Goal: Task Accomplishment & Management: Manage account settings

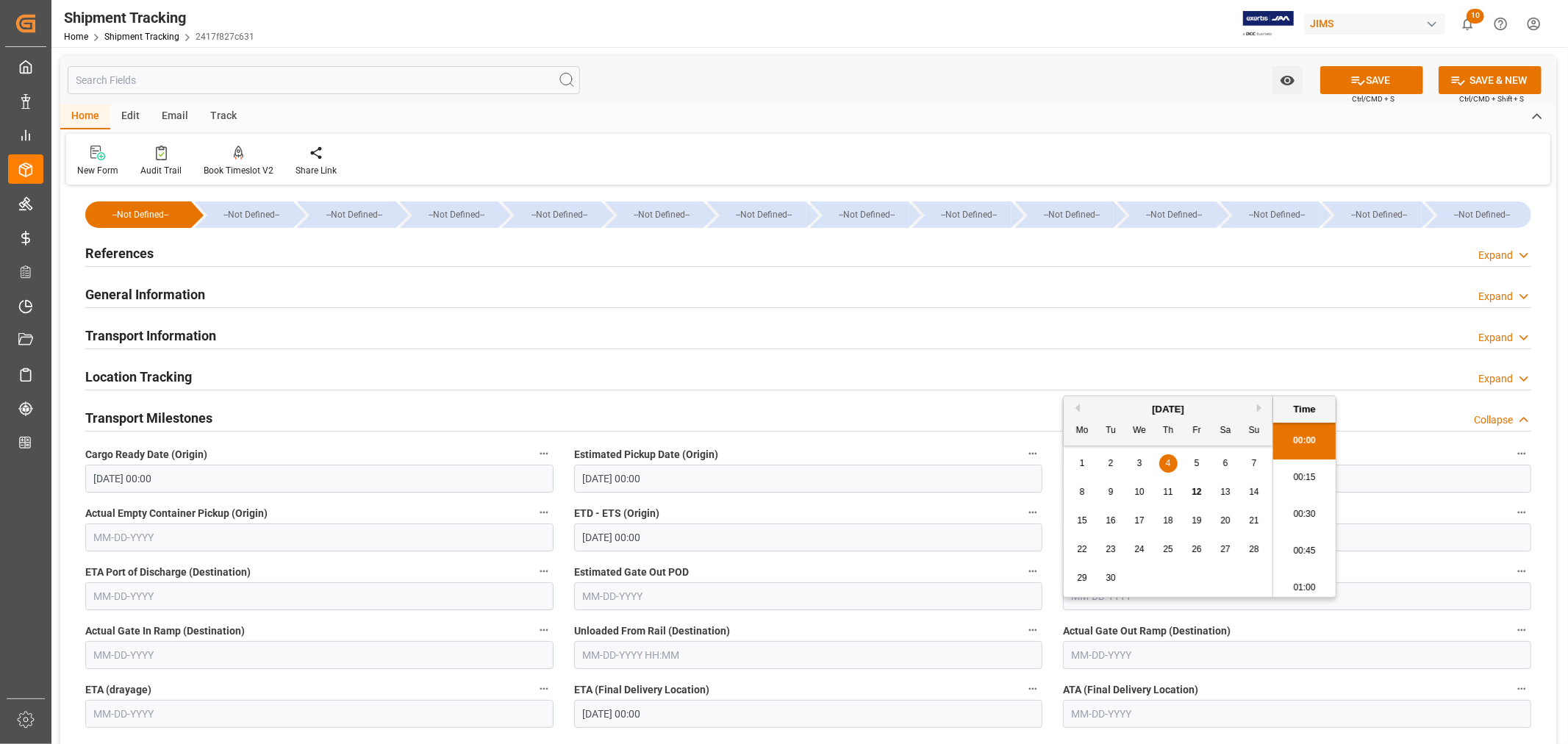
scroll to position [1217, 0]
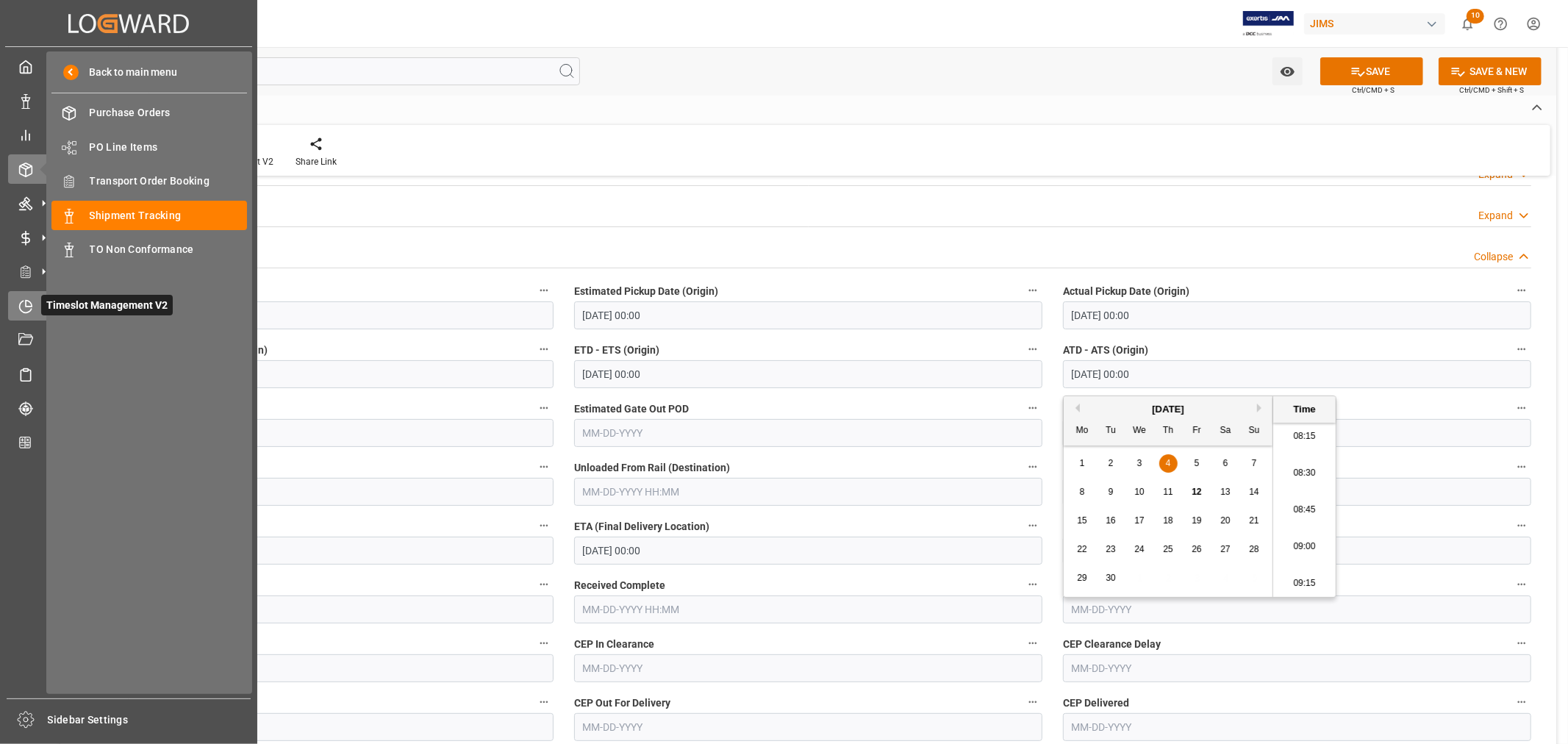
click at [25, 304] on icon at bounding box center [28, 302] width 6 height 6
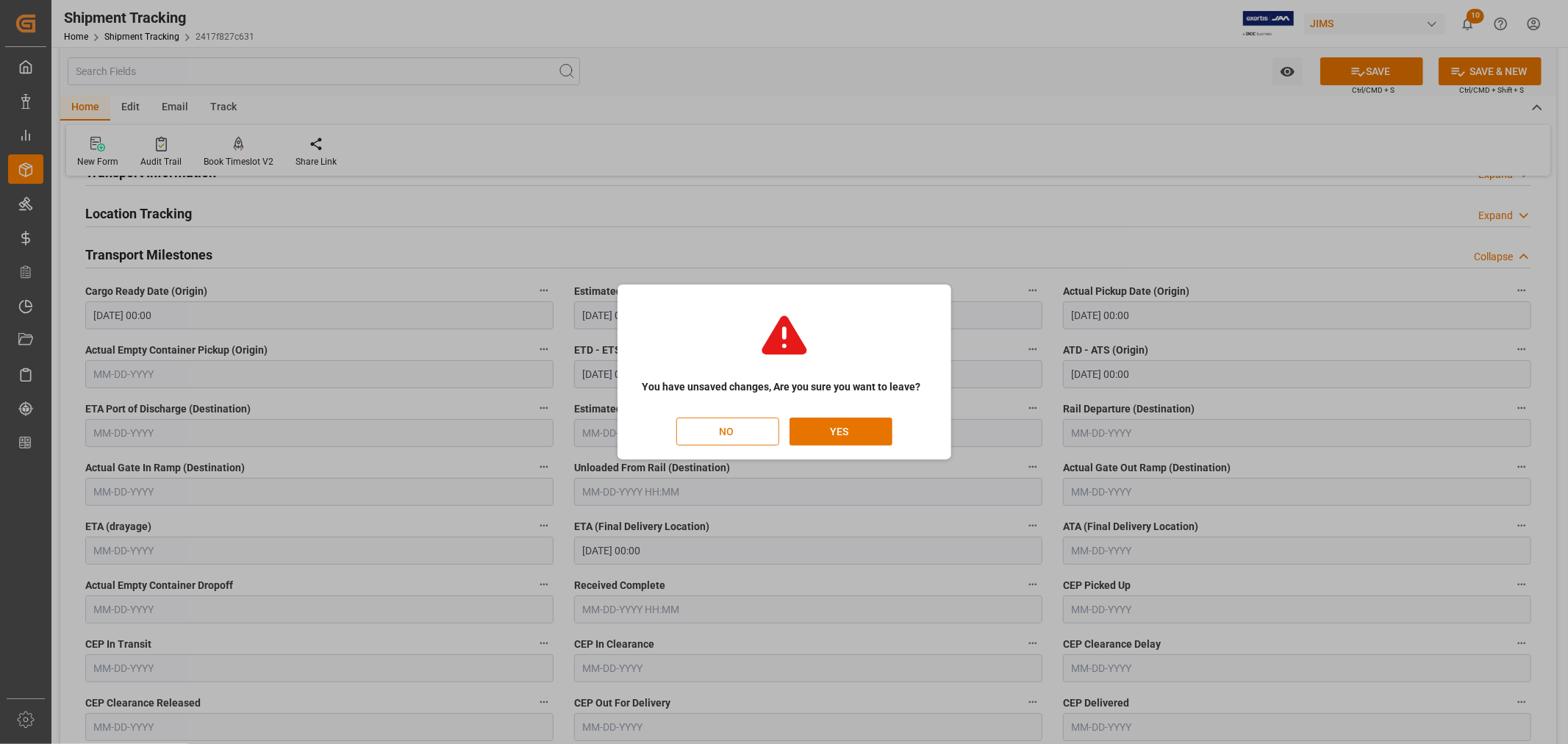
click at [734, 428] on button "NO" at bounding box center [728, 431] width 103 height 28
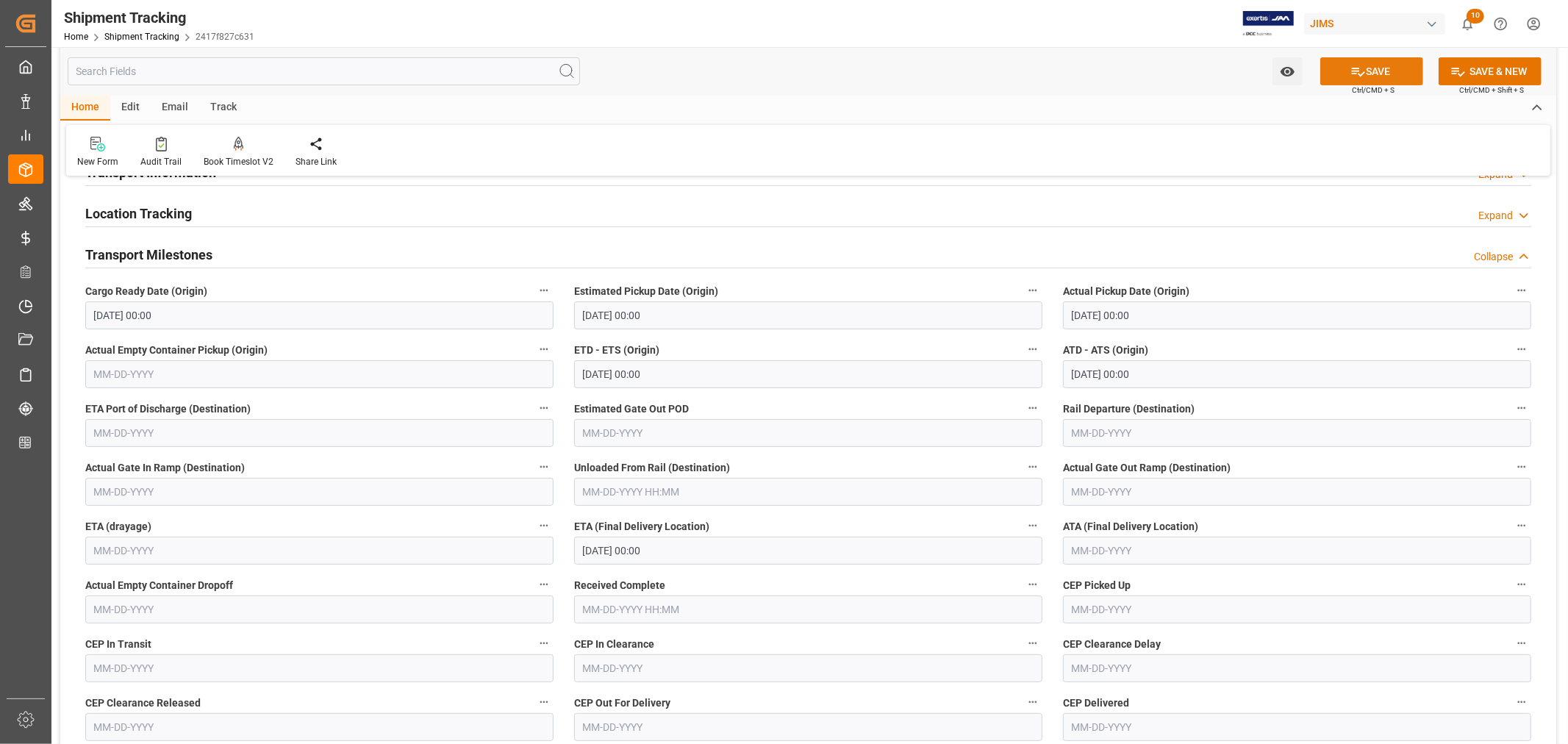
click at [1378, 72] on button "SAVE" at bounding box center [1372, 70] width 103 height 28
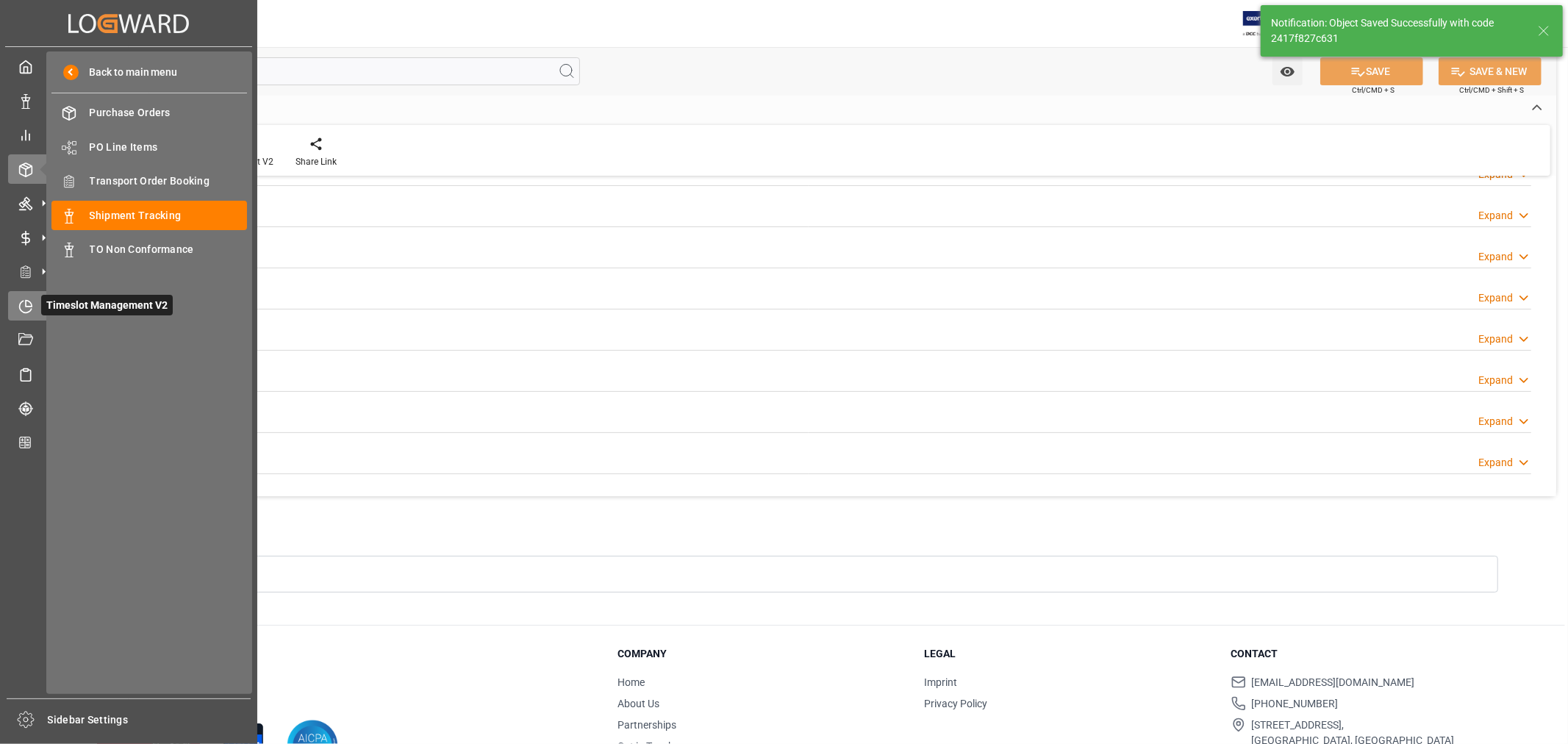
click at [26, 310] on icon at bounding box center [25, 306] width 12 height 12
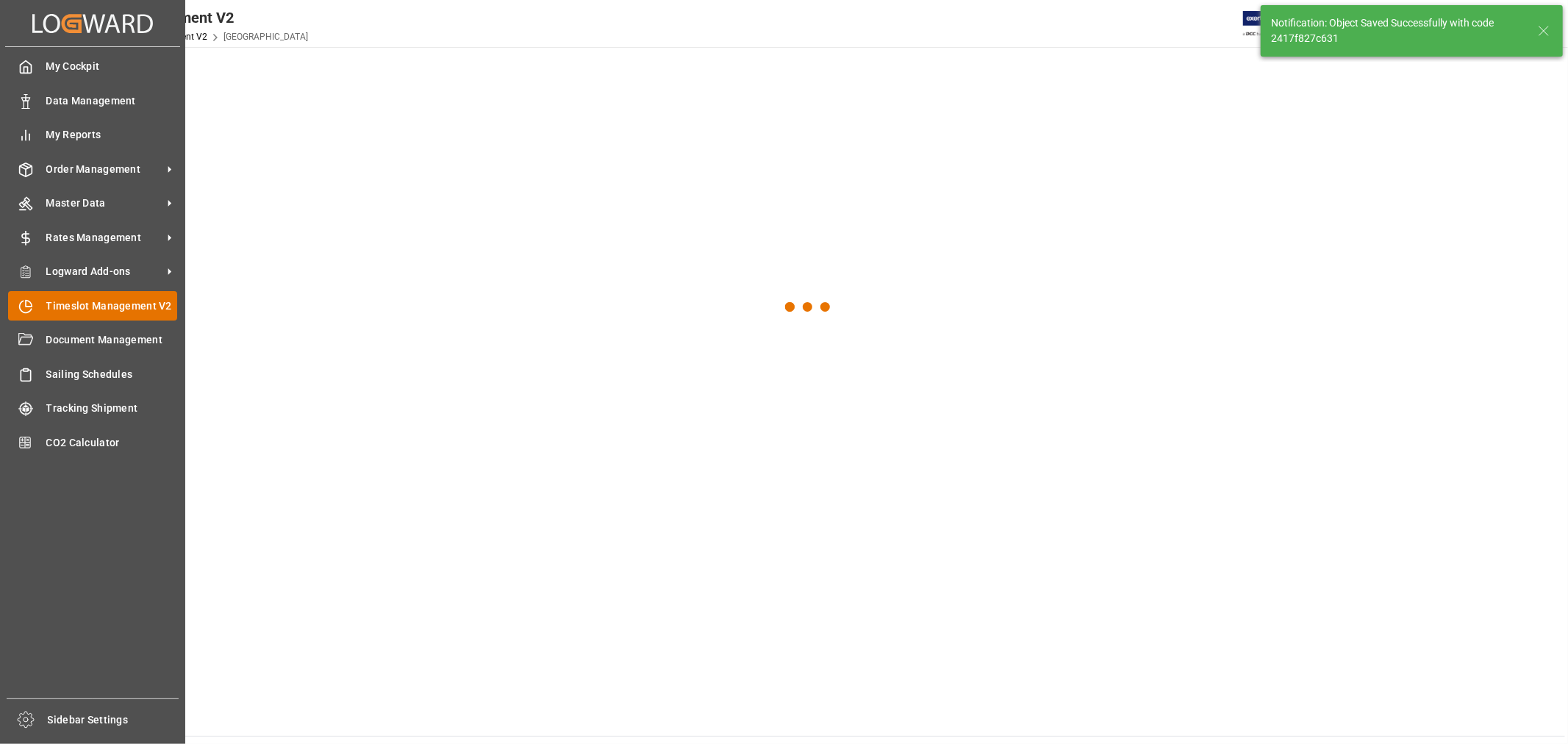
click at [107, 306] on span "Timeslot Management V2" at bounding box center [112, 306] width 131 height 15
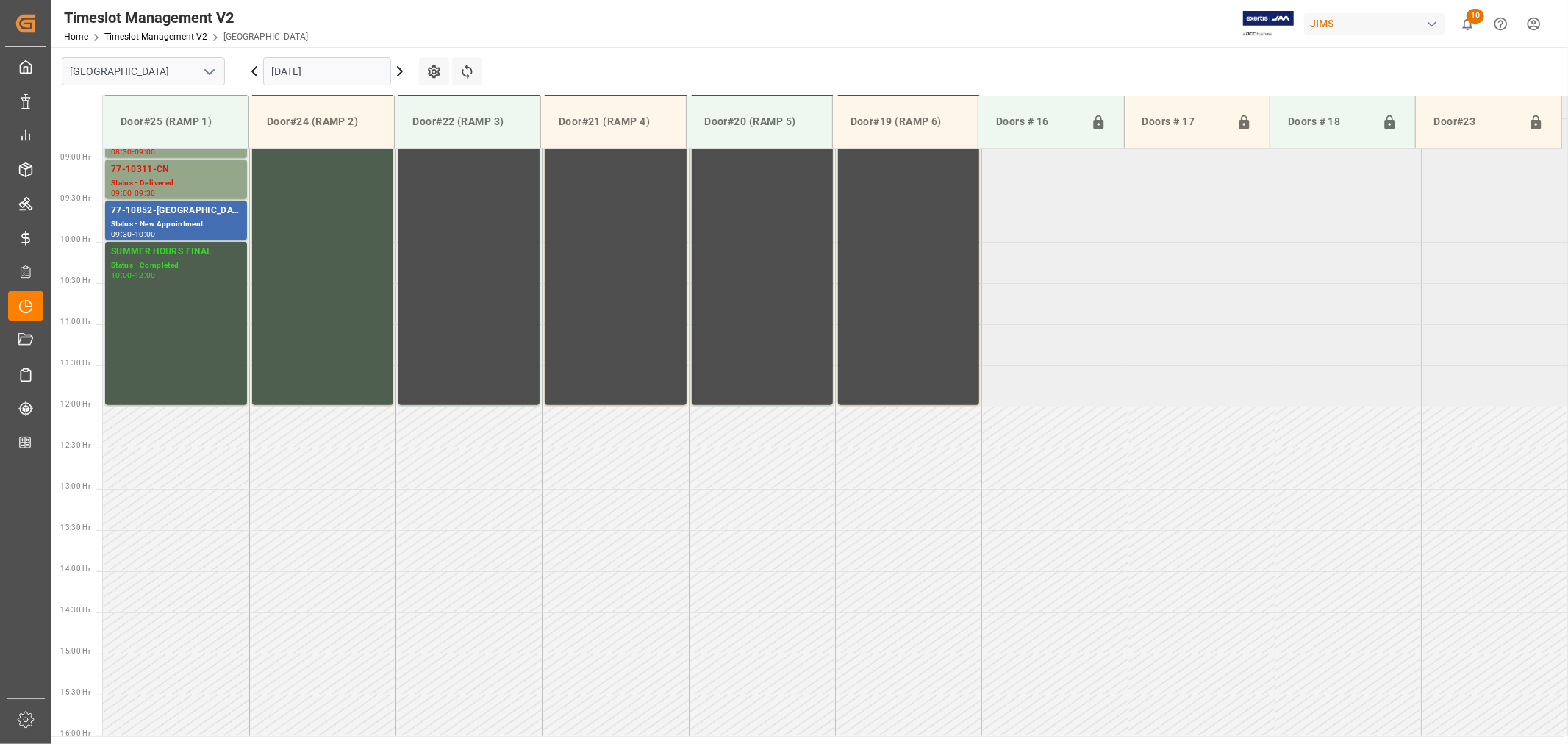
scroll to position [731, 0]
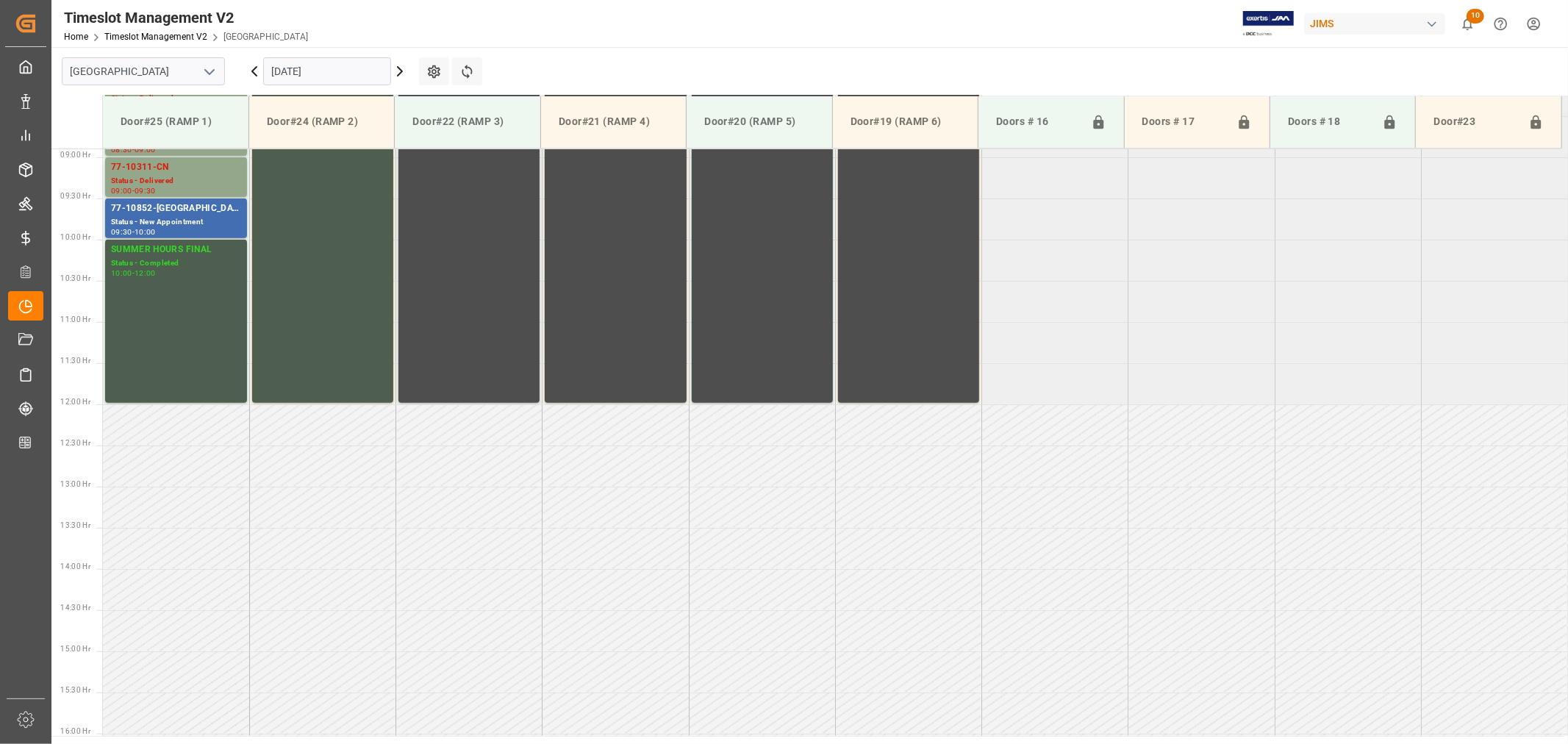
click at [209, 71] on icon "open menu" at bounding box center [209, 72] width 17 height 17
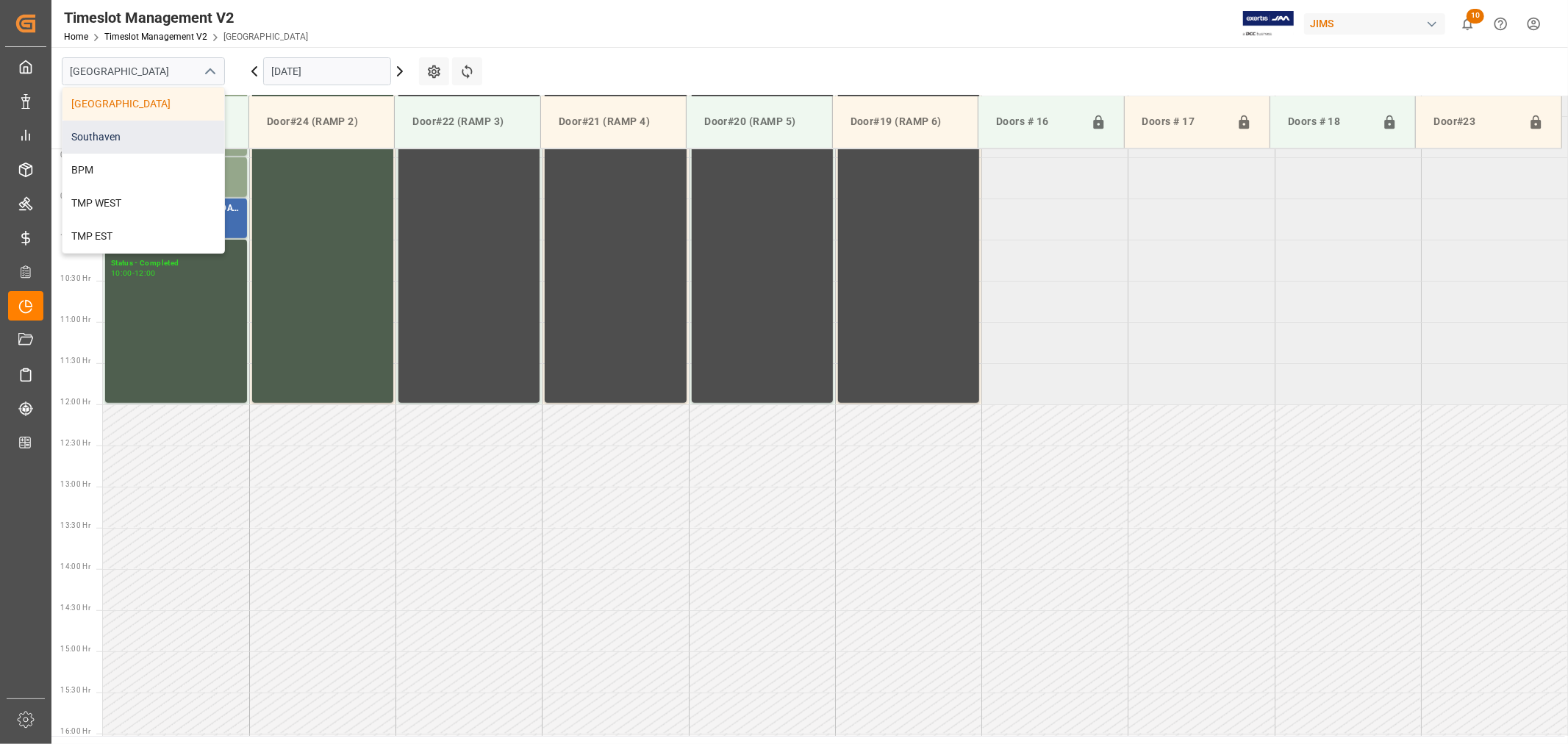
click at [138, 140] on div "Southaven" at bounding box center [143, 137] width 162 height 33
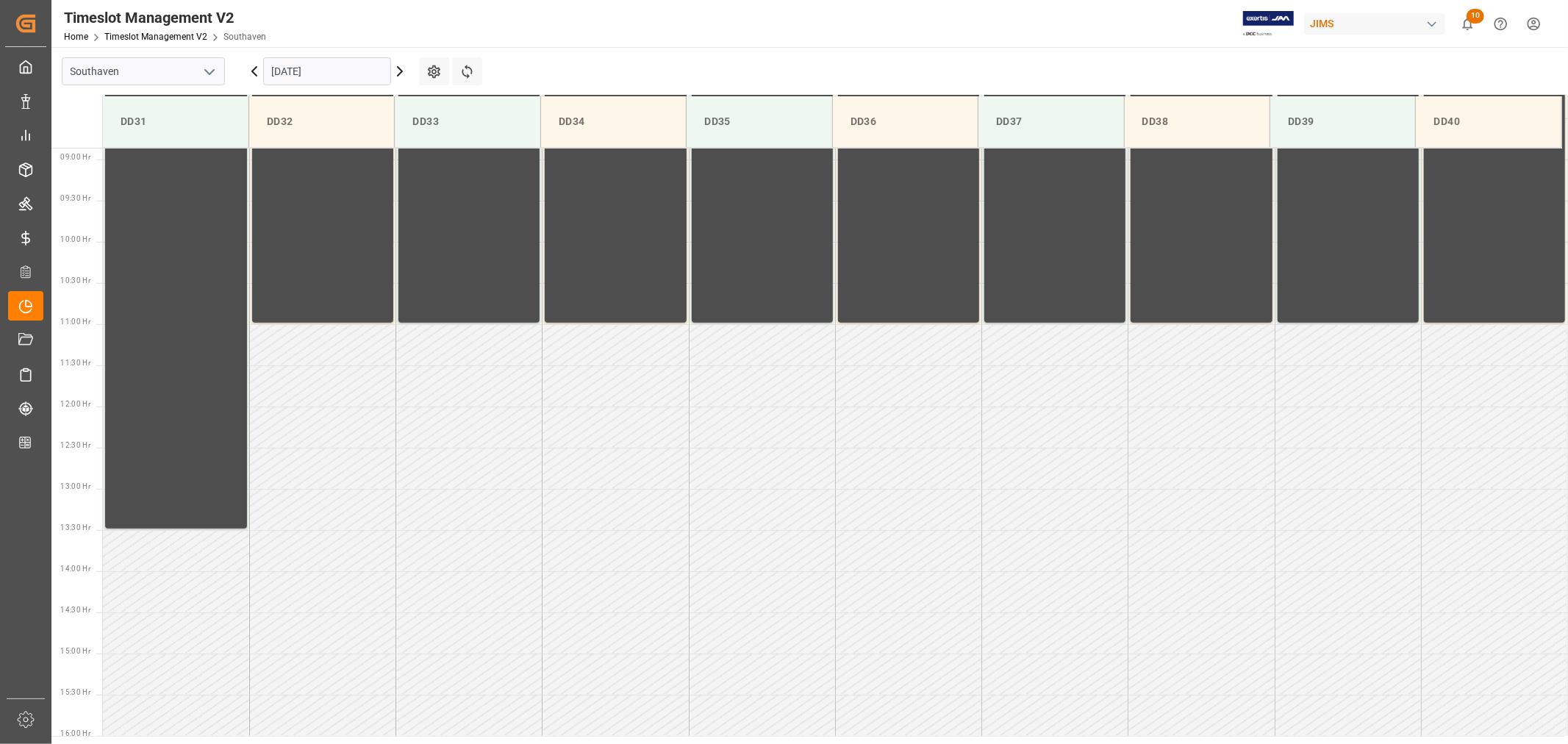
scroll to position [731, 0]
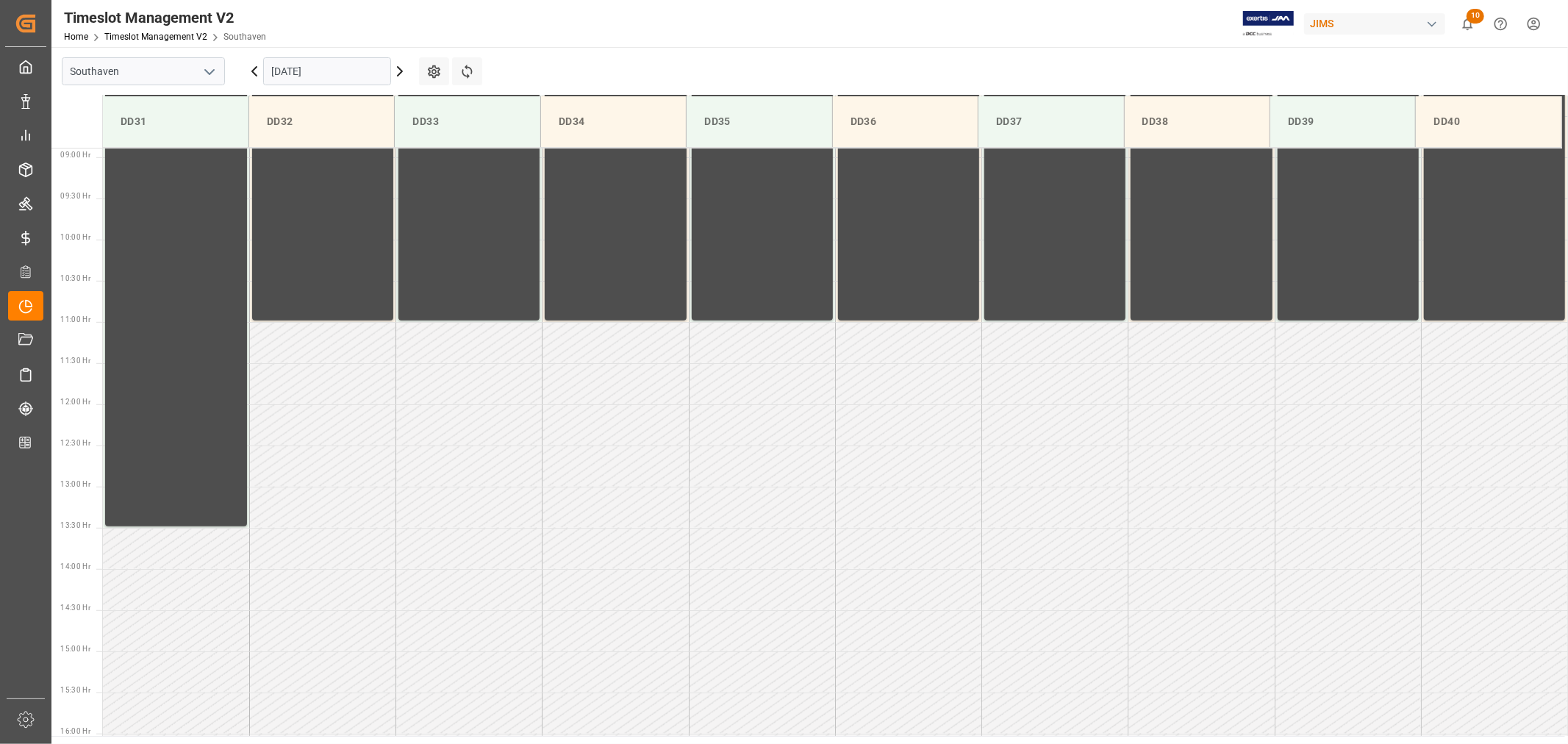
click at [338, 68] on input "09-12-2025" at bounding box center [327, 70] width 128 height 28
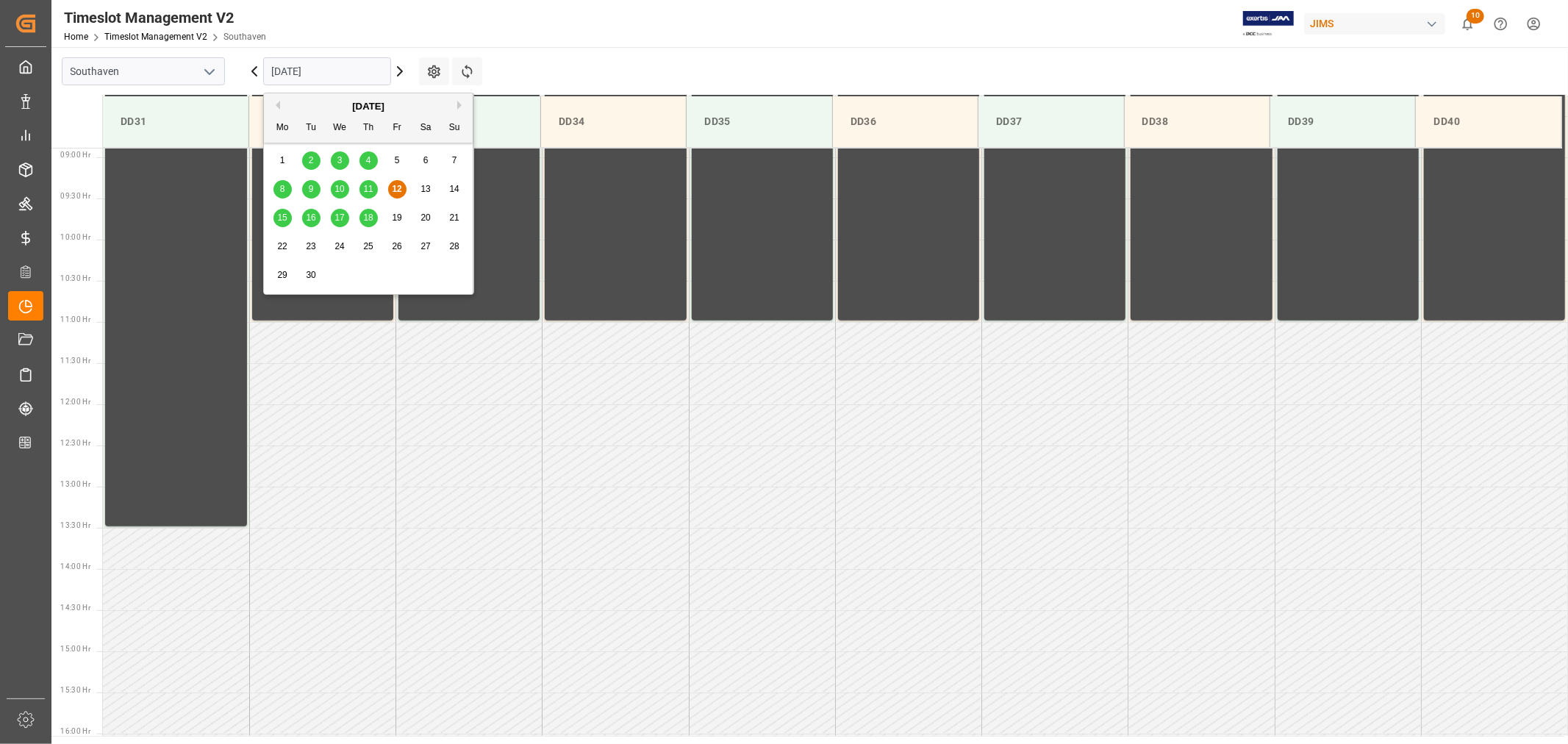
click at [280, 217] on span "15" at bounding box center [282, 217] width 10 height 10
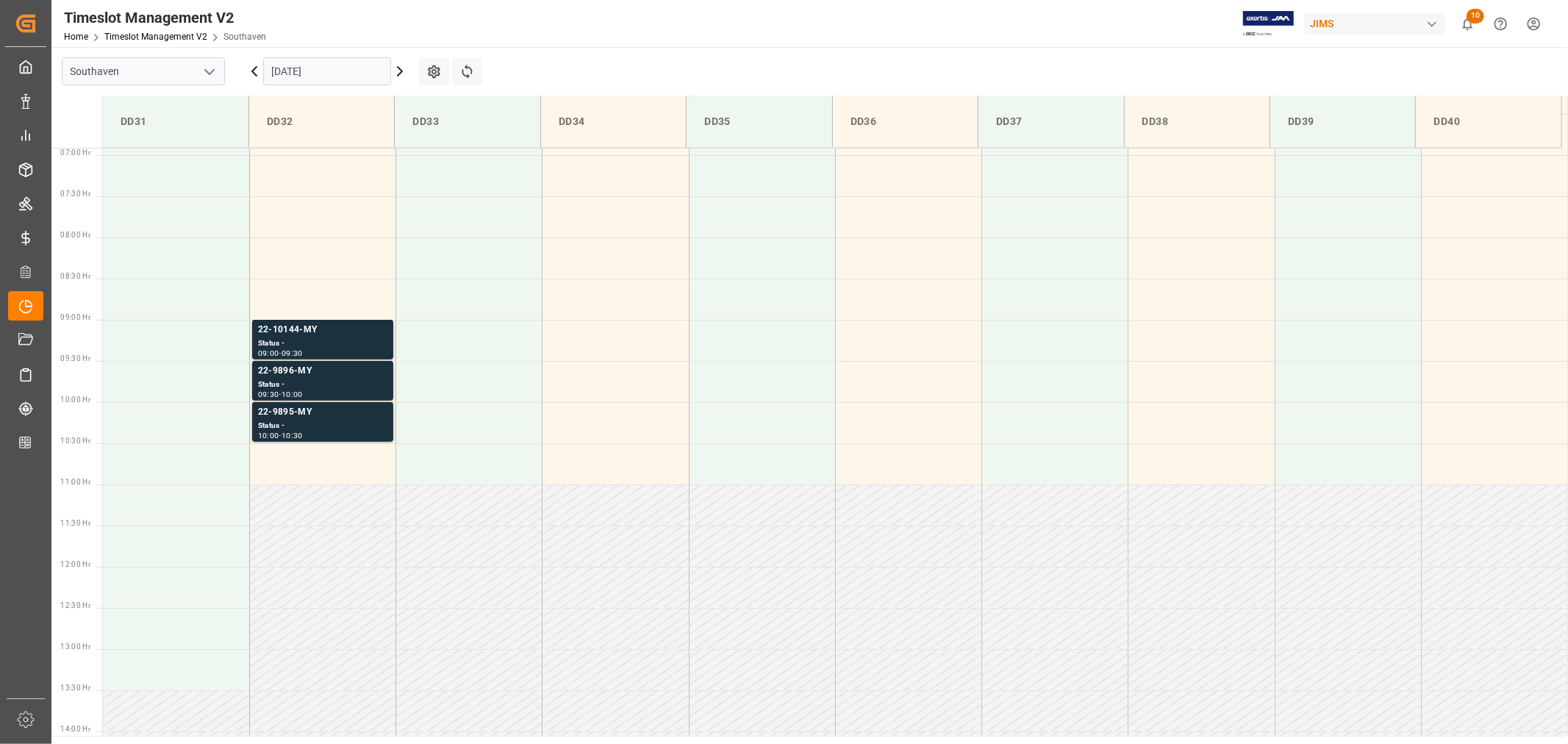
scroll to position [568, 0]
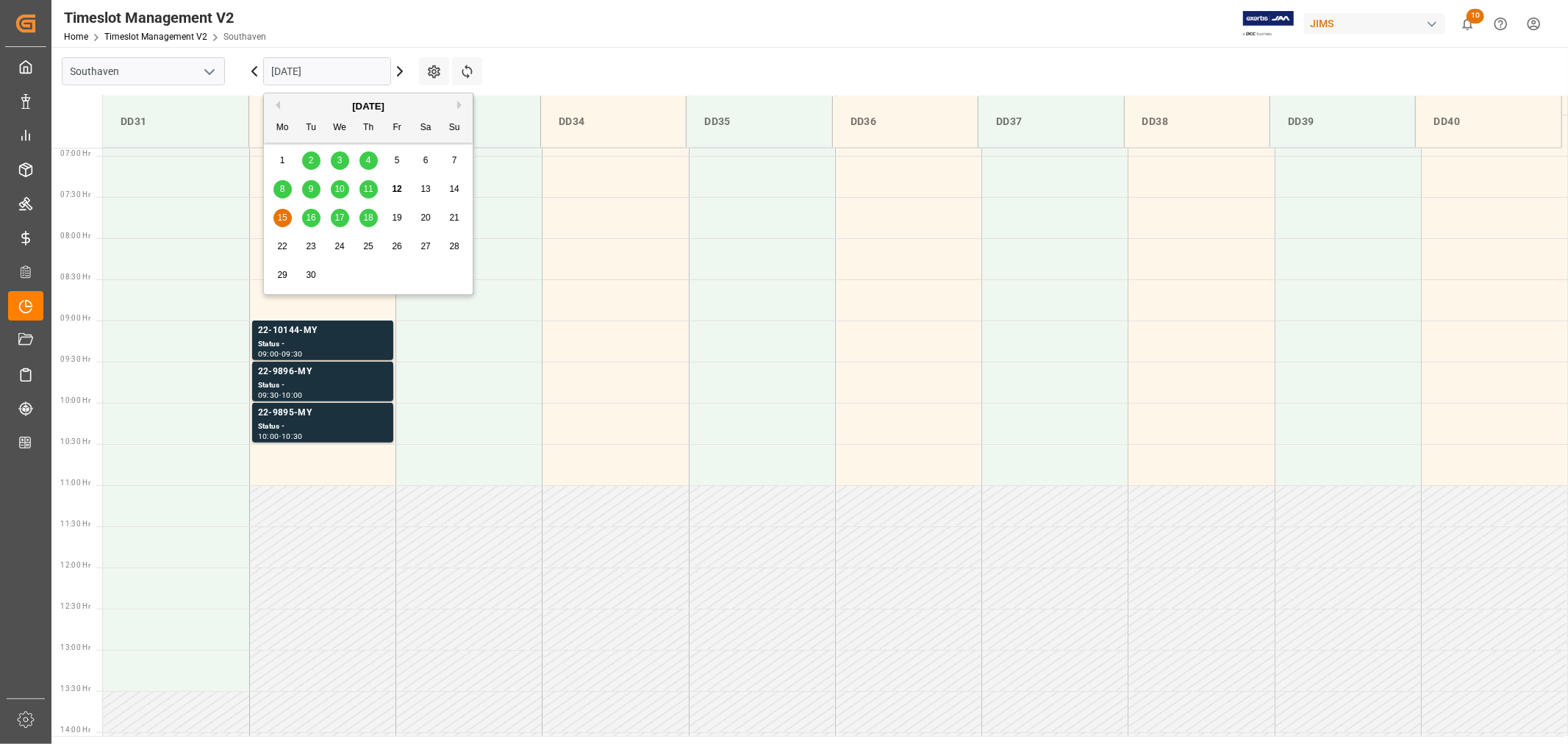
click at [337, 70] on input "09-15-2025" at bounding box center [327, 70] width 128 height 28
click at [310, 214] on span "16" at bounding box center [310, 217] width 10 height 10
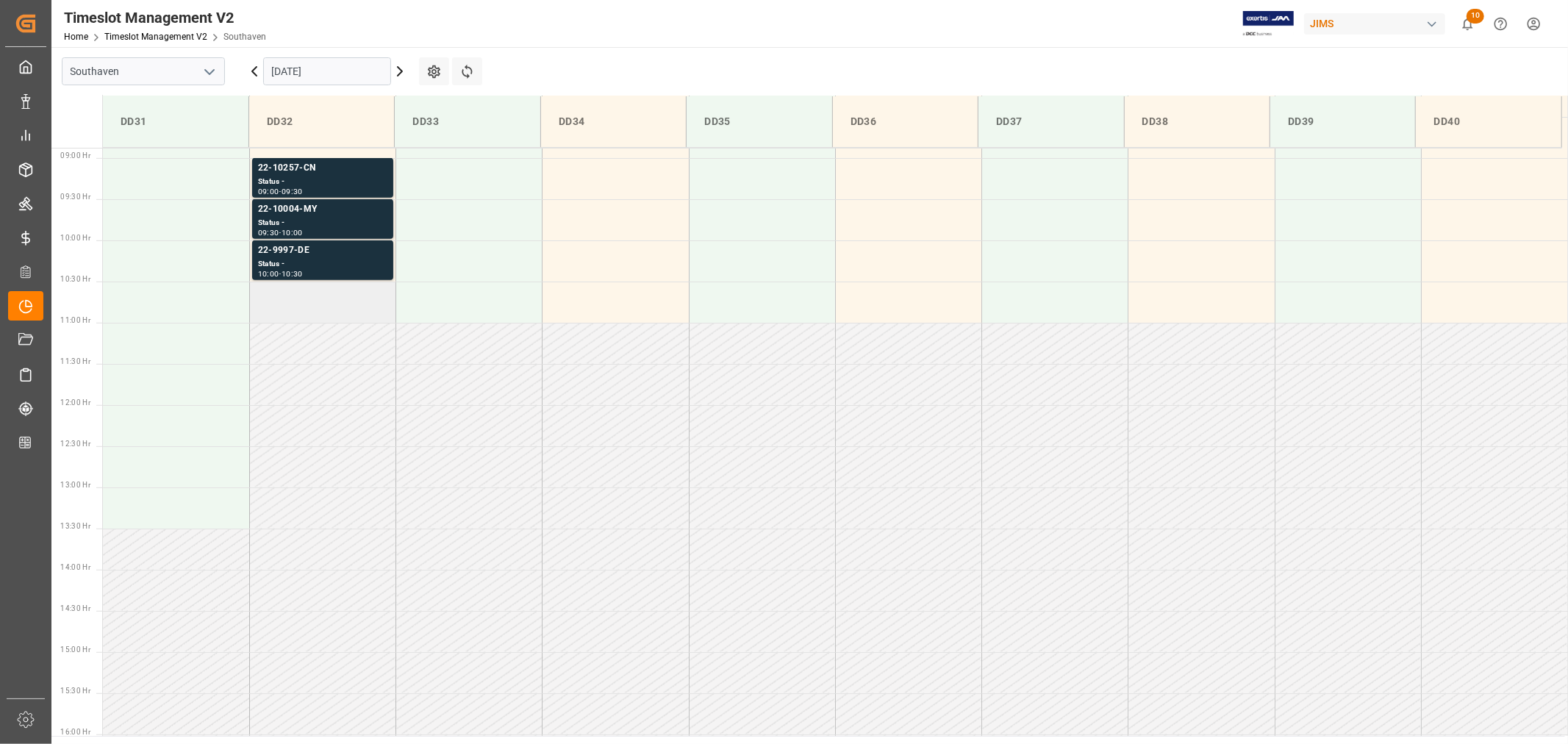
scroll to position [731, 0]
click at [284, 169] on div "22-10257-CN" at bounding box center [322, 167] width 129 height 15
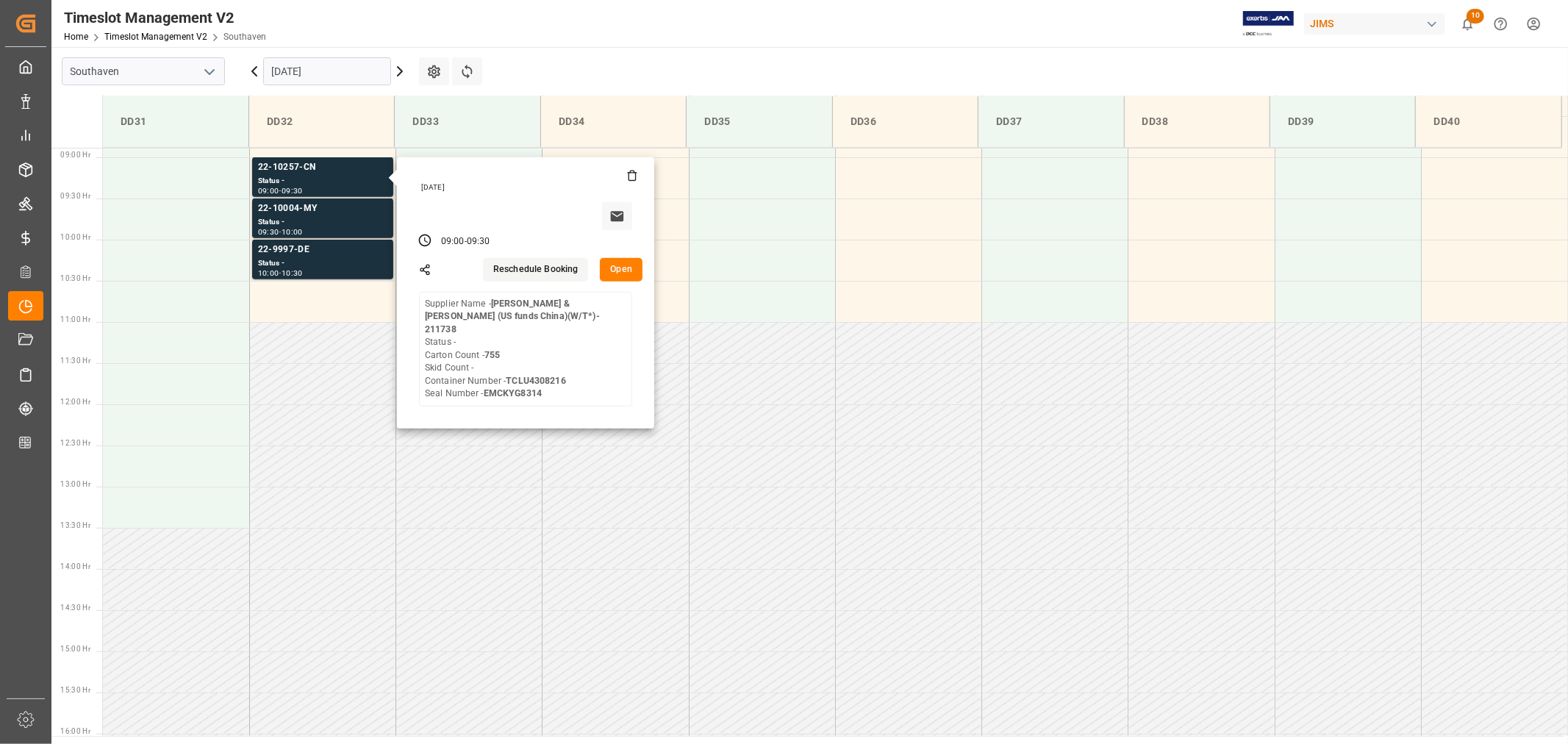
click at [304, 70] on input "09-16-2025" at bounding box center [327, 70] width 128 height 28
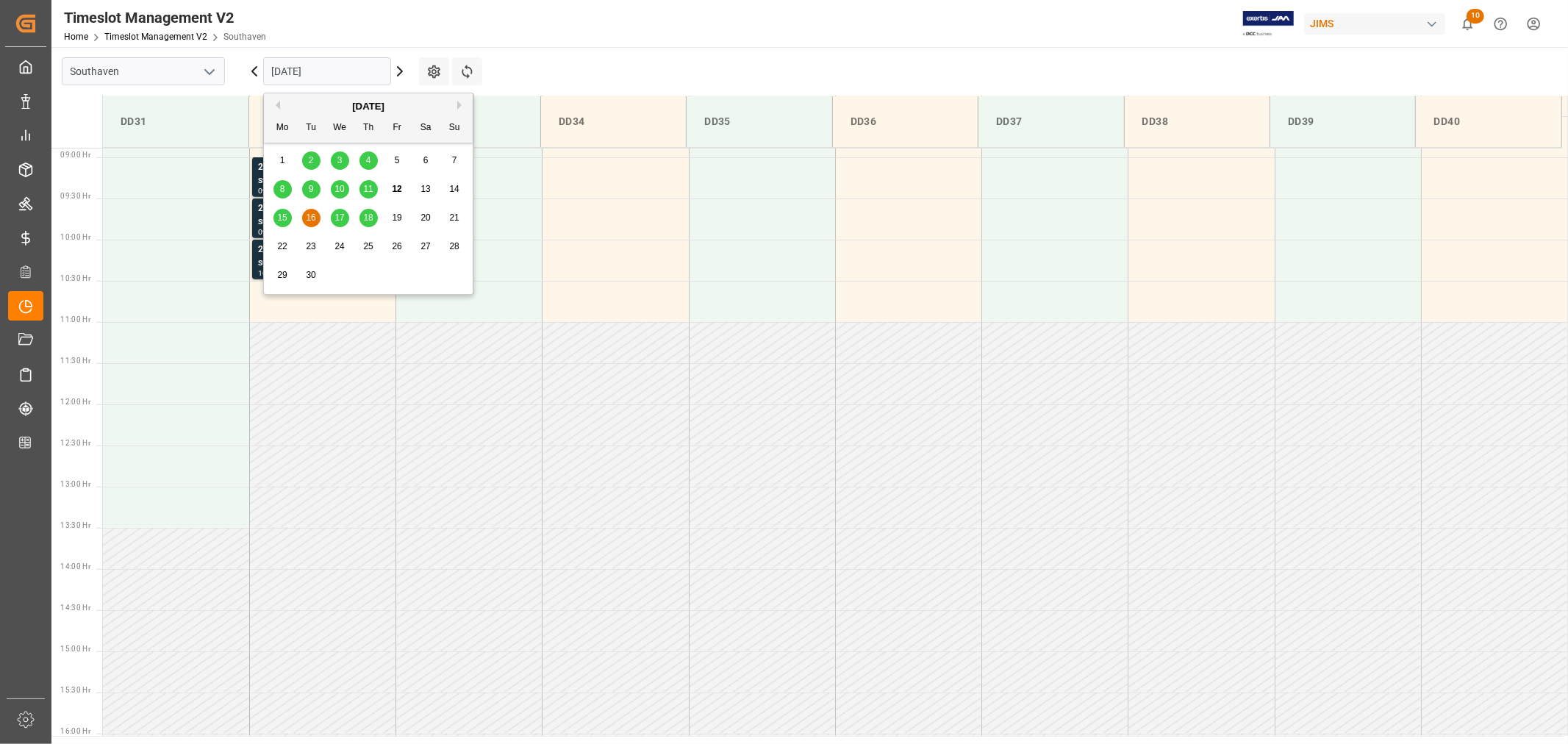
click at [283, 214] on span "15" at bounding box center [282, 217] width 10 height 10
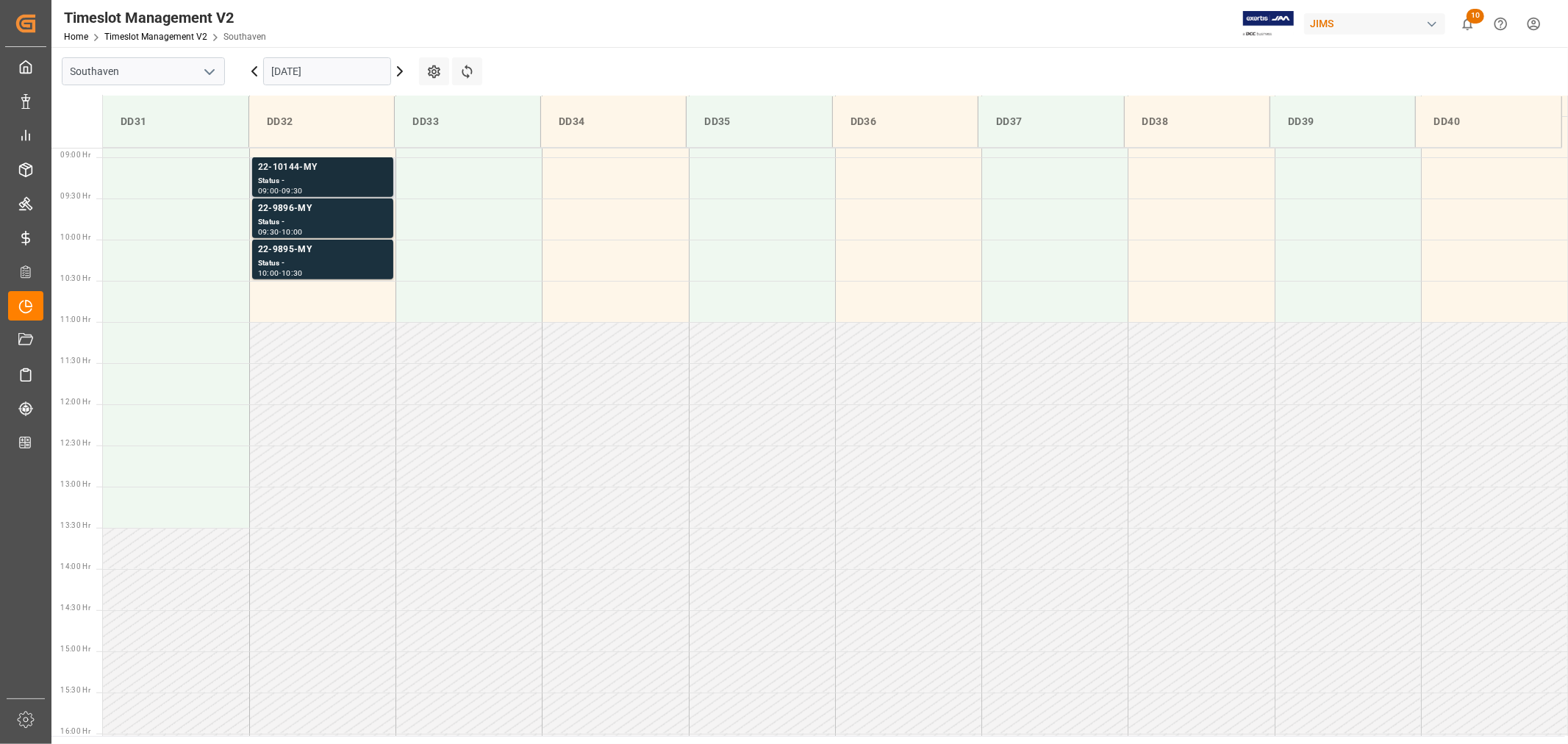
click at [288, 165] on div "22-10144-MY" at bounding box center [322, 167] width 129 height 15
click at [284, 208] on div "22-9896-MY" at bounding box center [322, 208] width 129 height 15
click at [283, 252] on div "22-9895-MY" at bounding box center [322, 249] width 129 height 15
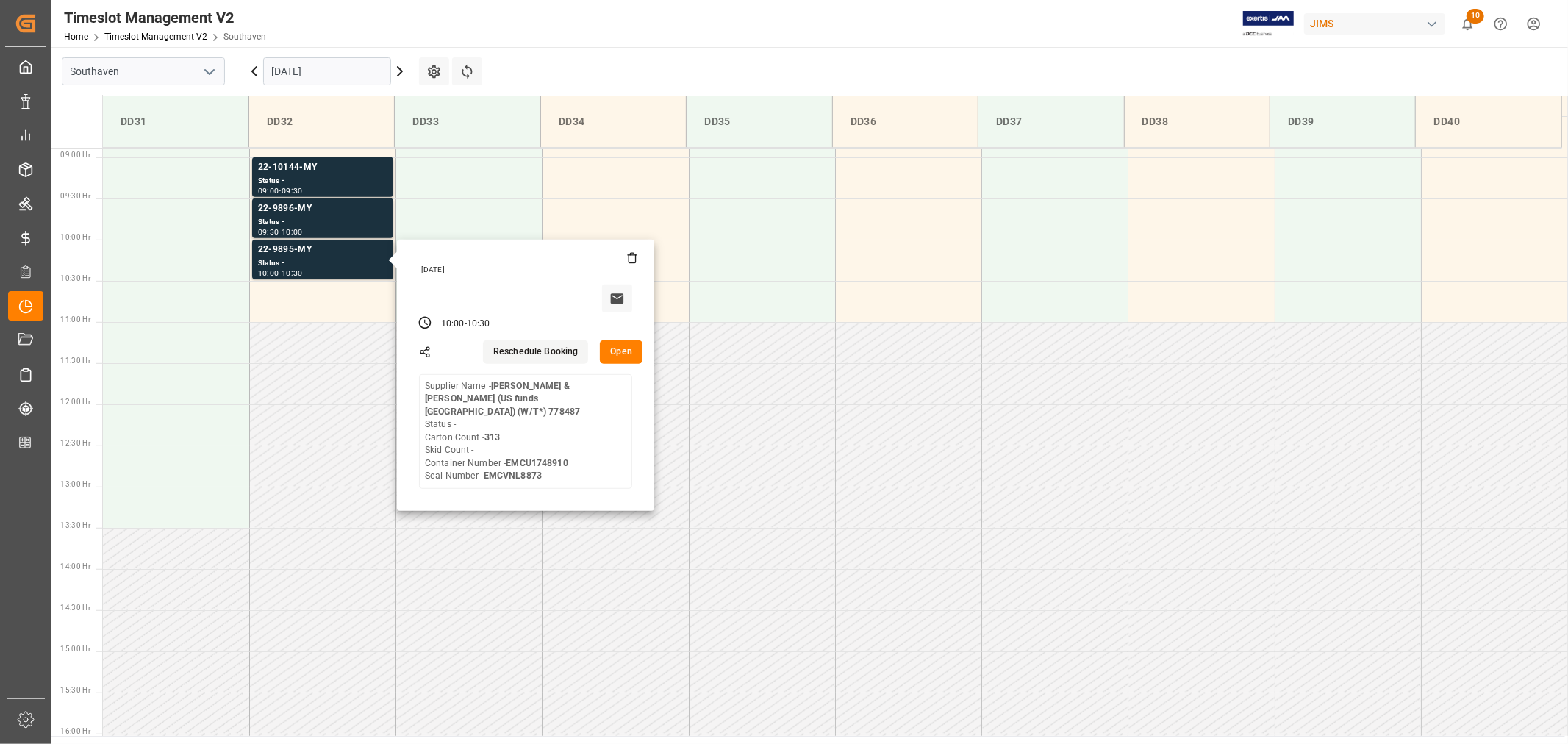
click at [335, 76] on input "09-15-2025" at bounding box center [327, 70] width 128 height 28
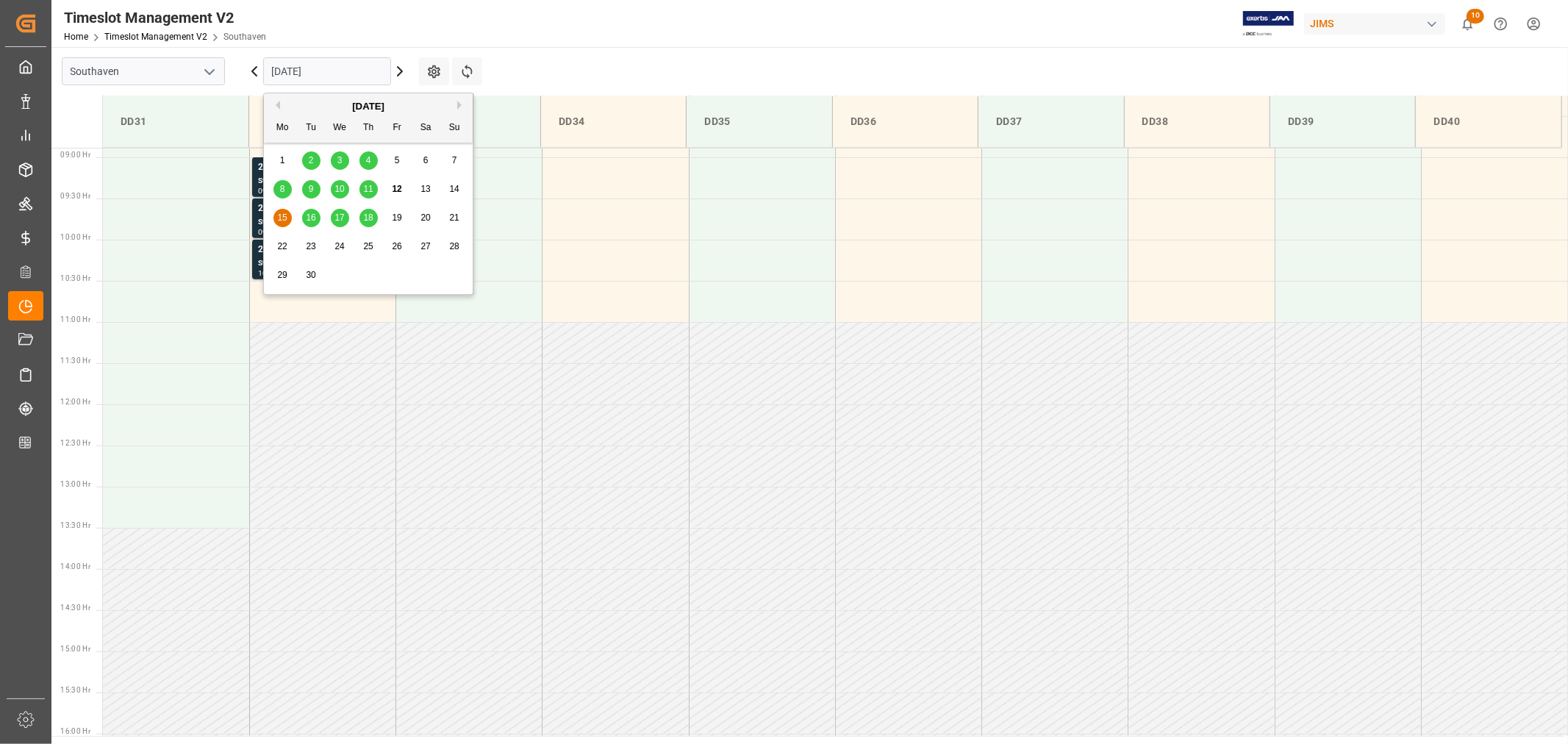
click at [313, 218] on span "16" at bounding box center [310, 217] width 10 height 10
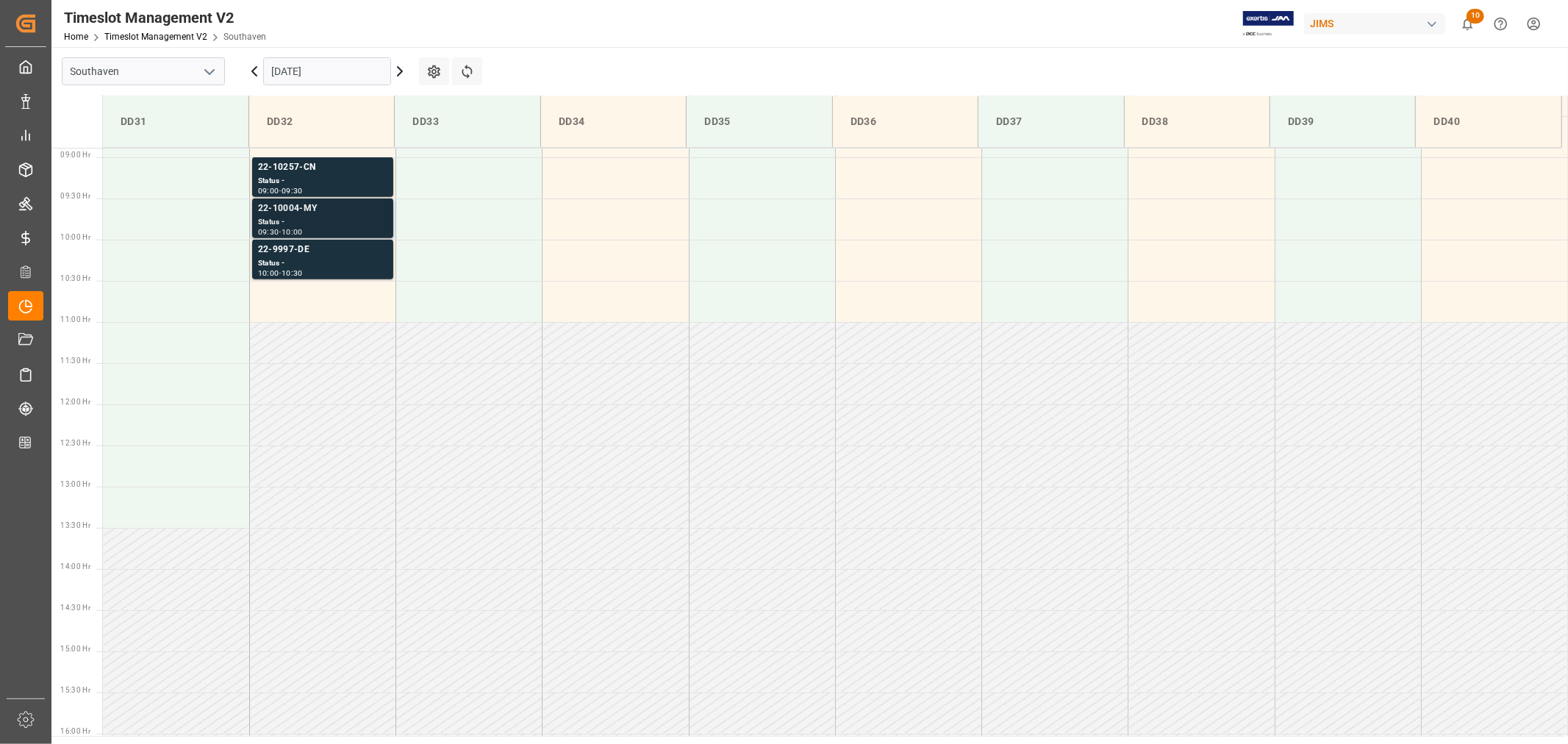
click at [287, 206] on div "22-10004-MY" at bounding box center [322, 208] width 129 height 15
click at [289, 166] on div "22-10257-CN" at bounding box center [322, 167] width 129 height 15
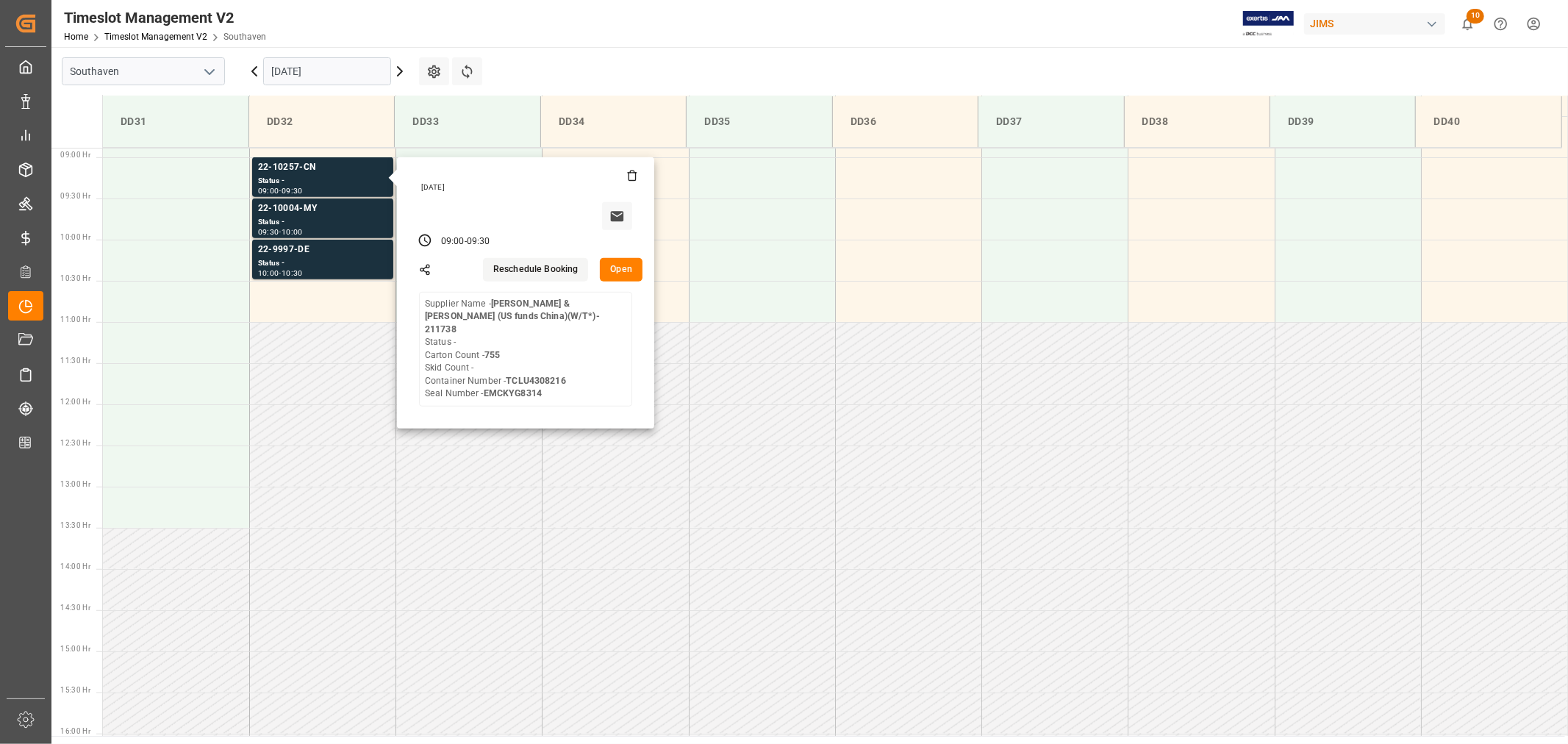
click at [341, 74] on input "09-16-2025" at bounding box center [327, 70] width 128 height 28
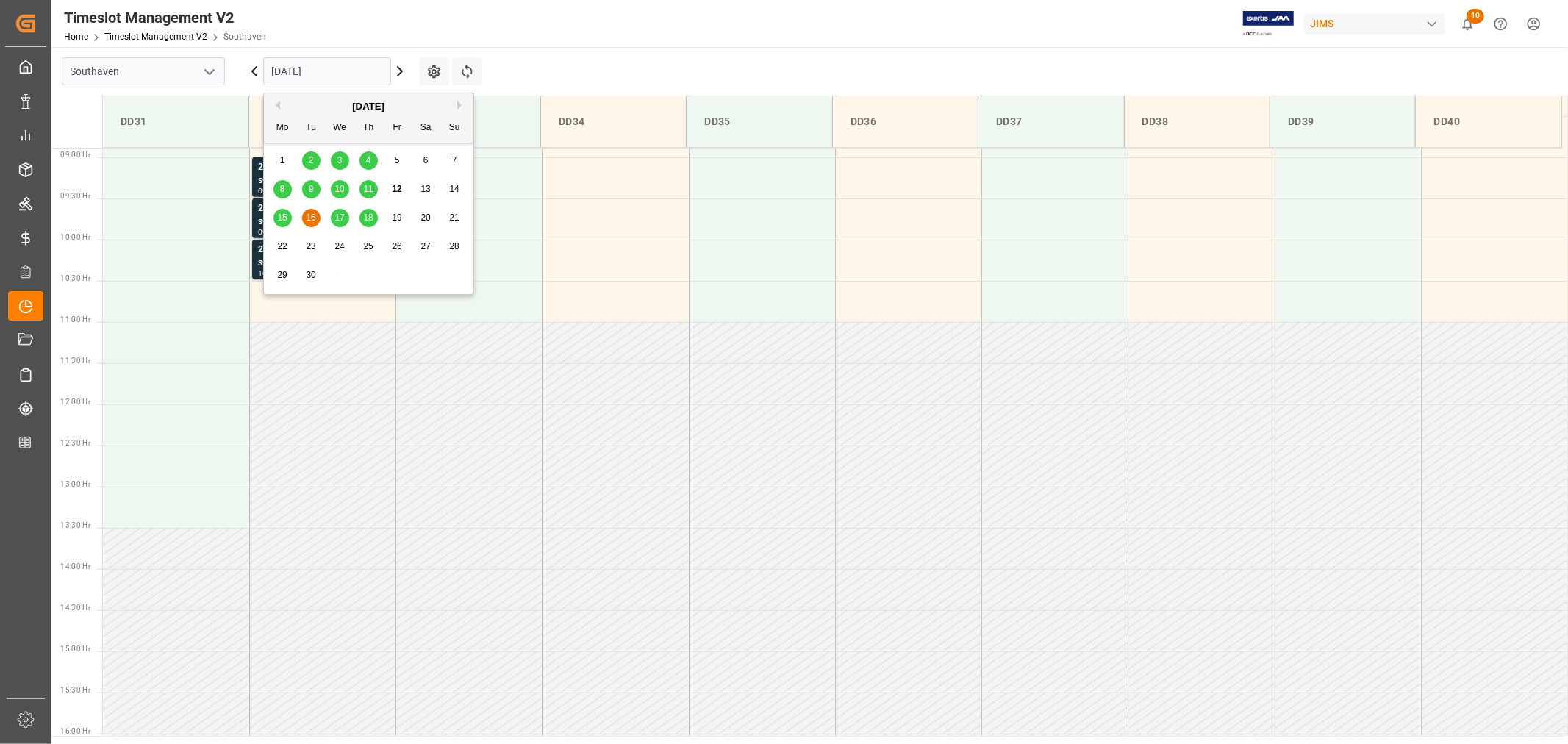
click at [341, 218] on span "17" at bounding box center [339, 217] width 10 height 10
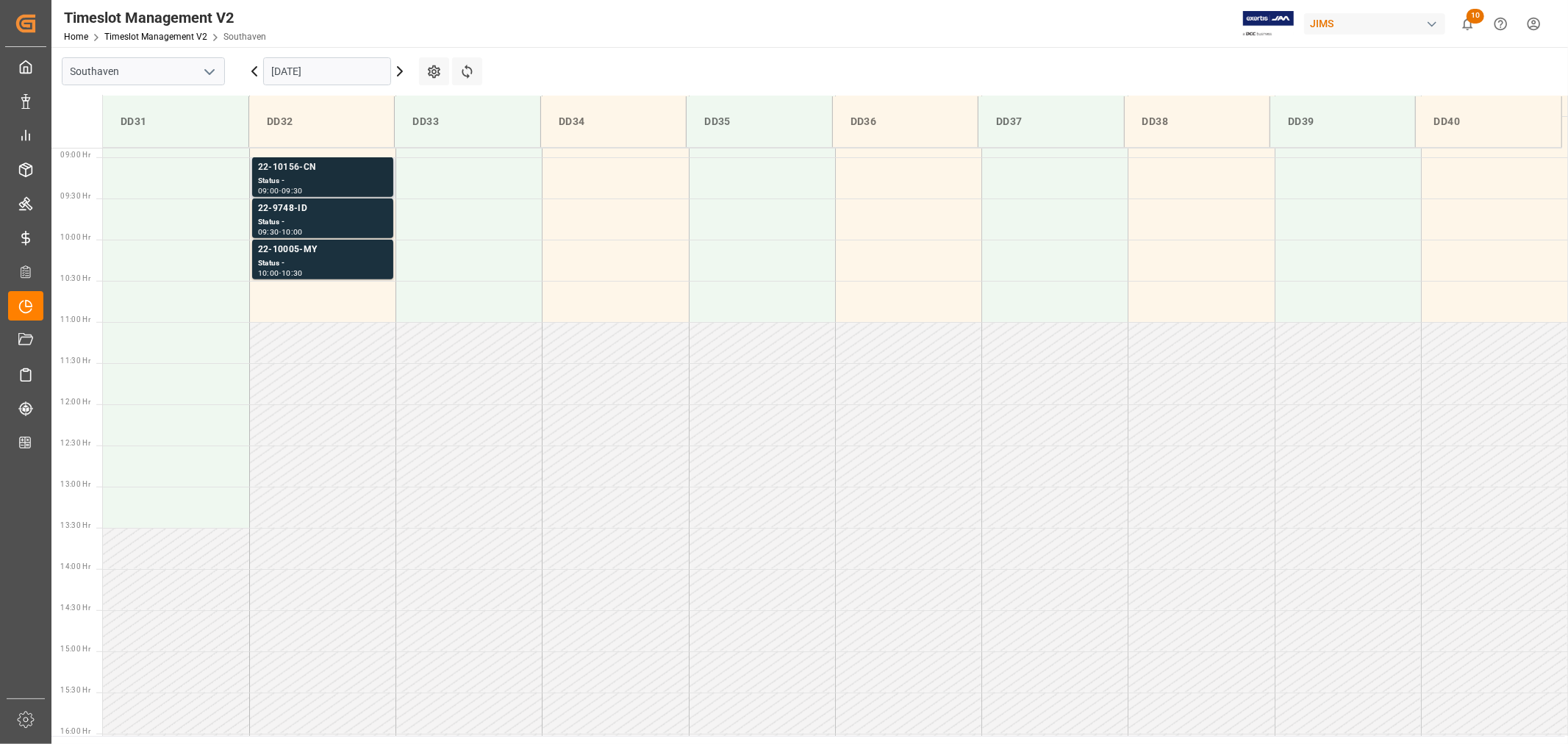
click at [294, 170] on div "22-10156-CN" at bounding box center [322, 167] width 129 height 15
click at [283, 246] on div "22-10005-MY" at bounding box center [322, 249] width 129 height 15
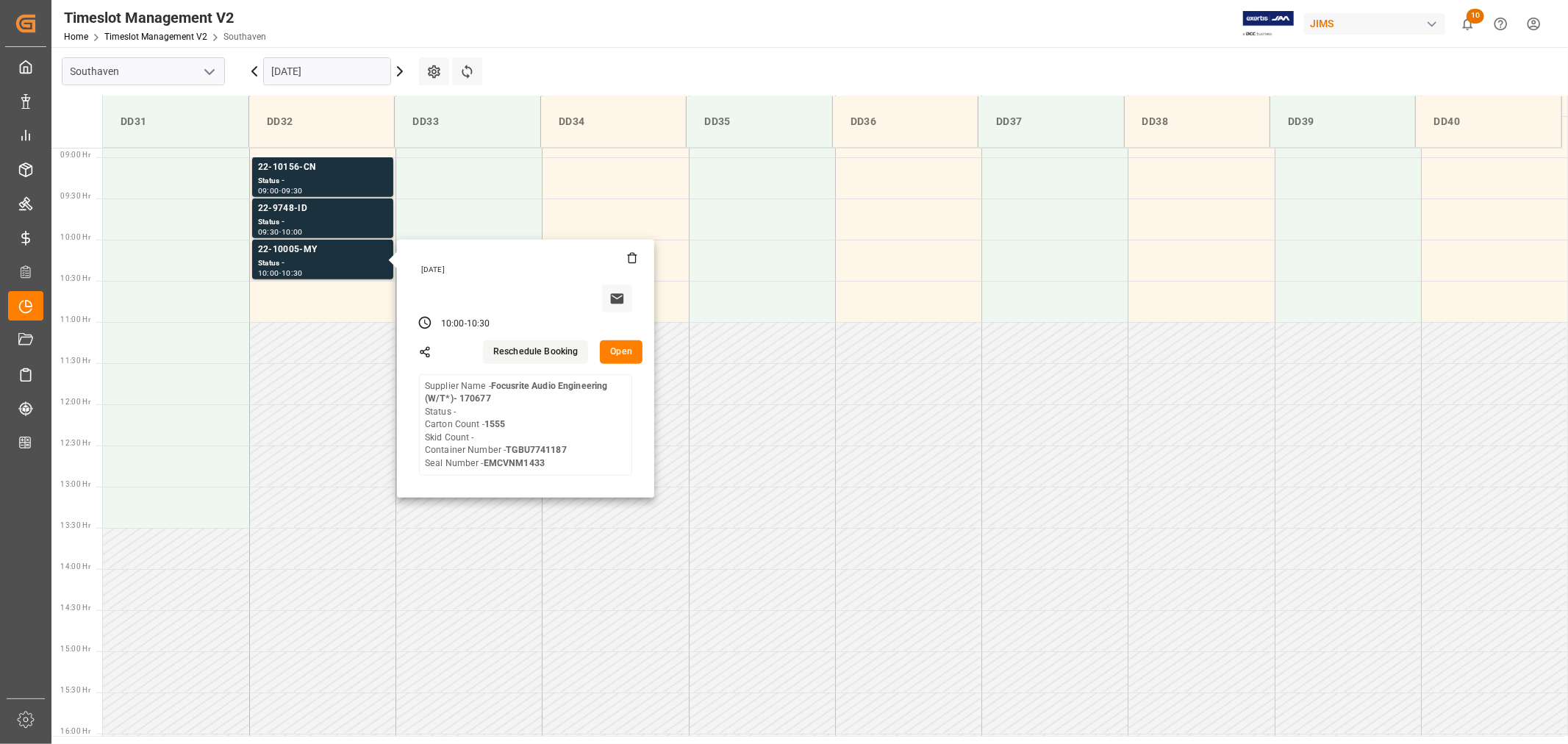
click at [333, 68] on input "09-17-2025" at bounding box center [327, 70] width 128 height 28
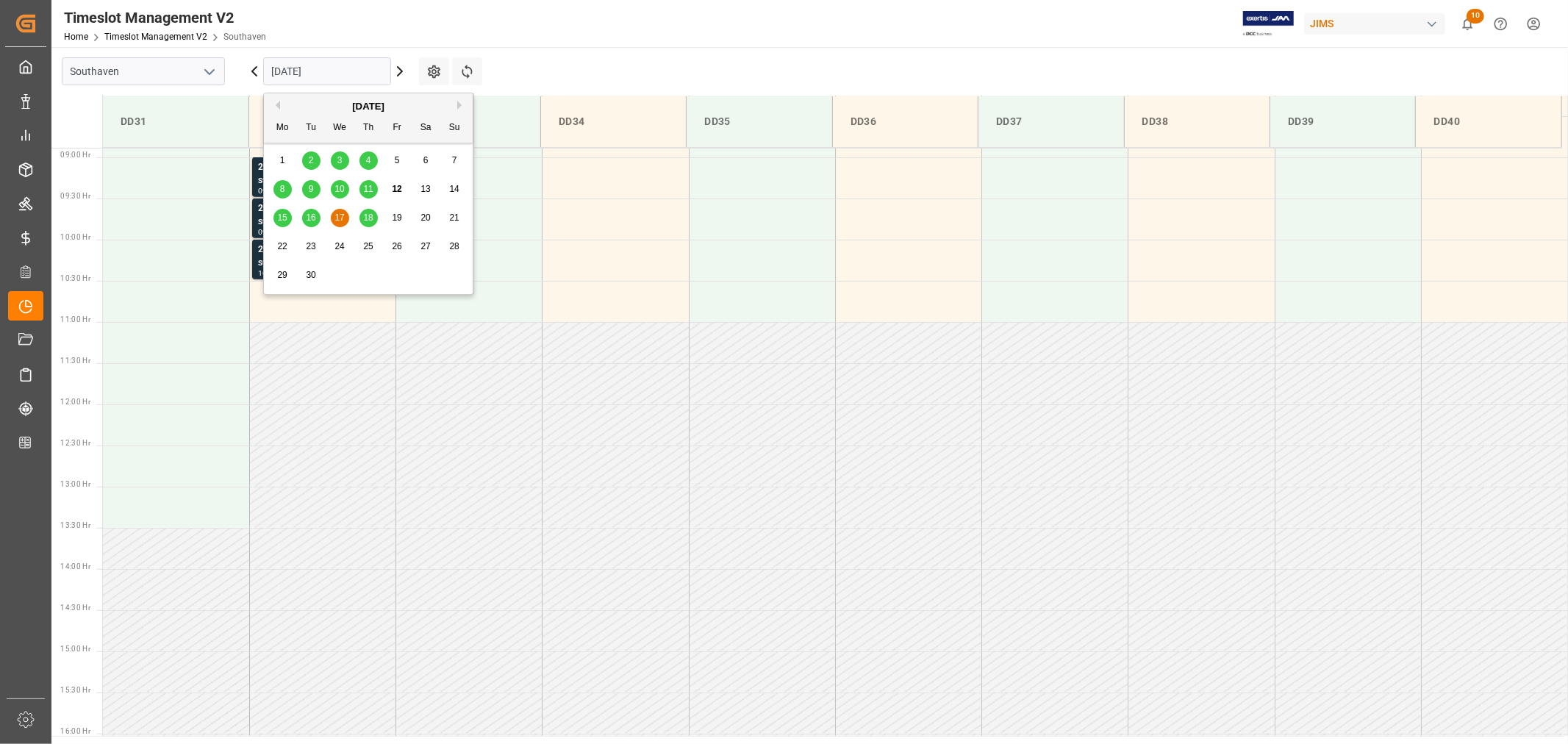
click at [372, 218] on span "18" at bounding box center [368, 217] width 10 height 10
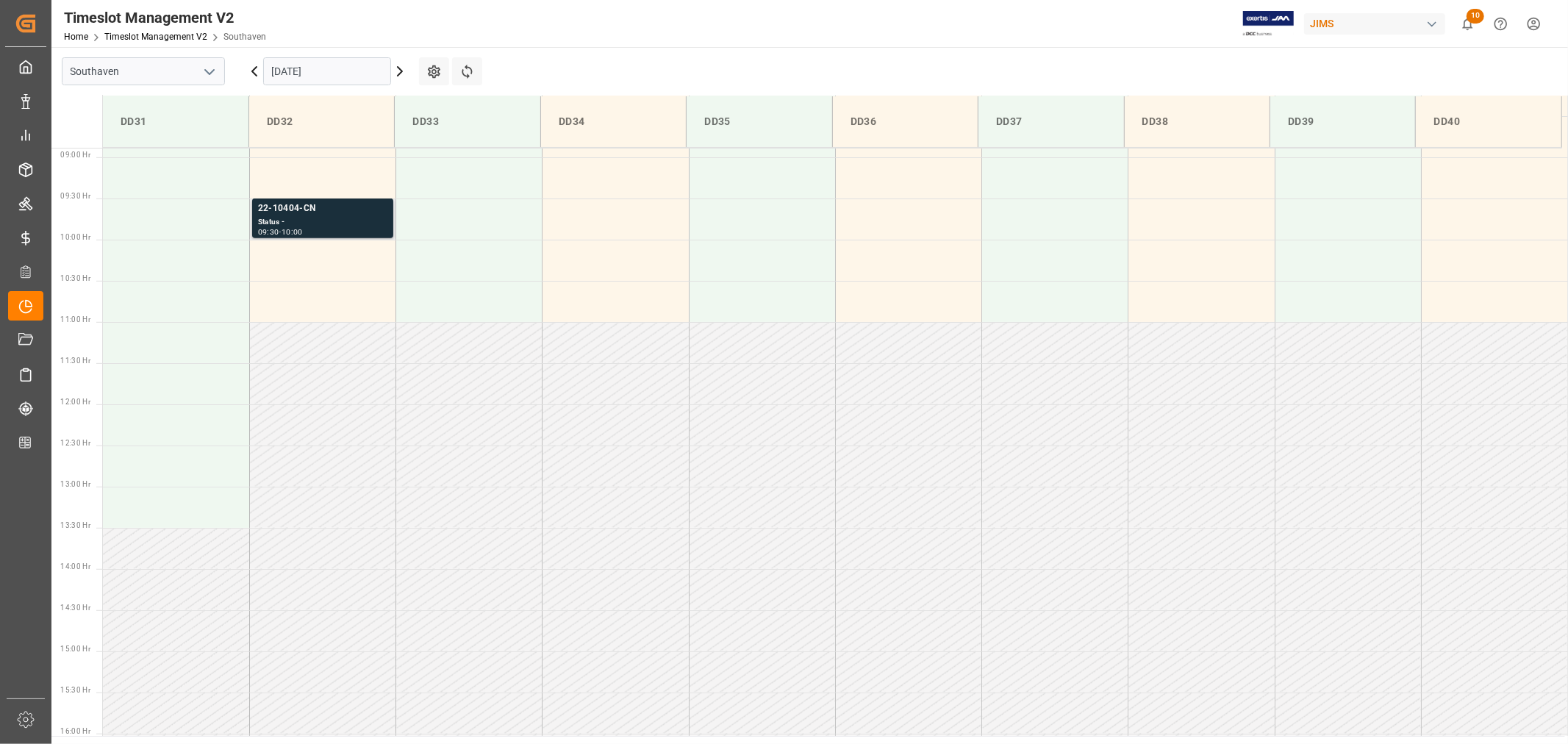
click at [292, 209] on div "22-10404-CN" at bounding box center [322, 208] width 129 height 15
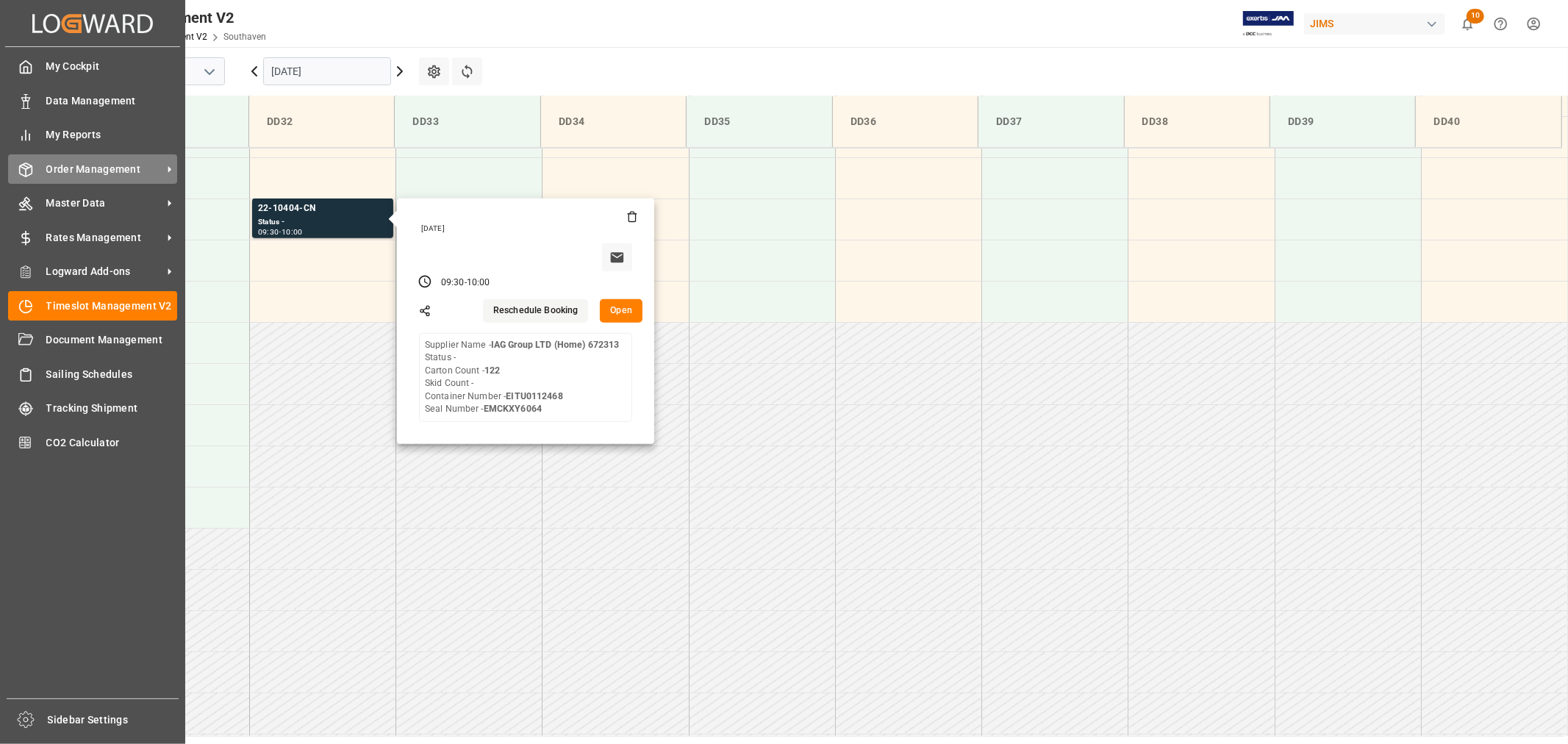
click at [85, 165] on span "Order Management" at bounding box center [104, 169] width 116 height 15
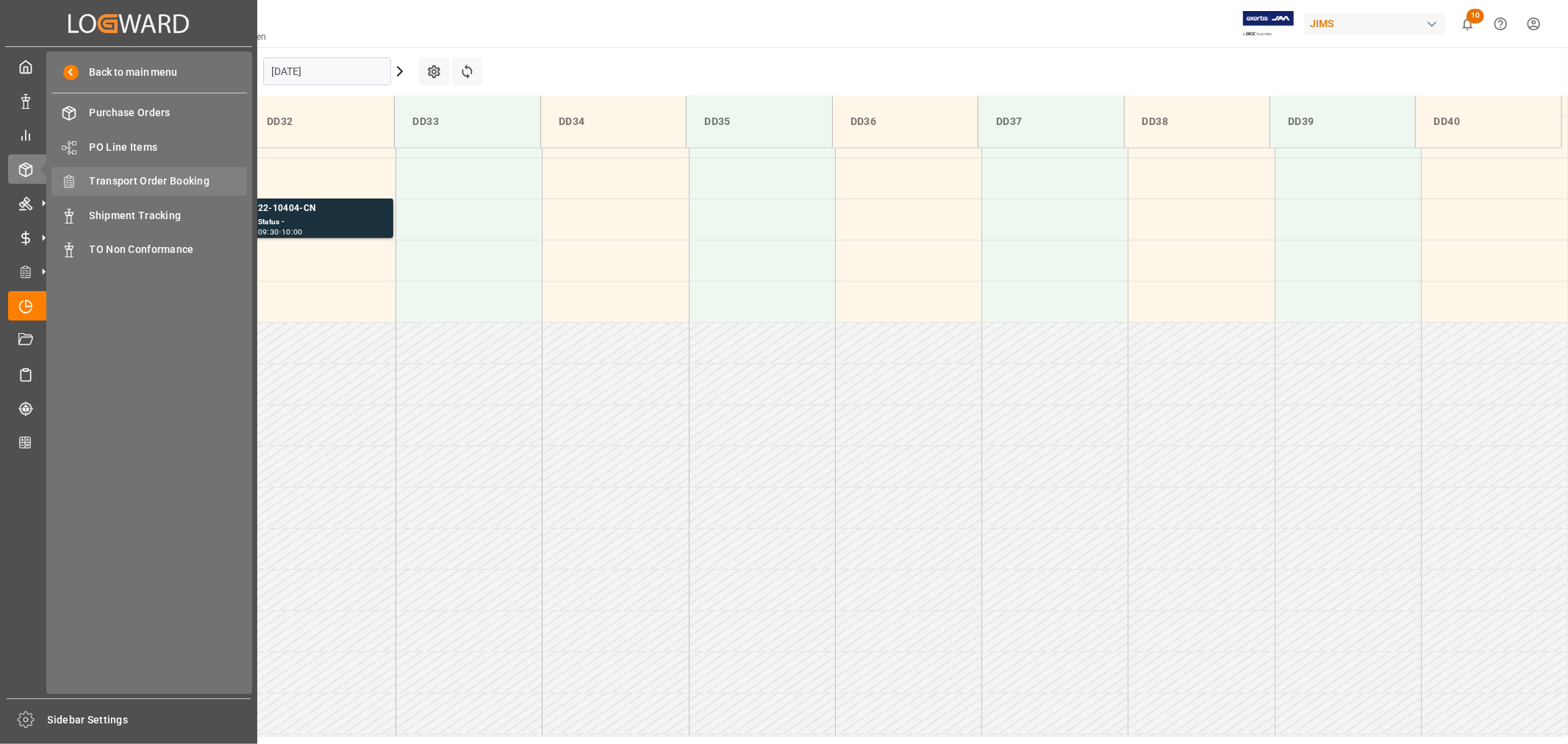
click at [171, 177] on span "Transport Order Booking" at bounding box center [169, 180] width 158 height 15
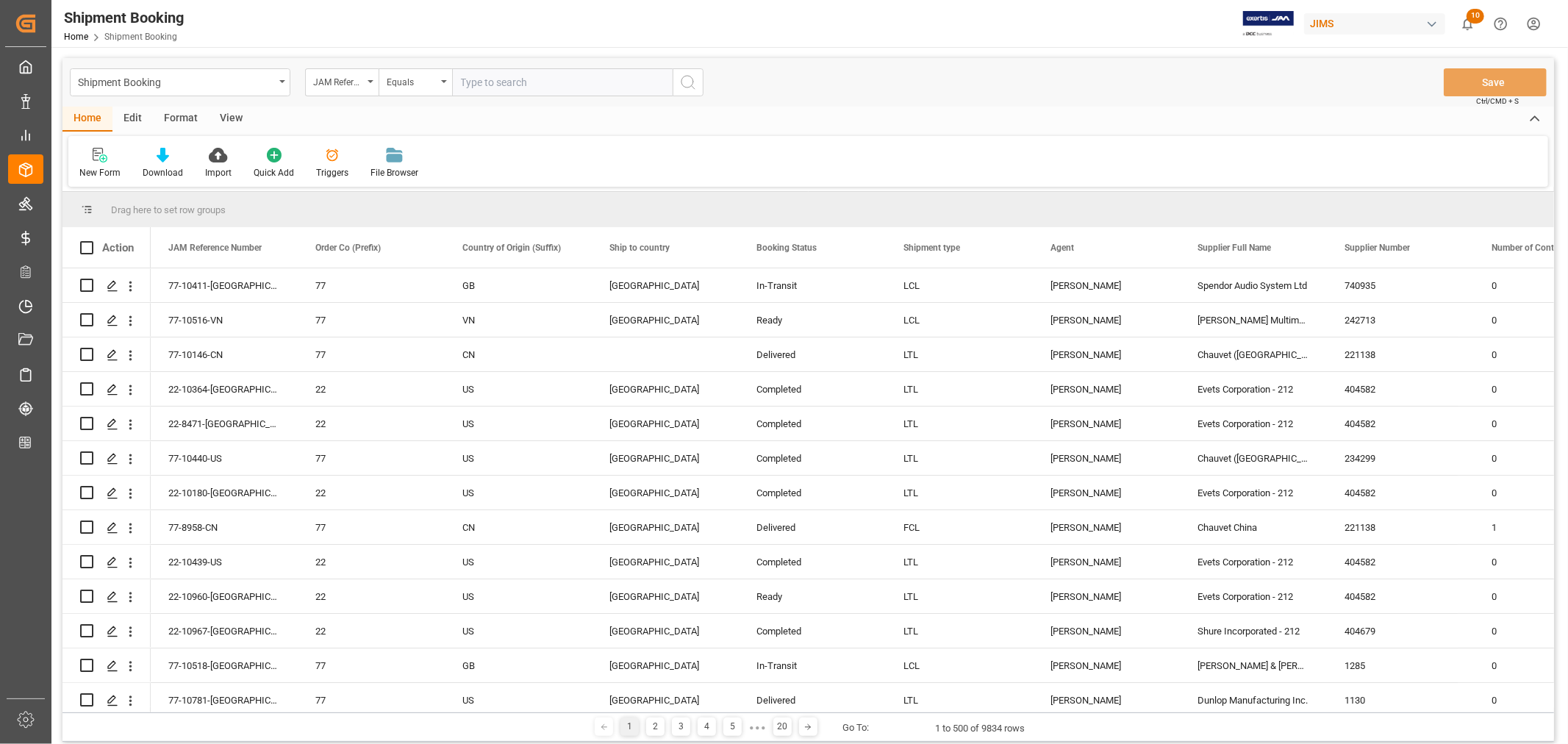
paste input "22-8443-SE"
type input "22-8443-SE"
click at [687, 84] on icon "search button" at bounding box center [688, 82] width 17 height 17
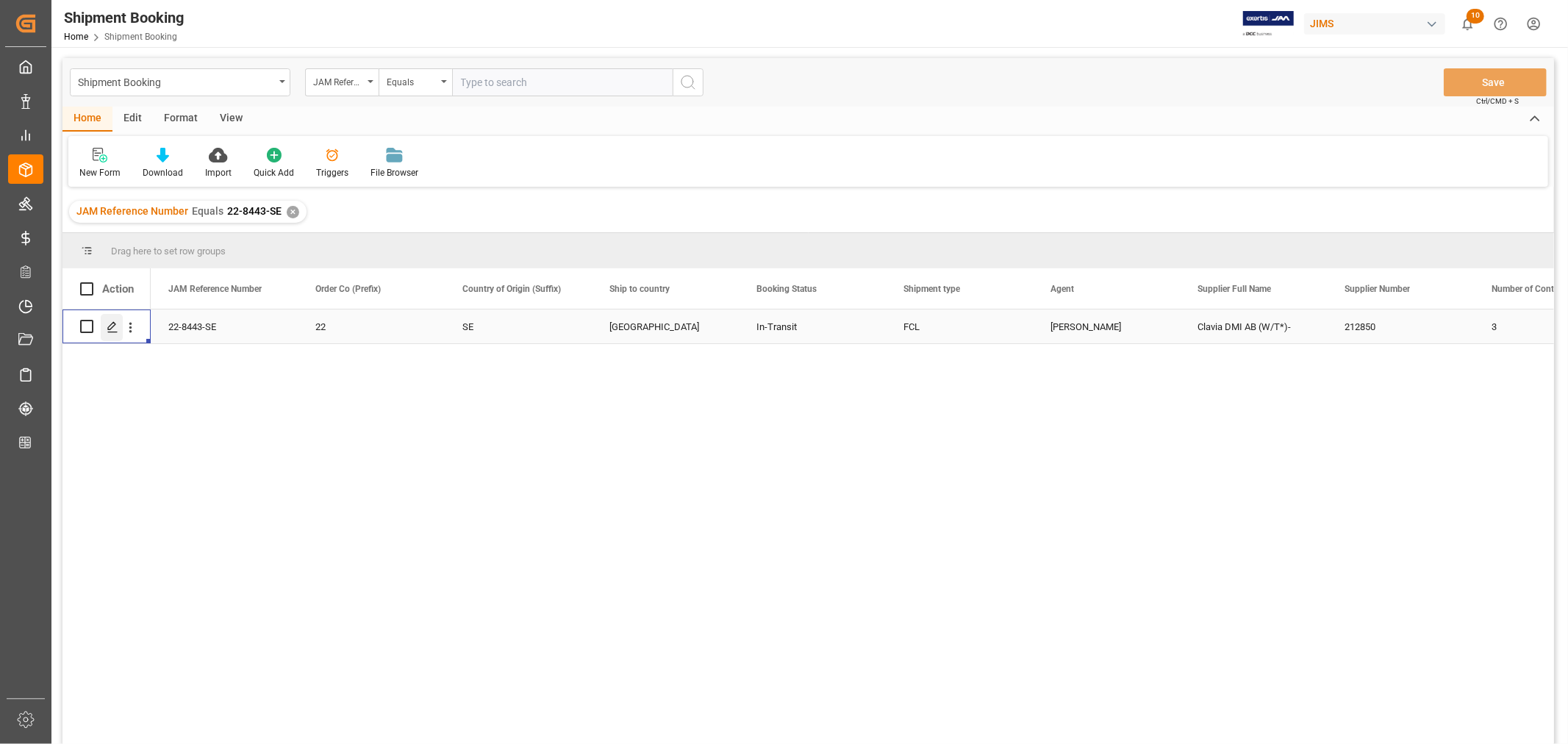
click at [108, 326] on icon "Press SPACE to select this row." at bounding box center [112, 327] width 12 height 12
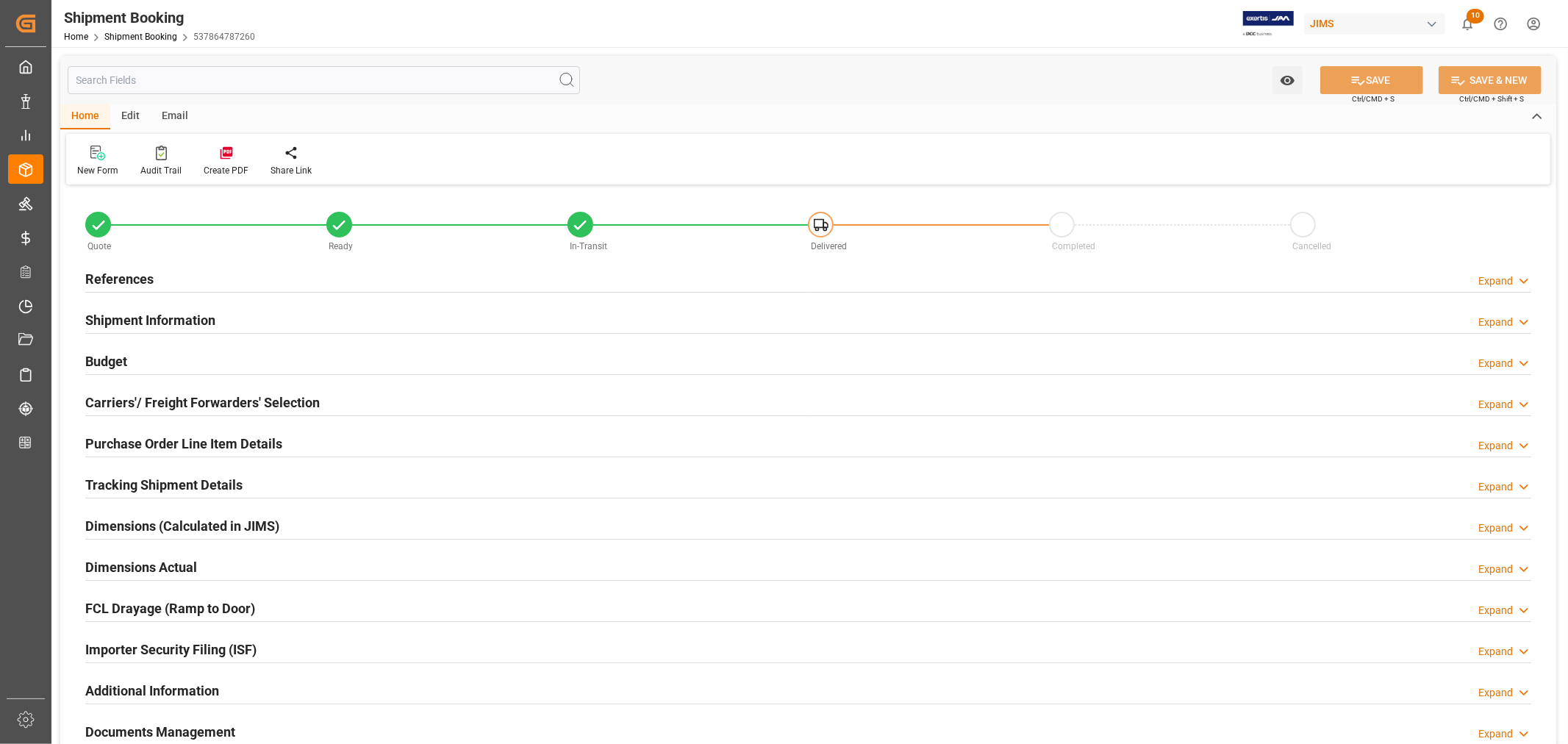
type input "117647.1901"
type input "31025.6095"
type input "20000"
type input "1007308.95"
type input "226"
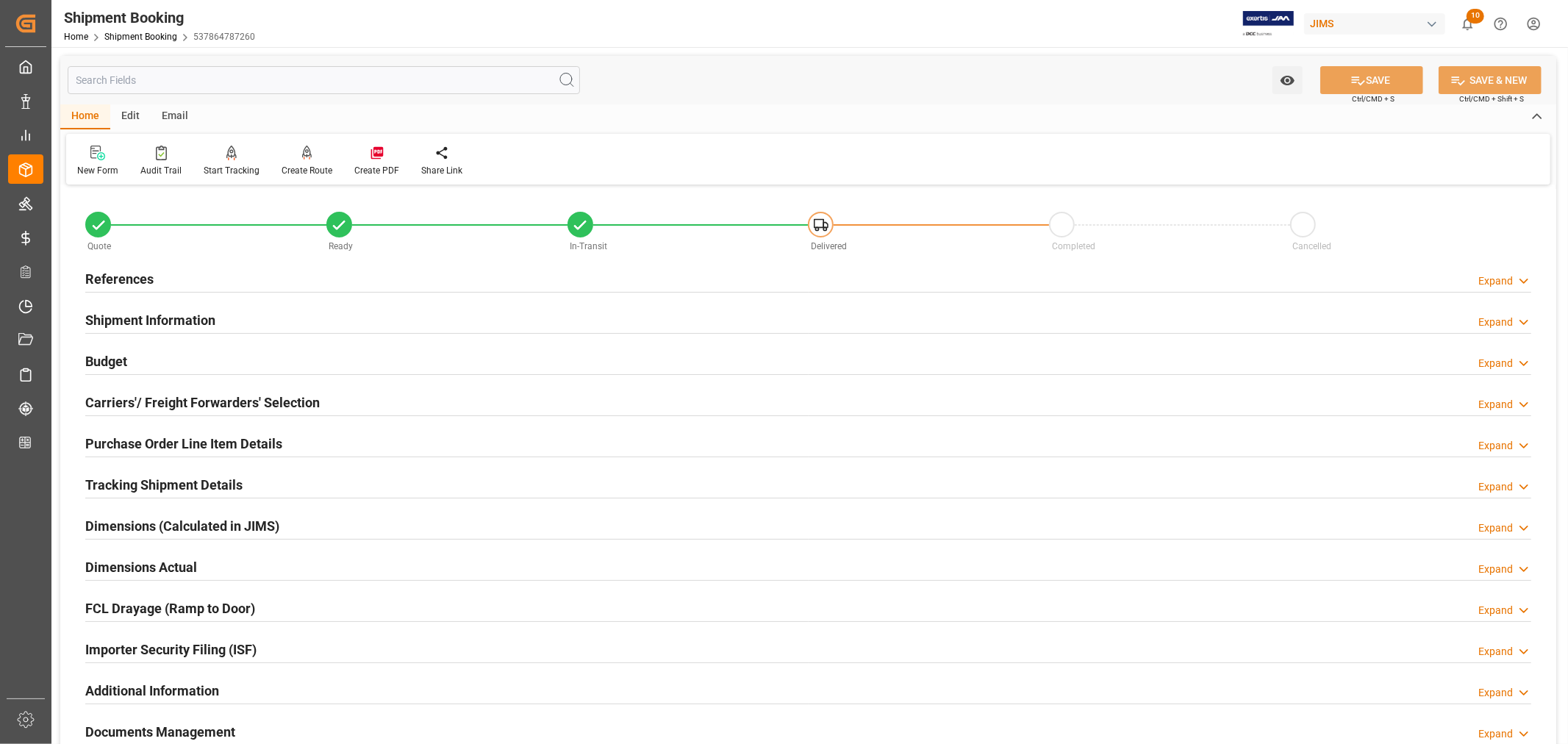
click at [139, 441] on h2 "Purchase Order Line Item Details" at bounding box center [184, 443] width 197 height 20
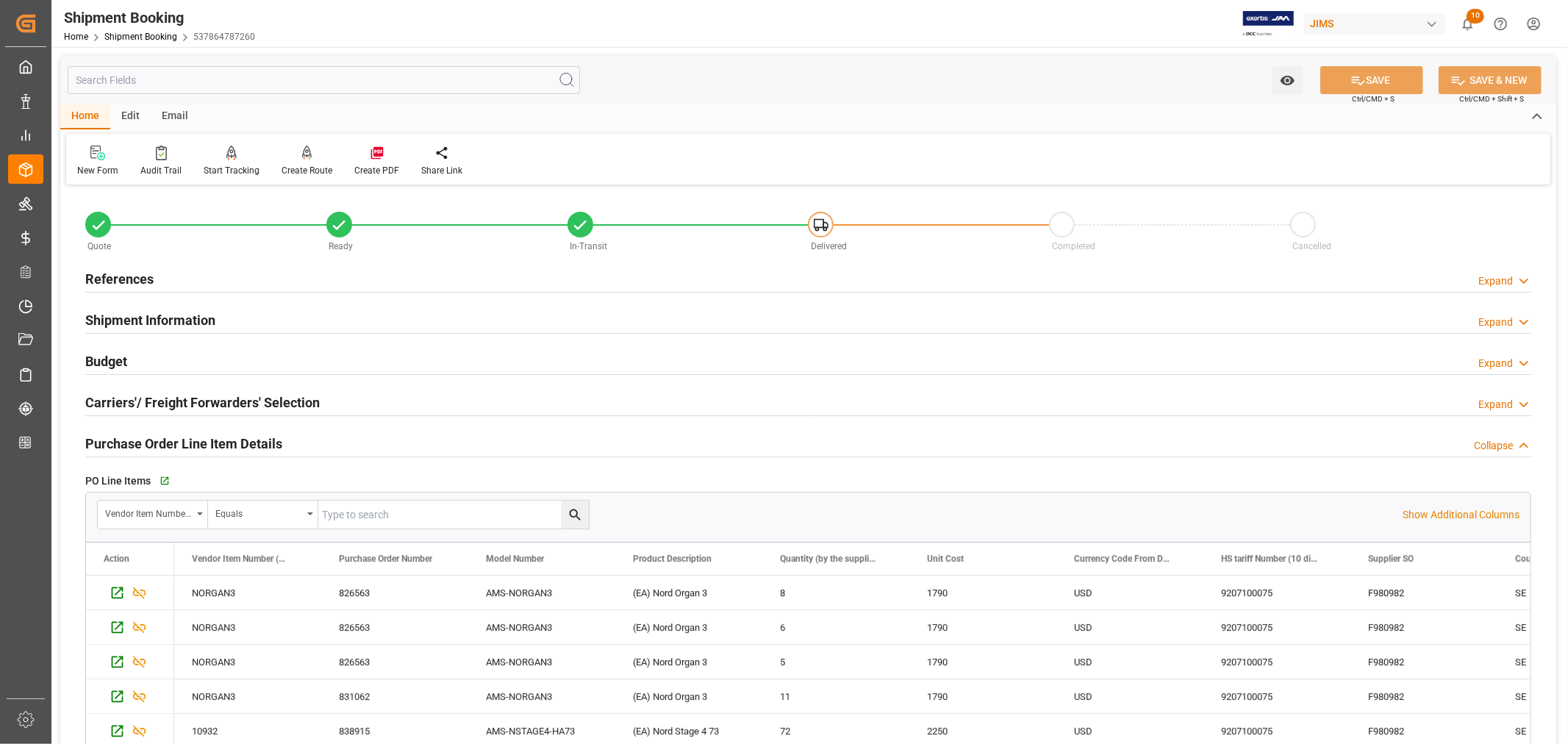
click at [121, 366] on h2 "Budget" at bounding box center [106, 361] width 42 height 20
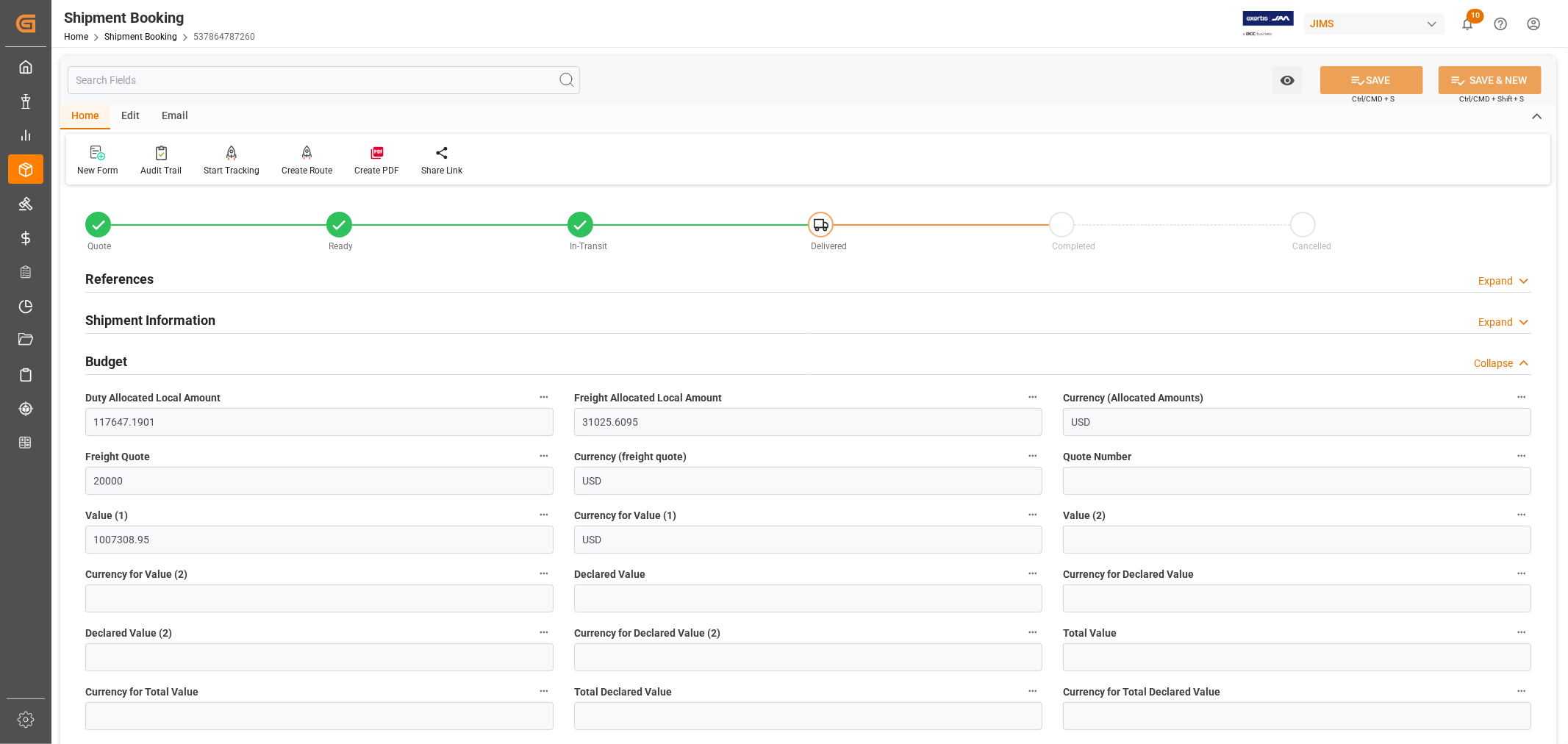
click at [121, 366] on h2 "Budget" at bounding box center [106, 361] width 42 height 20
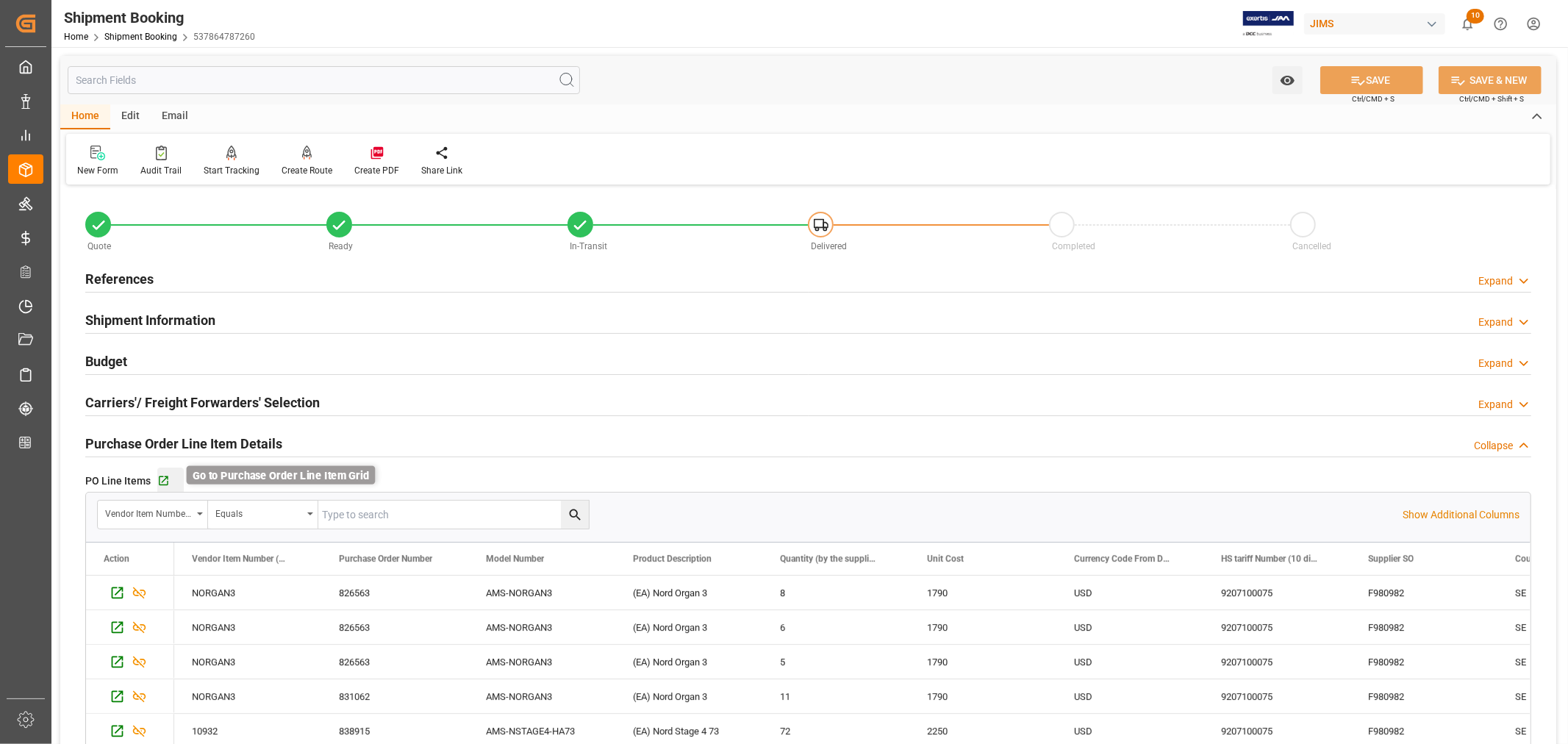
click at [160, 484] on icon "button" at bounding box center [164, 481] width 10 height 9
click at [145, 37] on link "Shipment Booking" at bounding box center [141, 36] width 73 height 10
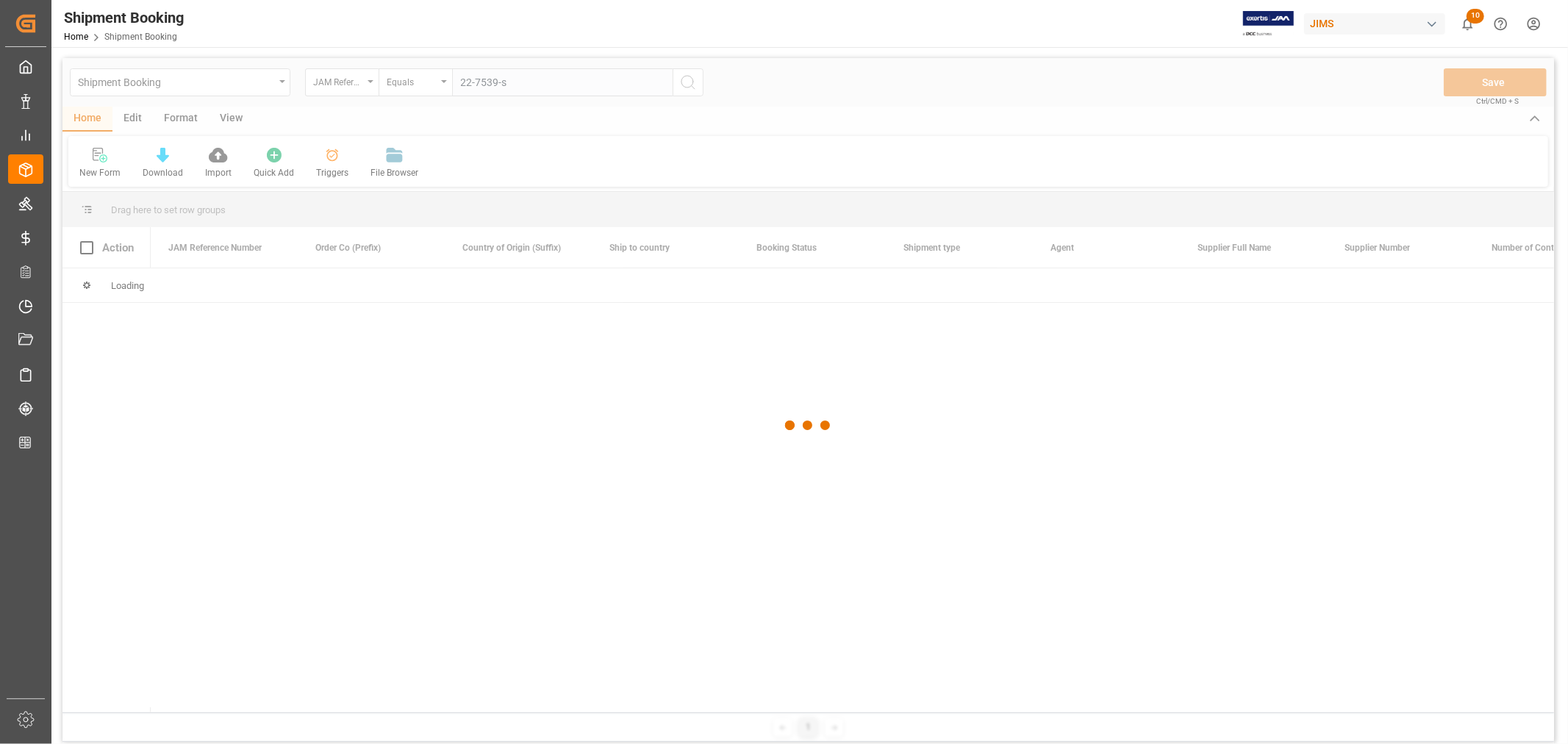
type input "22-7539-se"
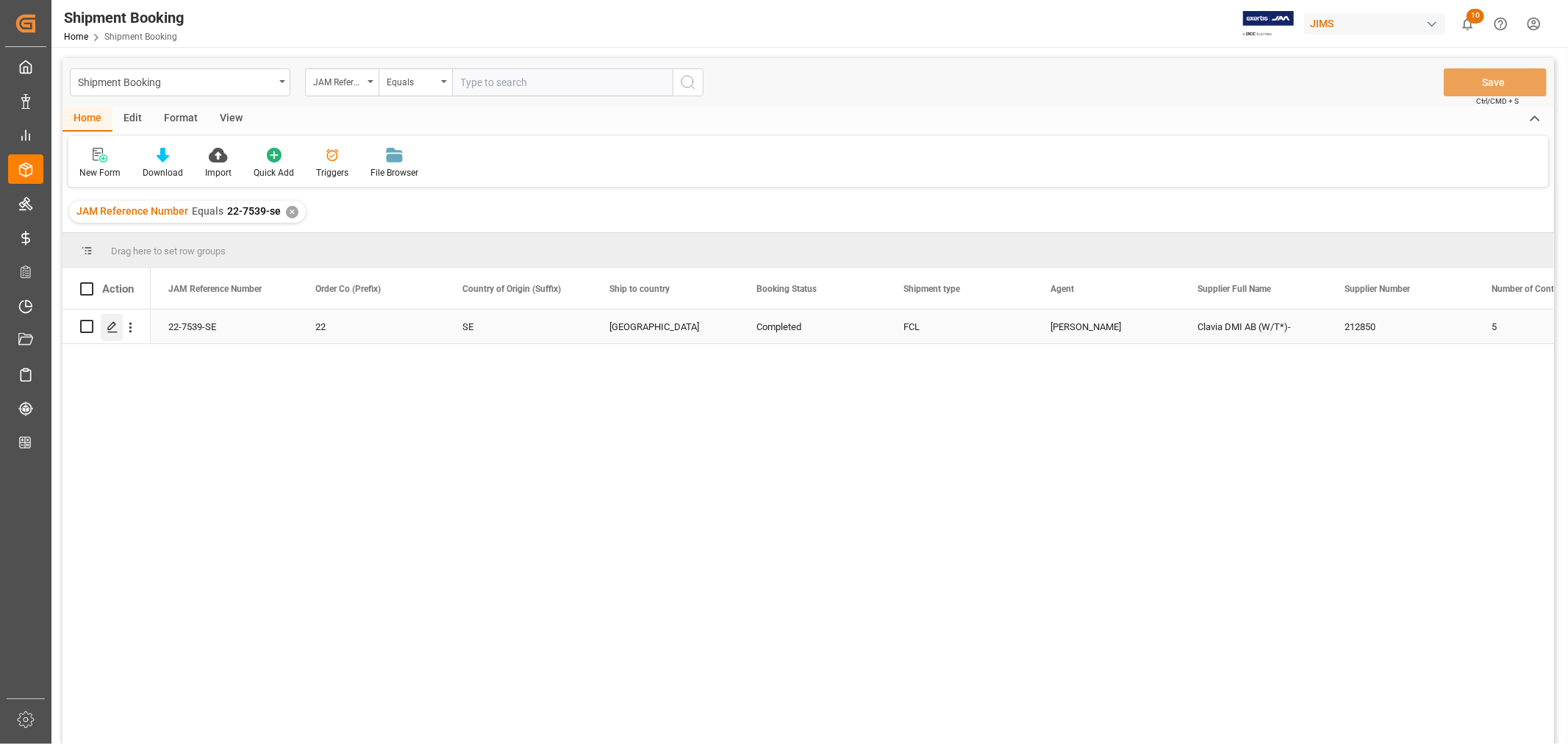
click at [113, 326] on icon "Press SPACE to select this row." at bounding box center [112, 327] width 12 height 12
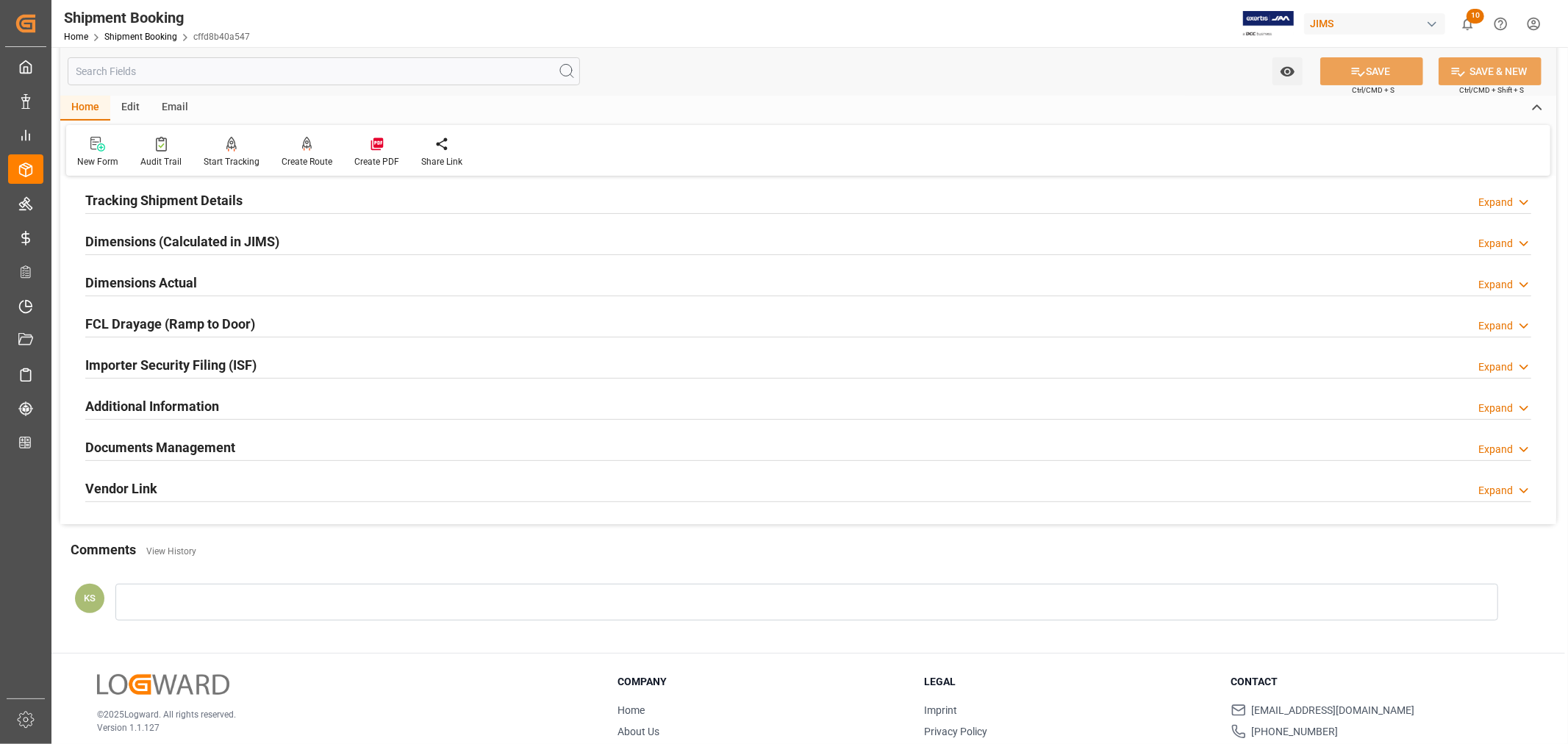
scroll to position [361, 0]
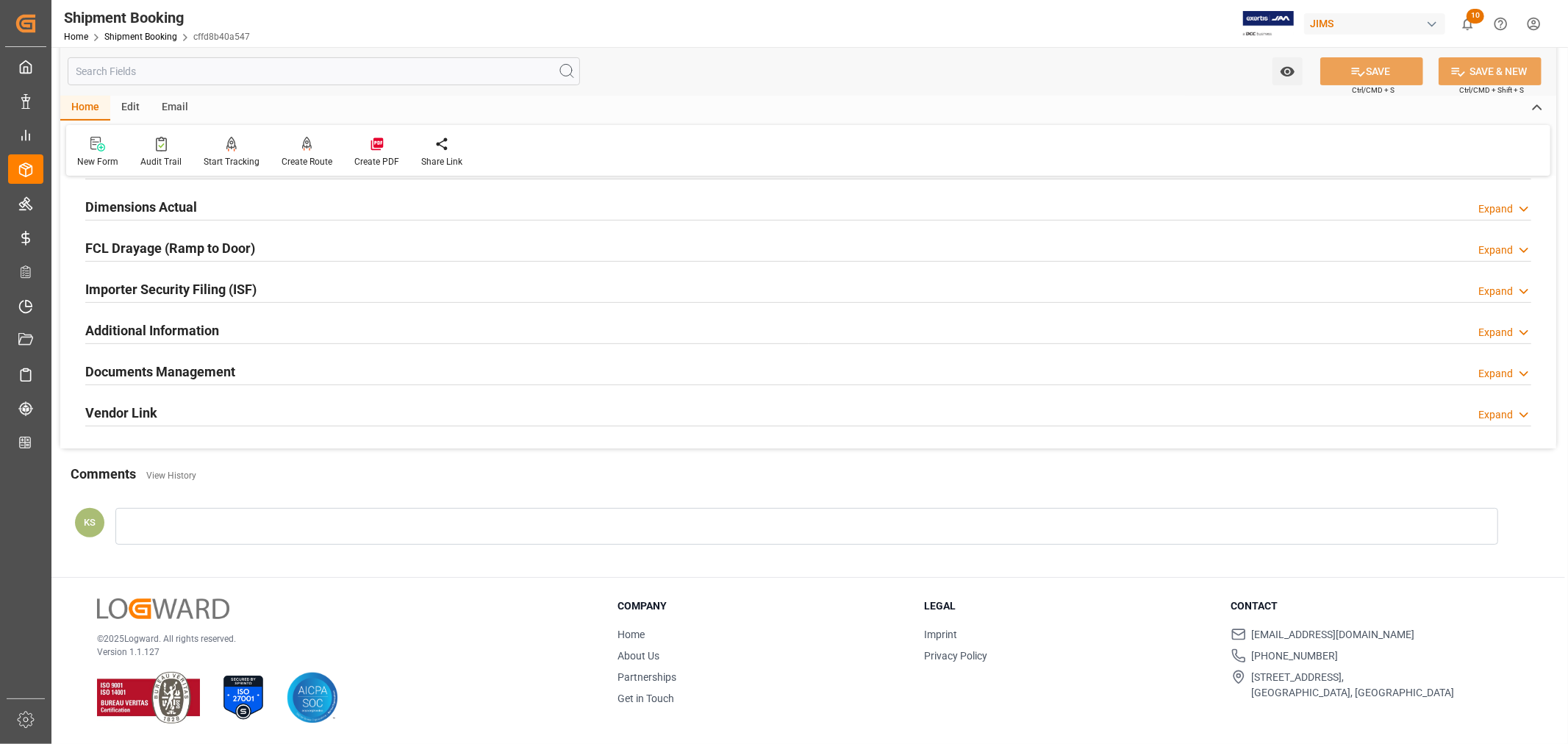
click at [409, 376] on div "Documents Management Expand" at bounding box center [809, 370] width 1446 height 28
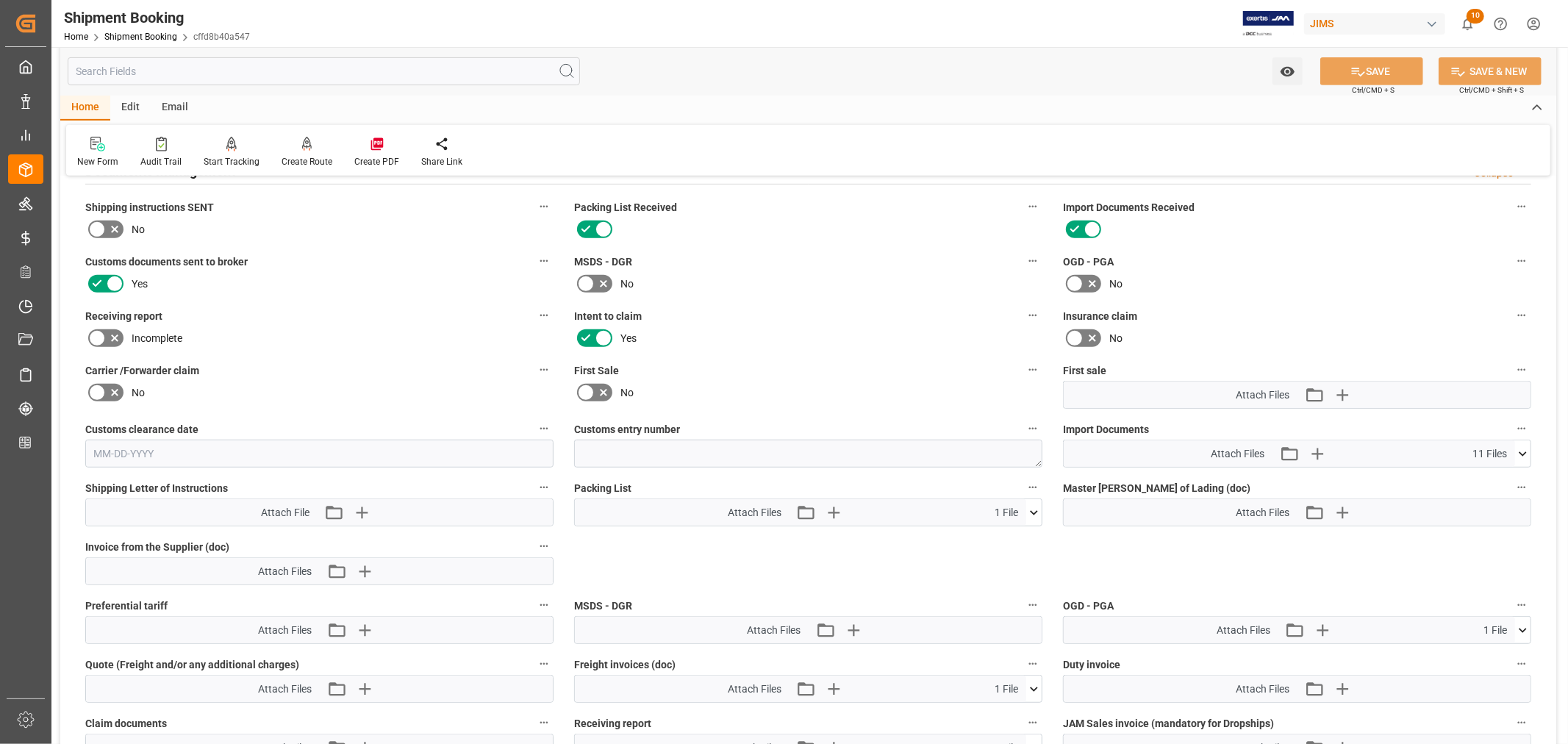
scroll to position [605, 0]
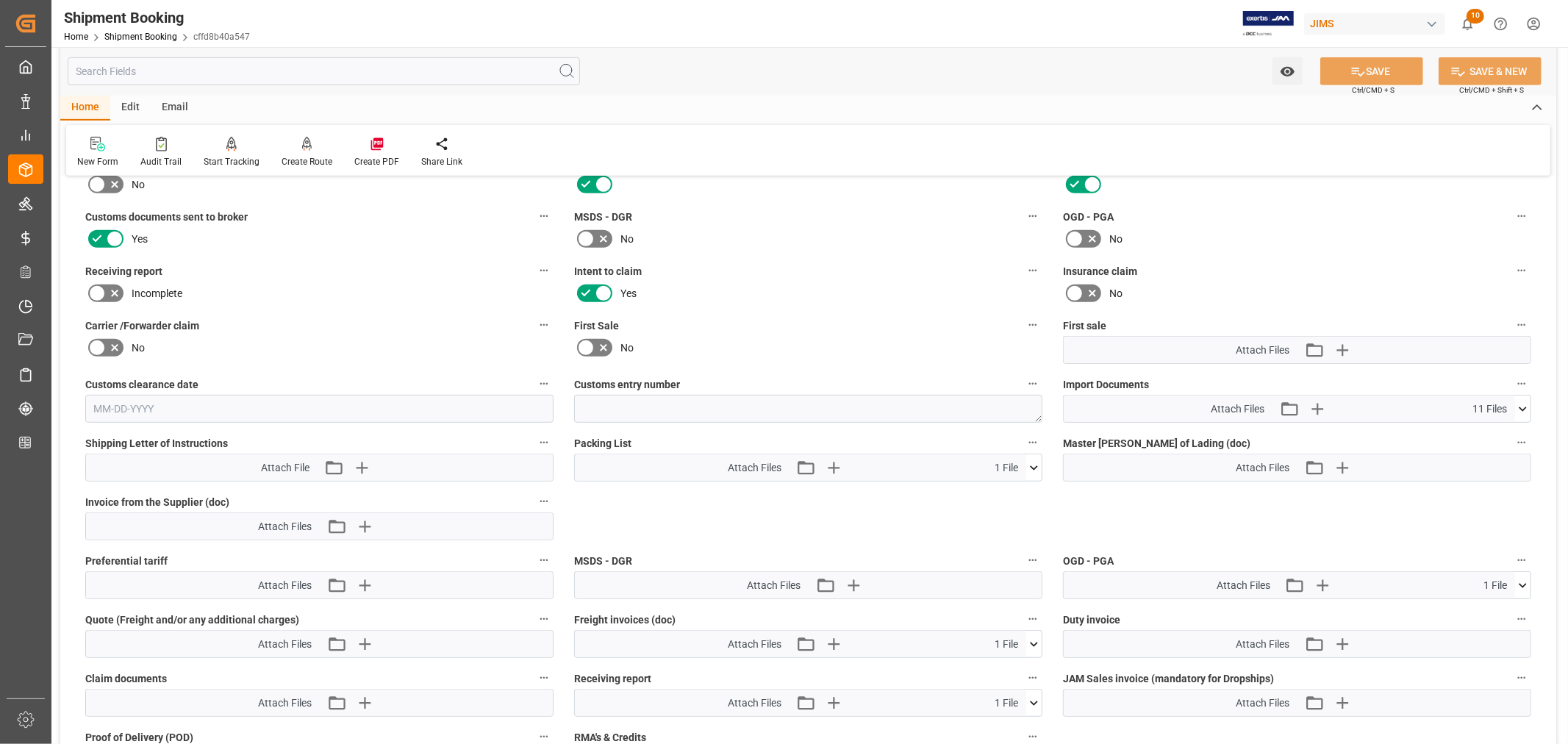
click at [1522, 403] on icon at bounding box center [1523, 408] width 15 height 15
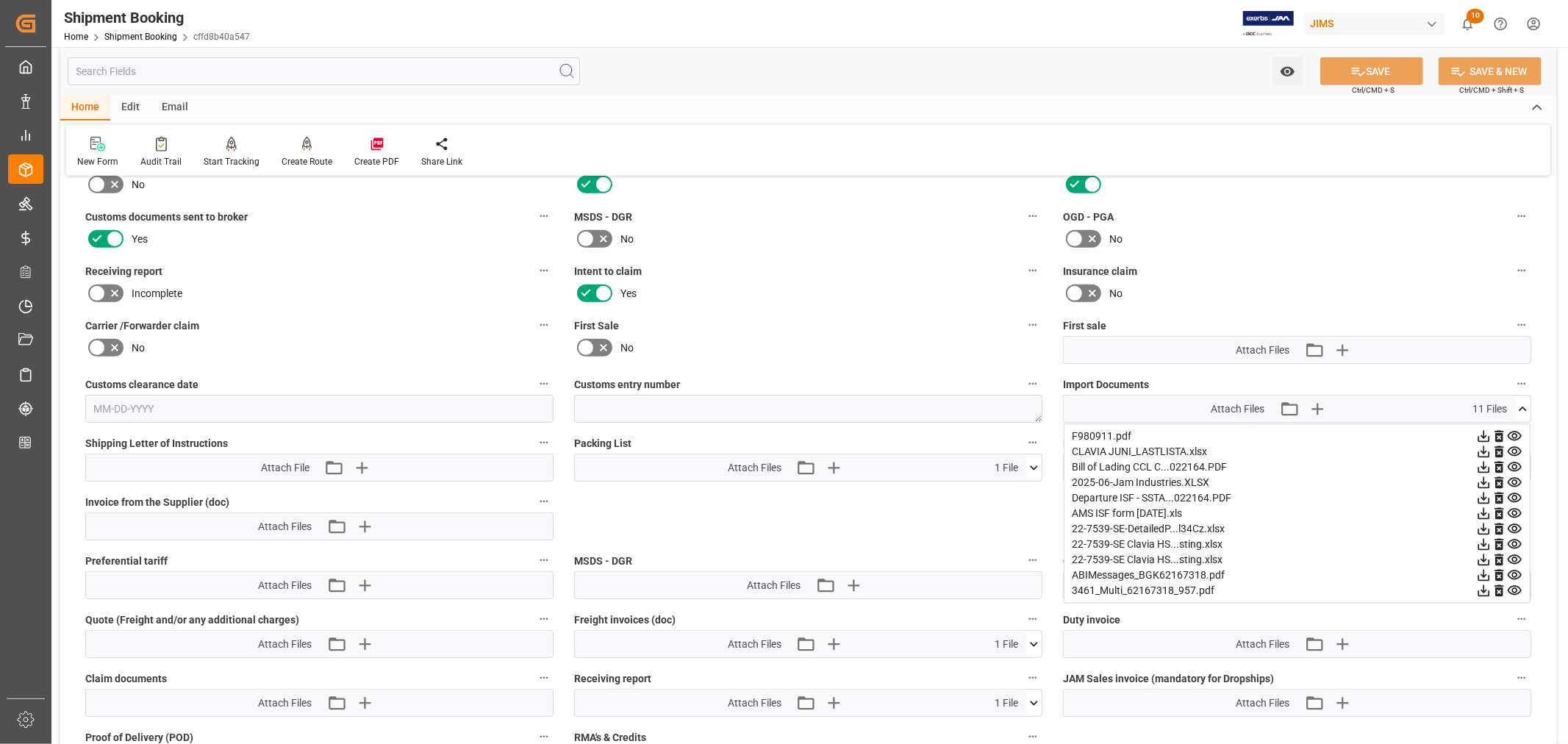
click at [1482, 560] on icon at bounding box center [1483, 559] width 15 height 15
click at [1498, 557] on icon at bounding box center [1499, 560] width 9 height 12
click at [1380, 71] on button "SAVE" at bounding box center [1372, 70] width 103 height 28
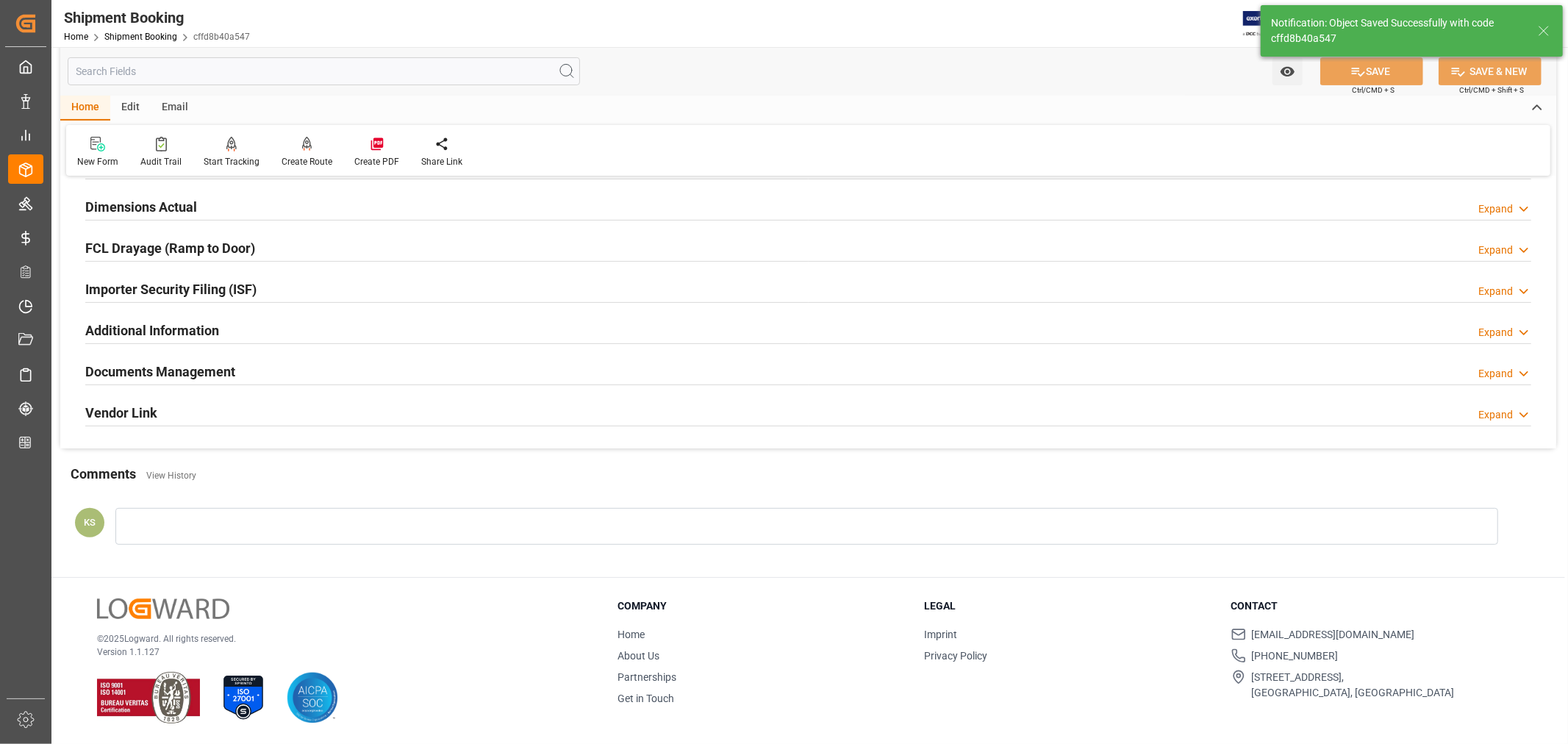
scroll to position [361, 0]
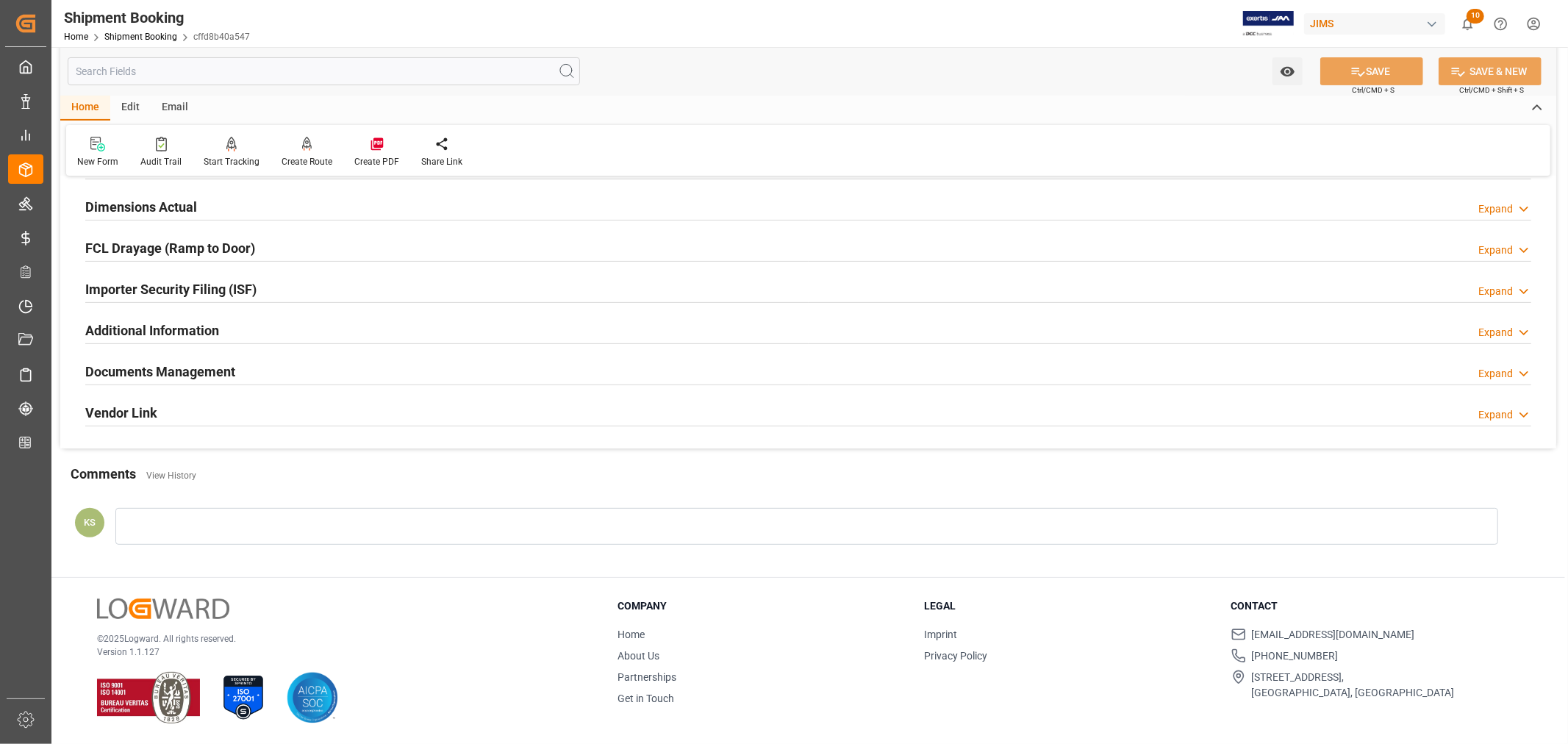
click at [1010, 372] on div "Documents Management Expand" at bounding box center [809, 370] width 1446 height 28
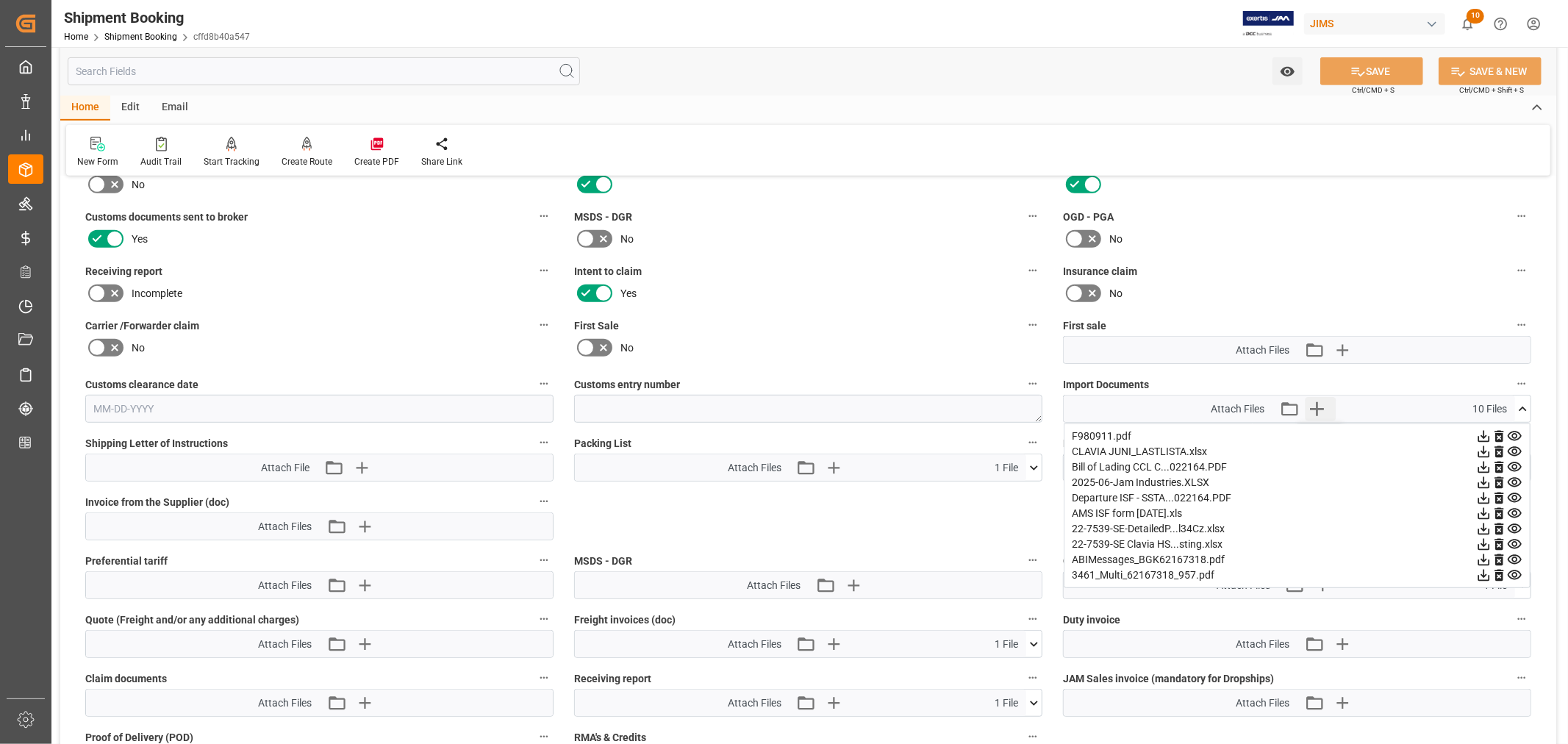
click at [1313, 408] on icon "button" at bounding box center [1317, 408] width 24 height 24
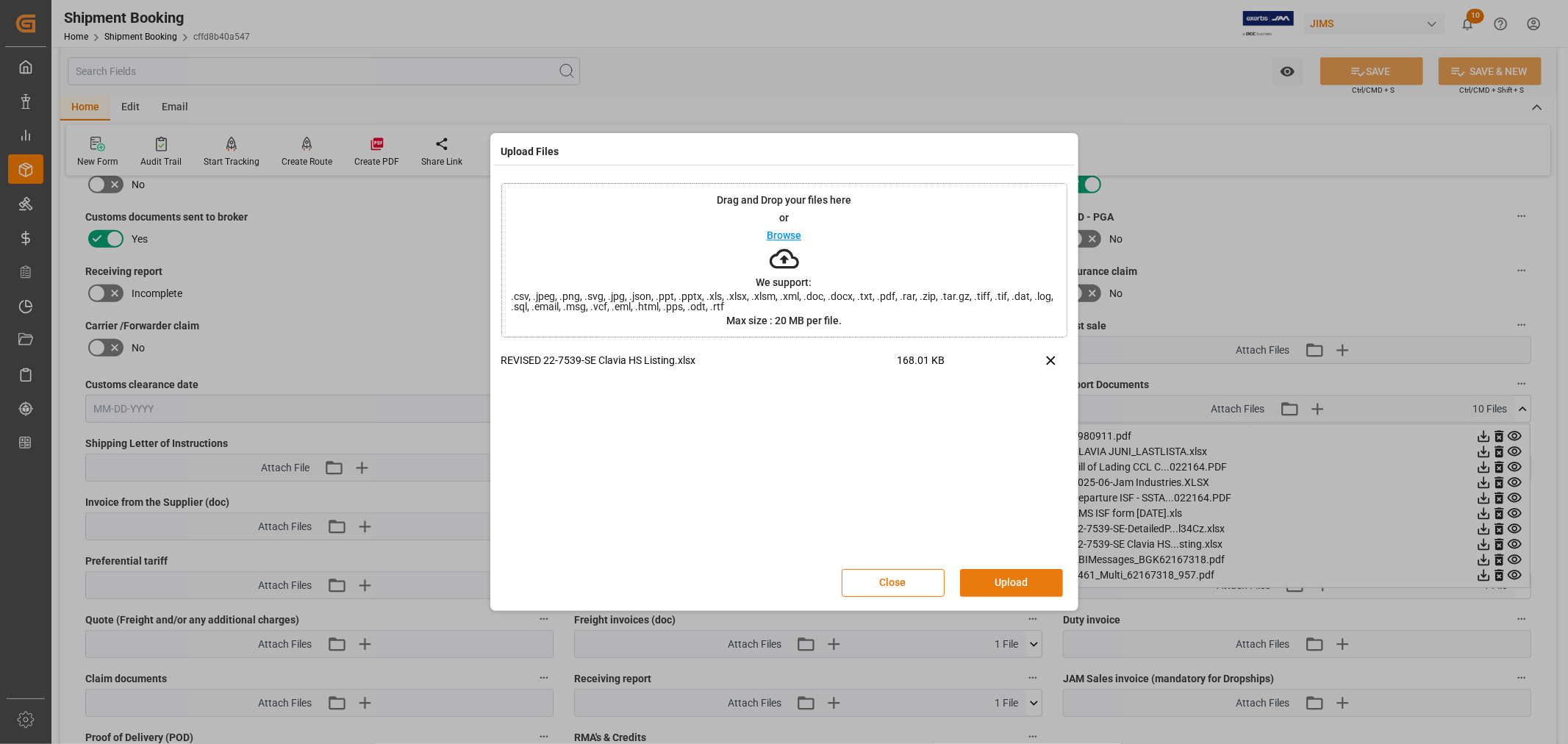
click at [991, 577] on button "Upload" at bounding box center [1012, 583] width 103 height 28
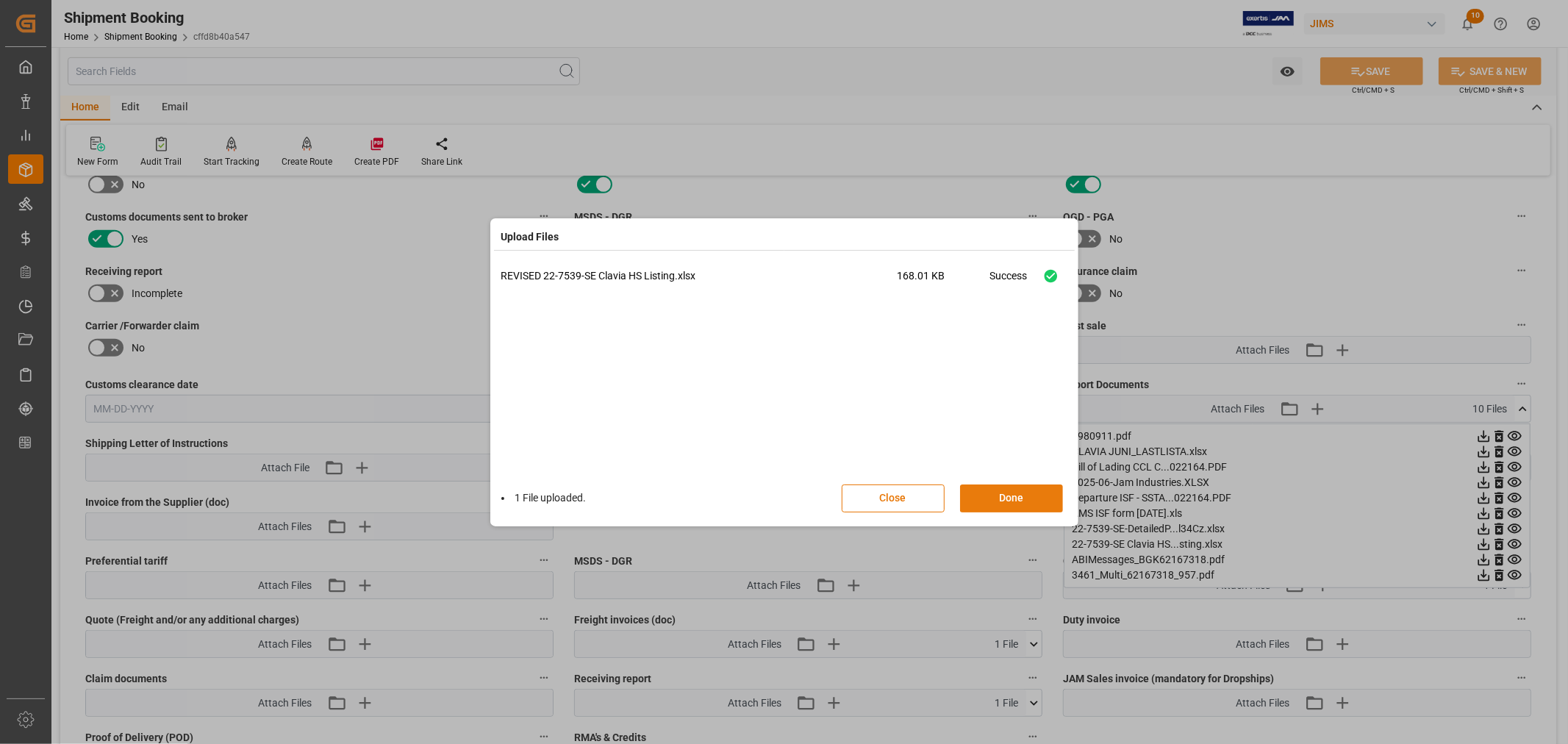
click at [990, 499] on button "Done" at bounding box center [1012, 498] width 103 height 28
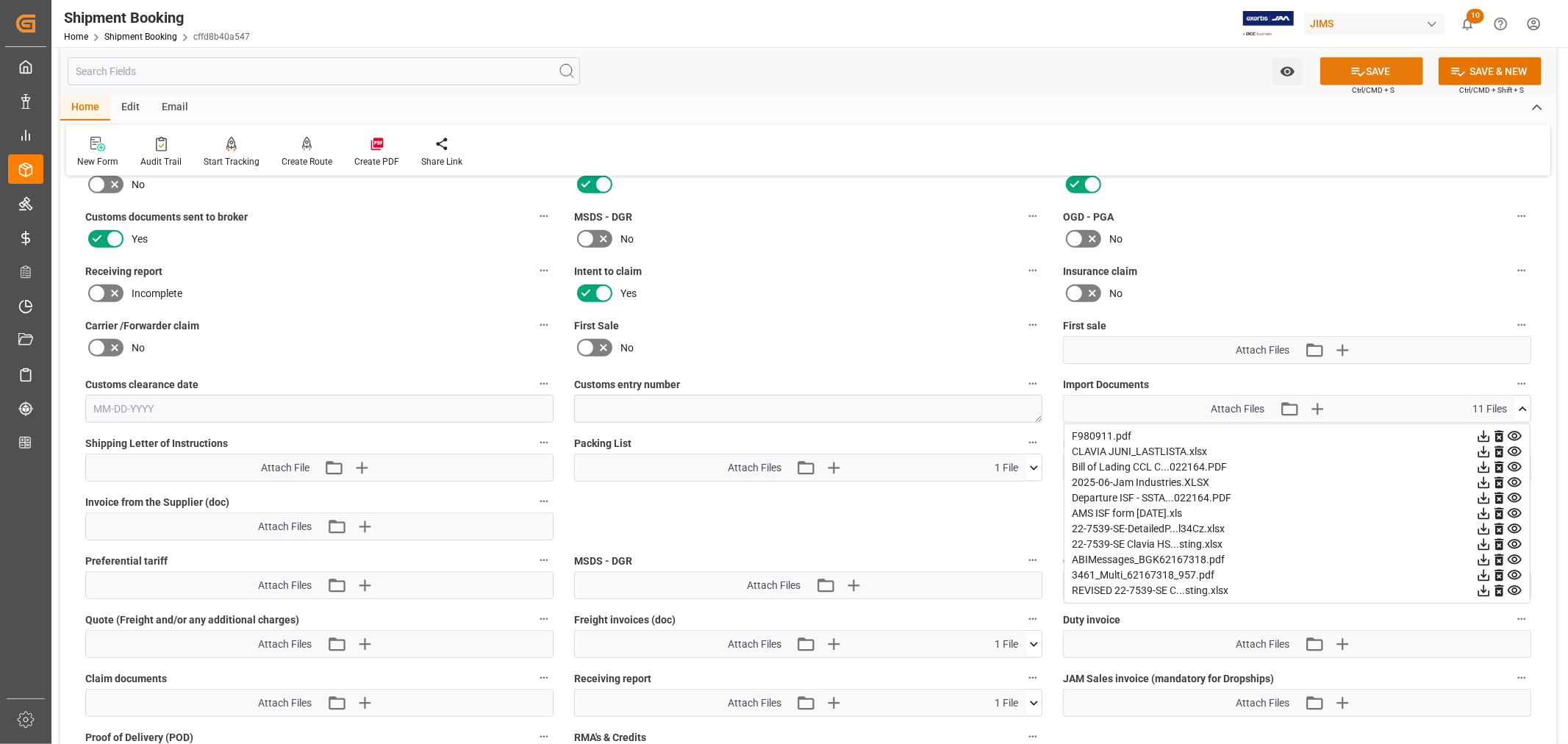
click at [1372, 71] on button "SAVE" at bounding box center [1372, 70] width 103 height 28
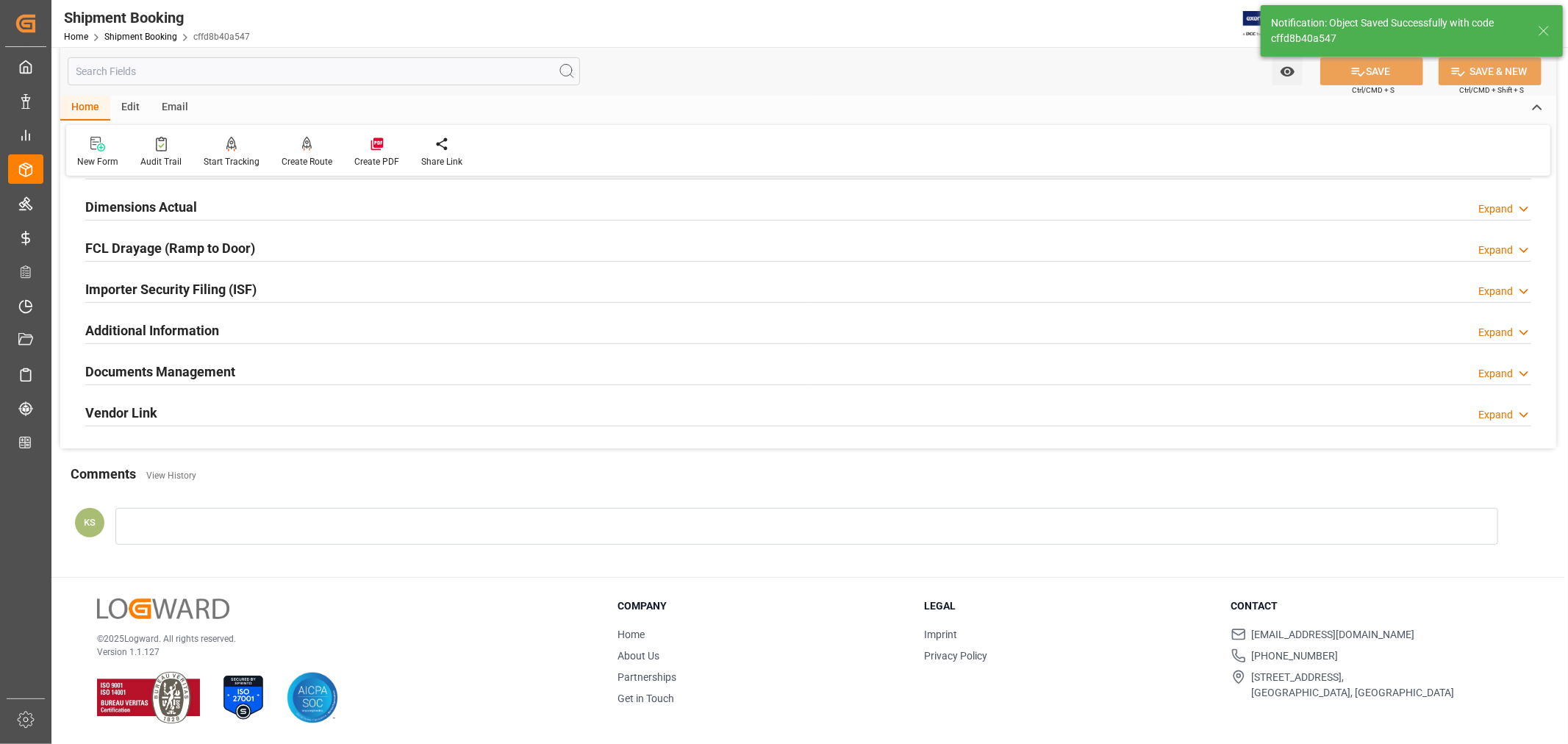
scroll to position [361, 0]
click at [150, 32] on link "Shipment Booking" at bounding box center [141, 36] width 73 height 10
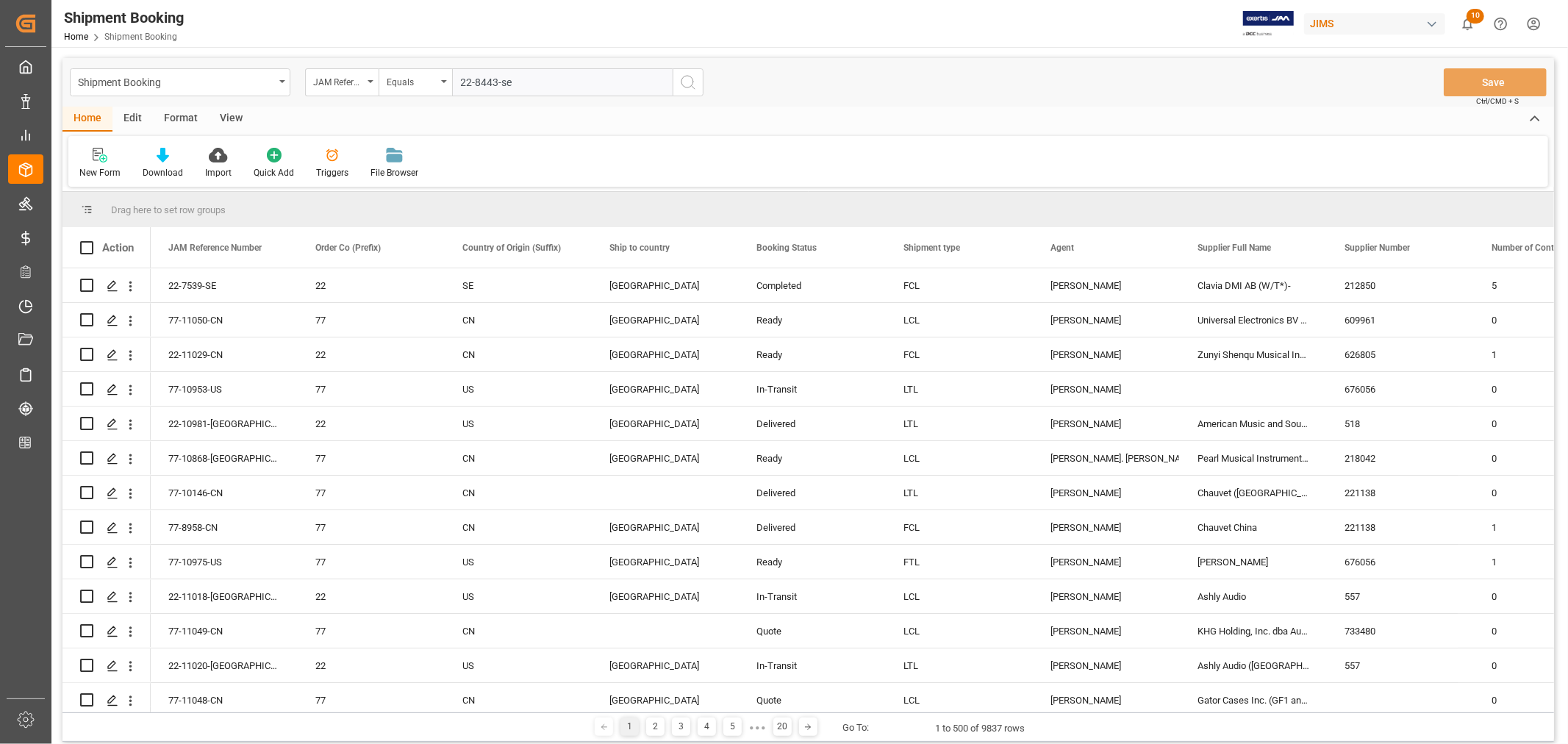
type input "22-8443-se"
click at [684, 82] on icon "search button" at bounding box center [688, 82] width 17 height 17
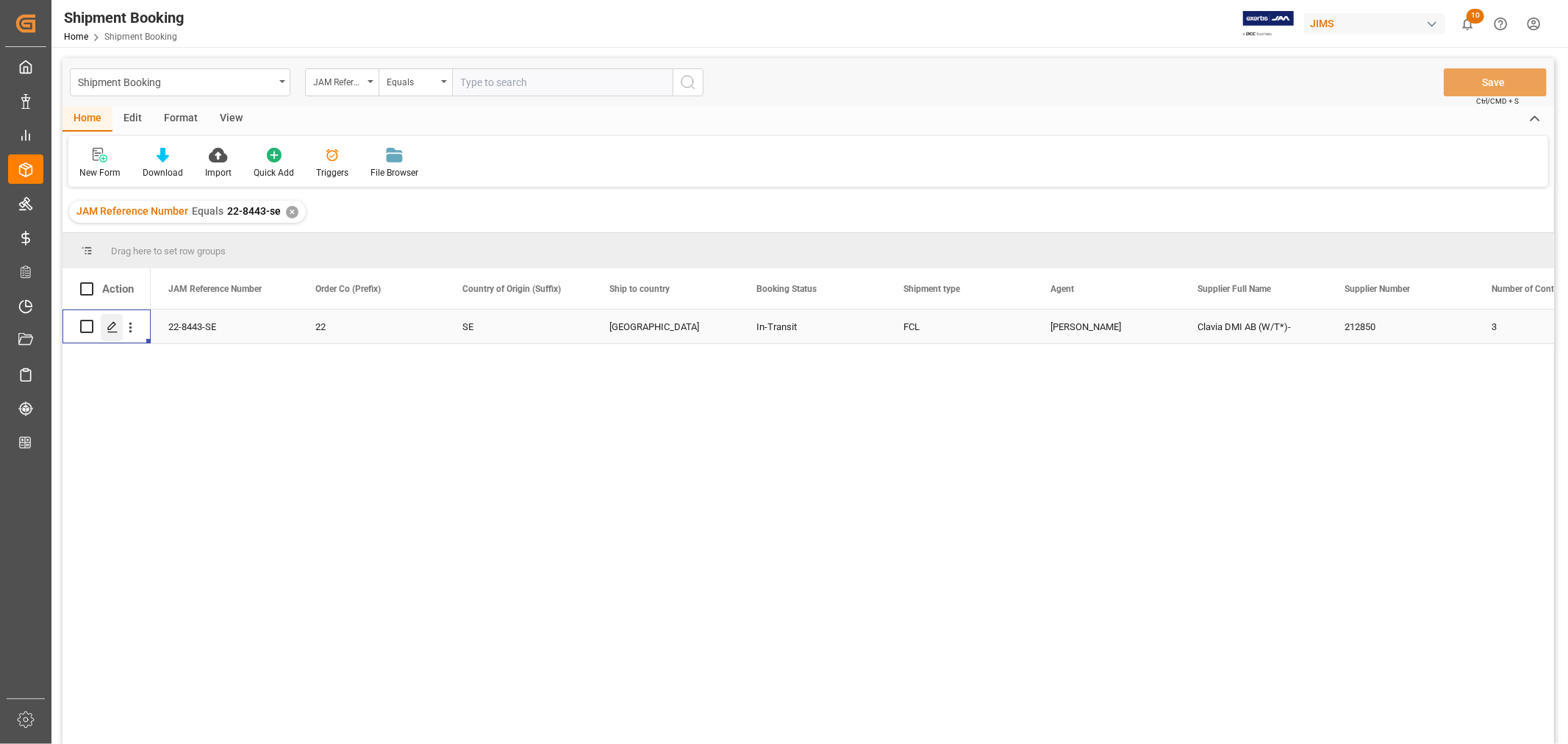
click at [115, 325] on icon "Press SPACE to select this row." at bounding box center [112, 327] width 12 height 12
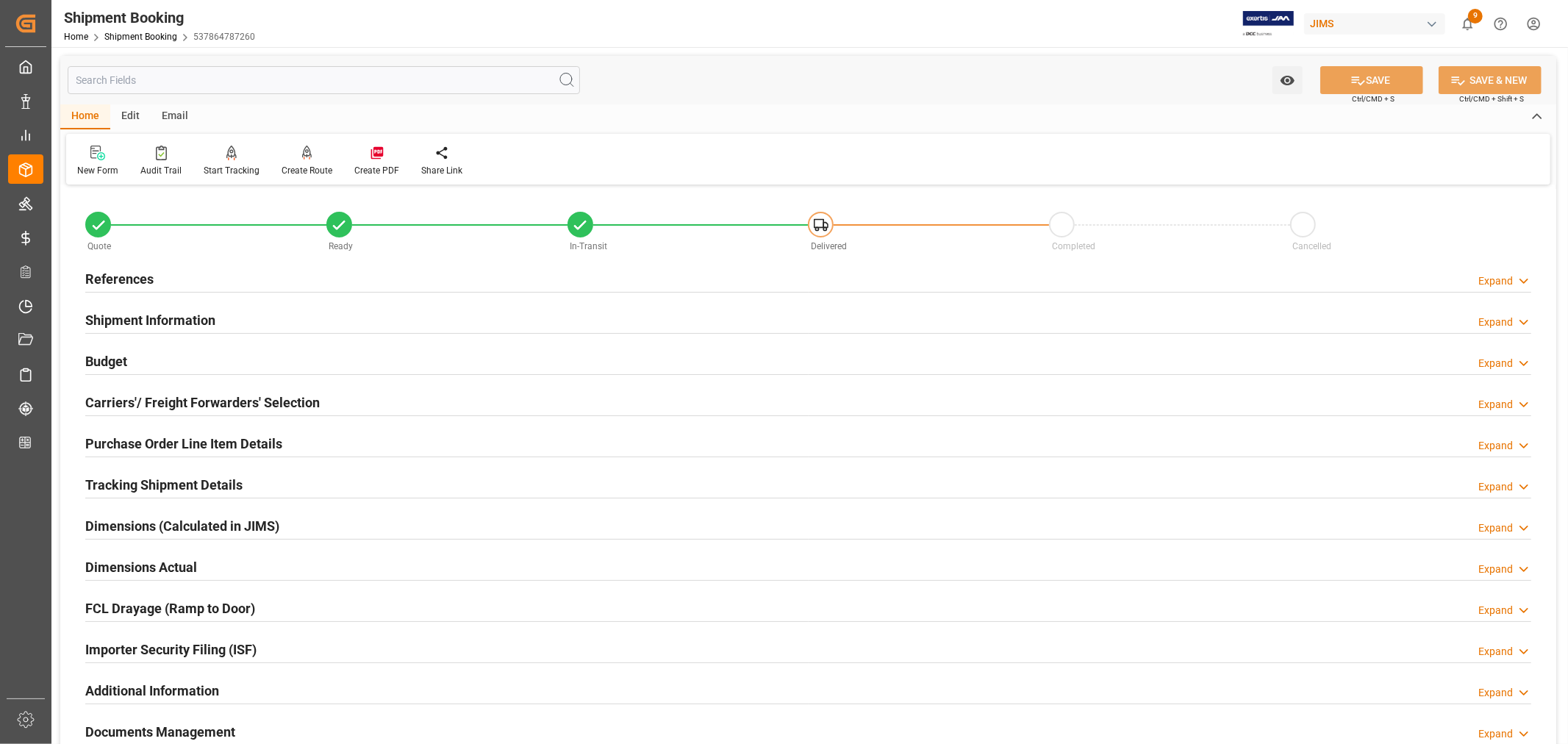
click at [203, 439] on h2 "Purchase Order Line Item Details" at bounding box center [184, 443] width 197 height 20
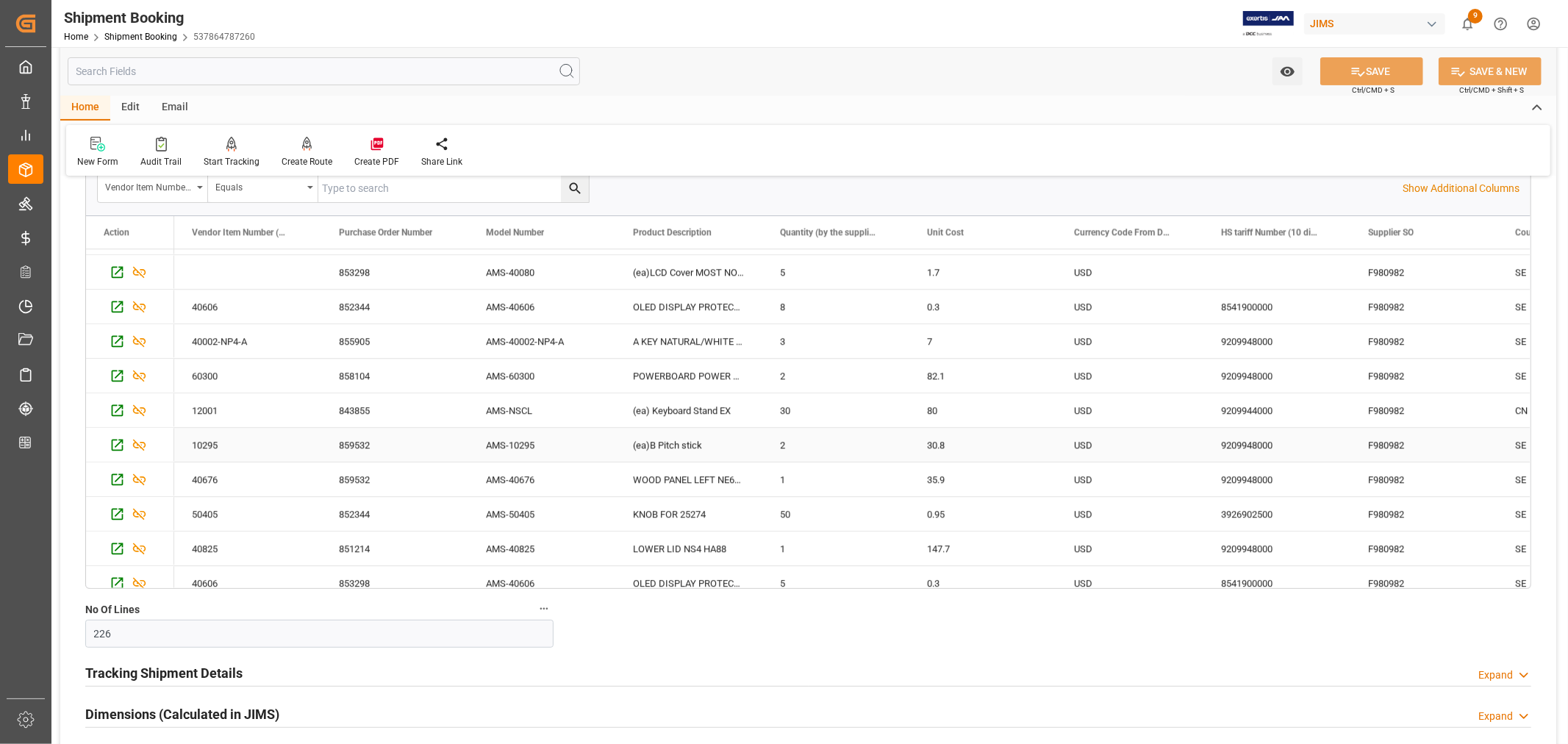
scroll to position [3919, 0]
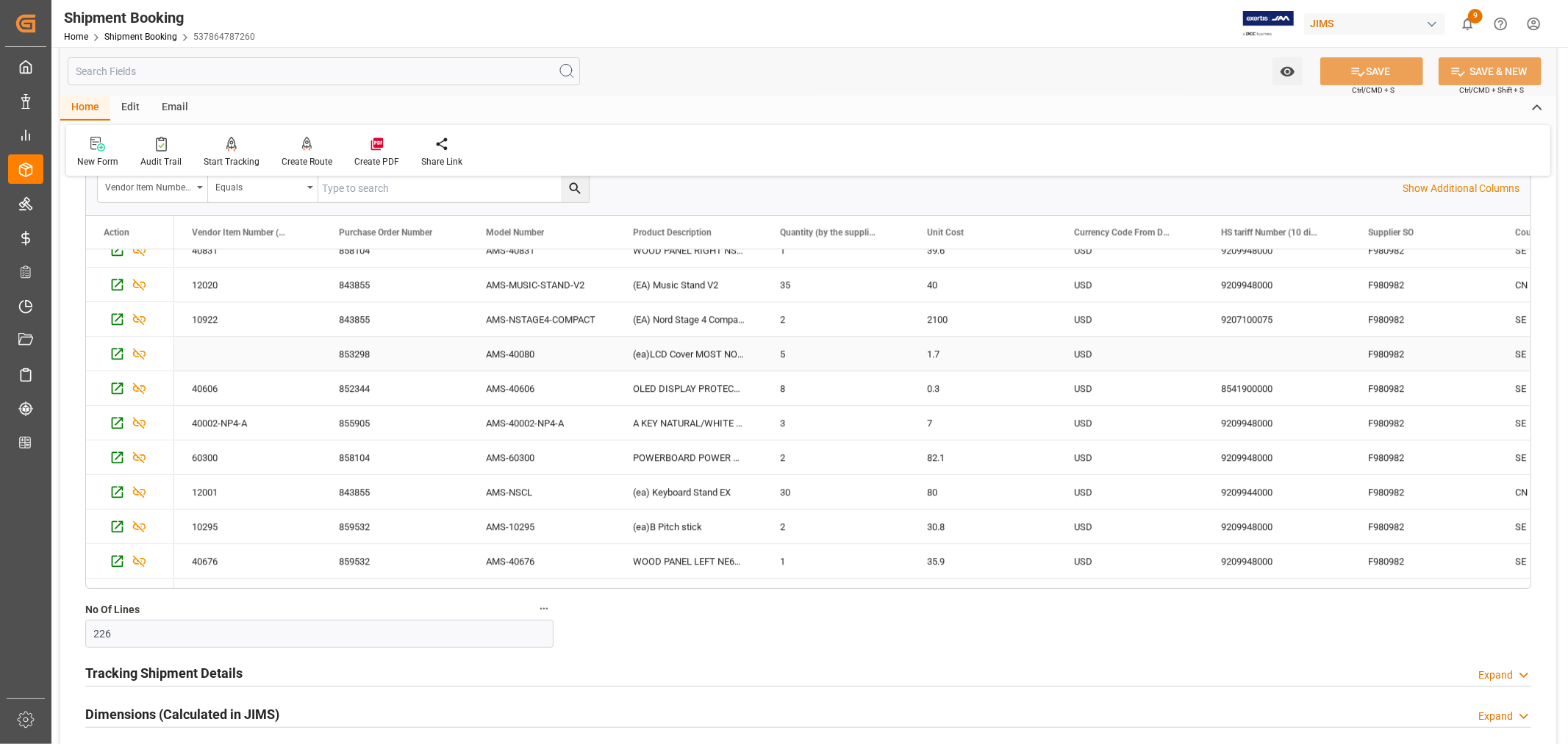
click at [519, 349] on div "AMS-40080" at bounding box center [542, 353] width 147 height 34
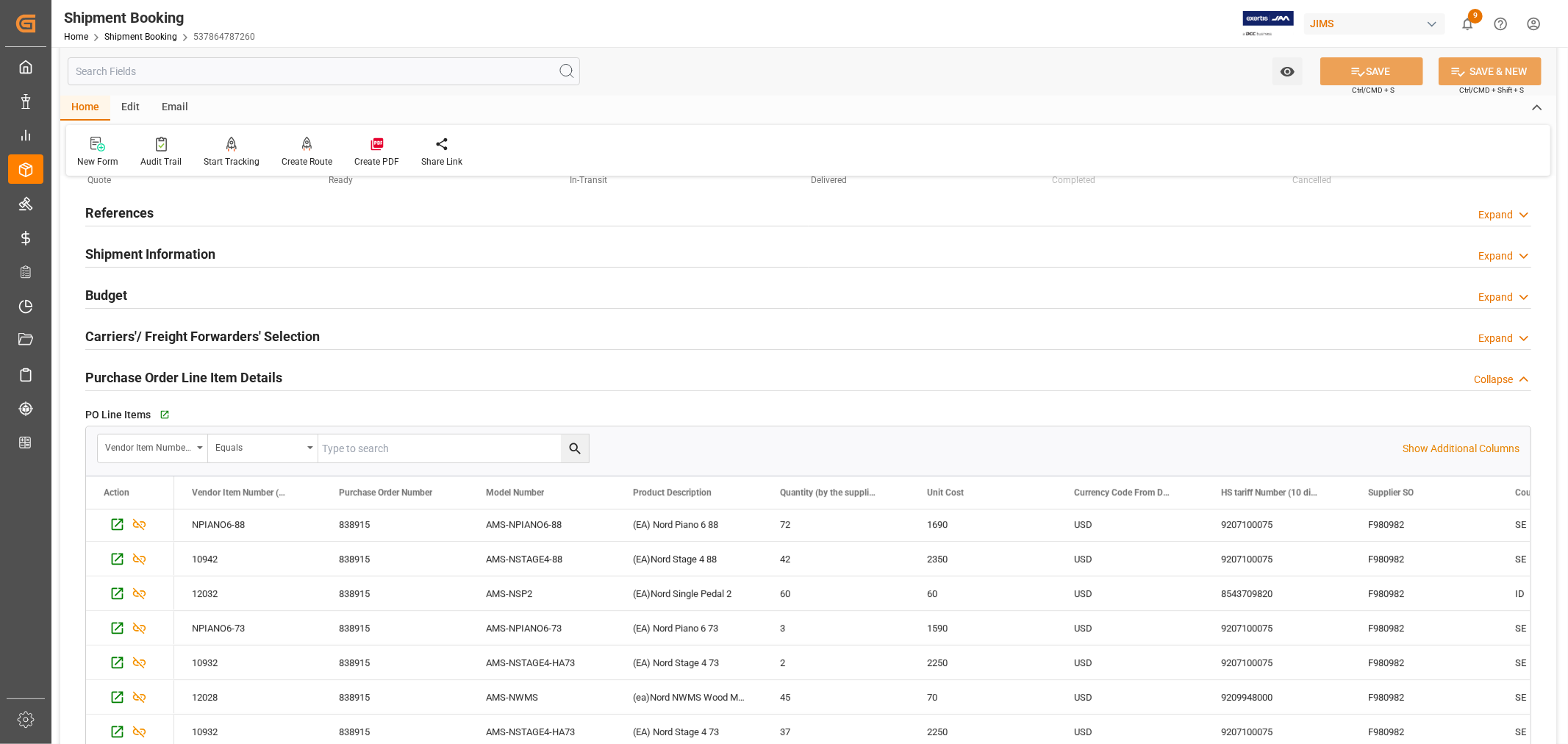
scroll to position [0, 0]
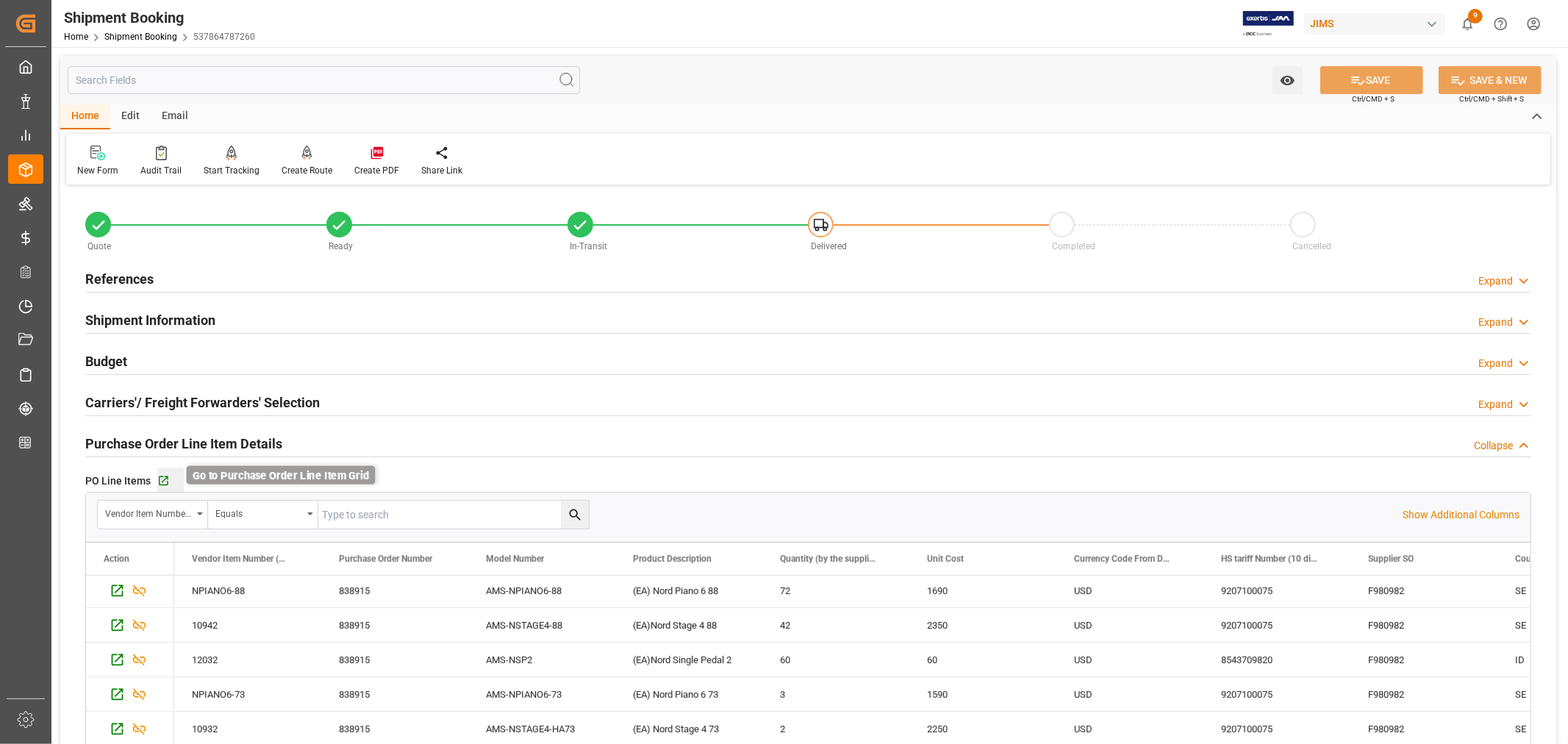
click at [162, 476] on icon "button" at bounding box center [164, 481] width 13 height 13
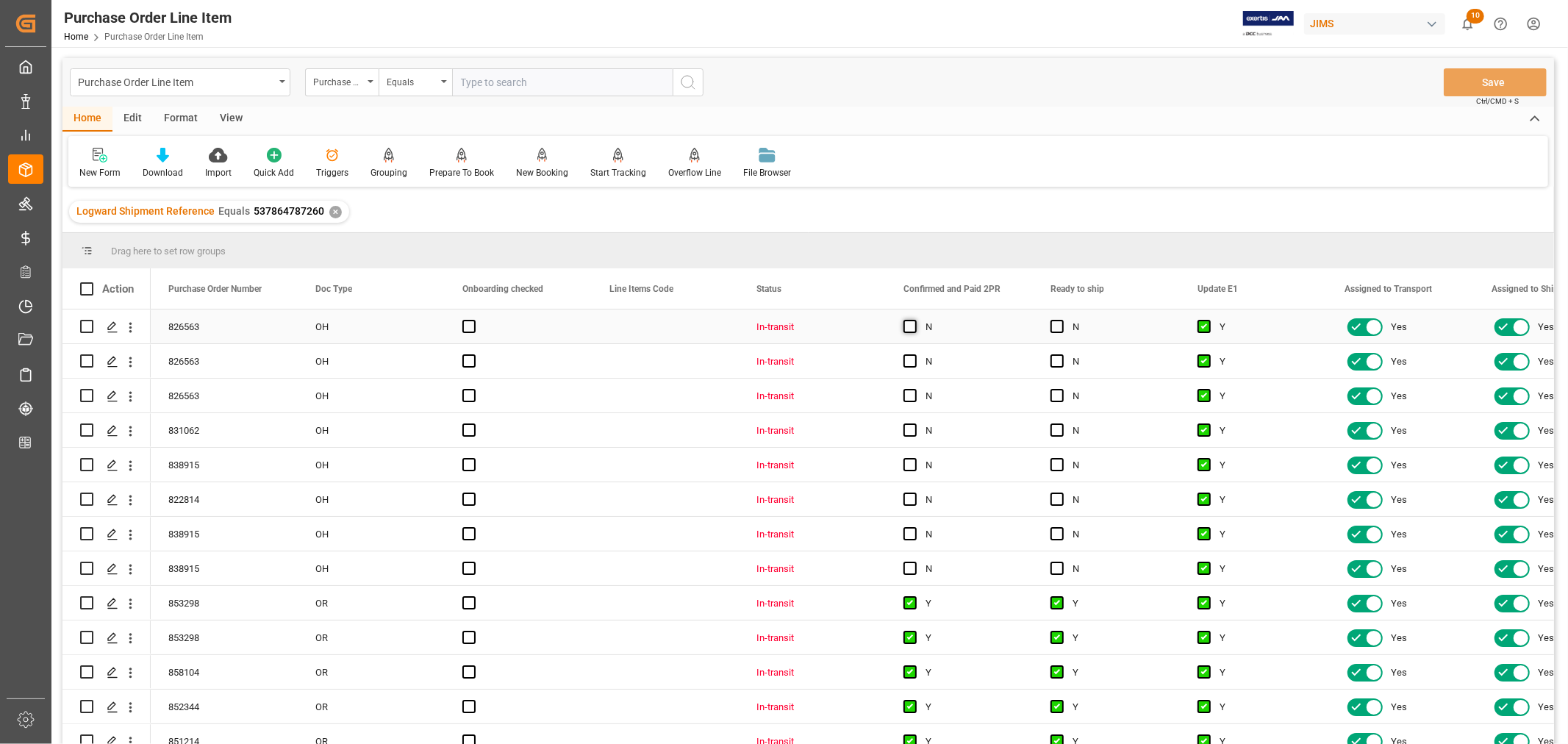
click at [909, 324] on span "Press SPACE to select this row." at bounding box center [910, 326] width 13 height 13
click at [915, 320] on input "Press SPACE to select this row." at bounding box center [915, 320] width 0 height 0
drag, startPoint x: 1030, startPoint y: 340, endPoint x: 988, endPoint y: 555, distance: 219.1
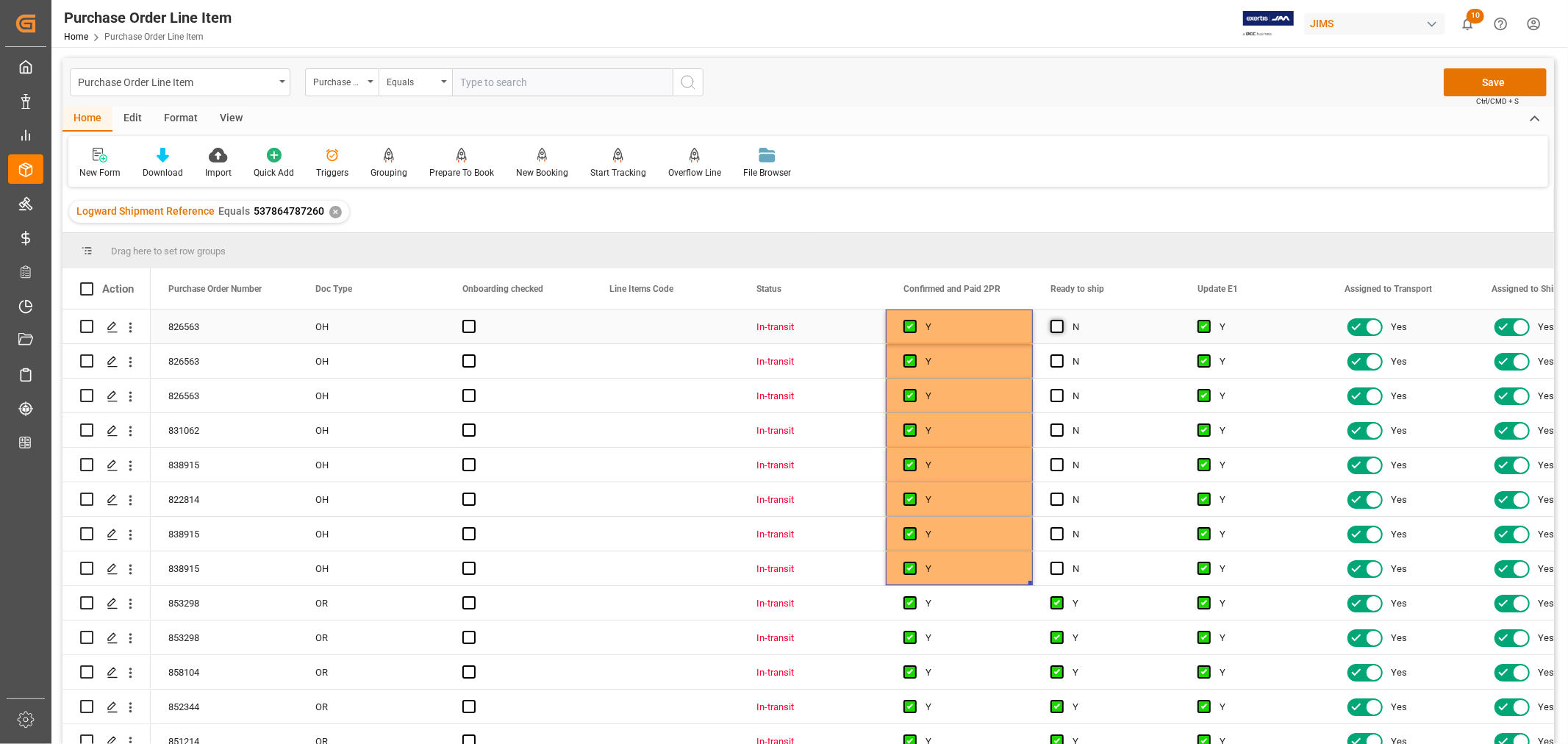
click at [1057, 327] on span "Press SPACE to select this row." at bounding box center [1057, 326] width 13 height 13
click at [1062, 320] on input "Press SPACE to select this row." at bounding box center [1062, 320] width 0 height 0
drag, startPoint x: 1177, startPoint y: 341, endPoint x: 1158, endPoint y: 579, distance: 238.8
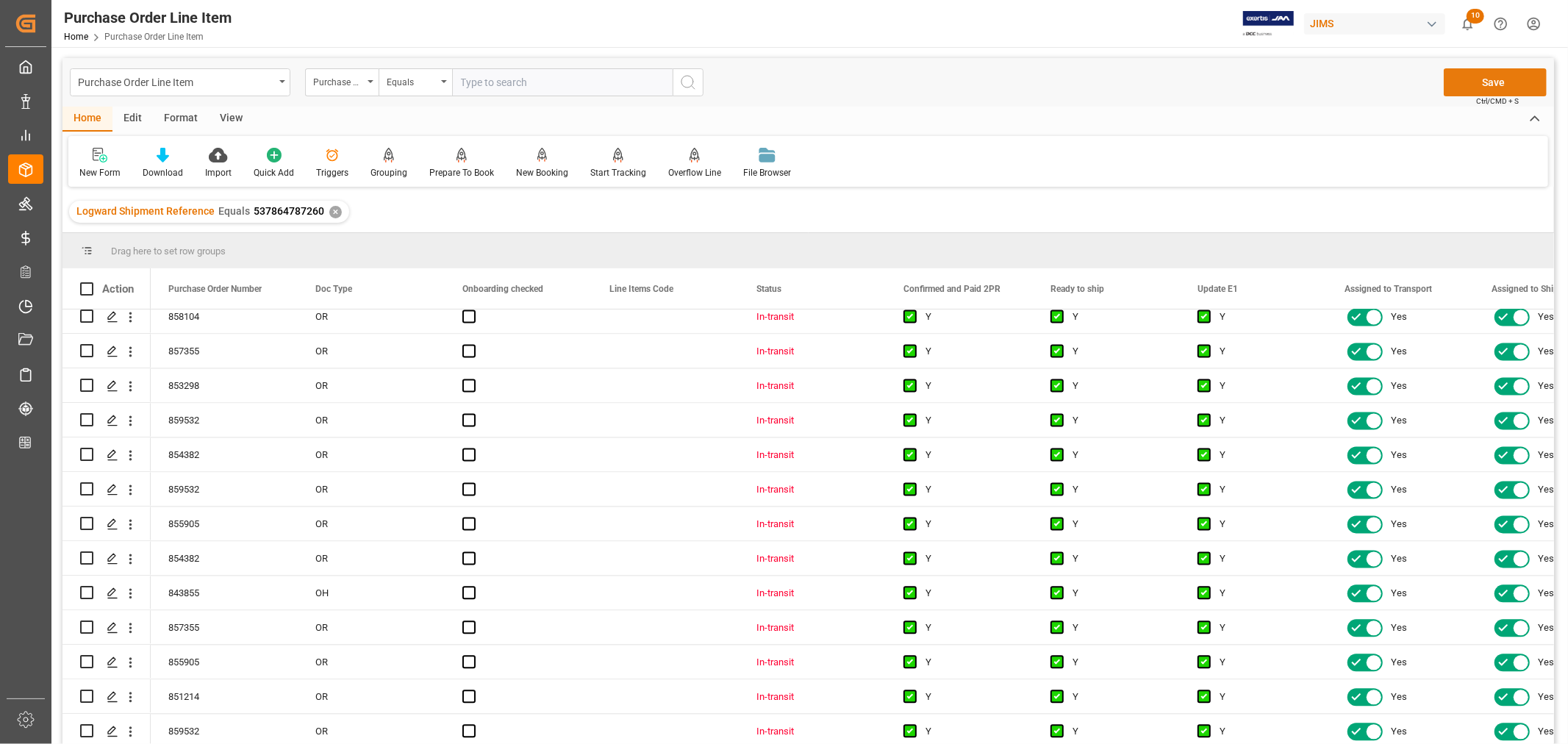
click at [1498, 83] on button "Save" at bounding box center [1495, 82] width 103 height 28
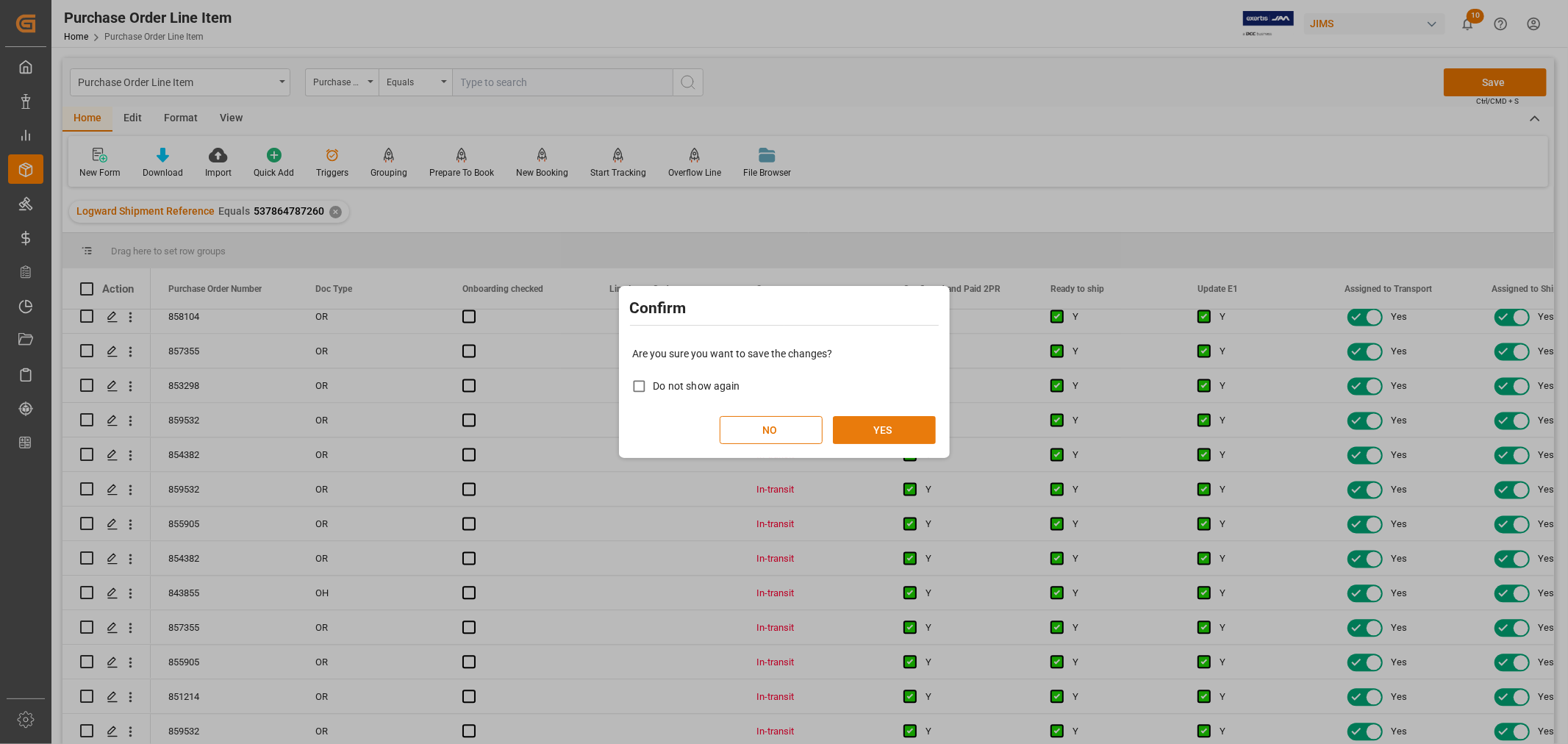
click at [871, 423] on button "YES" at bounding box center [885, 429] width 103 height 28
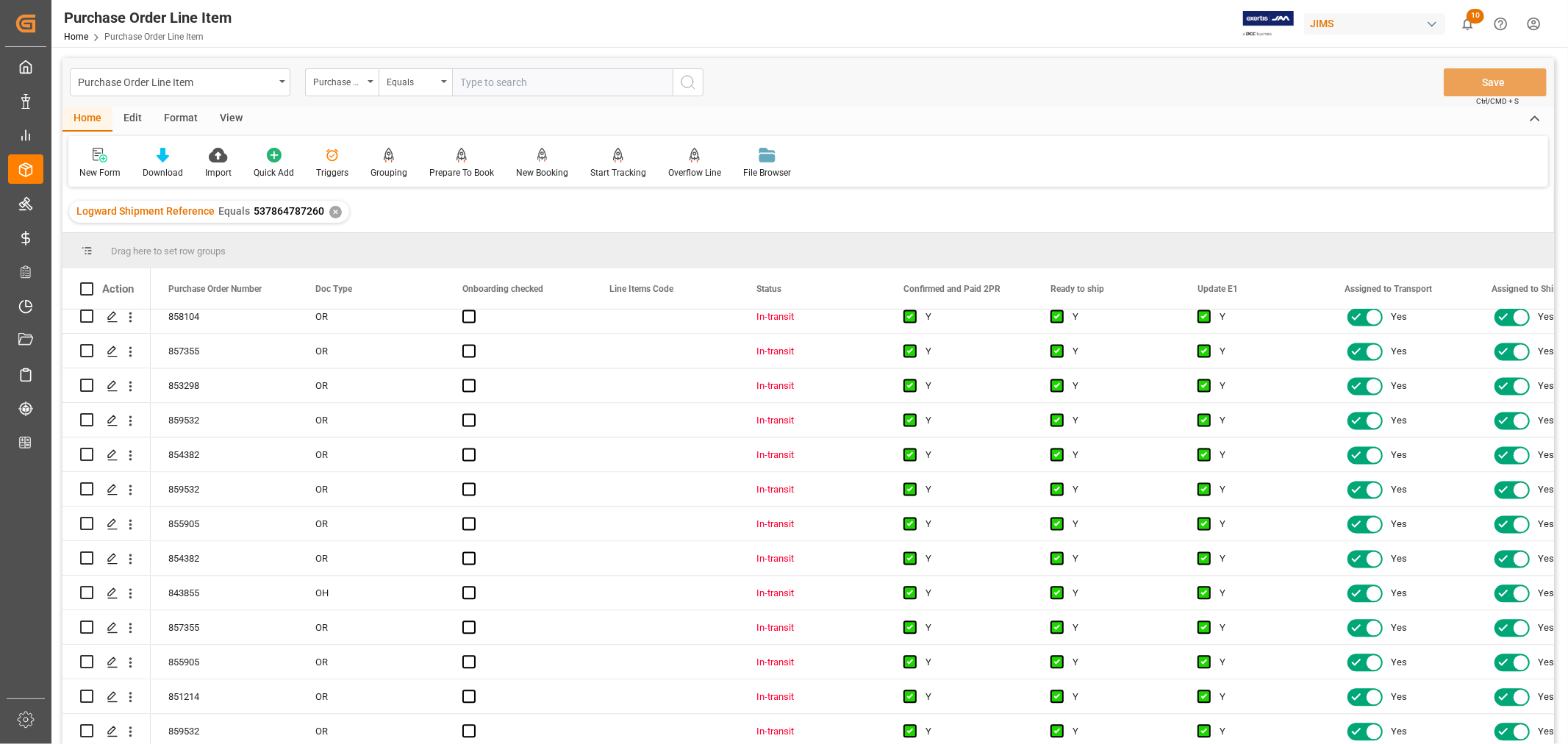
click at [225, 118] on div "View" at bounding box center [231, 120] width 45 height 25
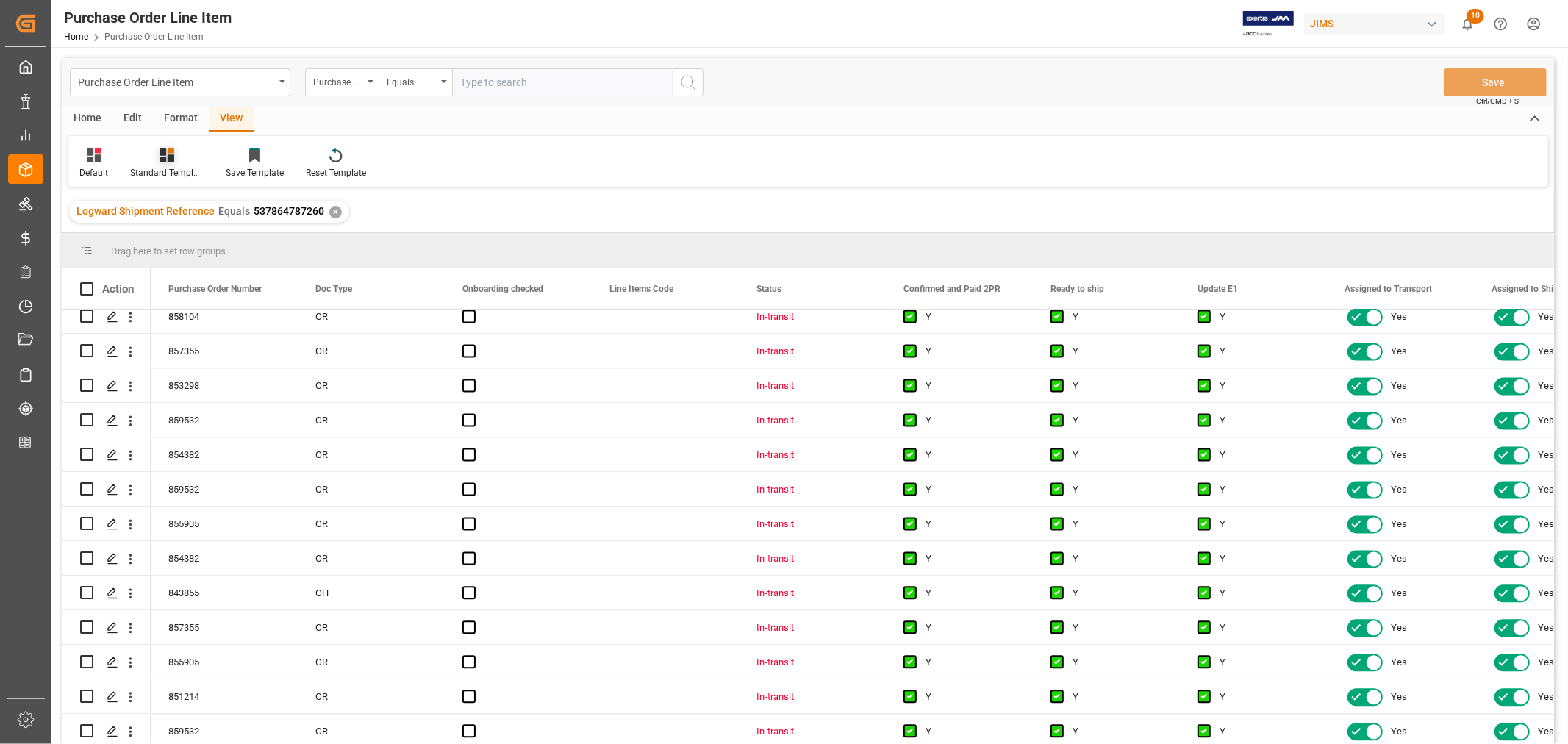
click at [175, 166] on div "Standard Templates" at bounding box center [166, 173] width 74 height 13
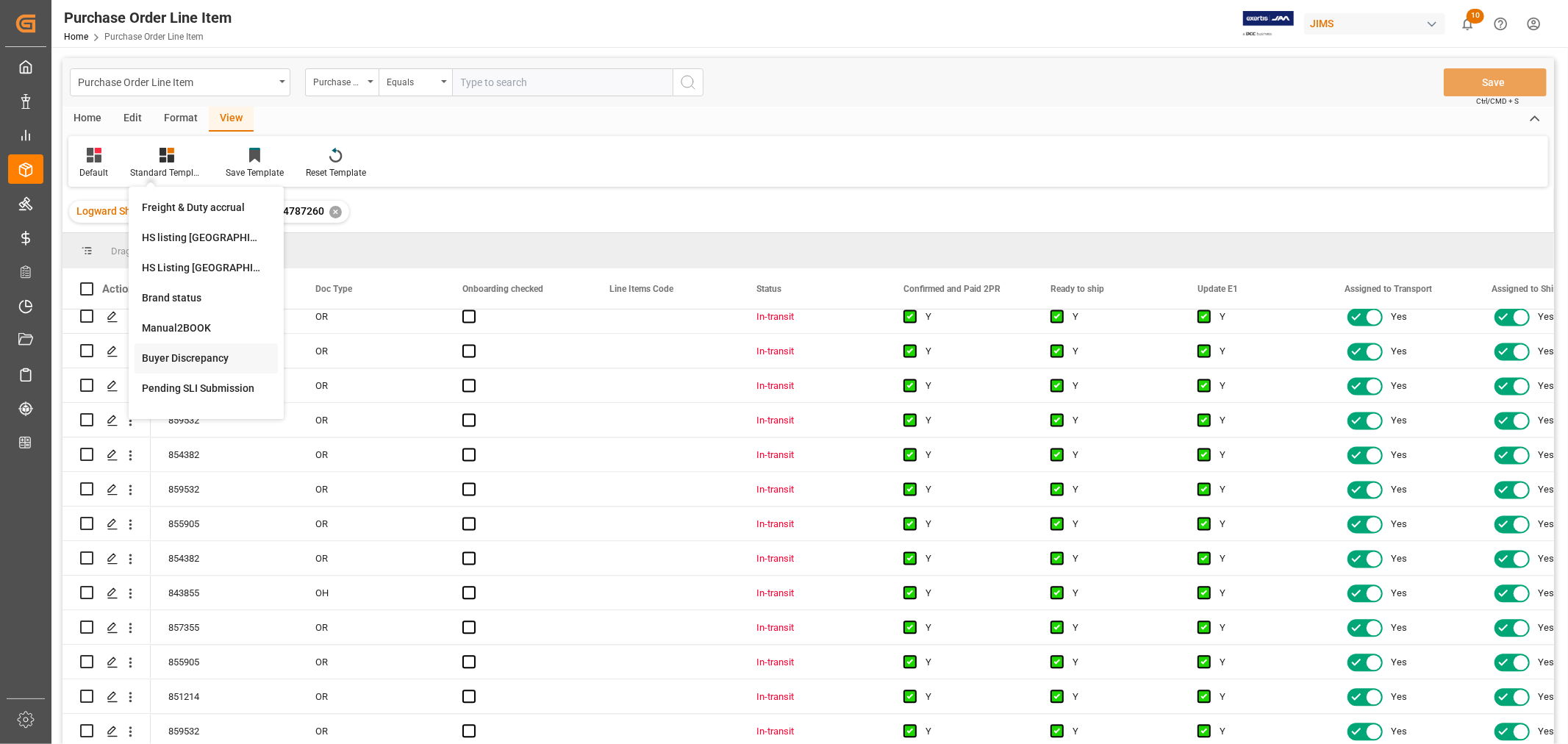
click at [182, 355] on div "Buyer Discrepancy" at bounding box center [206, 358] width 128 height 15
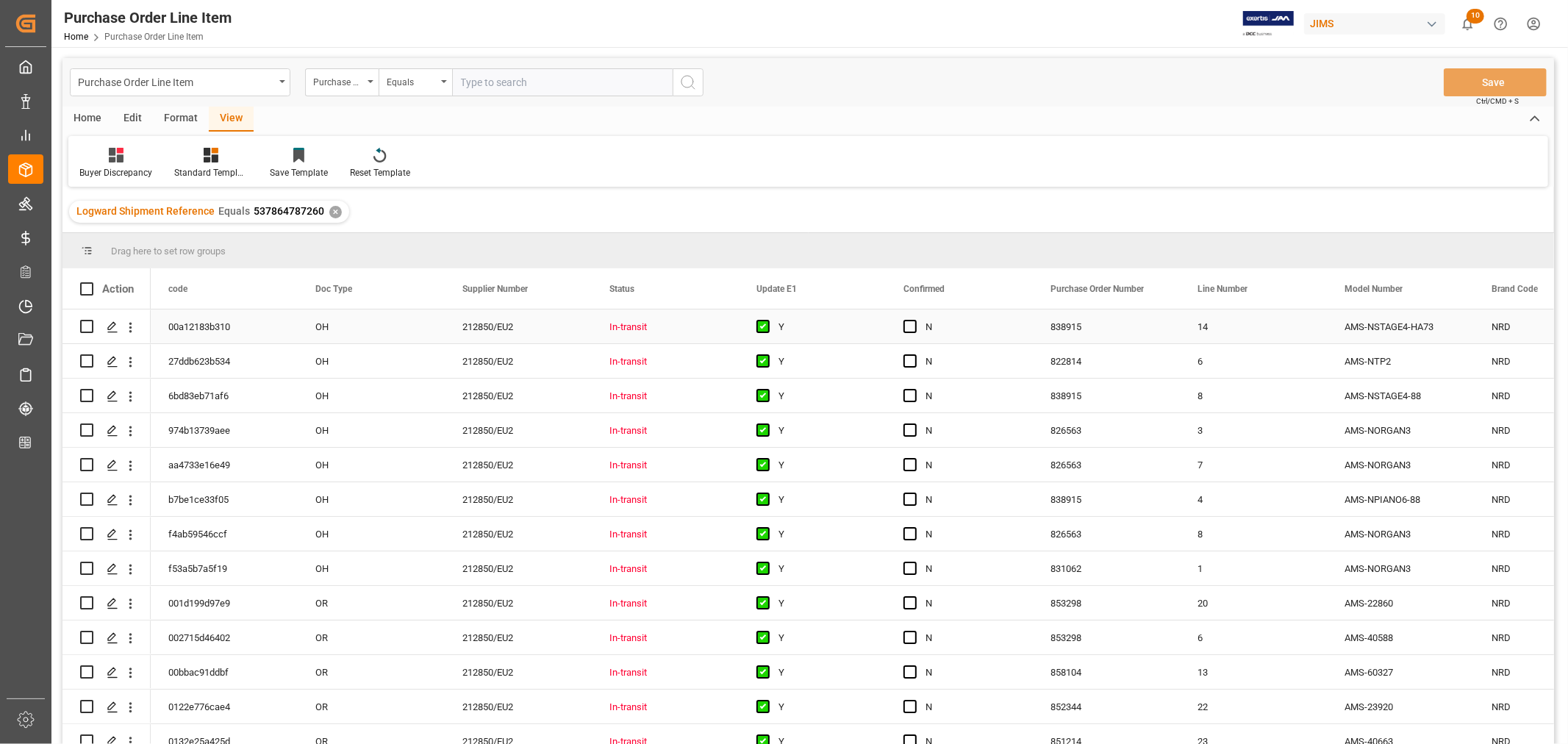
click at [551, 325] on div "212850/EU2" at bounding box center [519, 326] width 147 height 34
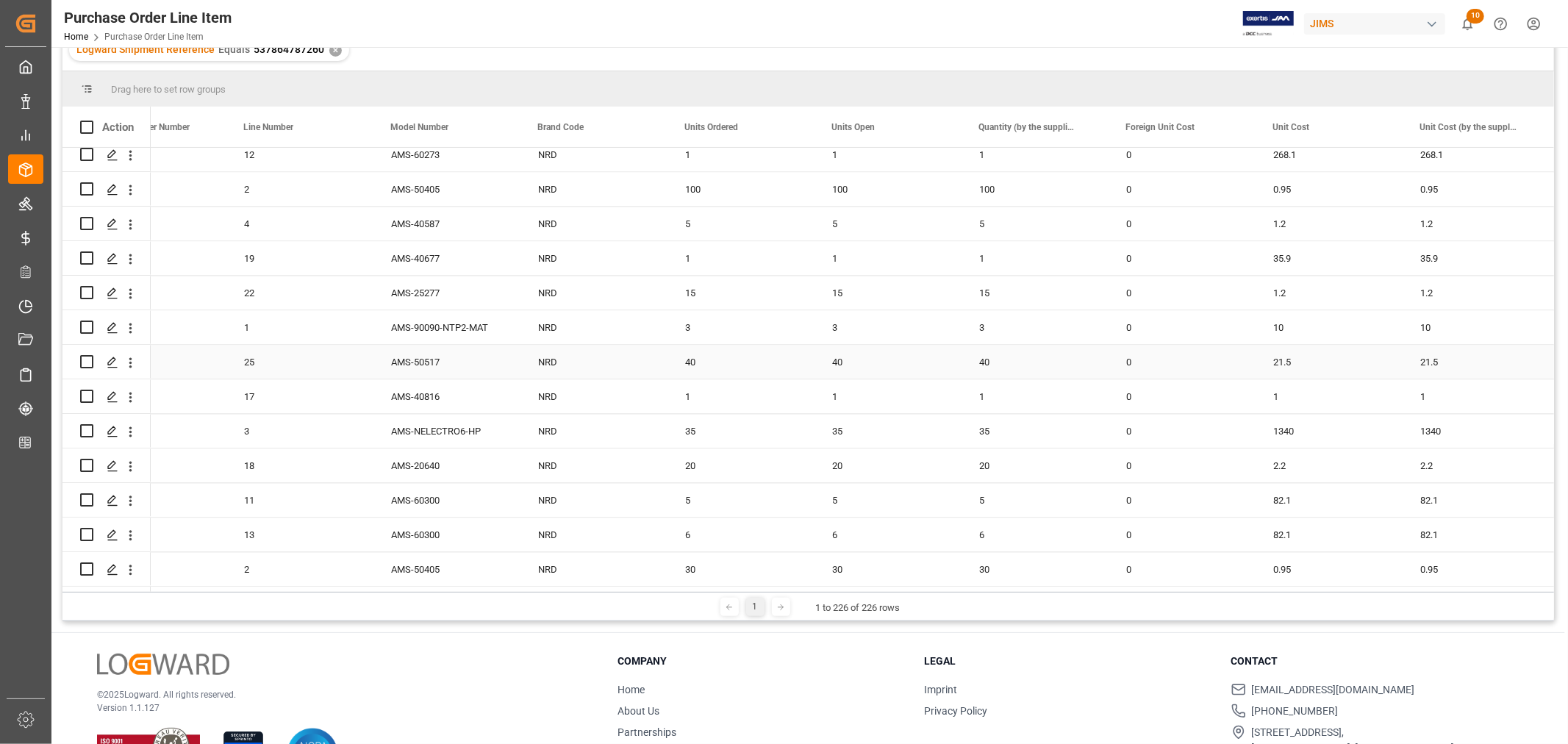
scroll to position [163, 0]
click at [733, 178] on div "100" at bounding box center [741, 187] width 147 height 34
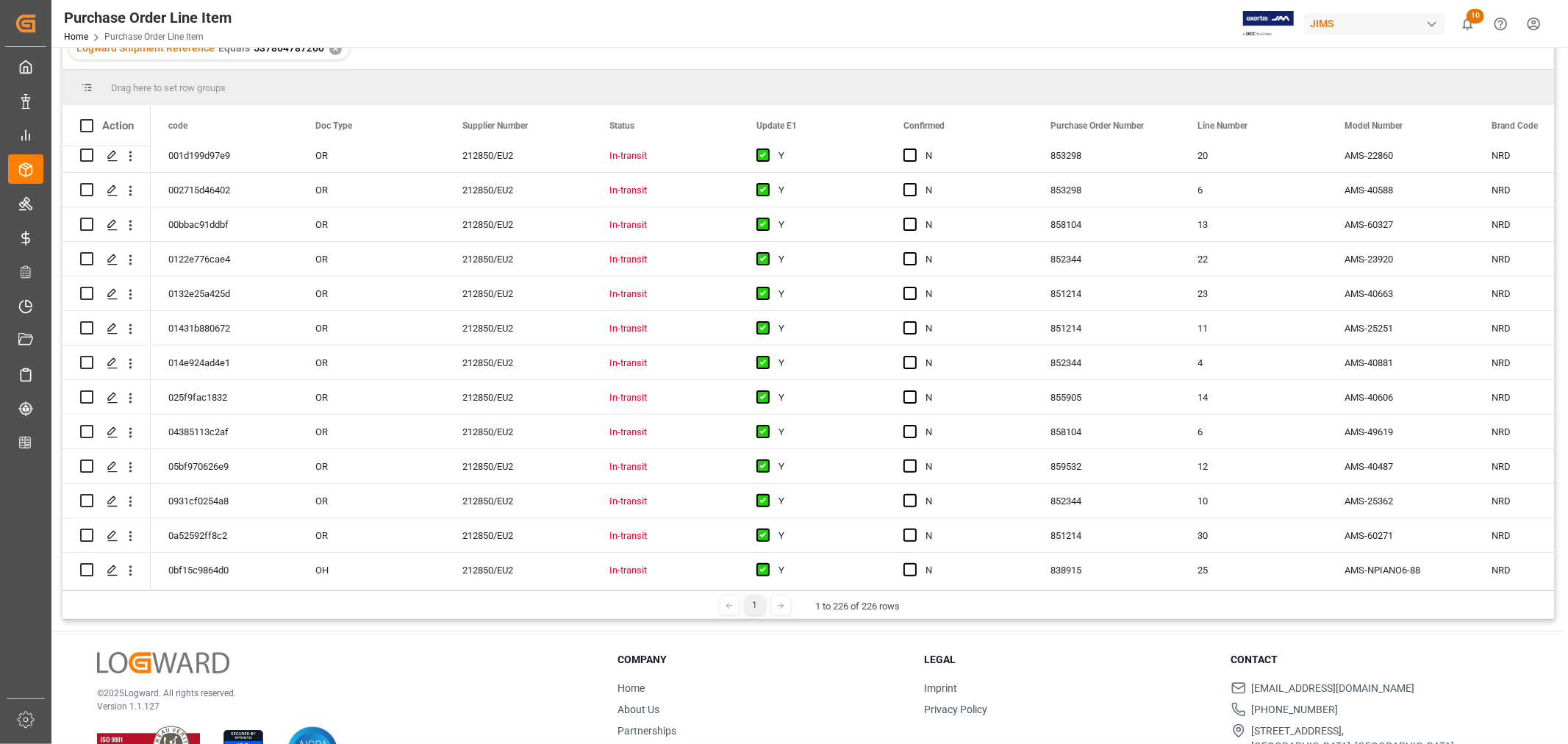
scroll to position [0, 0]
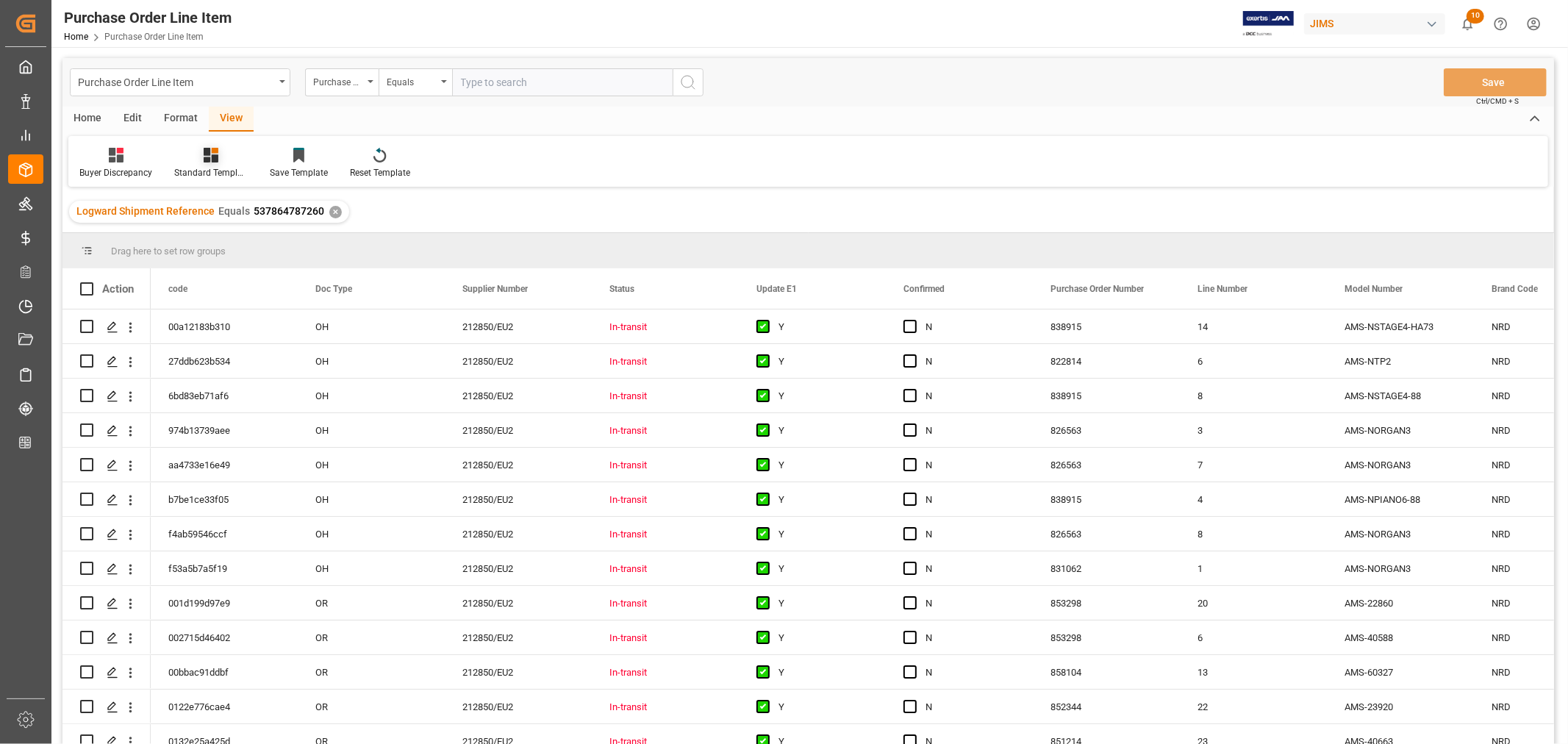
click at [201, 157] on div at bounding box center [211, 154] width 74 height 15
click at [221, 236] on div "HS listing USA" at bounding box center [250, 237] width 128 height 15
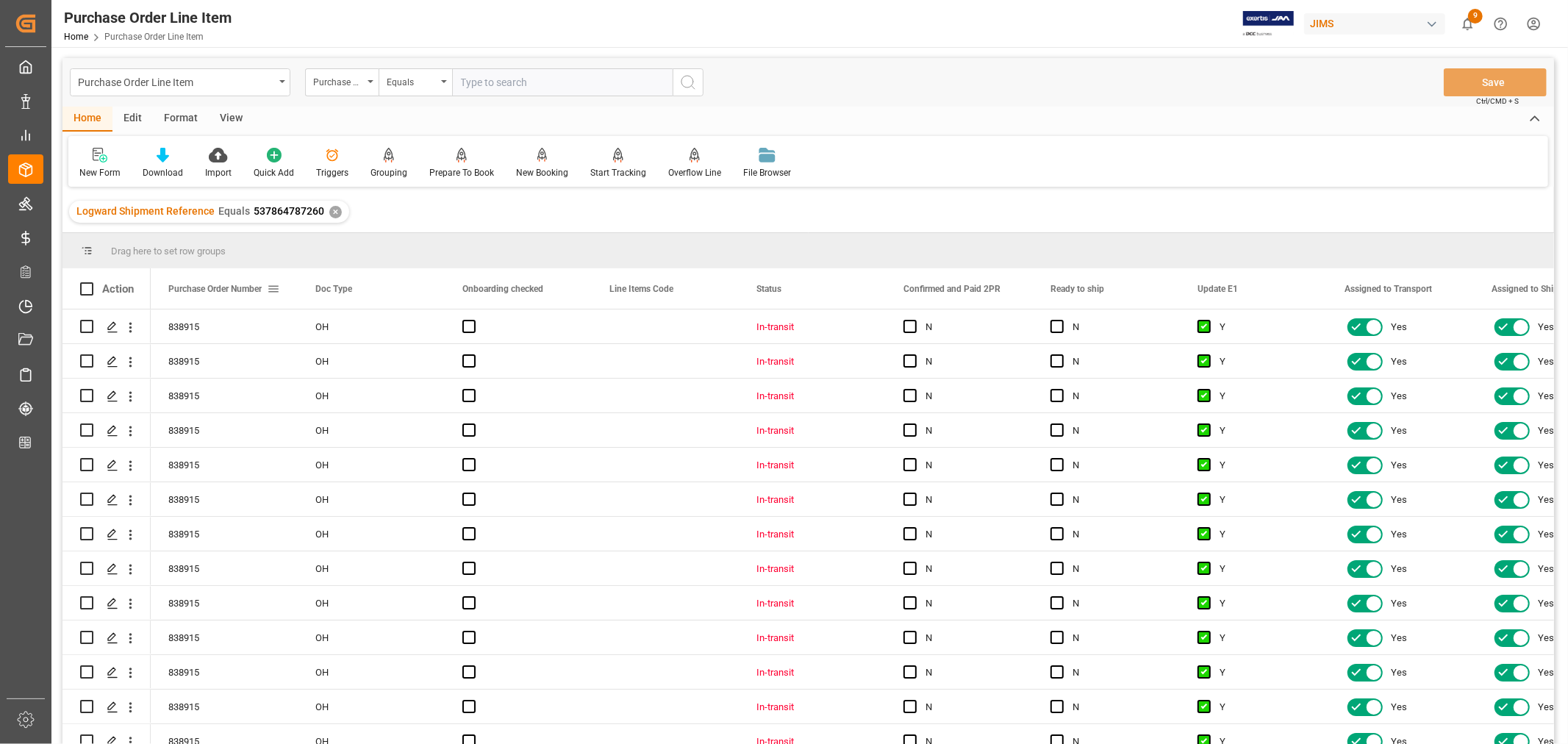
click at [275, 287] on span at bounding box center [273, 289] width 13 height 13
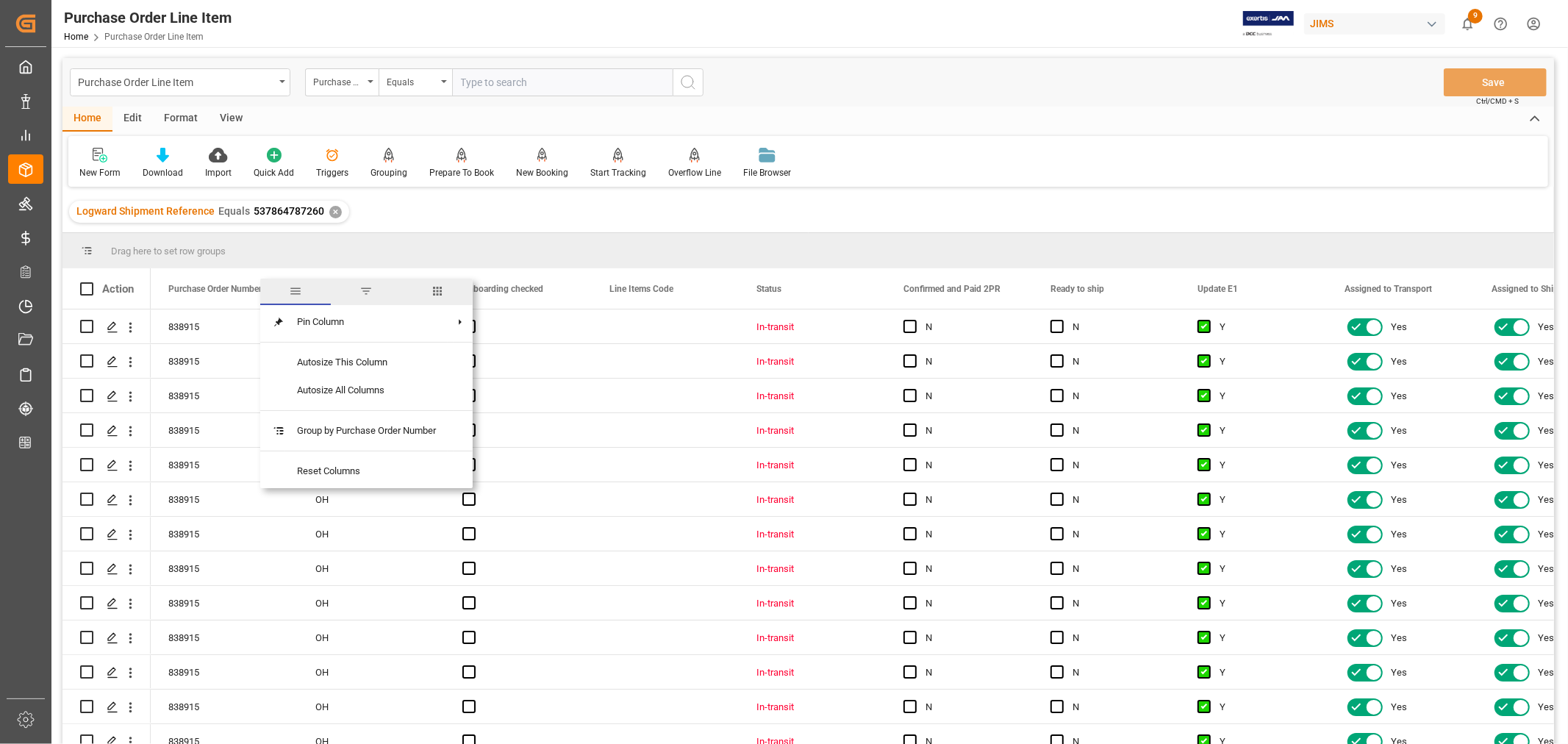
click at [441, 290] on span "columns" at bounding box center [437, 290] width 13 height 13
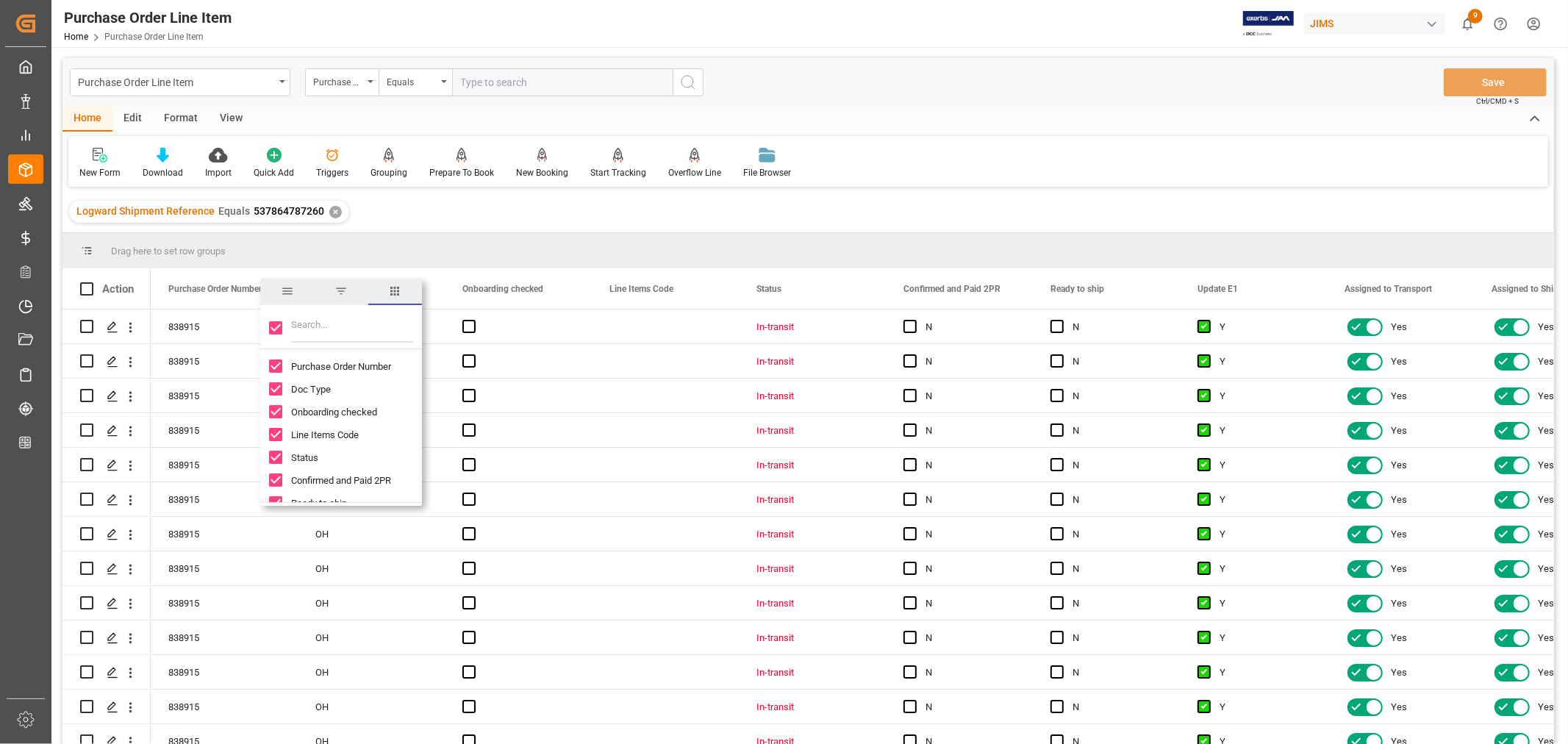
click at [276, 329] on input "Toggle Select All Columns" at bounding box center [276, 328] width 13 height 13
checkbox input "false"
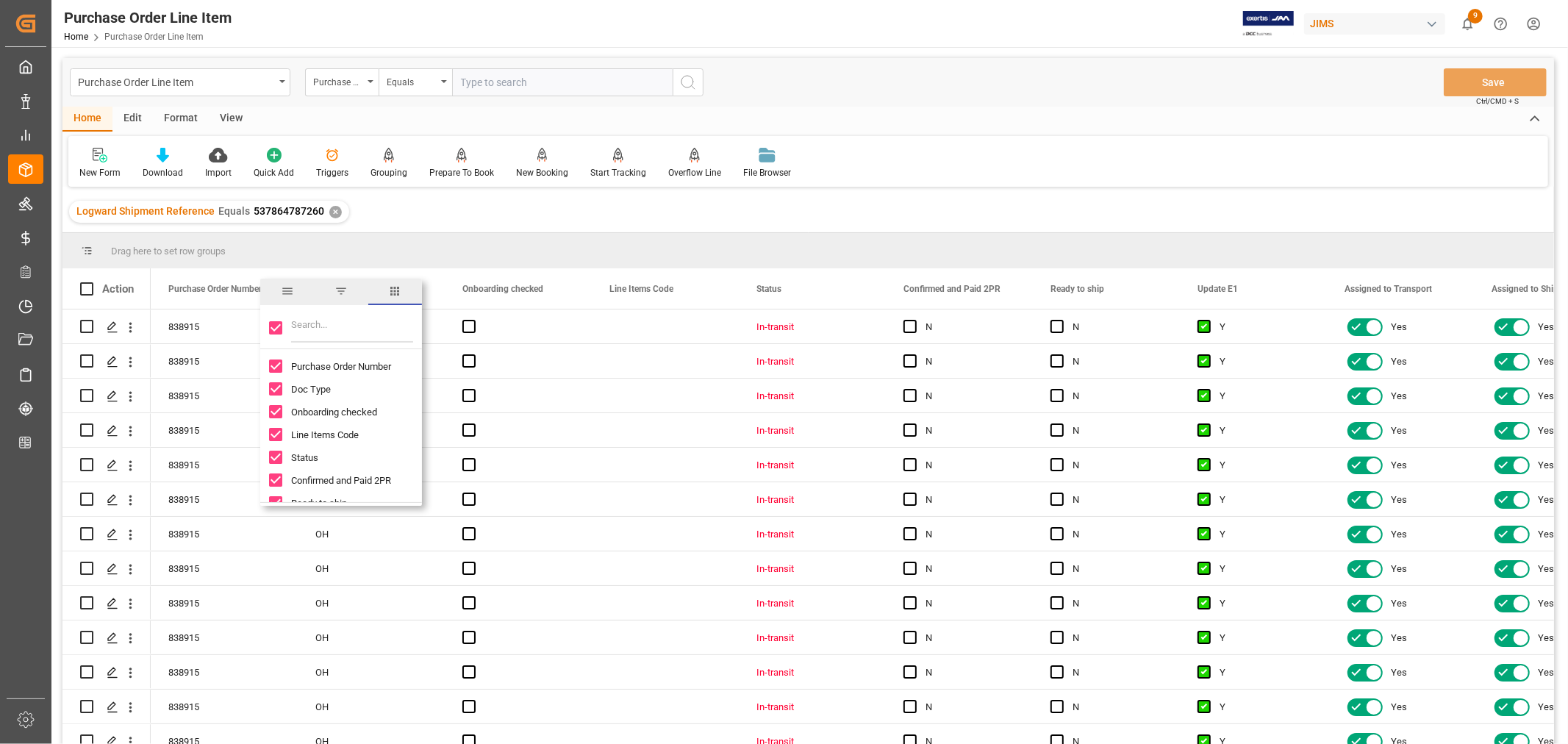
checkbox input "false"
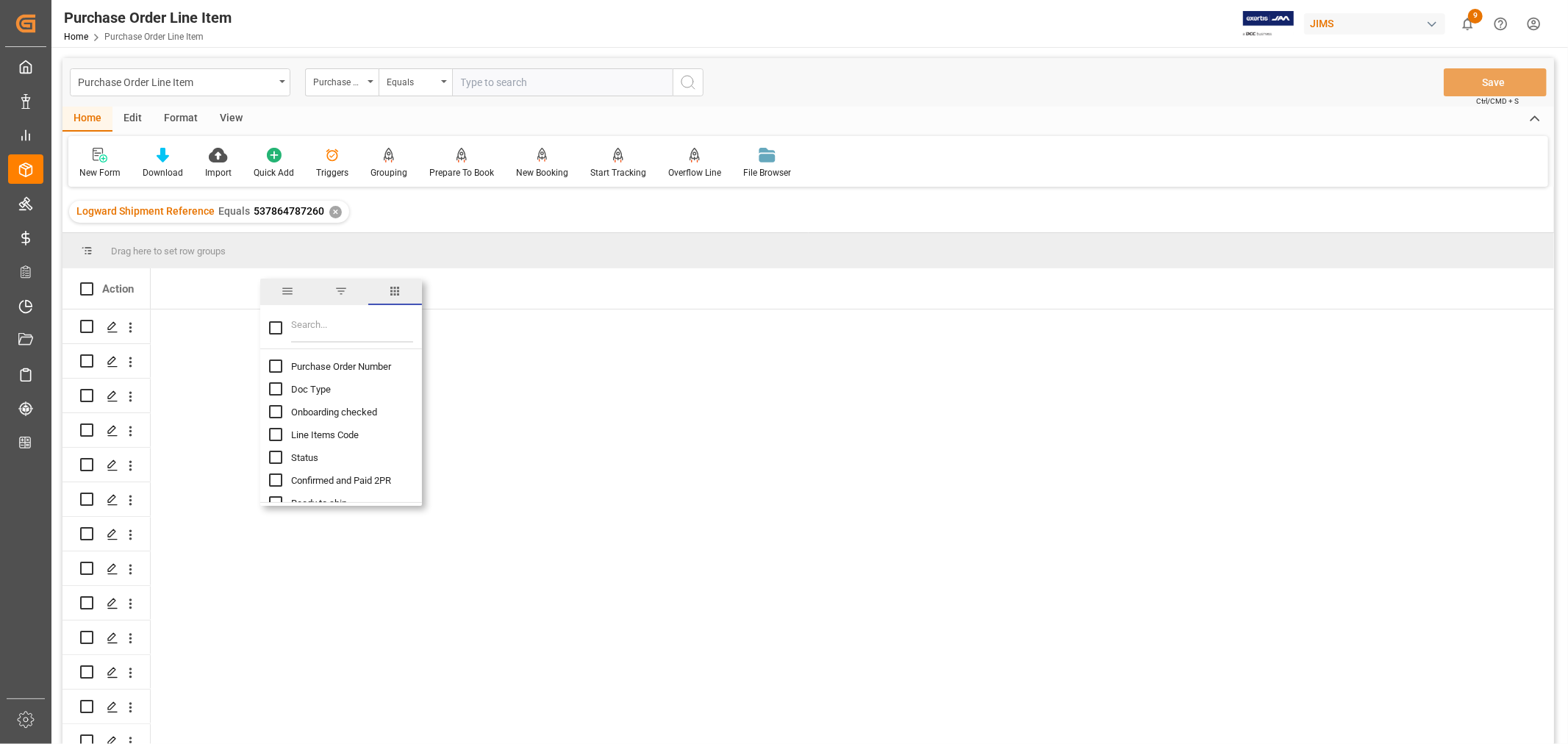
click at [295, 327] on input "Filter Columns Input" at bounding box center [352, 328] width 122 height 29
type input "model"
click at [280, 367] on input "Model Number column toggle visibility (hidden)" at bounding box center [276, 366] width 13 height 13
checkbox input "true"
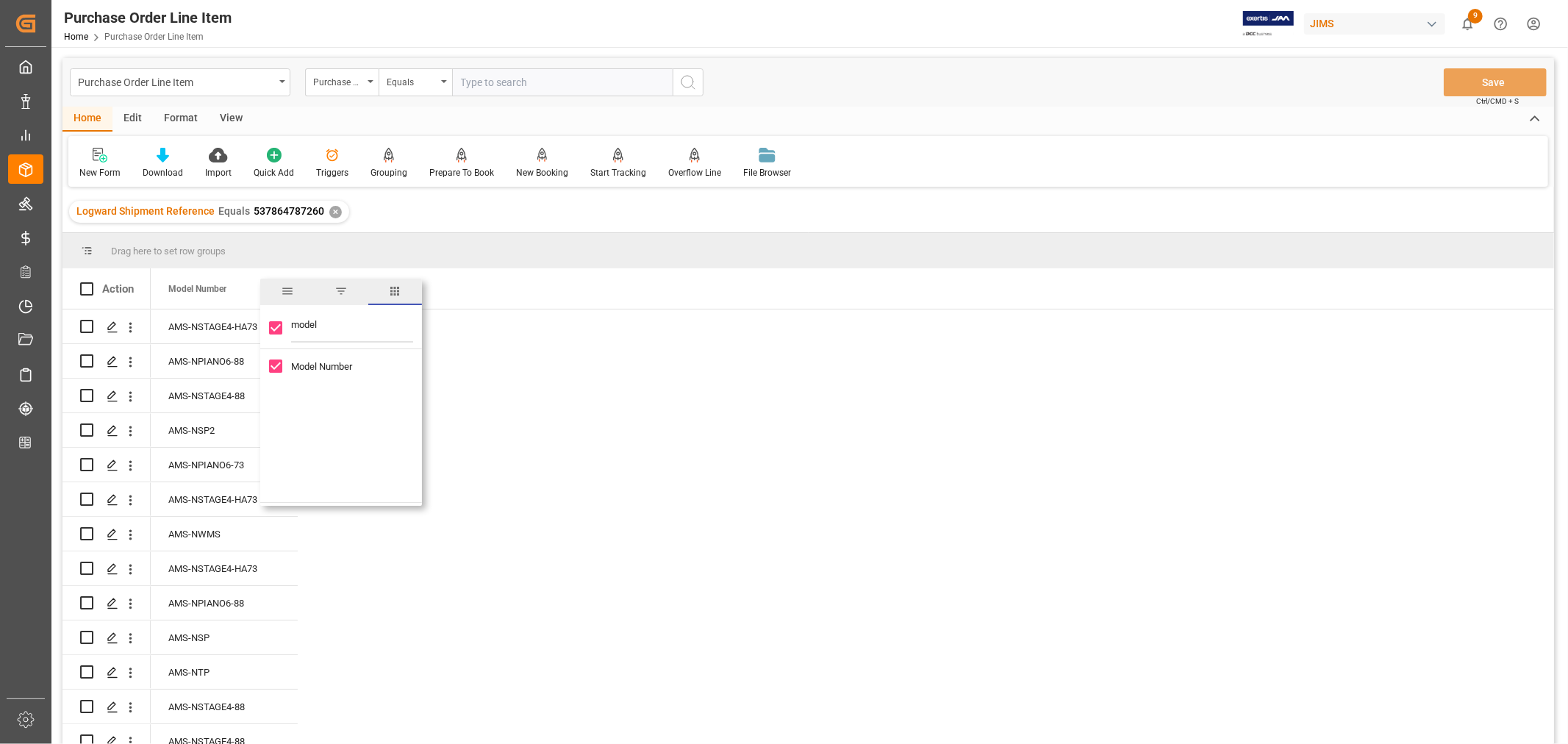
drag, startPoint x: 325, startPoint y: 327, endPoint x: 270, endPoint y: 324, distance: 55.1
click at [270, 324] on div "model" at bounding box center [341, 328] width 162 height 41
type input "ta"
checkbox input "false"
type input "tari"
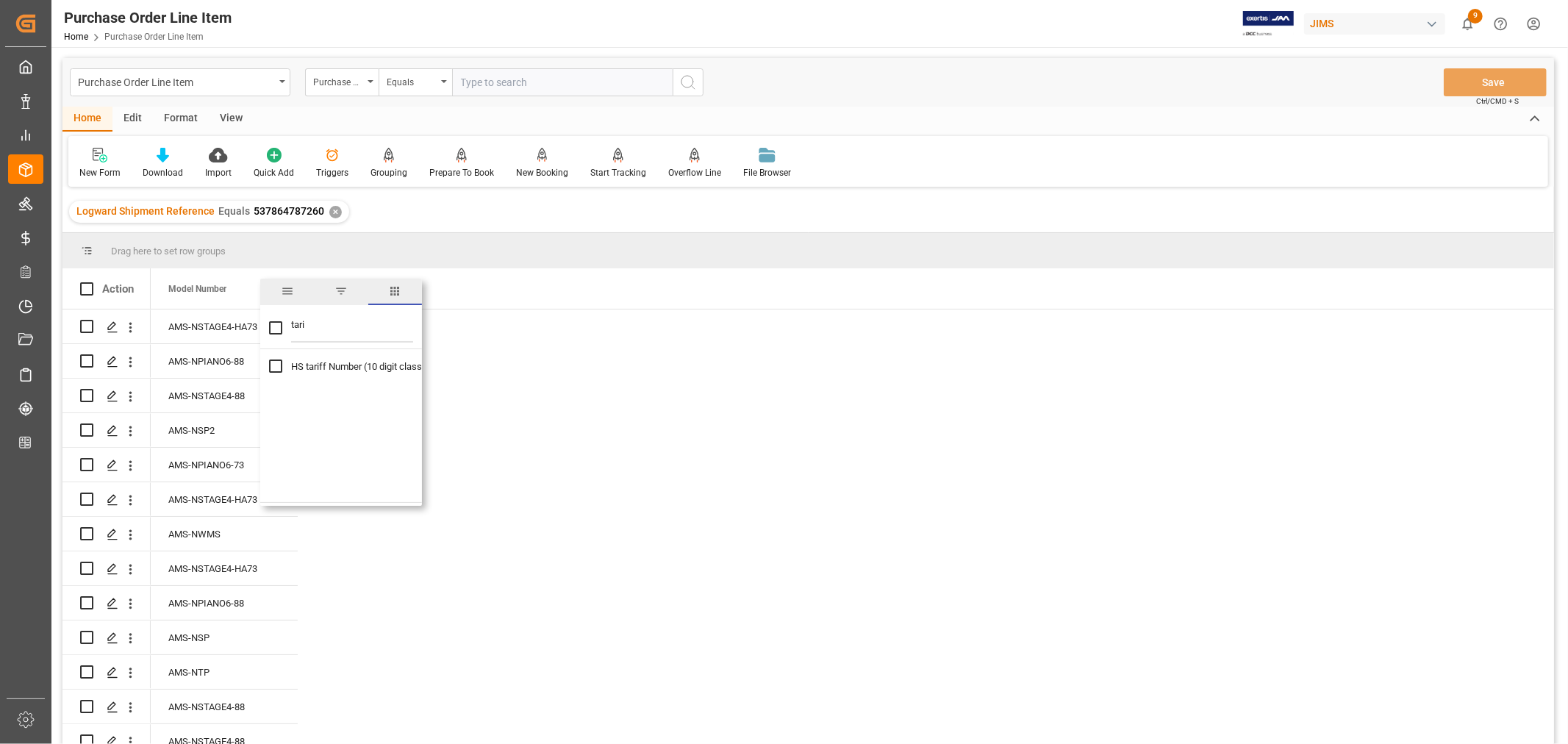
click at [276, 368] on input "HS tariff Number (10 digit classification code) column toggle visibility (hidde…" at bounding box center [276, 366] width 13 height 13
checkbox input "true"
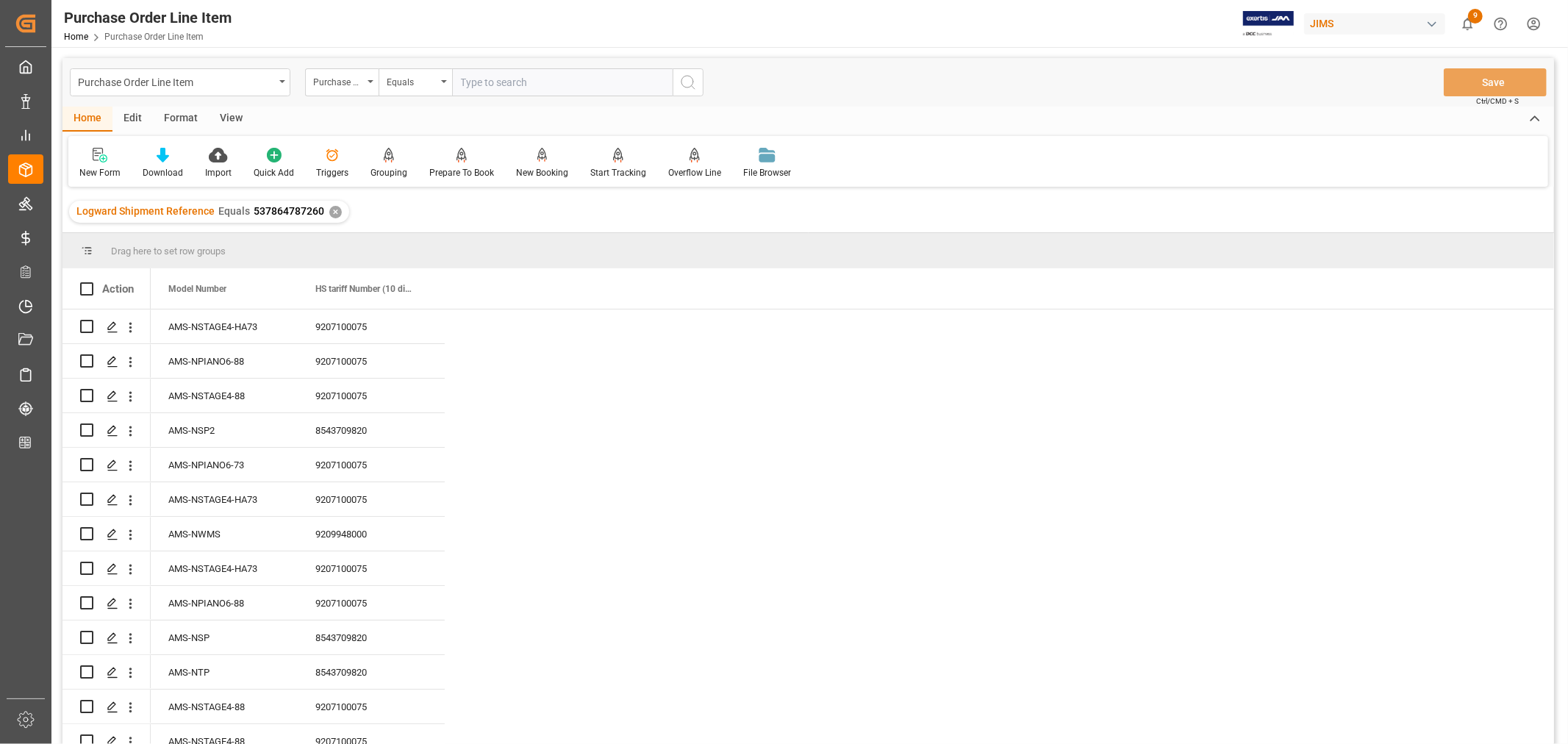
click at [538, 255] on div "Drag here to set row groups" at bounding box center [809, 250] width 1492 height 36
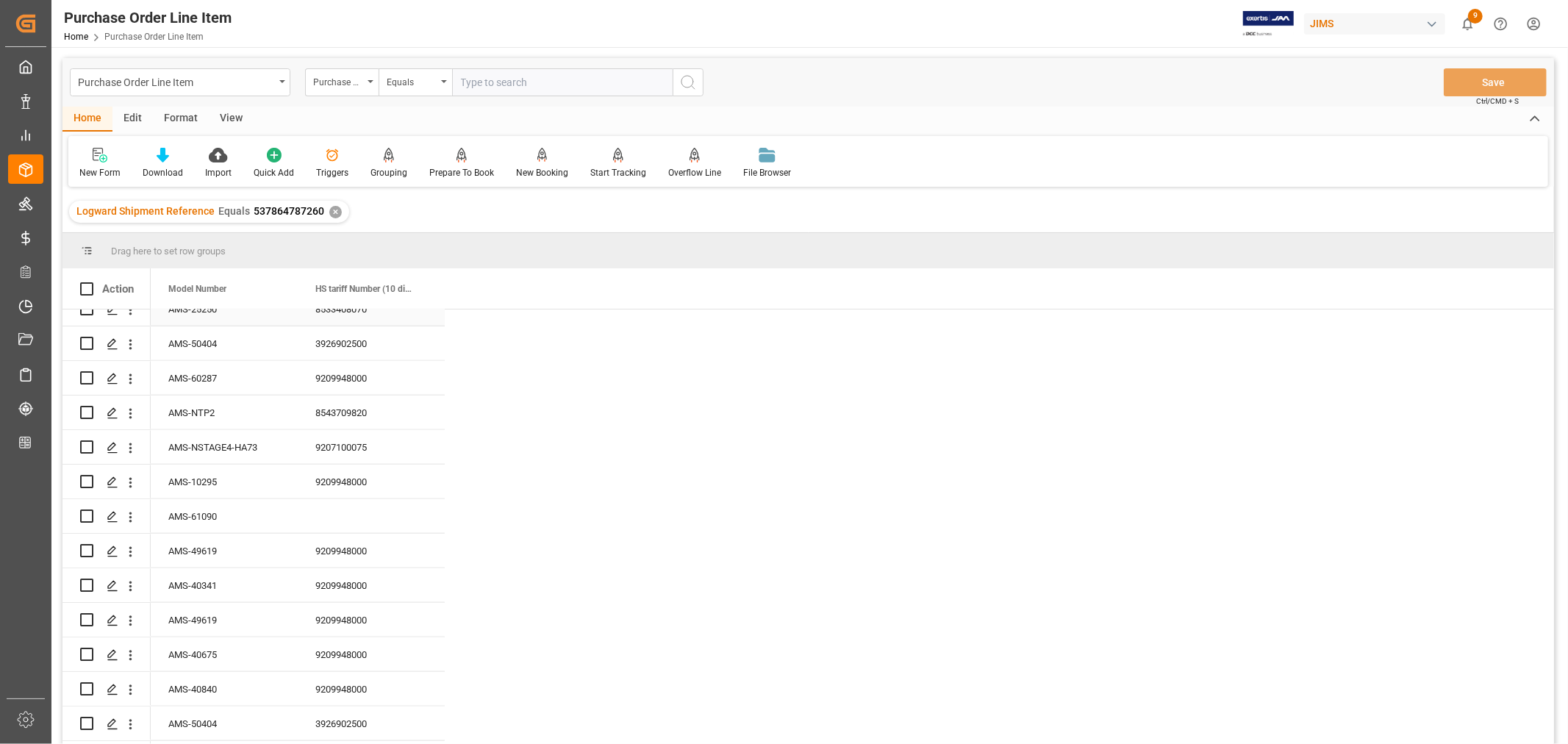
scroll to position [1551, 0]
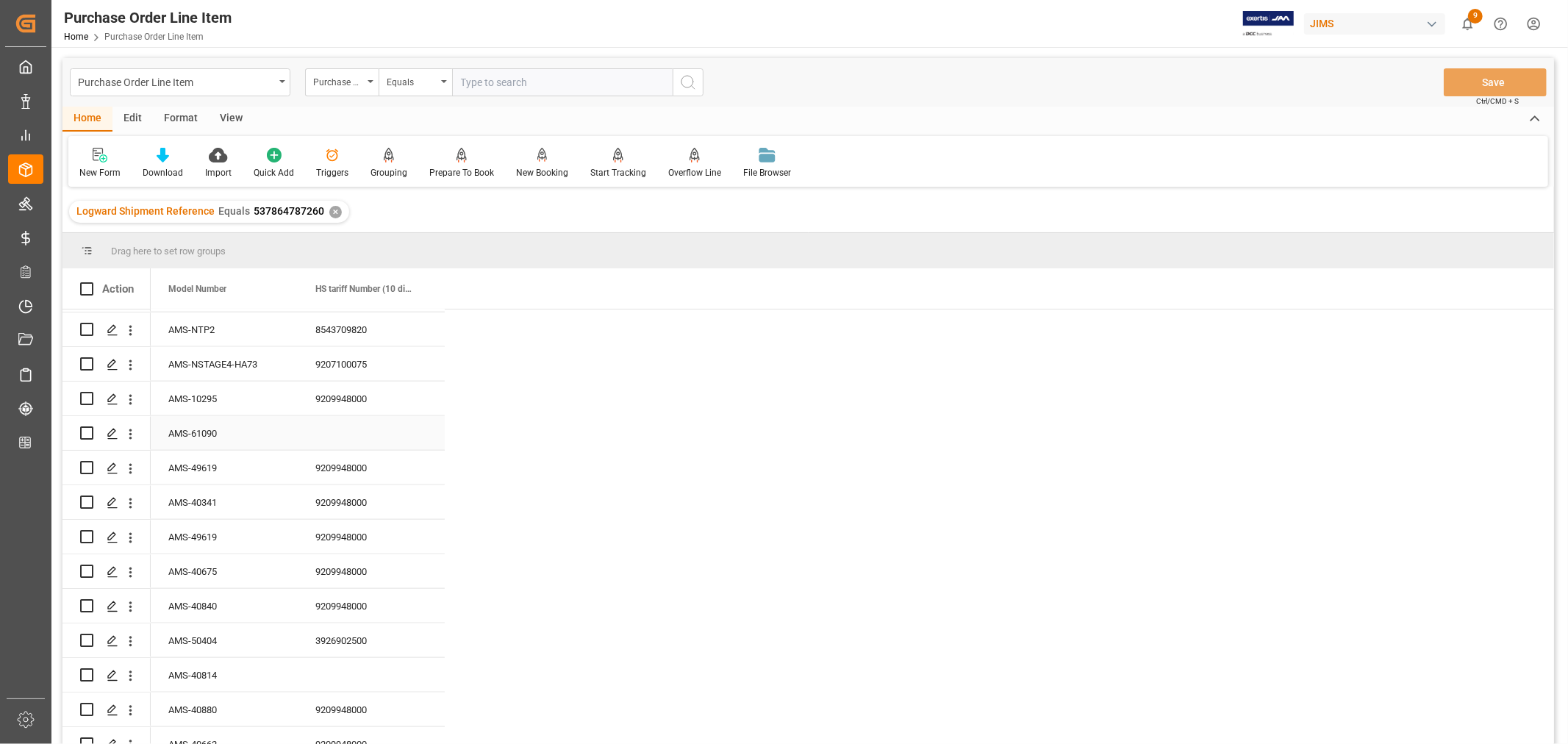
click at [200, 423] on div "AMS-61090" at bounding box center [224, 432] width 147 height 34
click at [329, 420] on div "Press SPACE to select this row." at bounding box center [371, 432] width 147 height 34
click at [336, 420] on div "Press SPACE to select this row." at bounding box center [371, 432] width 147 height 34
click at [325, 432] on input "Press SPACE to select this row." at bounding box center [371, 441] width 124 height 28
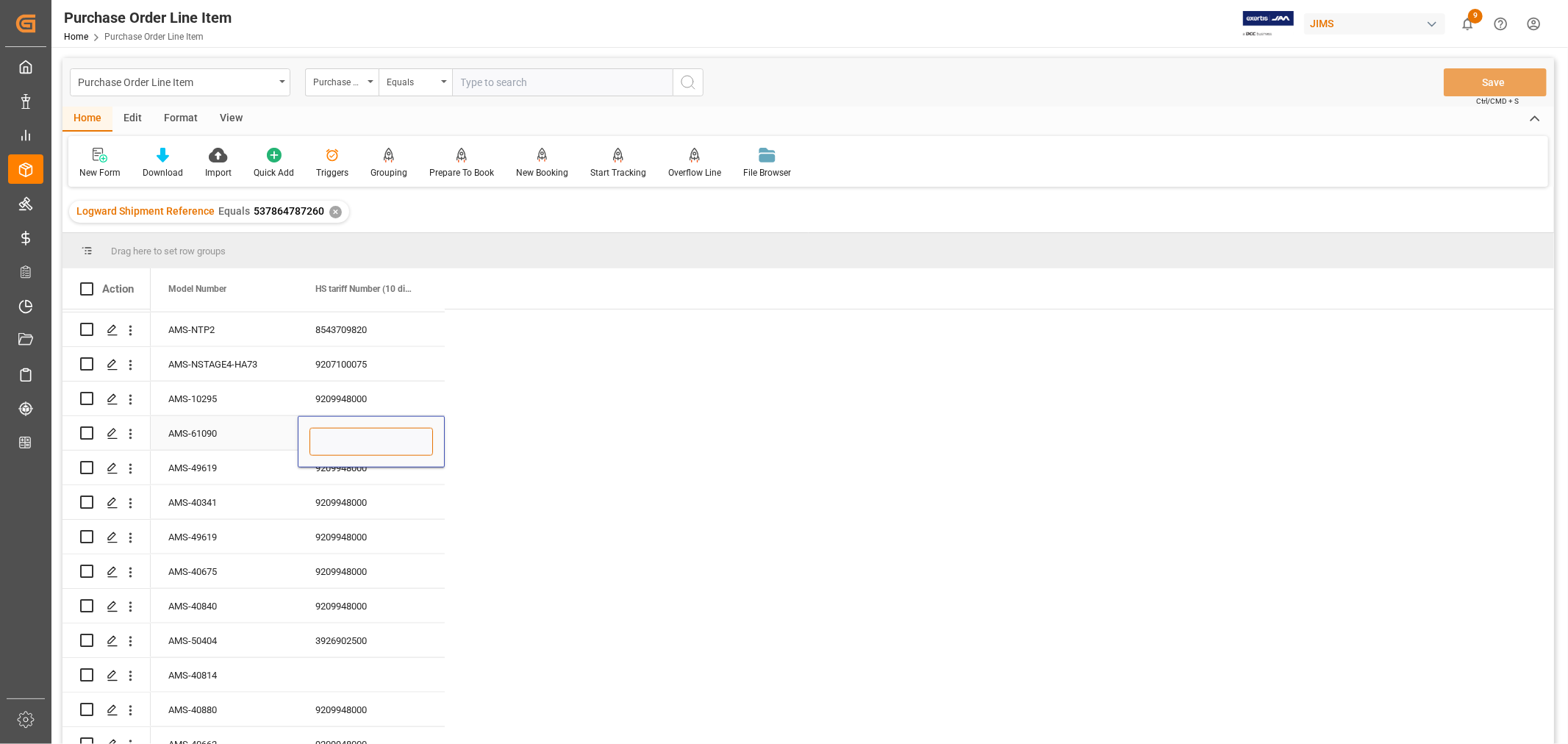
paste input "9209948000"
type input "9209948000"
click at [321, 496] on div "9209948000" at bounding box center [371, 502] width 147 height 34
click at [201, 671] on div "AMS-40814" at bounding box center [224, 674] width 147 height 34
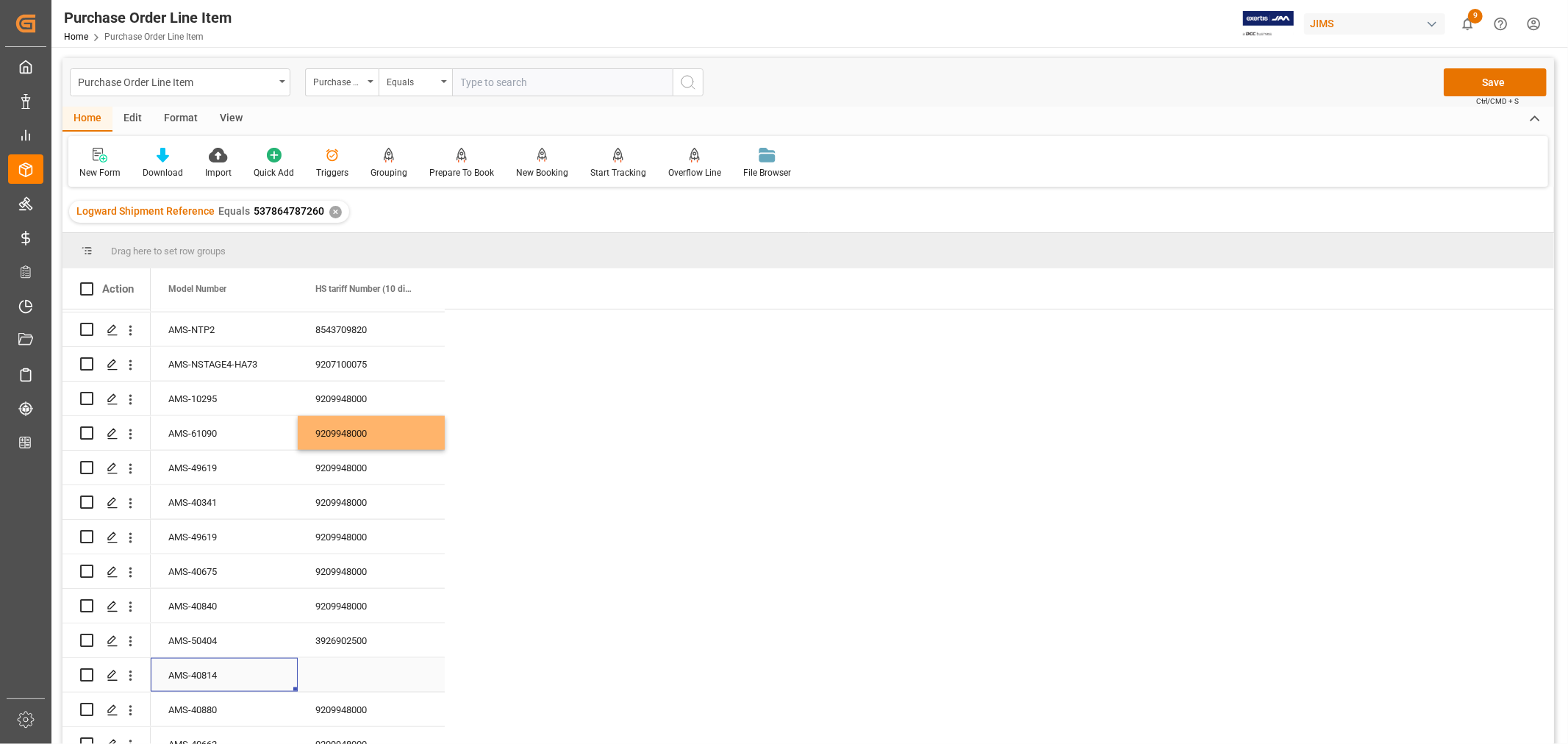
click at [334, 670] on div "Press SPACE to select this row." at bounding box center [371, 674] width 147 height 34
click at [333, 670] on div "Press SPACE to select this row." at bounding box center [371, 674] width 147 height 34
click at [321, 676] on input "Press SPACE to select this row." at bounding box center [371, 683] width 124 height 28
paste input "8541900000"
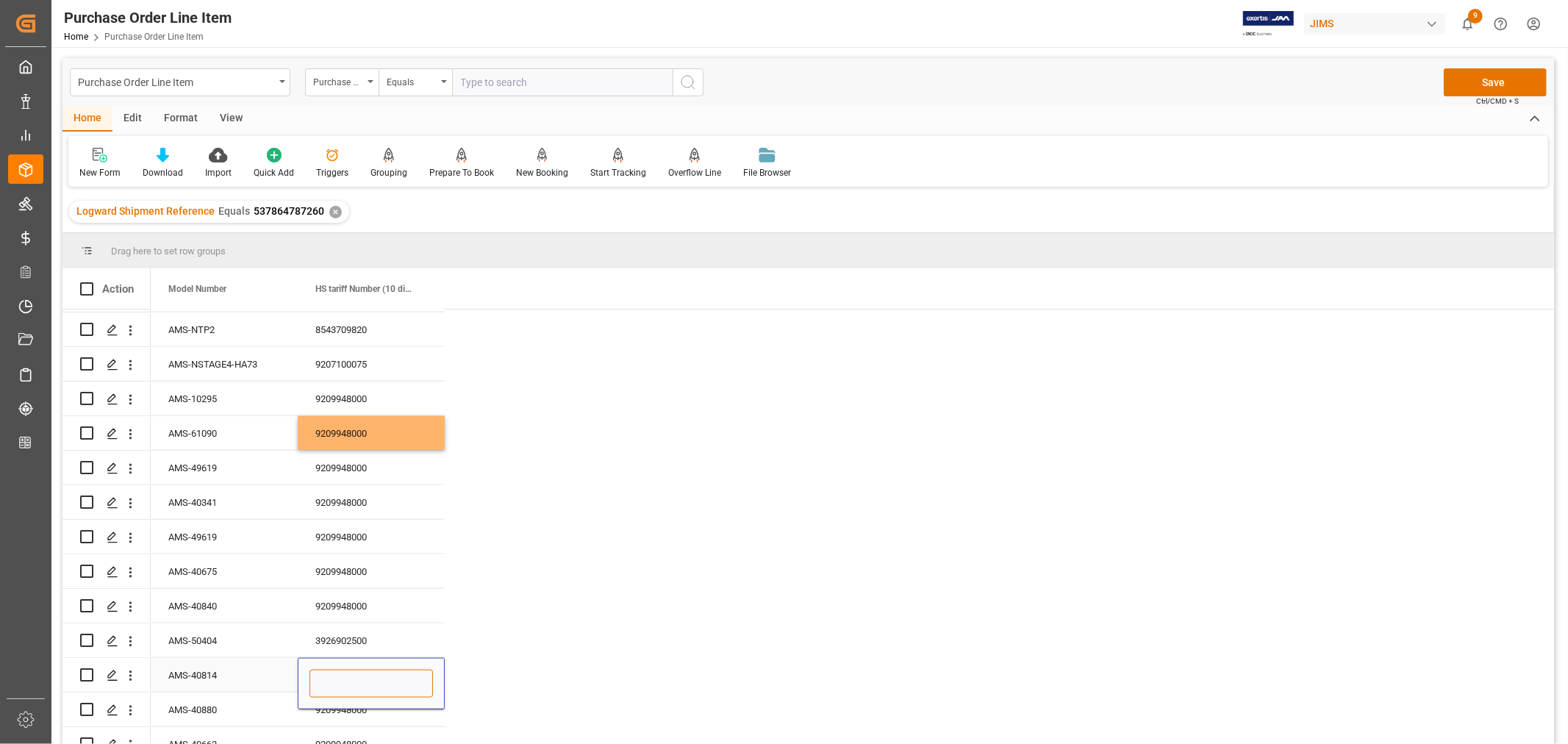
type input "8541900000"
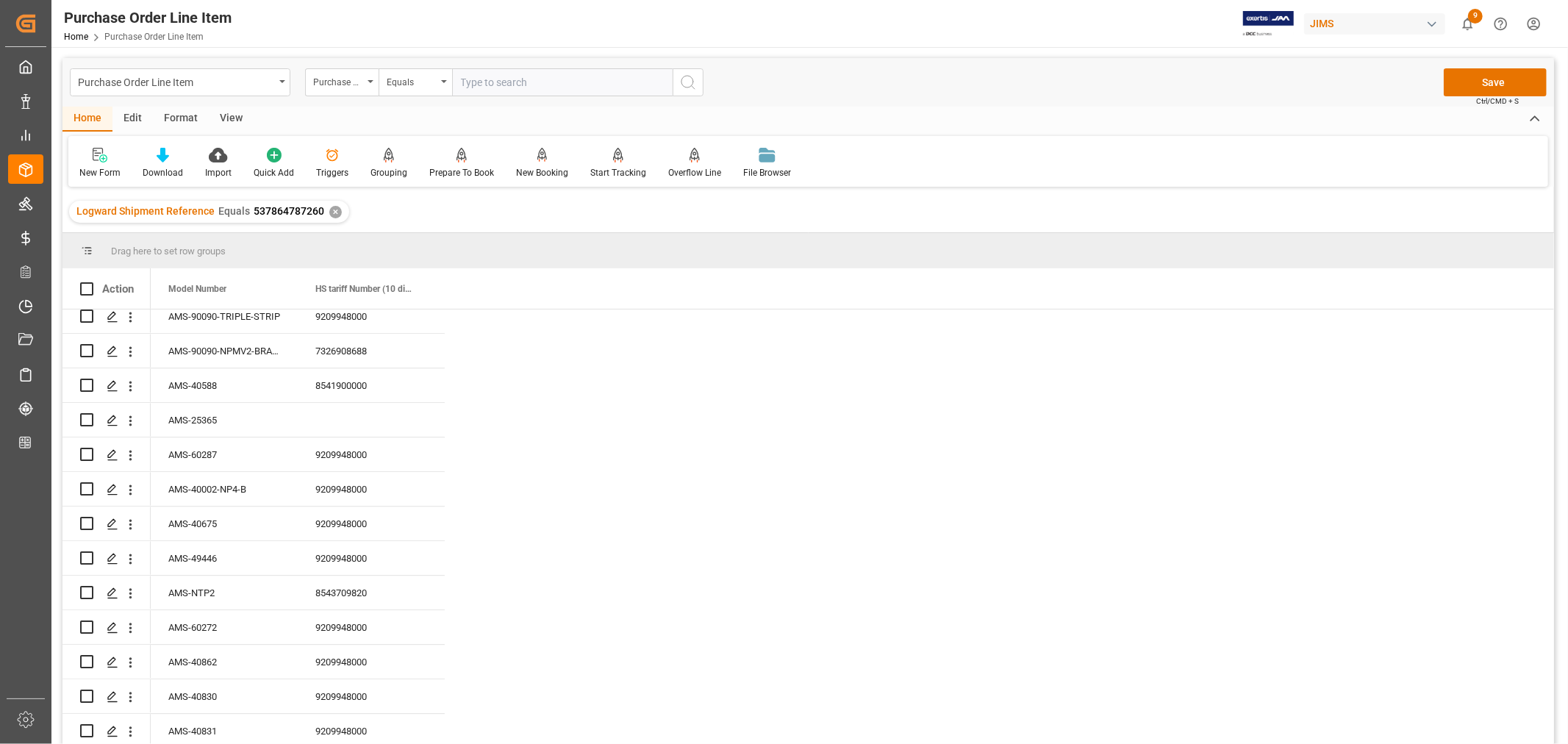
scroll to position [3510, 0]
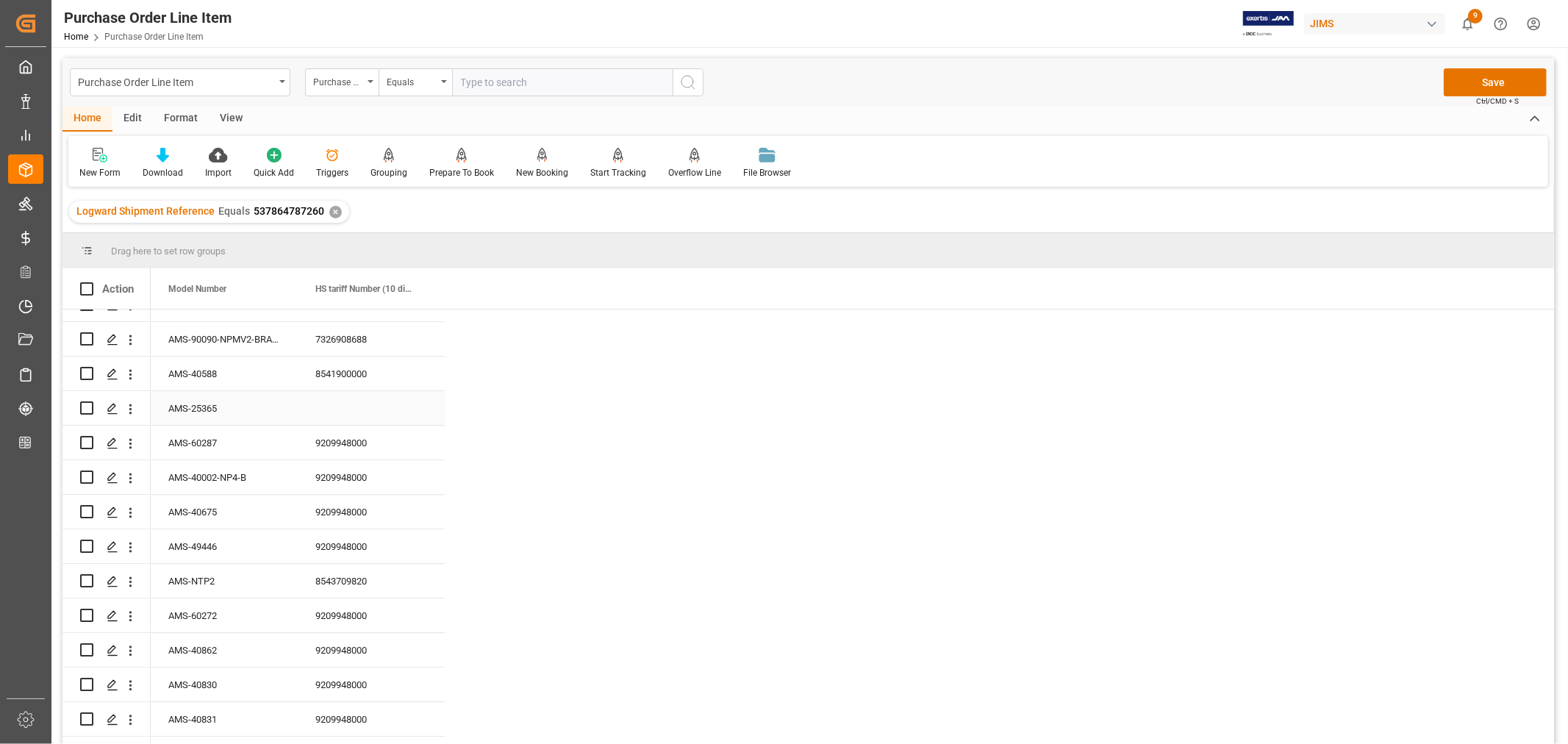
click at [185, 402] on div "AMS-25365" at bounding box center [224, 408] width 147 height 34
click at [333, 400] on div "Press SPACE to select this row." at bounding box center [371, 408] width 147 height 34
click at [318, 412] on input "Press SPACE to select this row." at bounding box center [371, 416] width 124 height 28
paste input "8541410000"
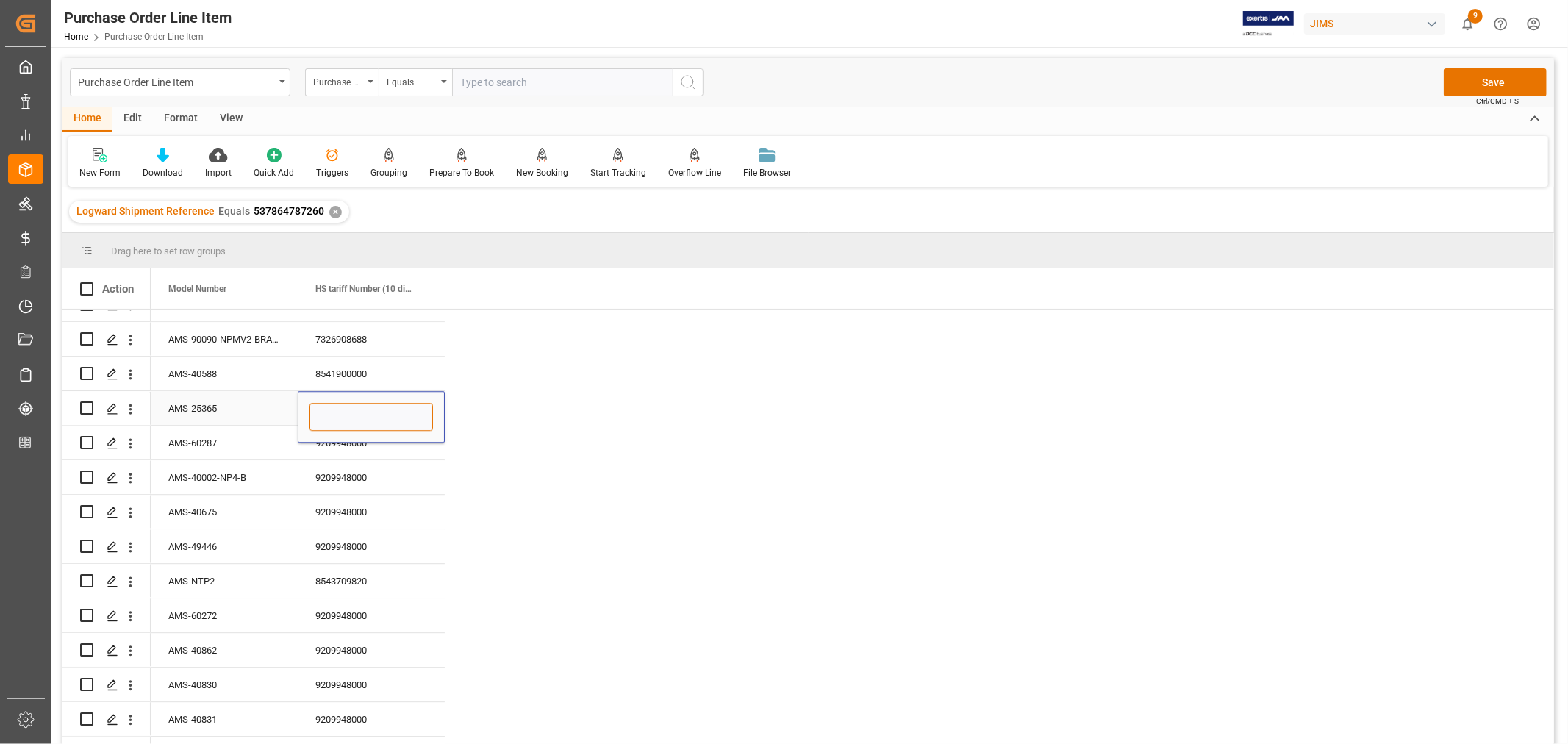
type input "8541410000"
click at [256, 441] on div "AMS-60287" at bounding box center [224, 442] width 147 height 34
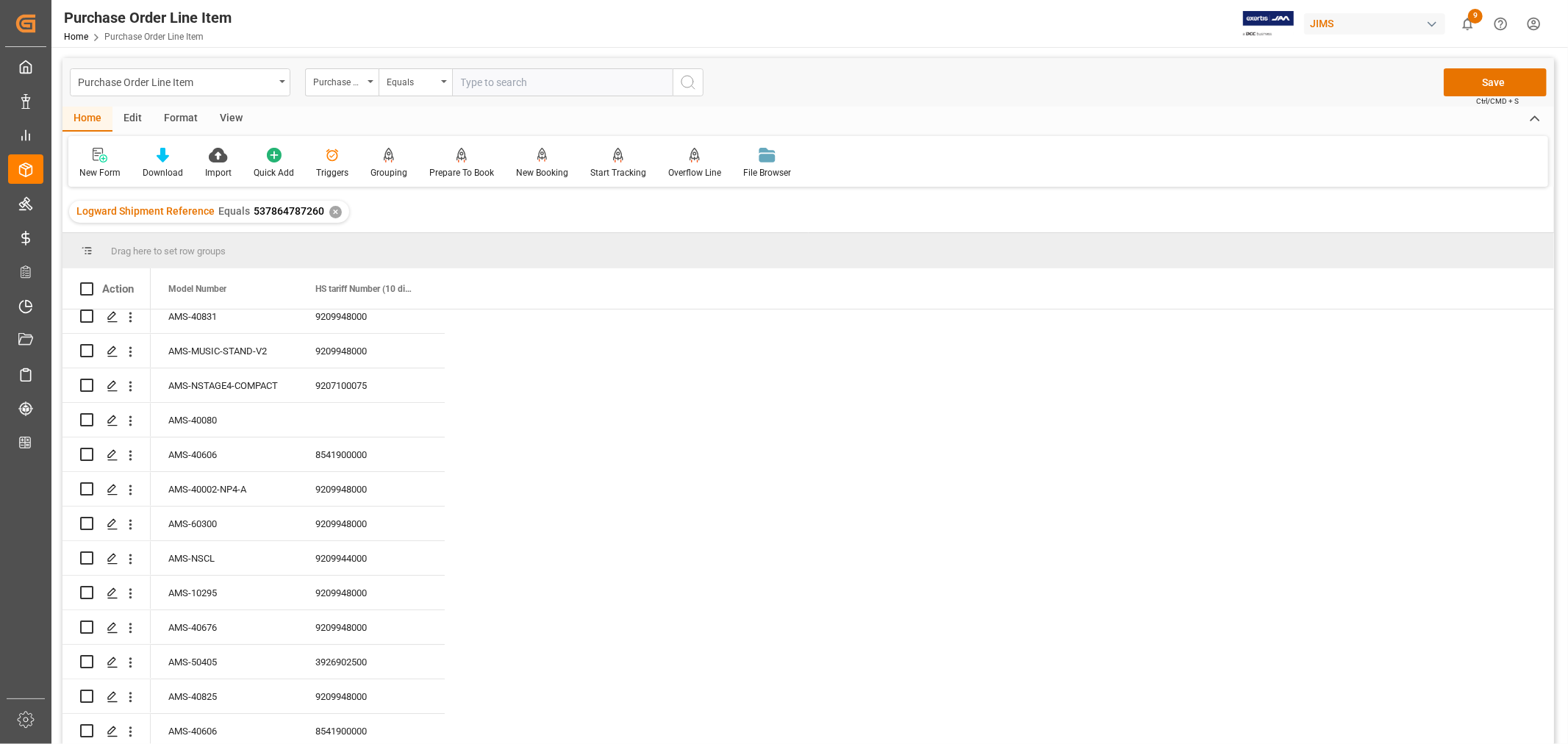
scroll to position [3919, 0]
click at [194, 405] on div "AMS-40080" at bounding box center [224, 413] width 147 height 34
click at [327, 405] on div "Press SPACE to select this row." at bounding box center [371, 413] width 147 height 34
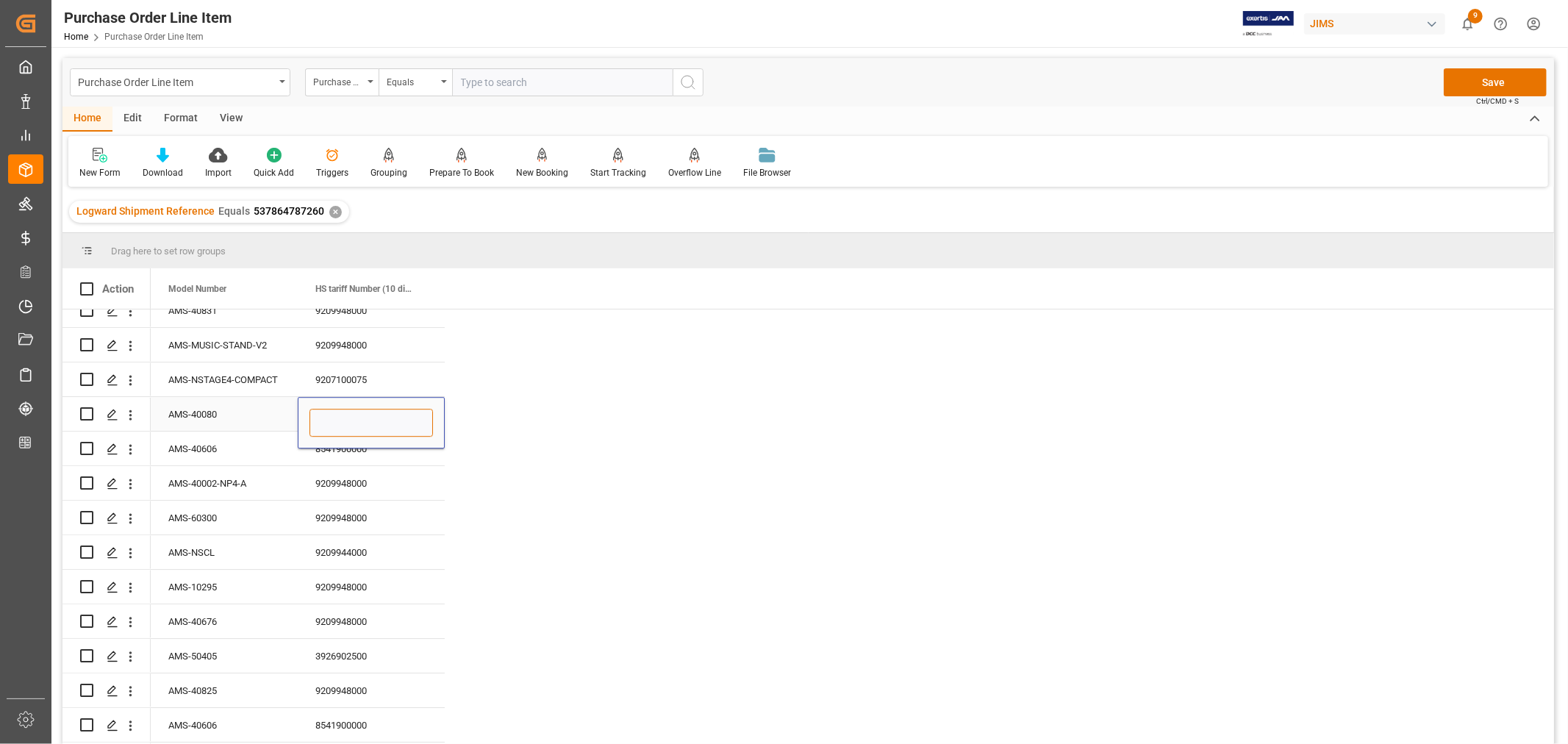
drag, startPoint x: 321, startPoint y: 416, endPoint x: 328, endPoint y: 415, distance: 7.1
click at [322, 416] on input "Press SPACE to select this row." at bounding box center [371, 422] width 124 height 28
paste input "9209948000"
type input "9209948000"
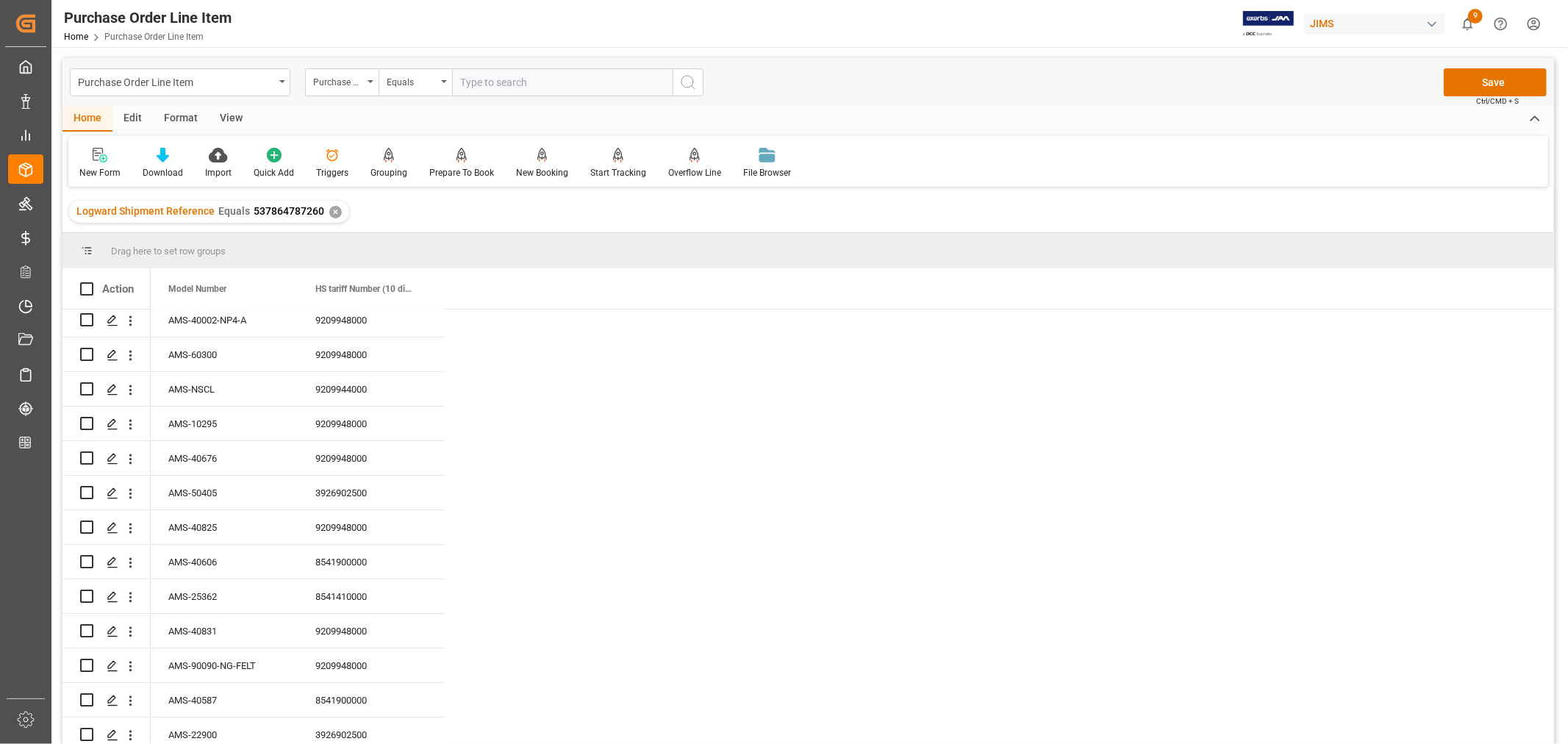
click at [224, 425] on div "AMS-10295" at bounding box center [224, 423] width 147 height 34
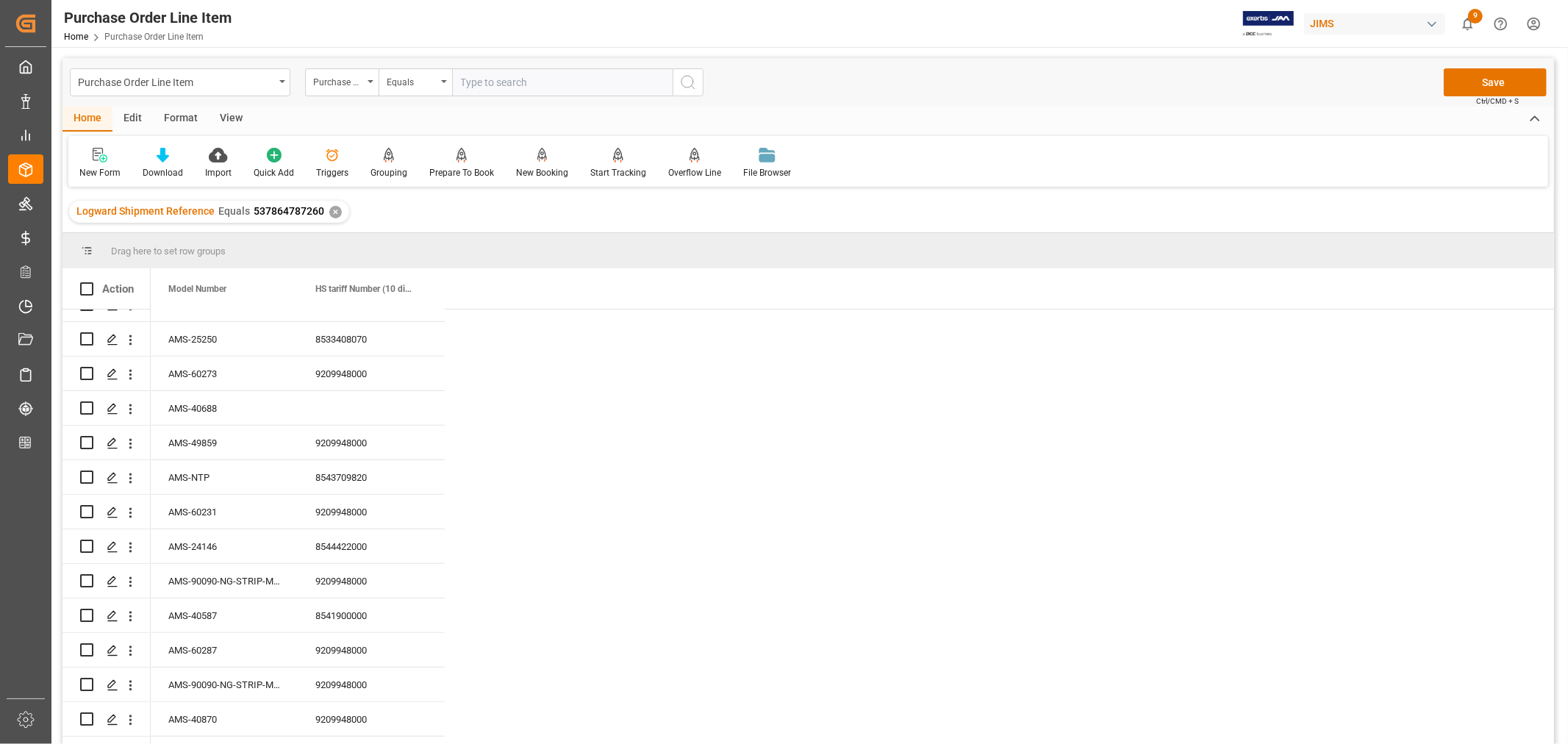
scroll to position [5552, 0]
click at [207, 398] on div "AMS-40688" at bounding box center [224, 404] width 147 height 34
click at [341, 393] on div "Press SPACE to select this row." at bounding box center [371, 404] width 147 height 34
click at [321, 405] on input "Press SPACE to select this row." at bounding box center [371, 412] width 124 height 28
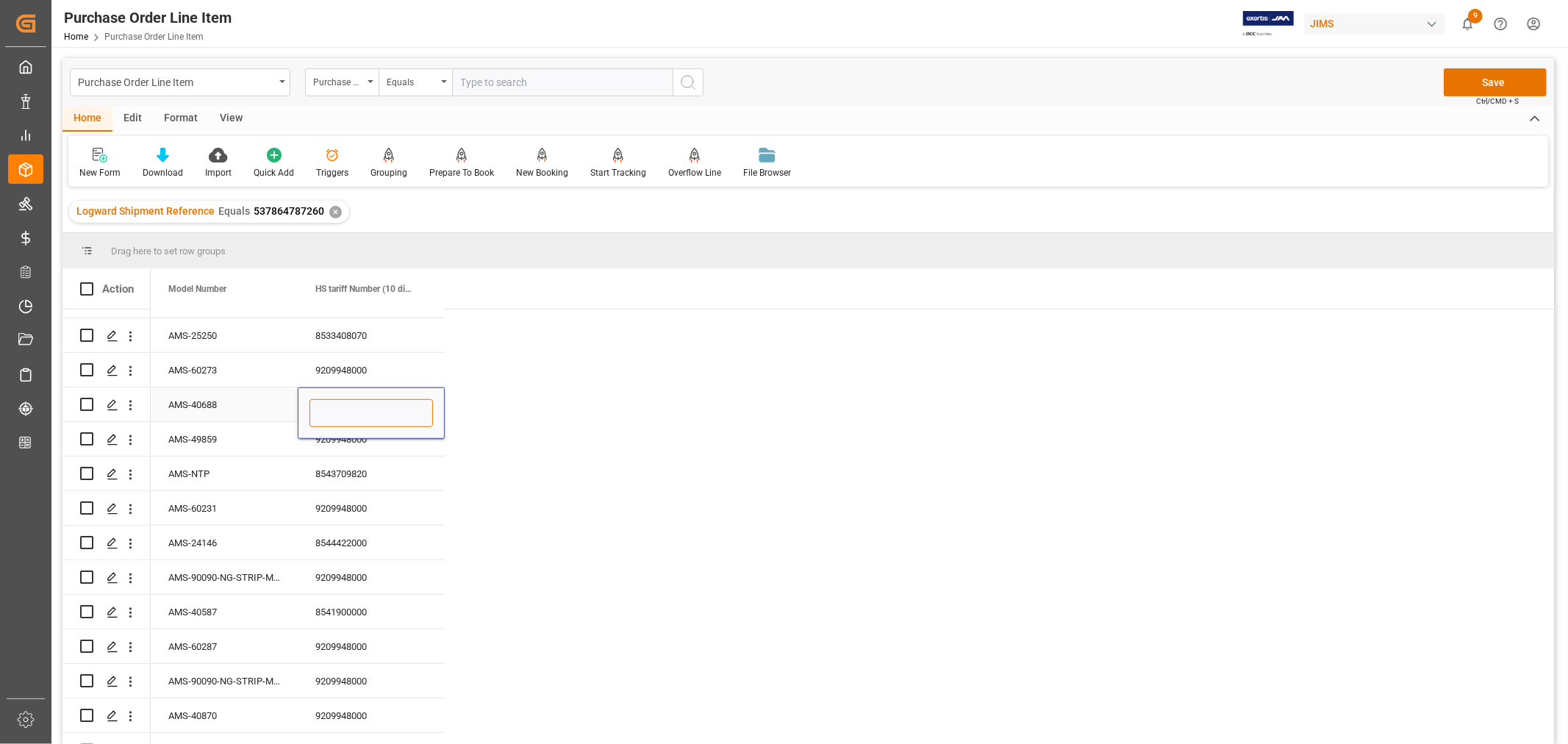
paste input "9209948000"
type input "9209948000"
click at [233, 457] on div "AMS-NTP" at bounding box center [224, 473] width 147 height 34
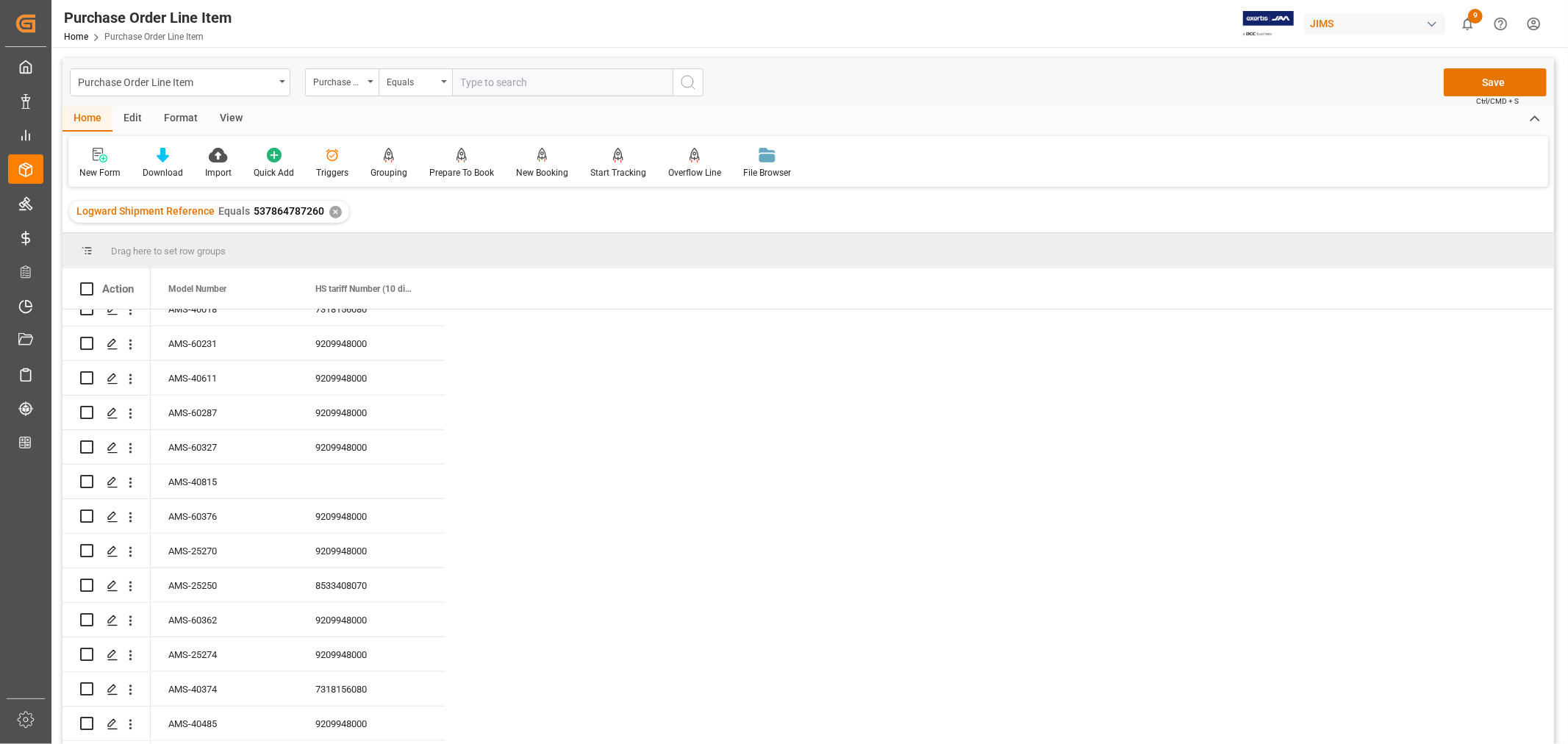
scroll to position [6287, 0]
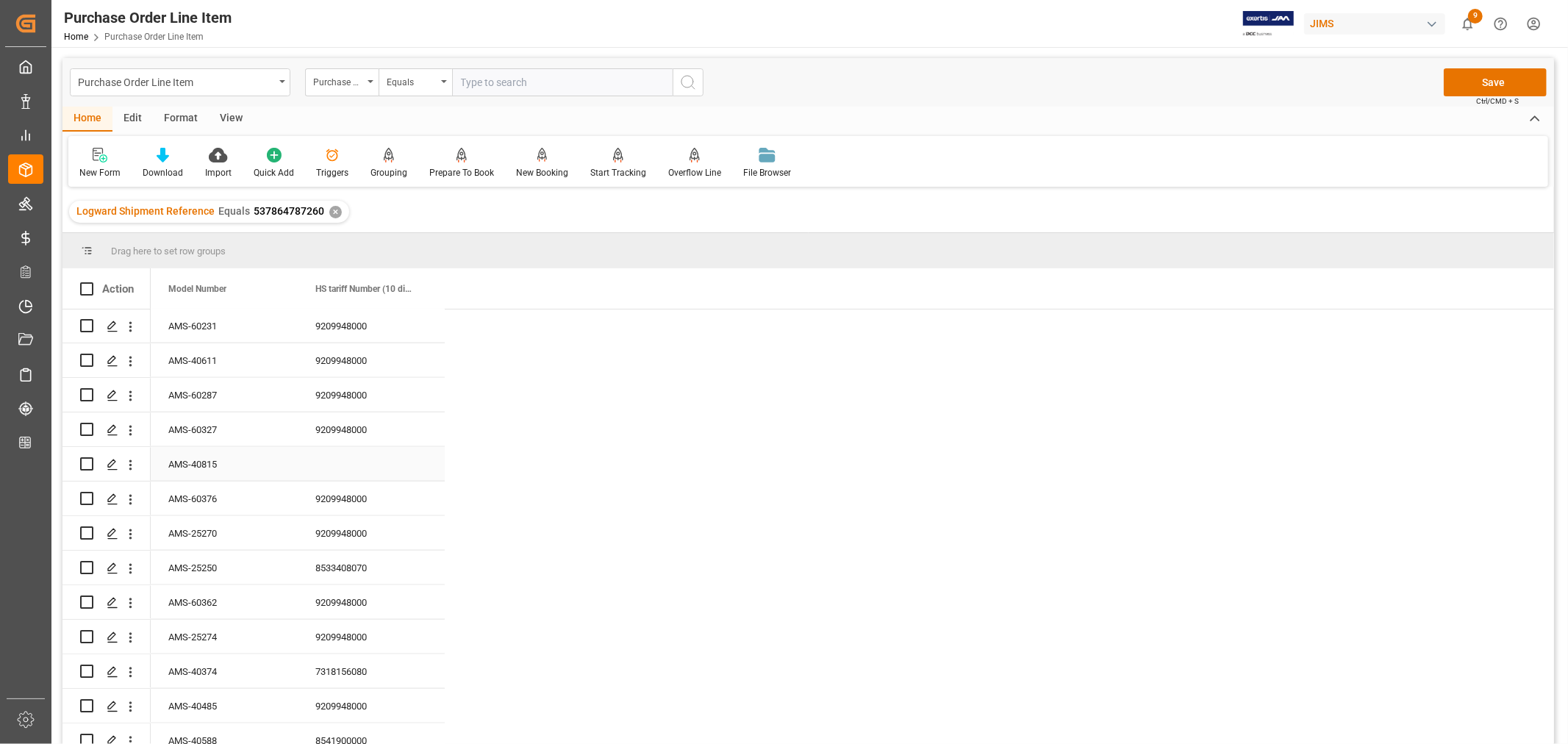
click at [188, 457] on div "AMS-40815" at bounding box center [224, 463] width 147 height 34
click at [328, 457] on div "Press SPACE to select this row." at bounding box center [371, 463] width 147 height 34
click at [328, 457] on div "Press SPACE to select this row." at bounding box center [371, 463] width 147 height 34
click at [322, 466] on input "Press SPACE to select this row." at bounding box center [371, 472] width 124 height 28
paste input "8541900000"
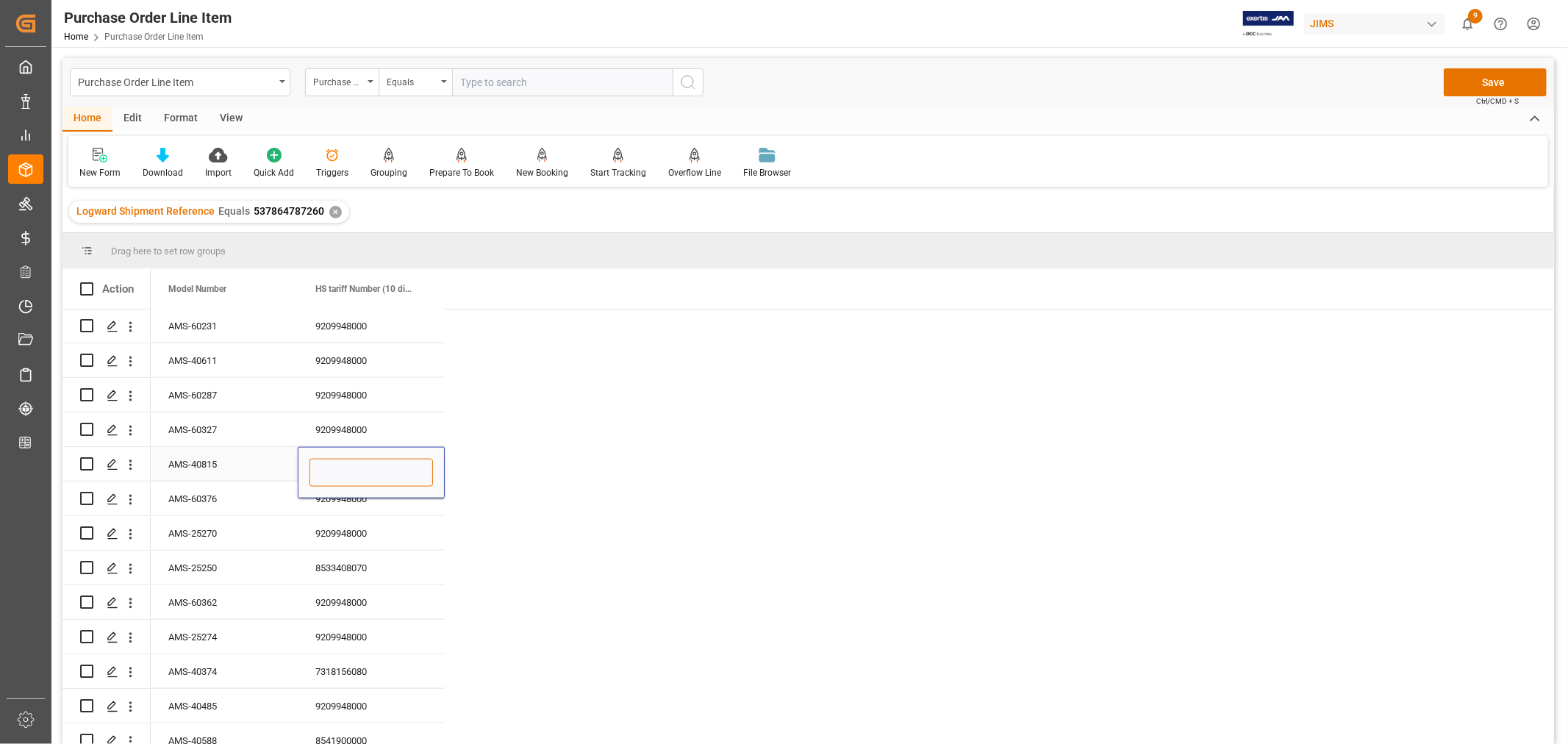
type input "8541900000"
click at [218, 446] on div "AMS-40485" at bounding box center [224, 461] width 147 height 34
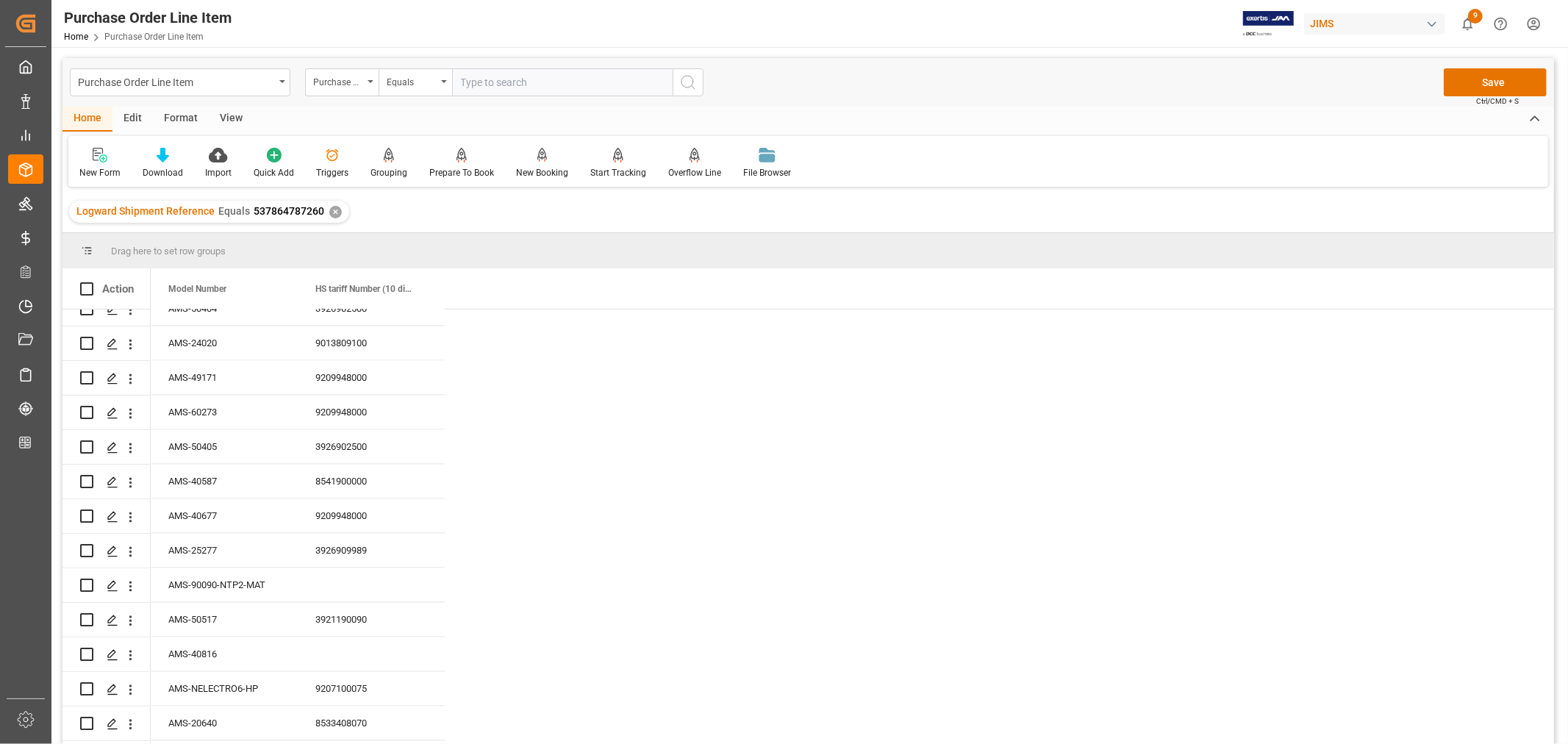
scroll to position [7366, 0]
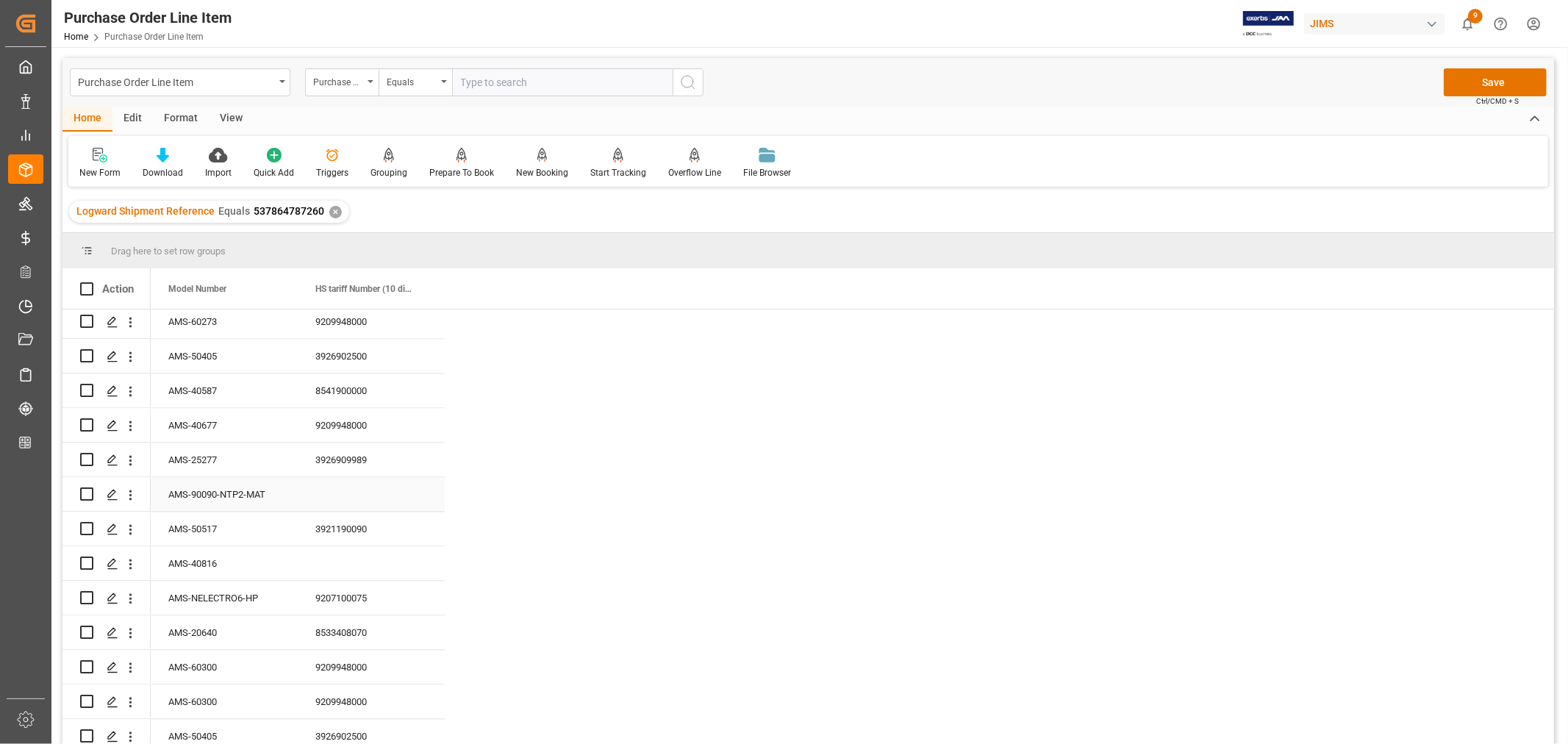
click at [217, 478] on div "AMS-90090-NTP2-MAT" at bounding box center [224, 494] width 147 height 34
click at [333, 479] on div "Press SPACE to select this row." at bounding box center [371, 494] width 147 height 34
click at [326, 488] on input "Press SPACE to select this row." at bounding box center [371, 502] width 124 height 28
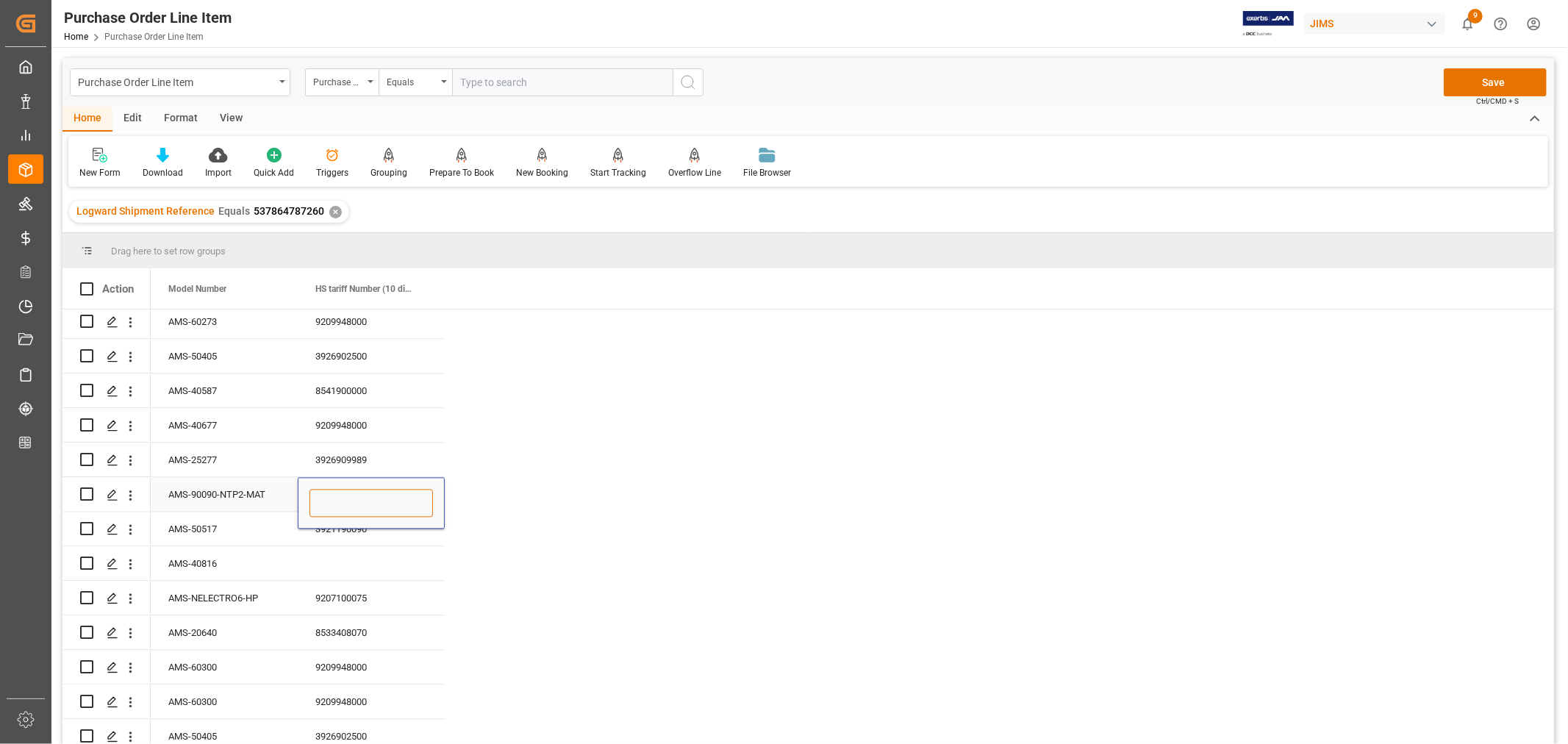
paste input "4016910000"
type input "4016910000"
click at [210, 552] on div "AMS-40816" at bounding box center [224, 563] width 147 height 34
click at [336, 549] on div "Press SPACE to select this row." at bounding box center [371, 563] width 147 height 34
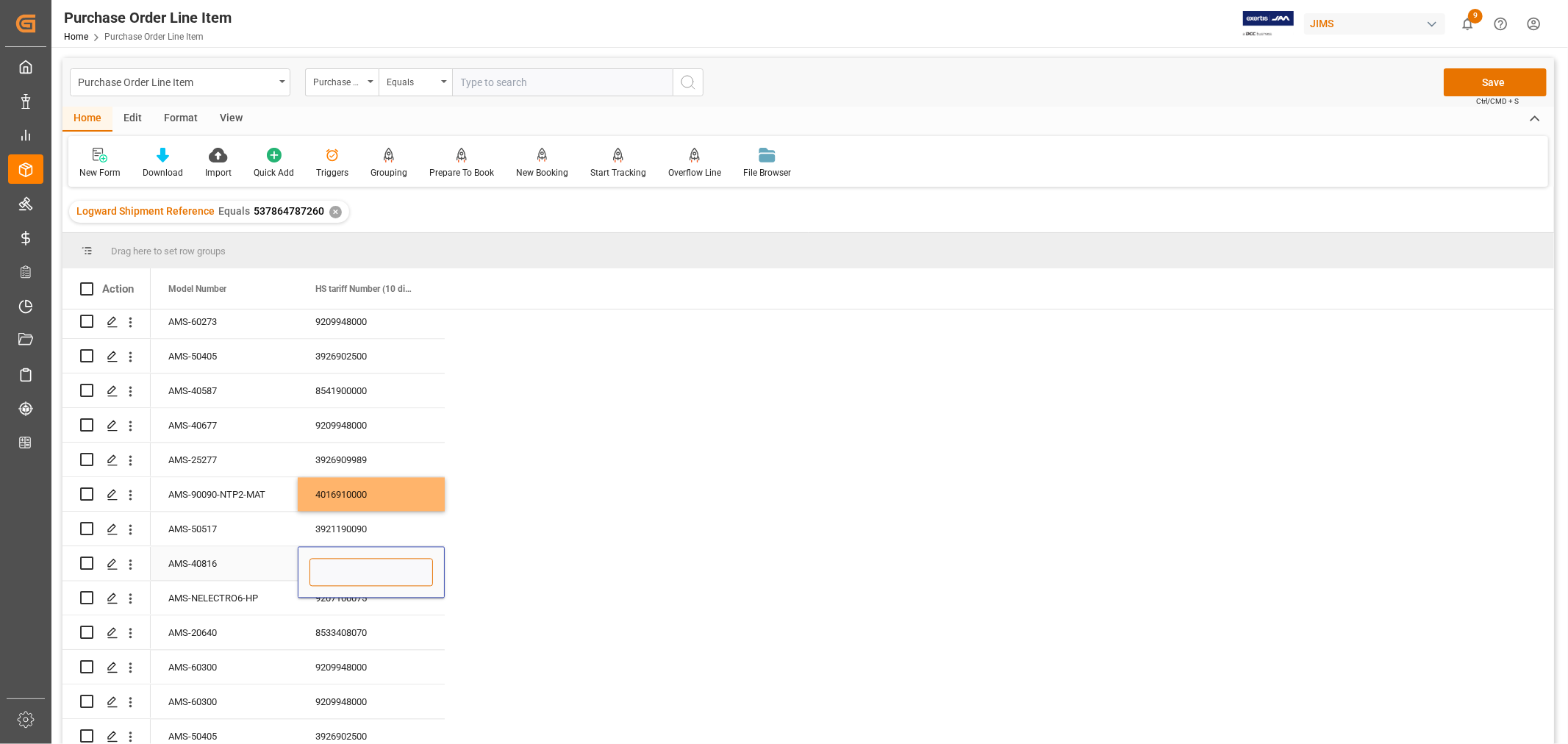
click at [327, 558] on input "Press SPACE to select this row." at bounding box center [371, 571] width 124 height 28
paste input "8541900000"
type input "8541900000"
click at [206, 554] on div "AMS-40816" at bounding box center [224, 563] width 147 height 34
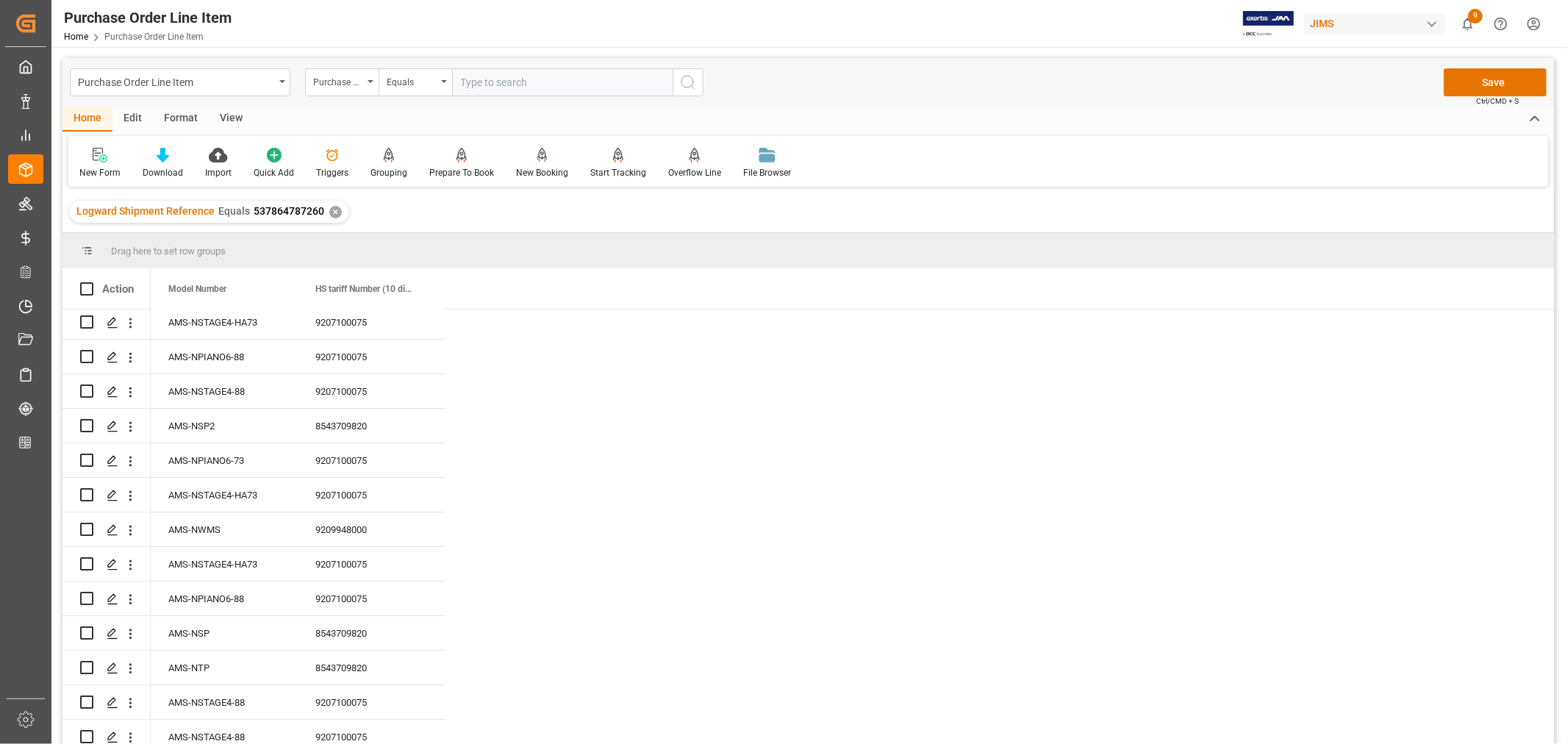
scroll to position [0, 0]
click at [1489, 78] on button "Save" at bounding box center [1495, 82] width 103 height 28
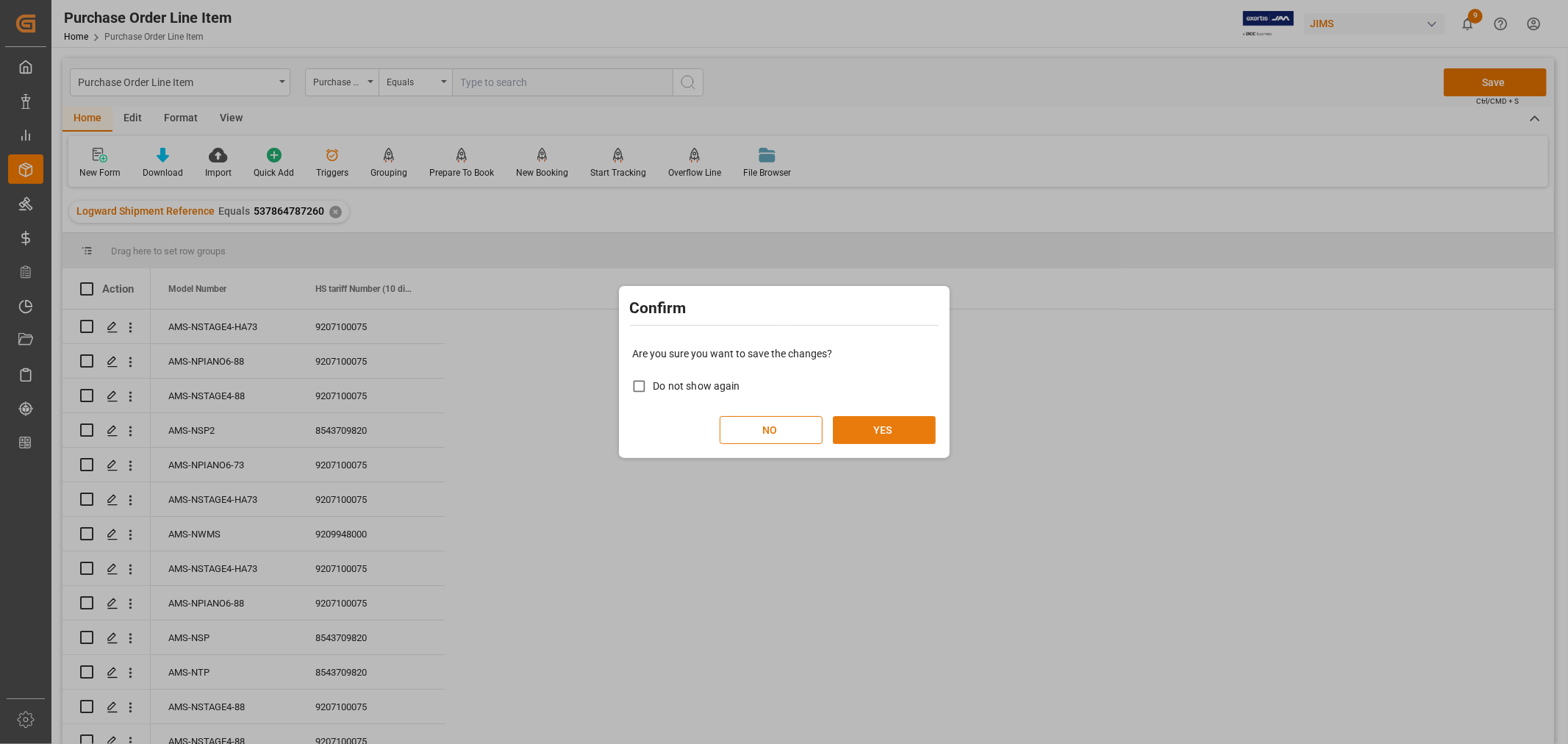
click at [866, 428] on button "YES" at bounding box center [885, 429] width 103 height 28
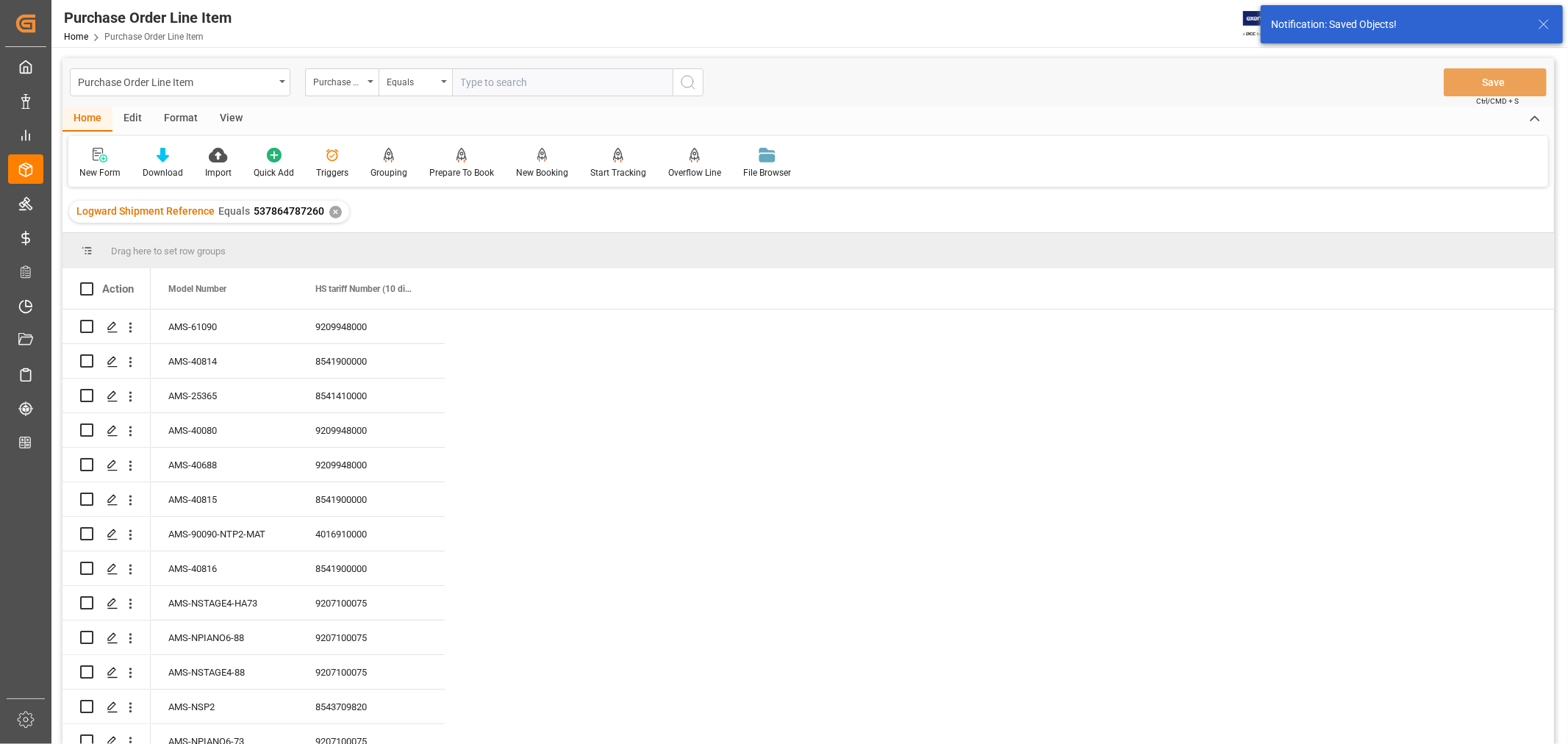
click at [333, 209] on div "✕" at bounding box center [336, 212] width 13 height 13
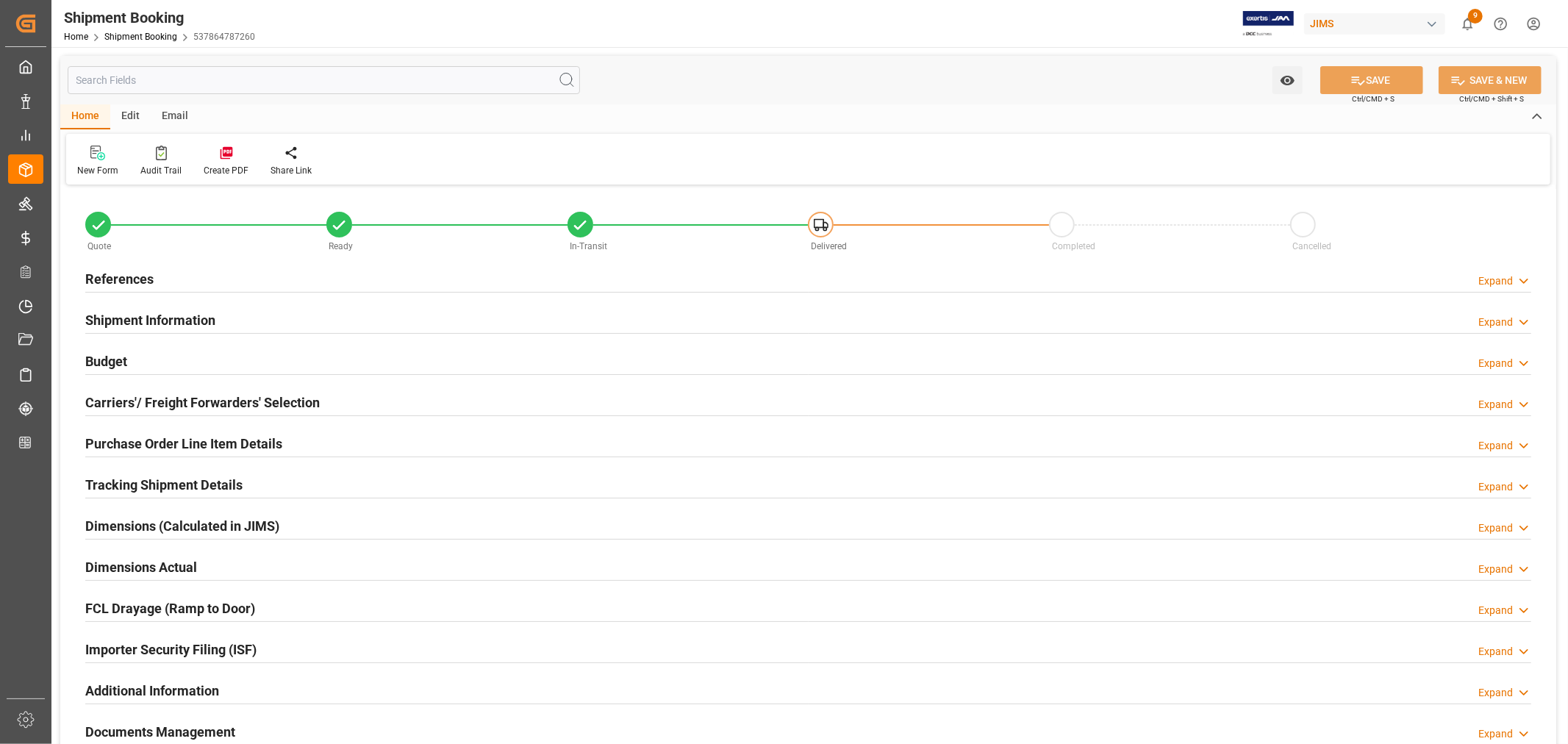
type input "226"
click at [152, 439] on h2 "Purchase Order Line Item Details" at bounding box center [184, 443] width 197 height 20
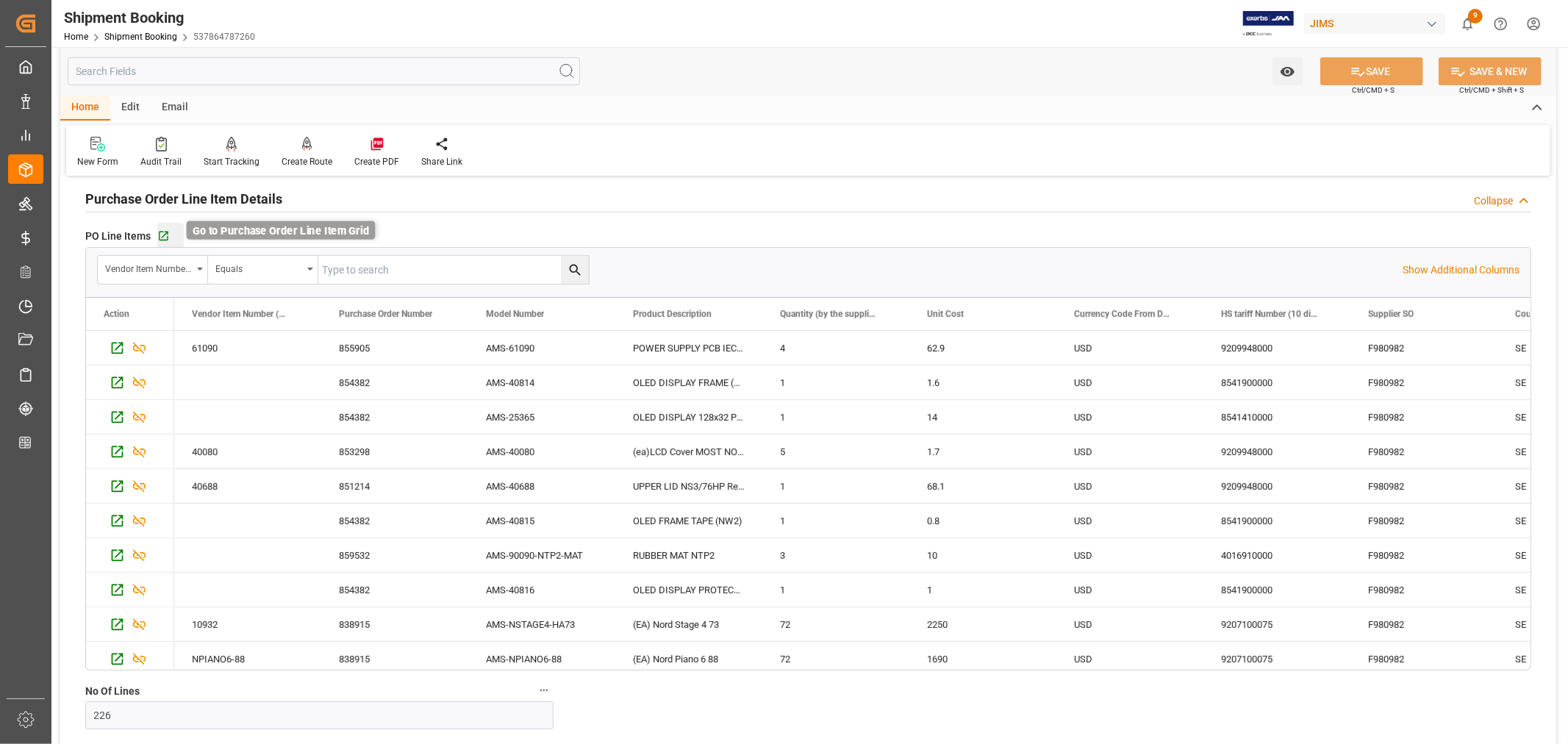
click at [163, 237] on icon "button" at bounding box center [164, 237] width 13 height 13
click at [147, 34] on link "Shipment Booking" at bounding box center [141, 36] width 73 height 10
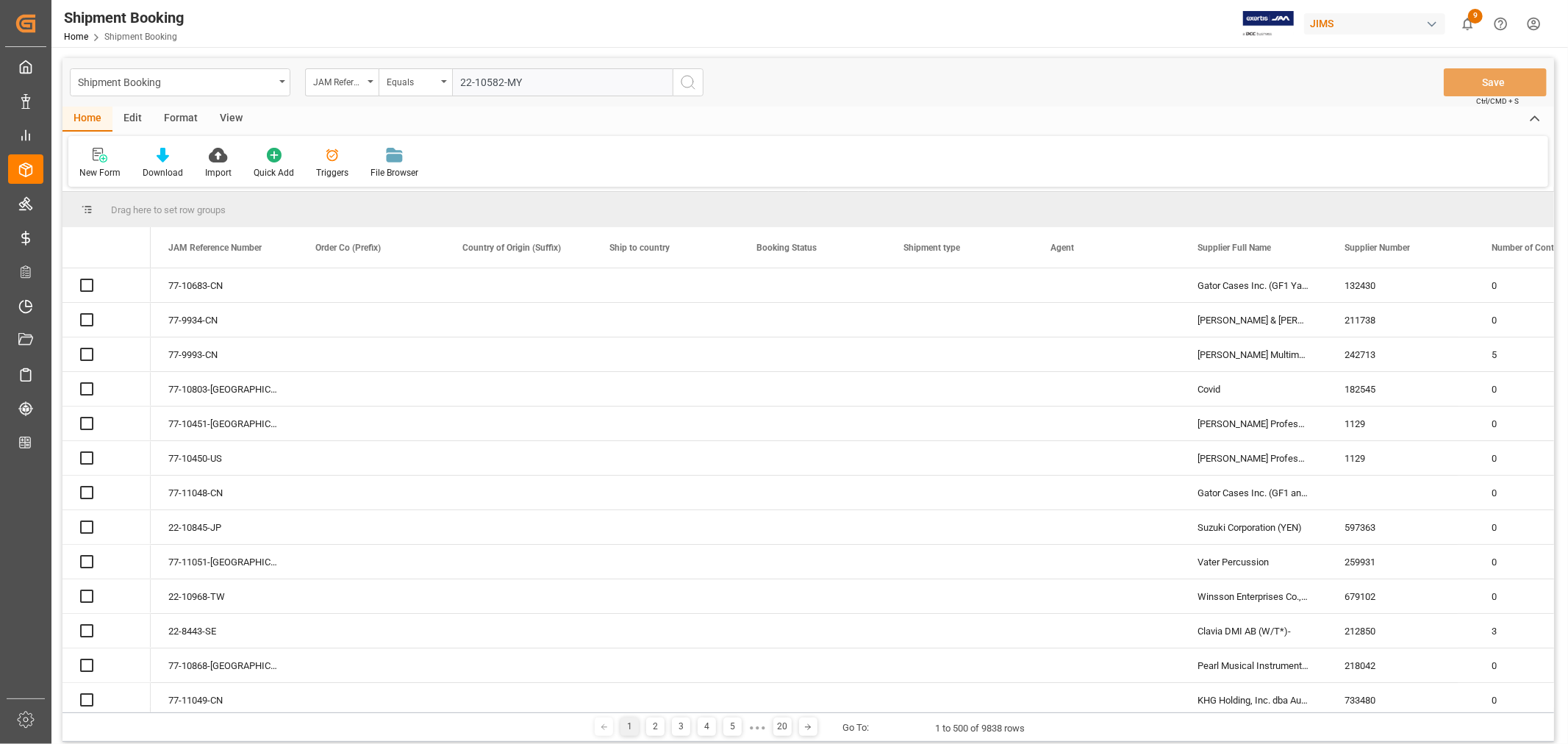
type input "22-10582-MY"
click at [688, 78] on icon "search button" at bounding box center [688, 82] width 17 height 17
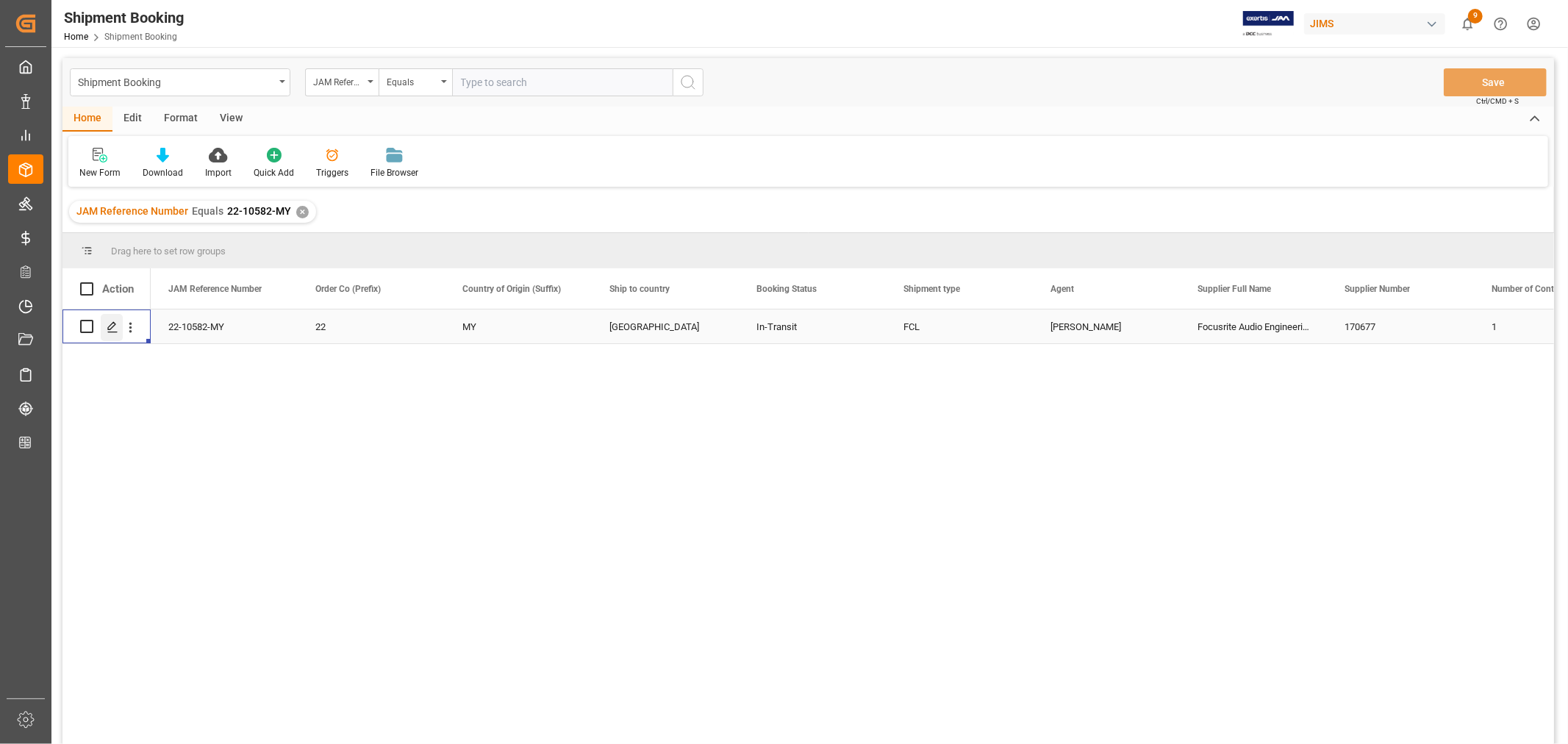
click at [107, 327] on icon "Press SPACE to select this row." at bounding box center [112, 327] width 12 height 12
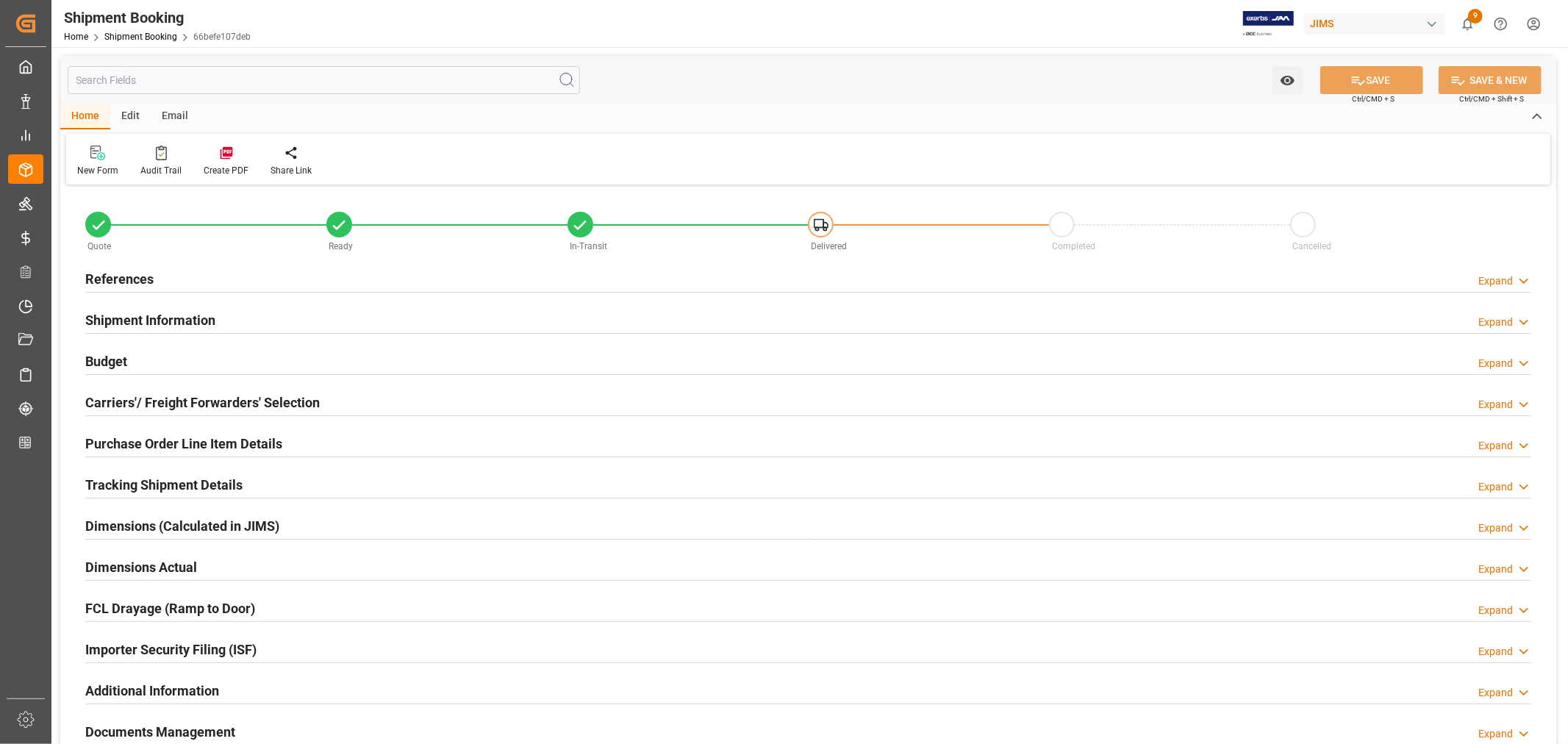
type input "68"
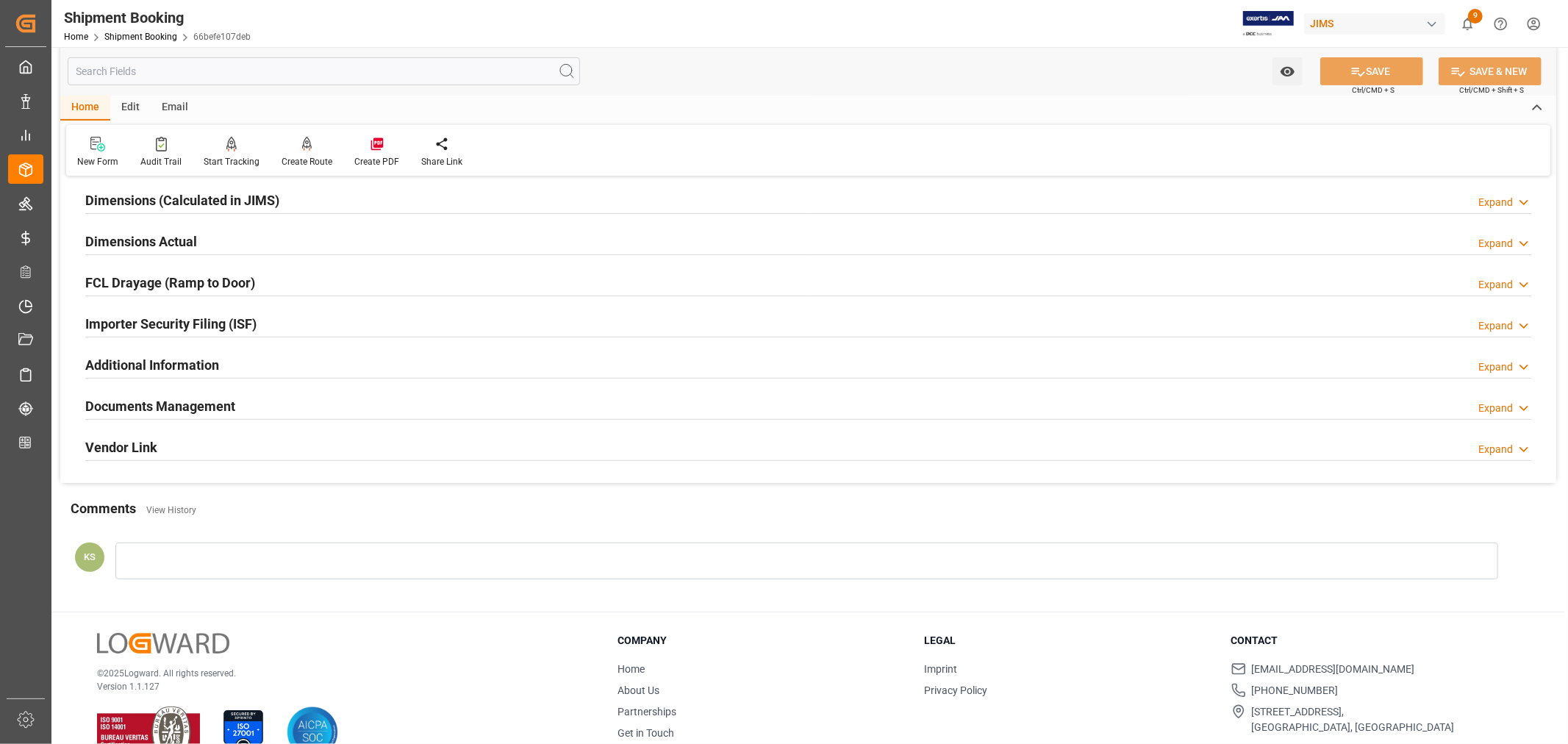
scroll to position [326, 0]
click at [259, 405] on div "Documents Management Expand" at bounding box center [809, 404] width 1446 height 28
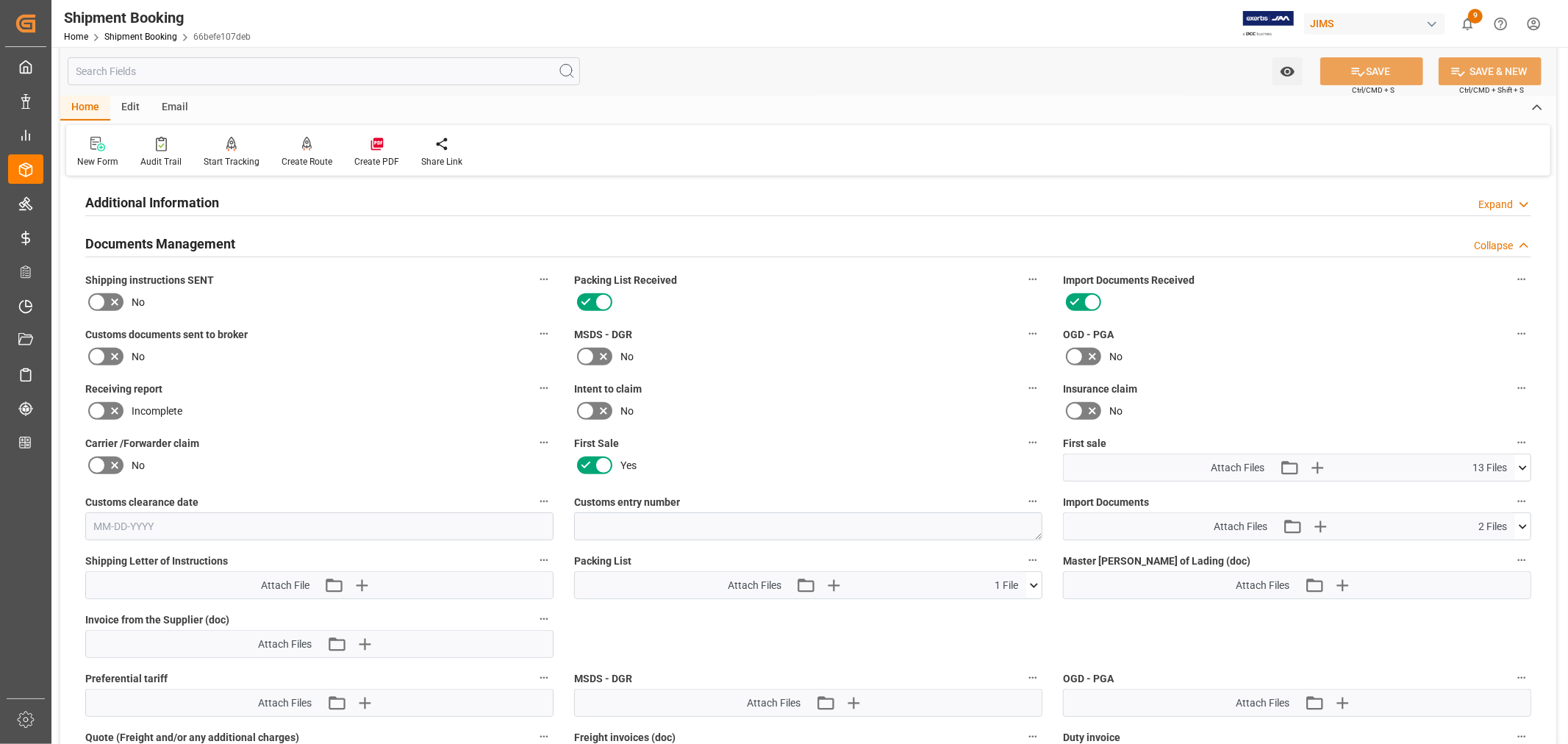
scroll to position [571, 0]
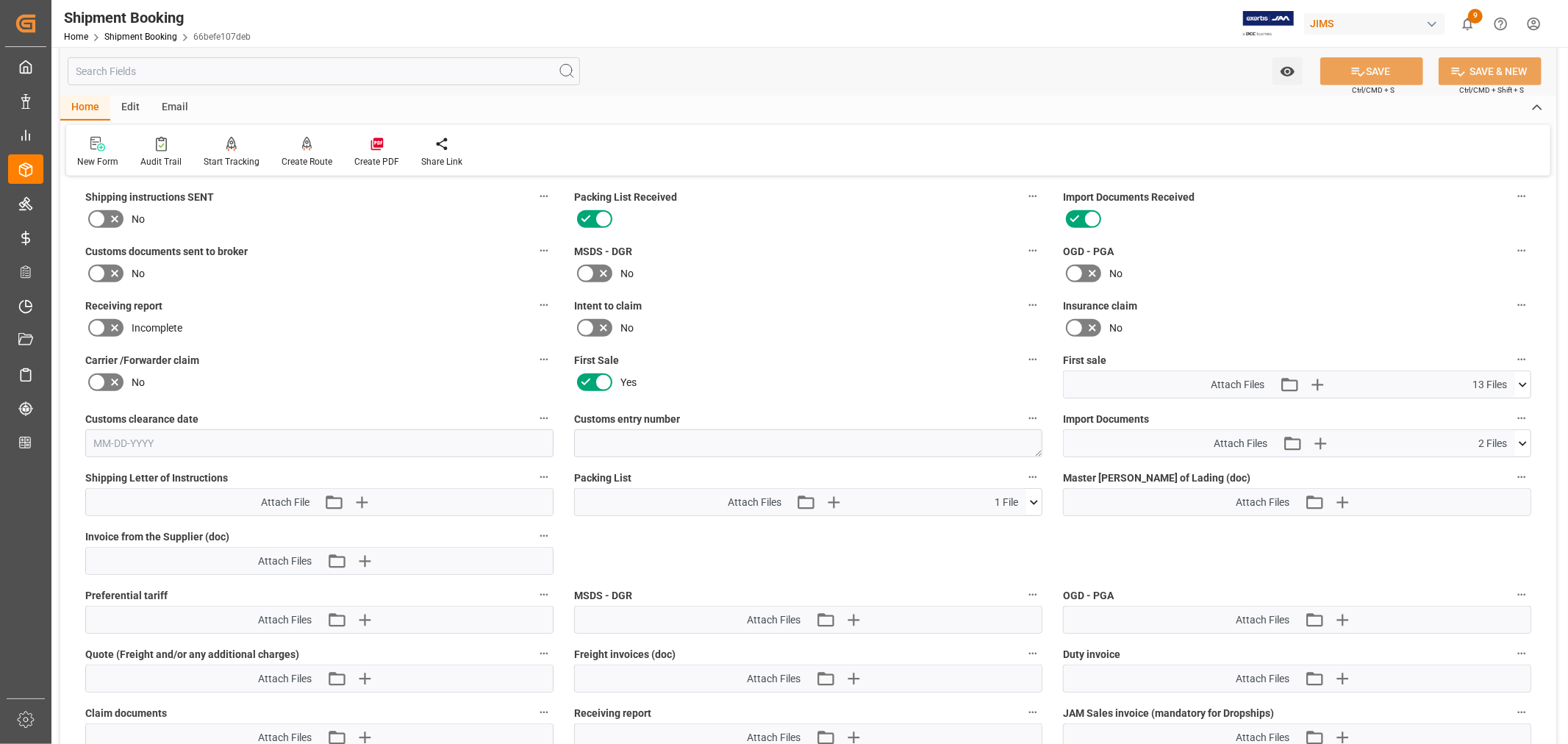
click at [1522, 441] on icon at bounding box center [1523, 443] width 8 height 5
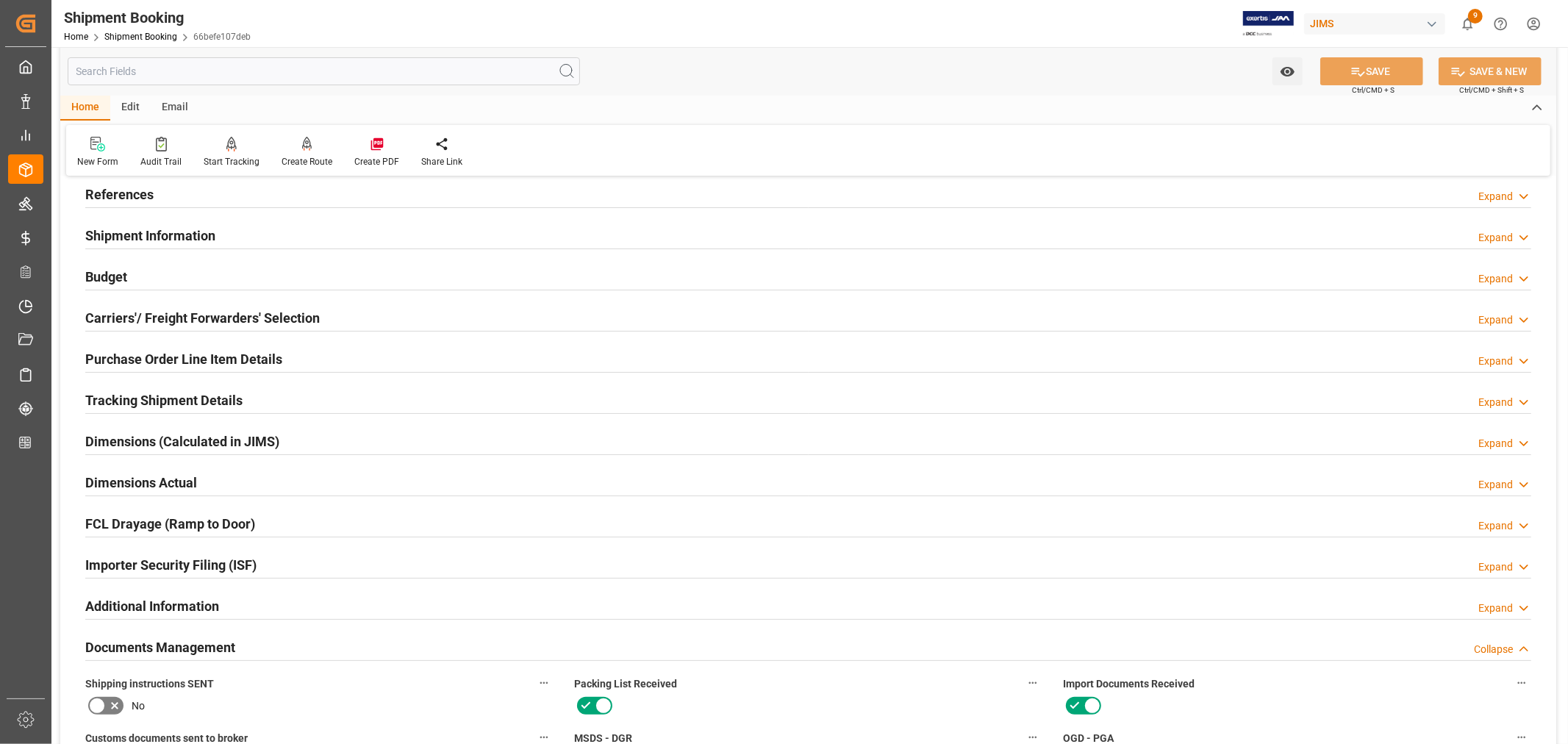
scroll to position [0, 0]
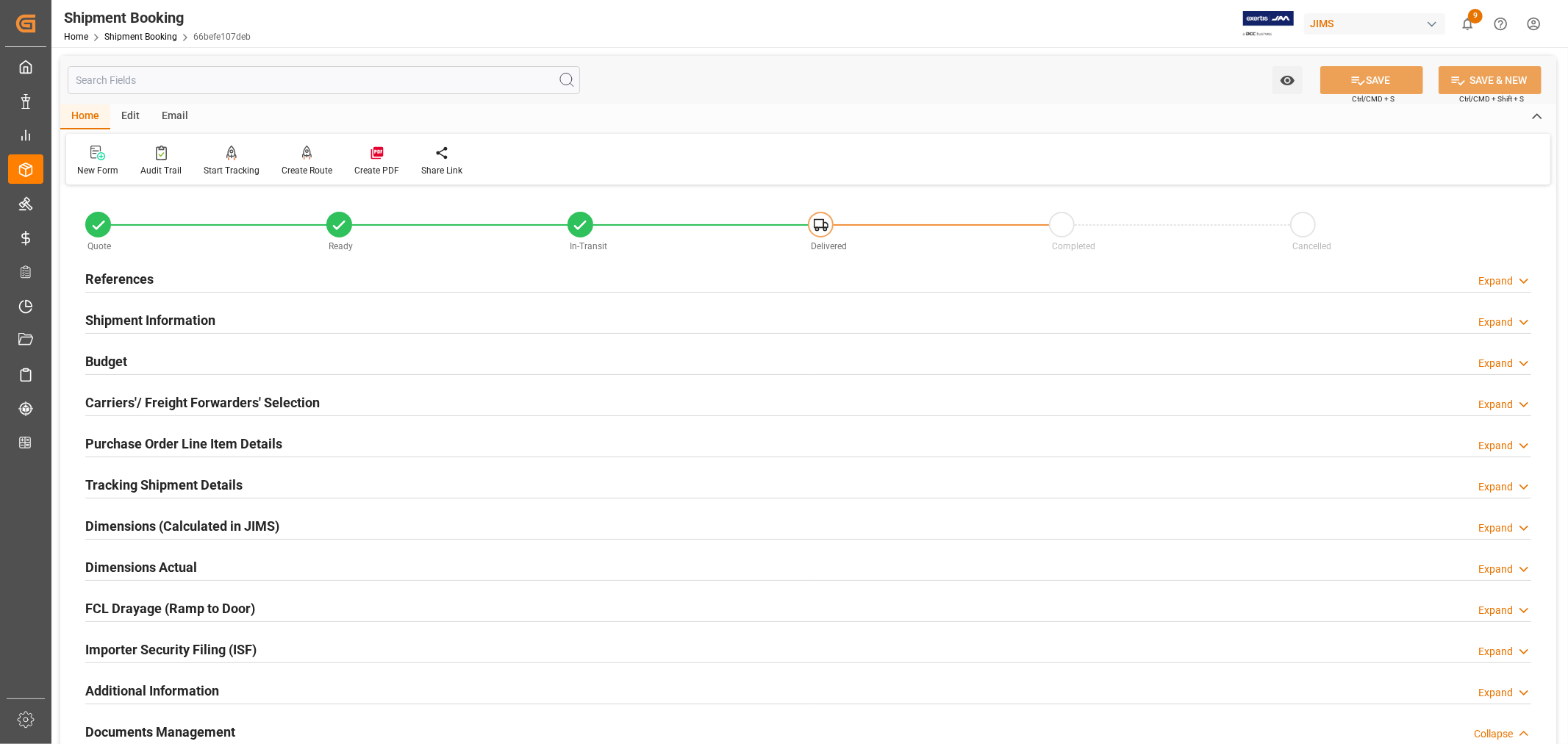
click at [162, 314] on h2 "Shipment Information" at bounding box center [150, 320] width 130 height 20
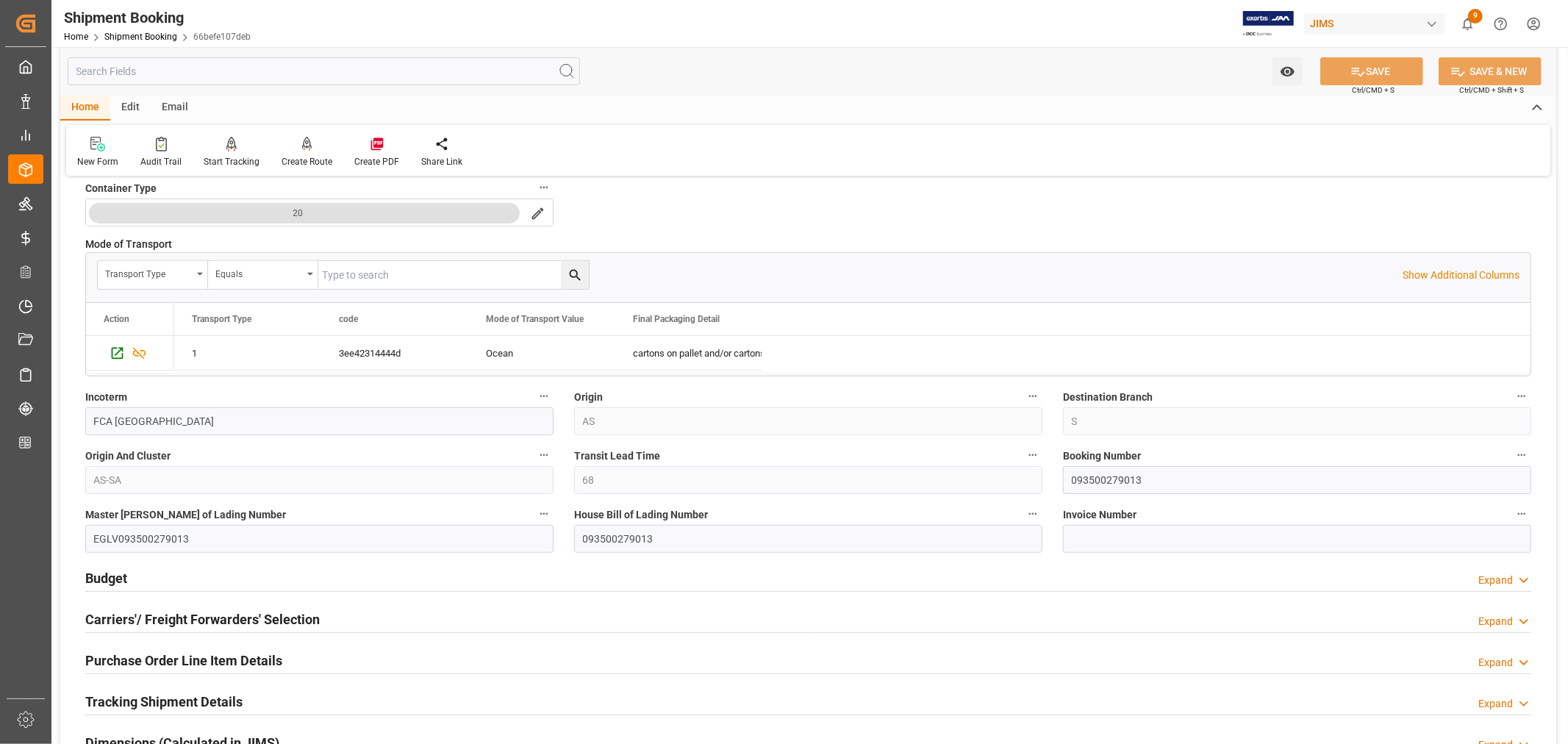
scroll to position [408, 0]
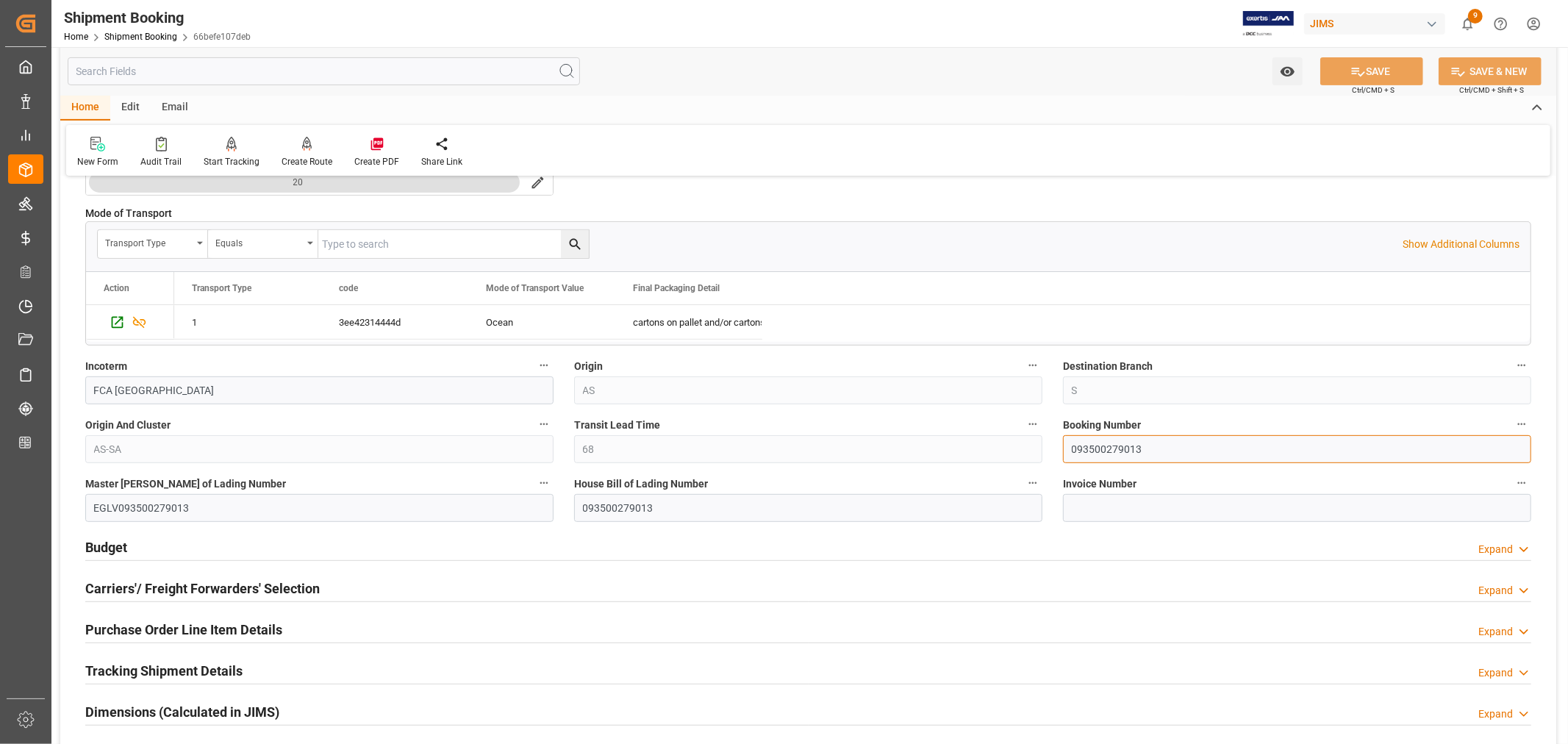
click at [1097, 446] on input "093500279013" at bounding box center [1297, 449] width 468 height 28
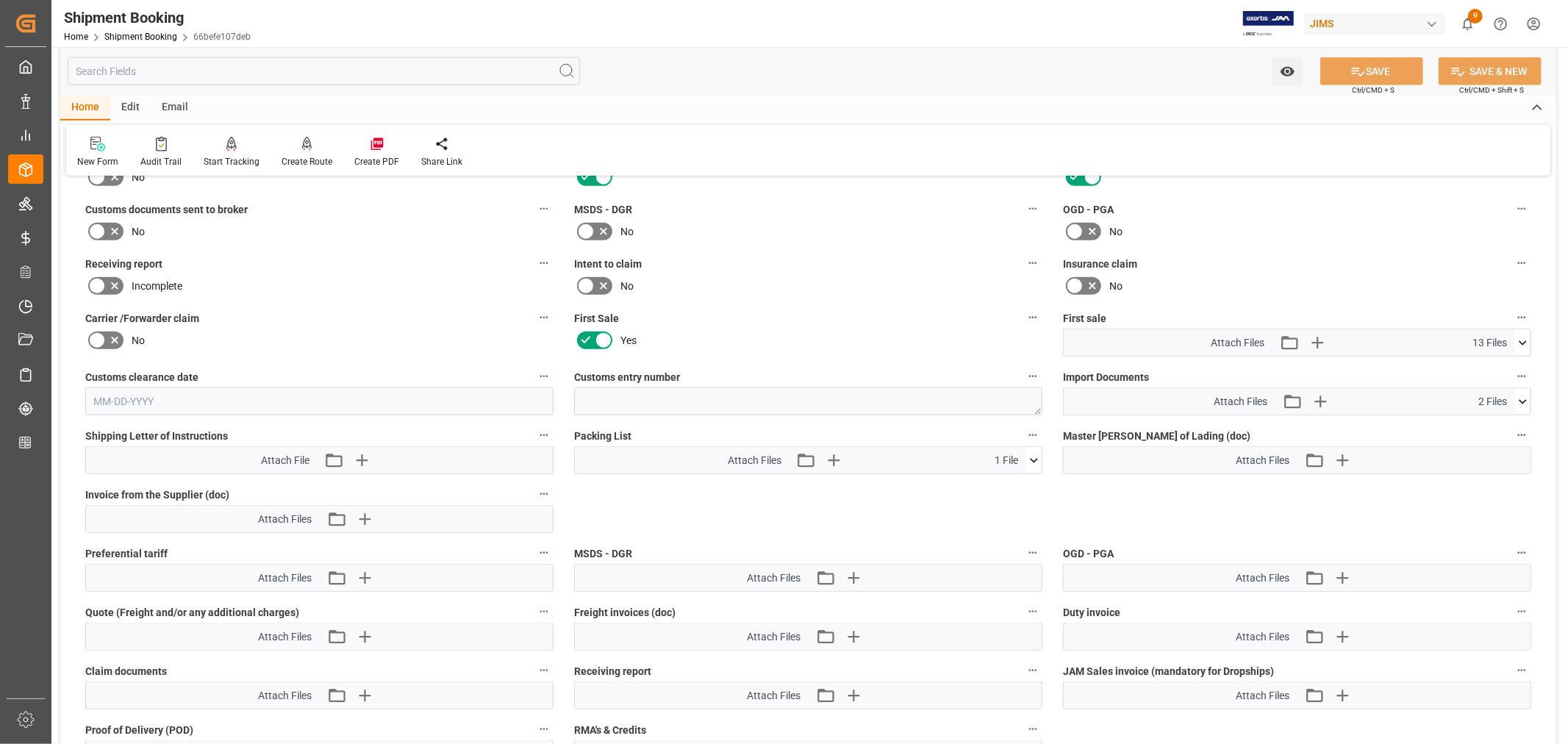
scroll to position [1143, 0]
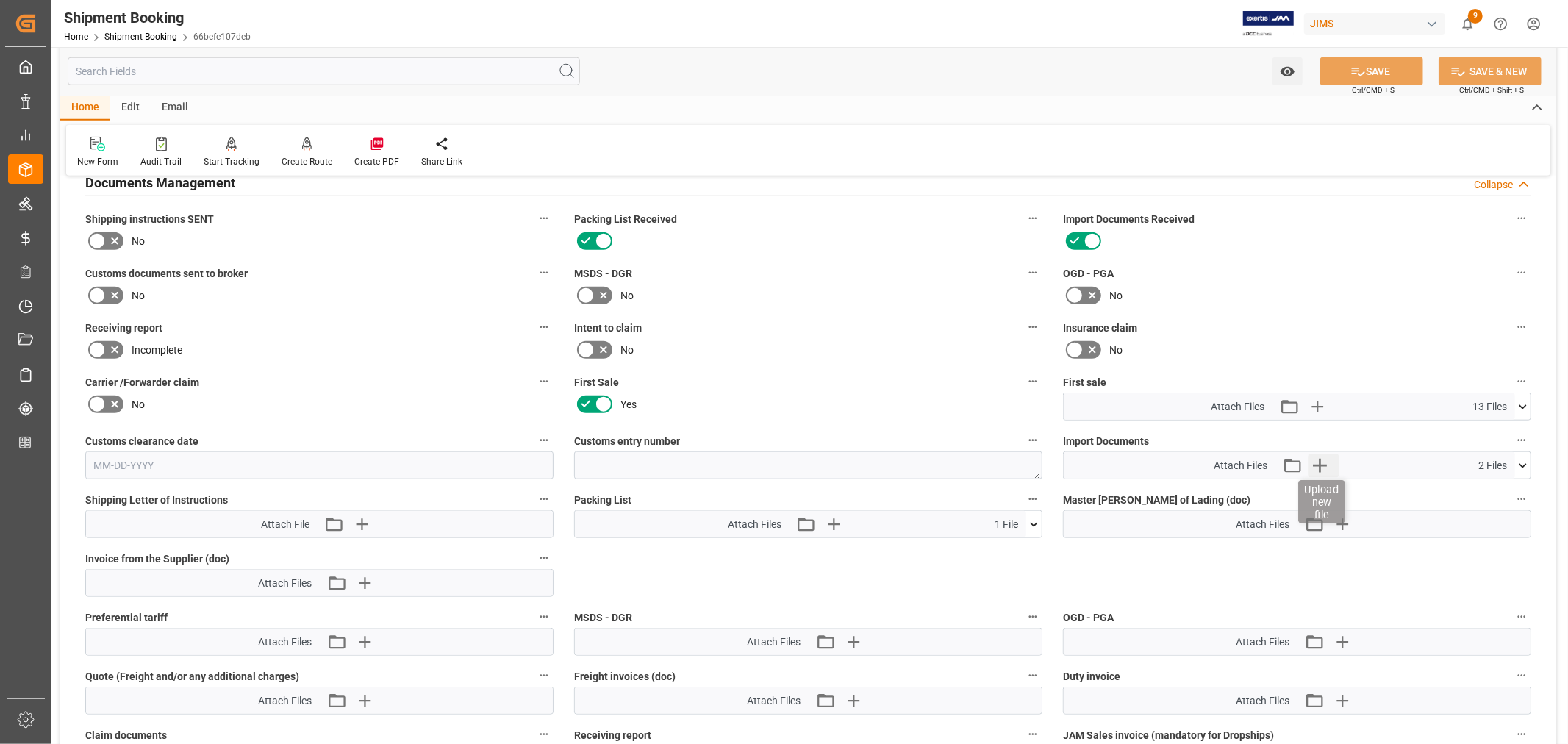
click at [1318, 460] on icon "button" at bounding box center [1320, 465] width 24 height 24
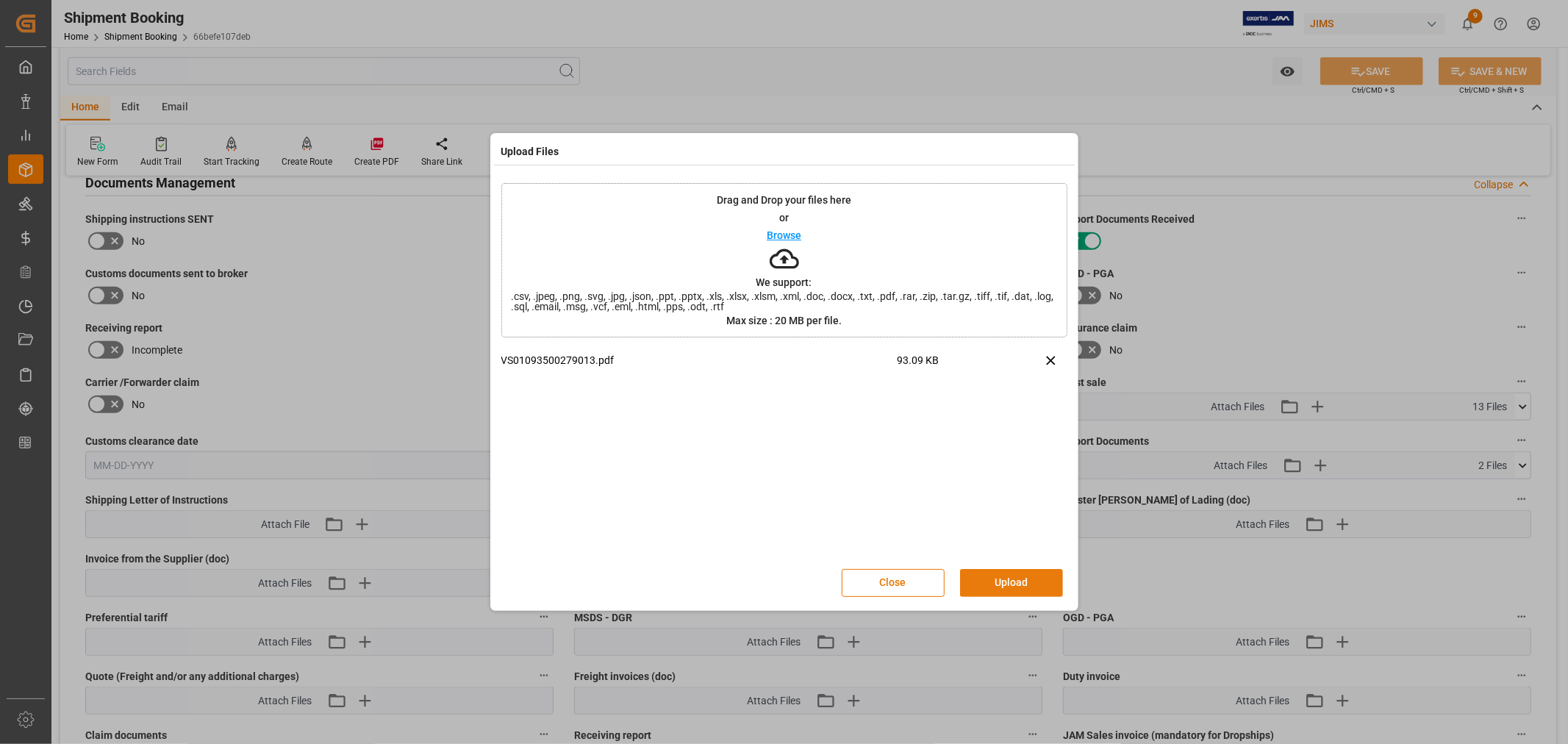
click at [991, 579] on button "Upload" at bounding box center [1012, 583] width 103 height 28
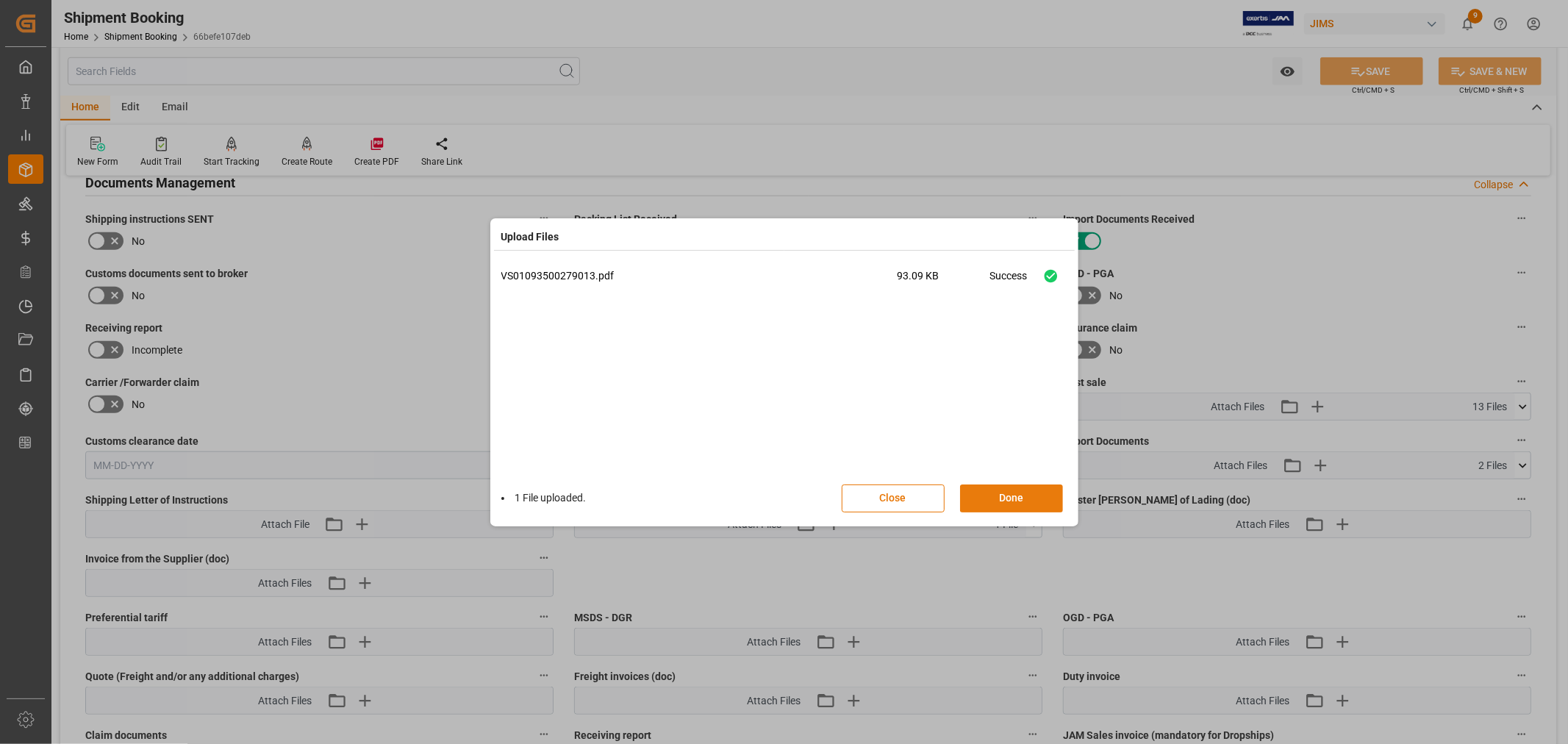
click at [1010, 496] on button "Done" at bounding box center [1012, 498] width 103 height 28
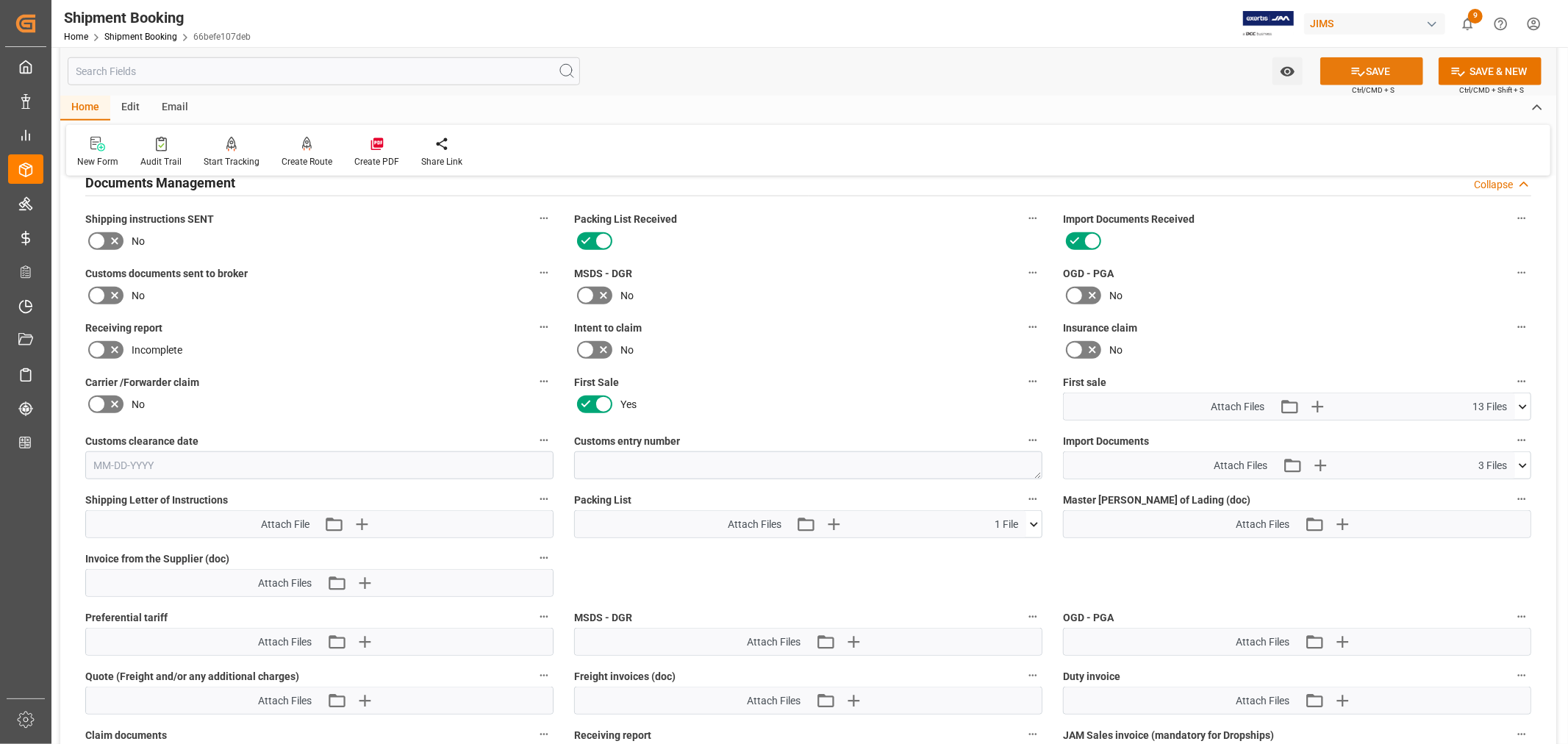
click at [1372, 66] on button "SAVE" at bounding box center [1372, 70] width 103 height 28
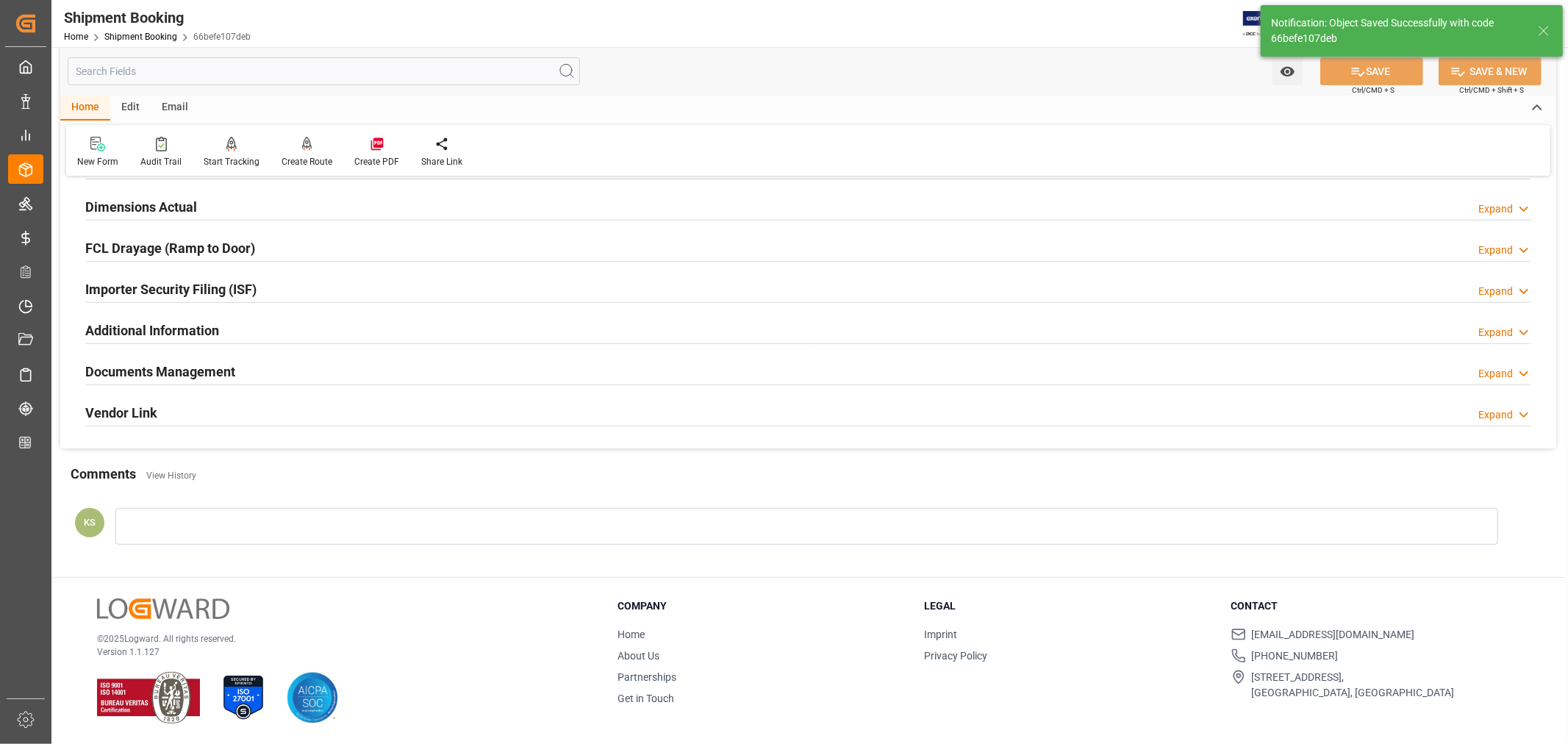
scroll to position [361, 0]
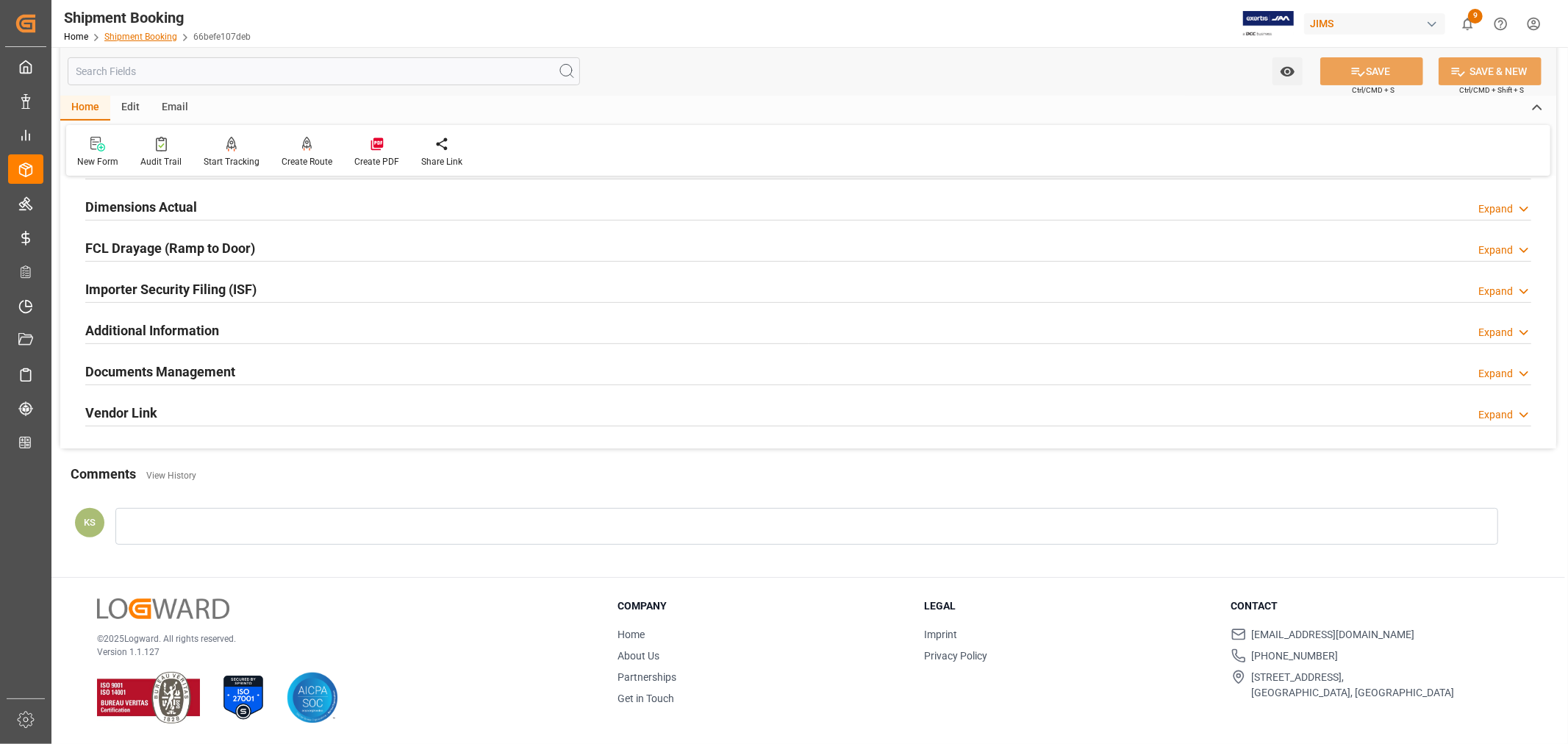
click at [139, 35] on link "Shipment Booking" at bounding box center [141, 36] width 73 height 10
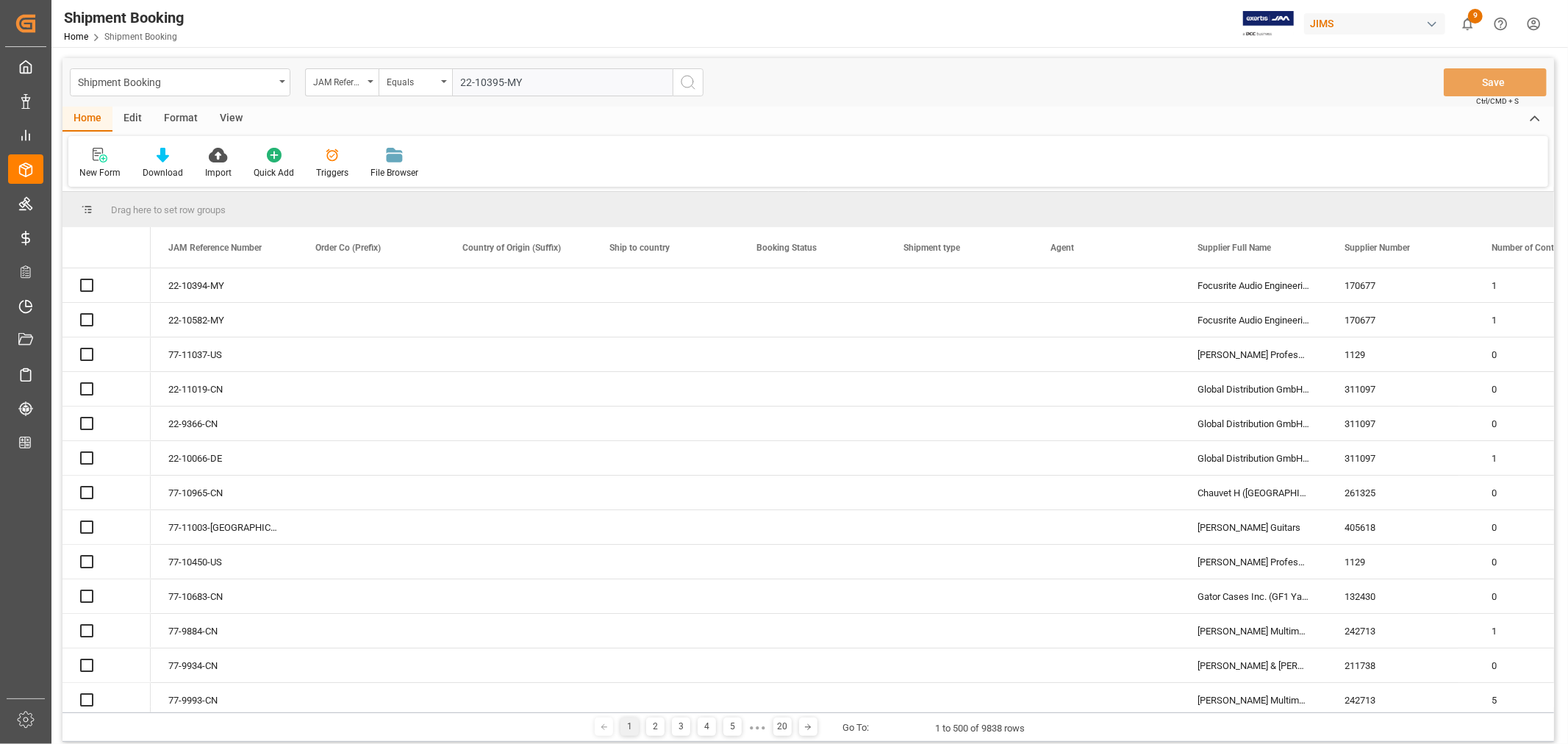
type input "22-10395-MY"
click at [691, 82] on icon "search button" at bounding box center [688, 82] width 17 height 17
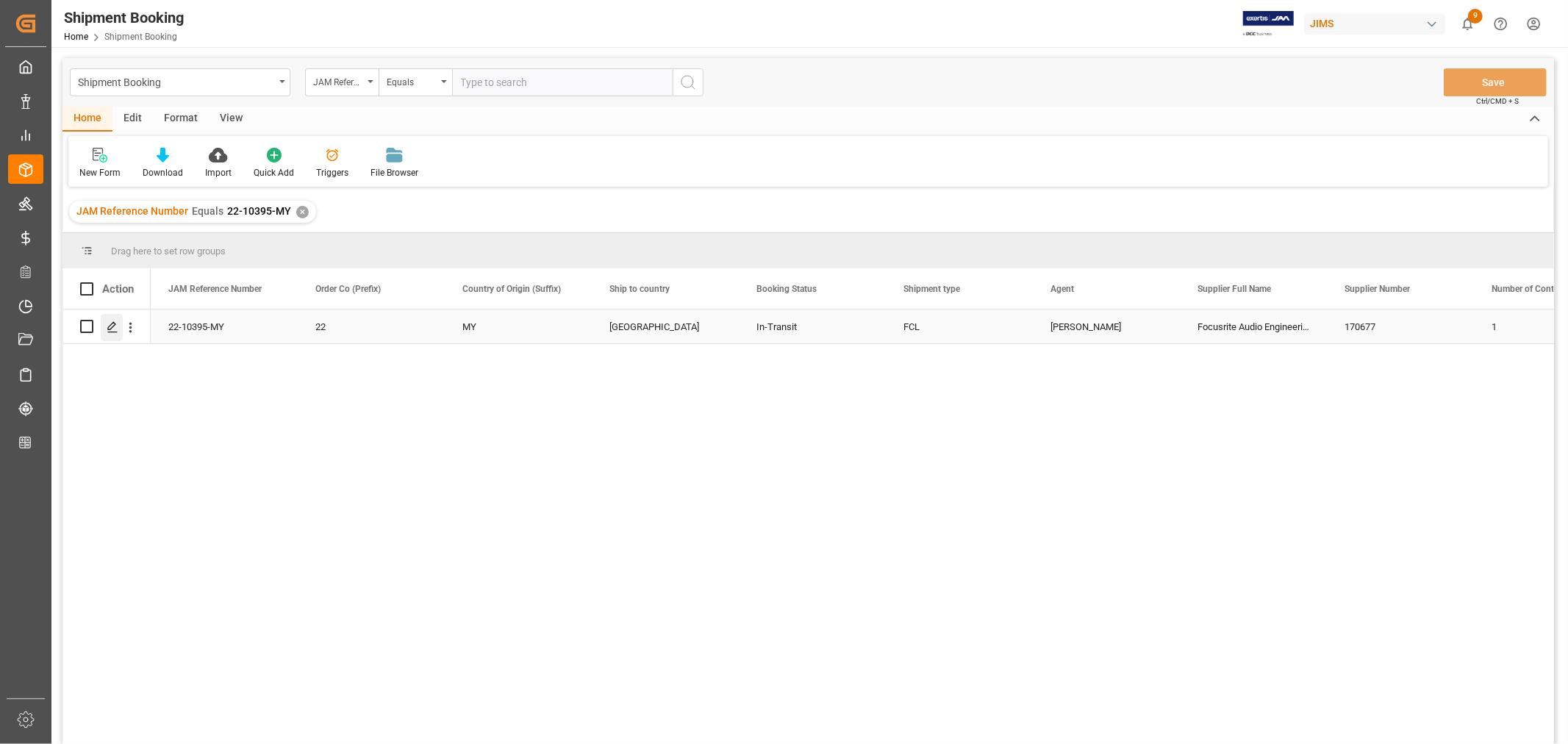
click at [114, 332] on line "Press SPACE to select this row." at bounding box center [112, 332] width 9 height 0
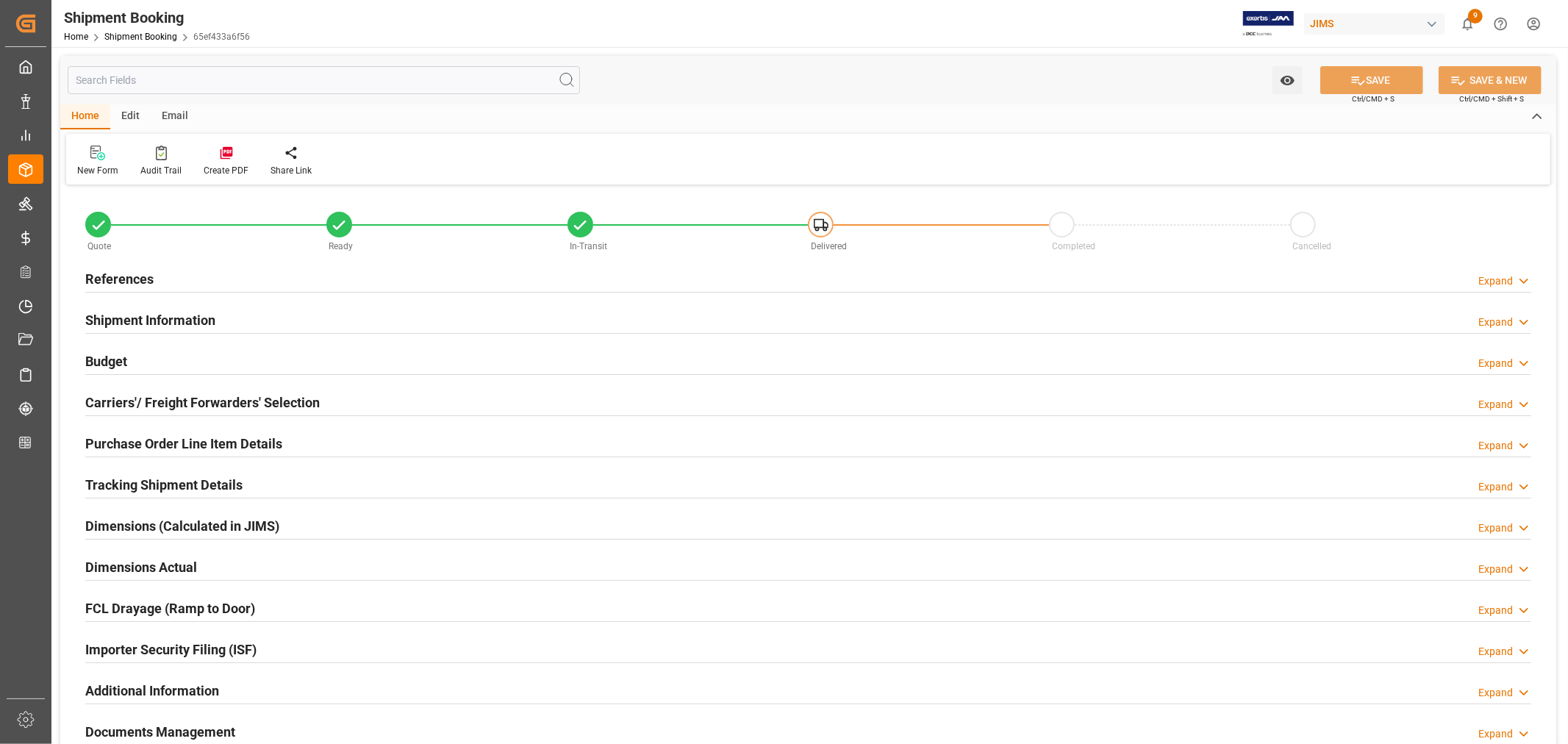
type input "33"
click at [195, 317] on h2 "Shipment Information" at bounding box center [150, 320] width 130 height 20
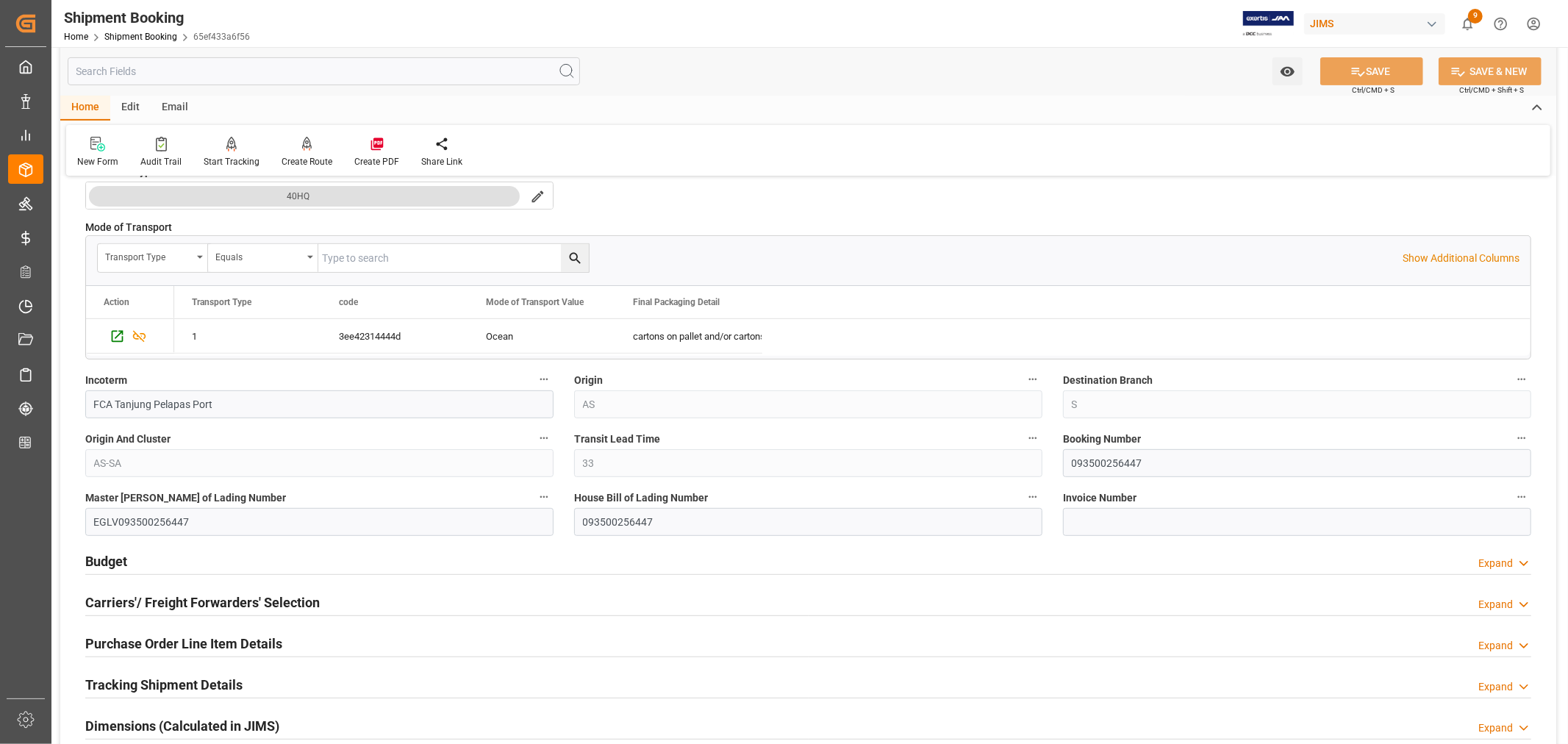
scroll to position [408, 0]
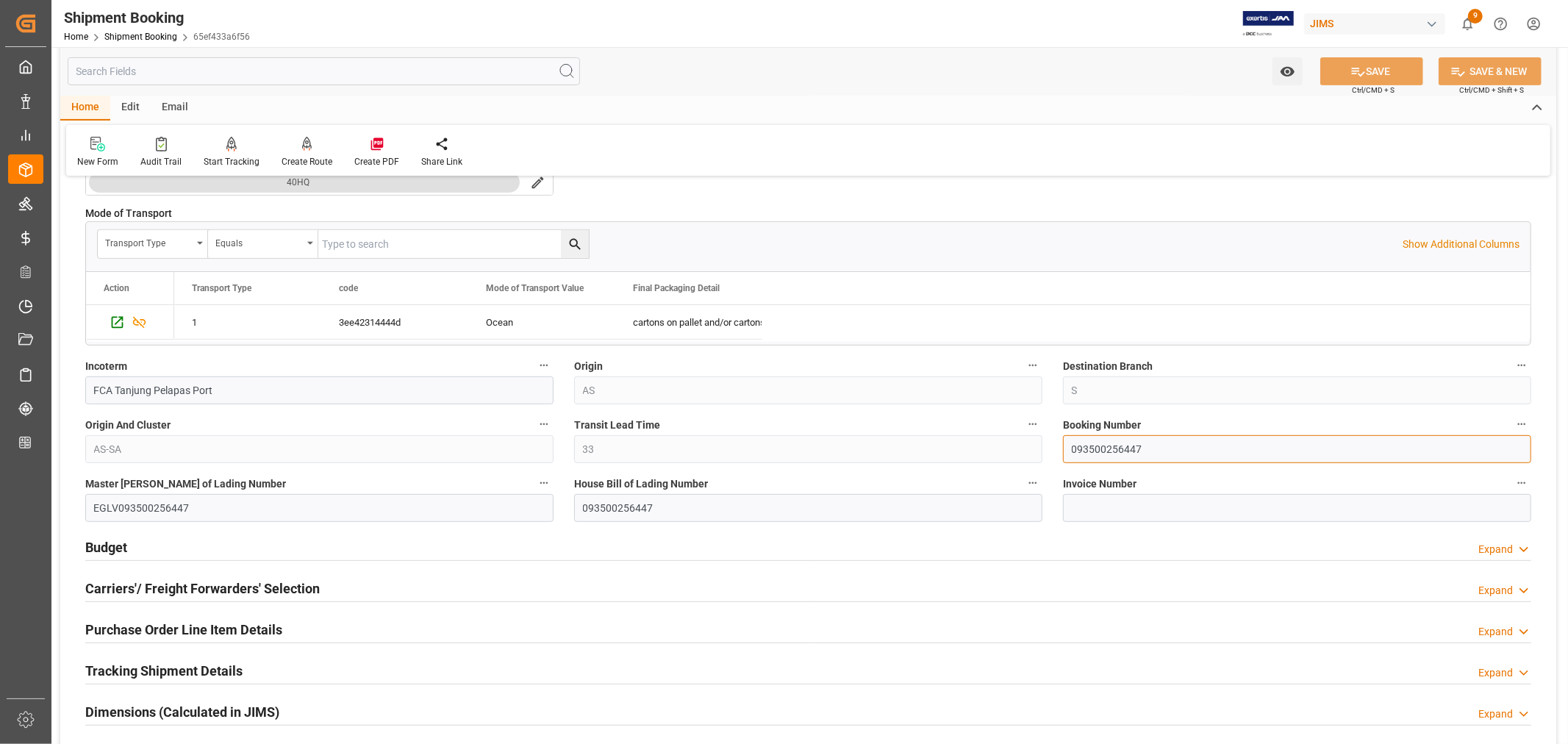
click at [1087, 449] on input "093500256447" at bounding box center [1297, 449] width 468 height 28
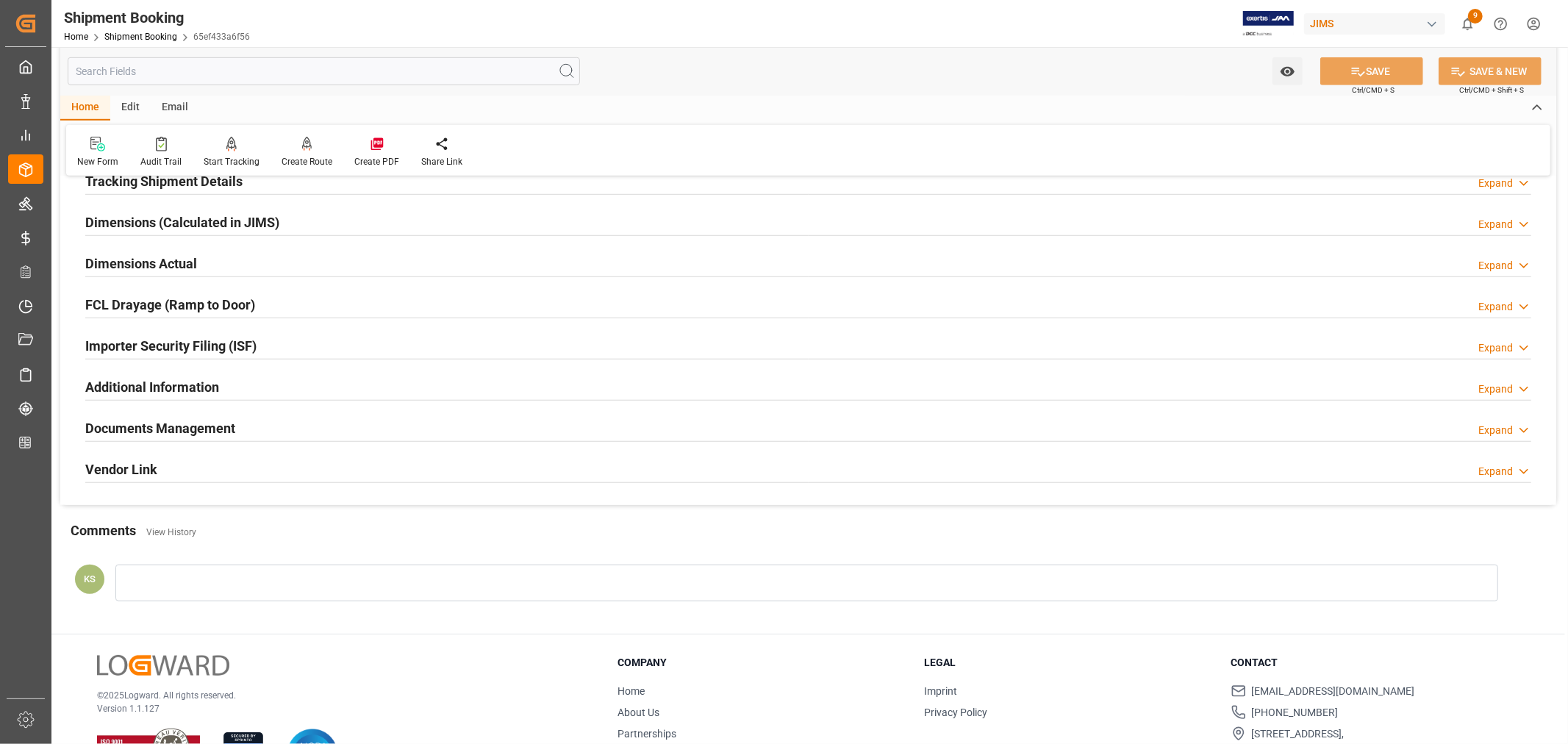
scroll to position [898, 0]
click at [297, 425] on div "Documents Management Expand" at bounding box center [809, 426] width 1446 height 28
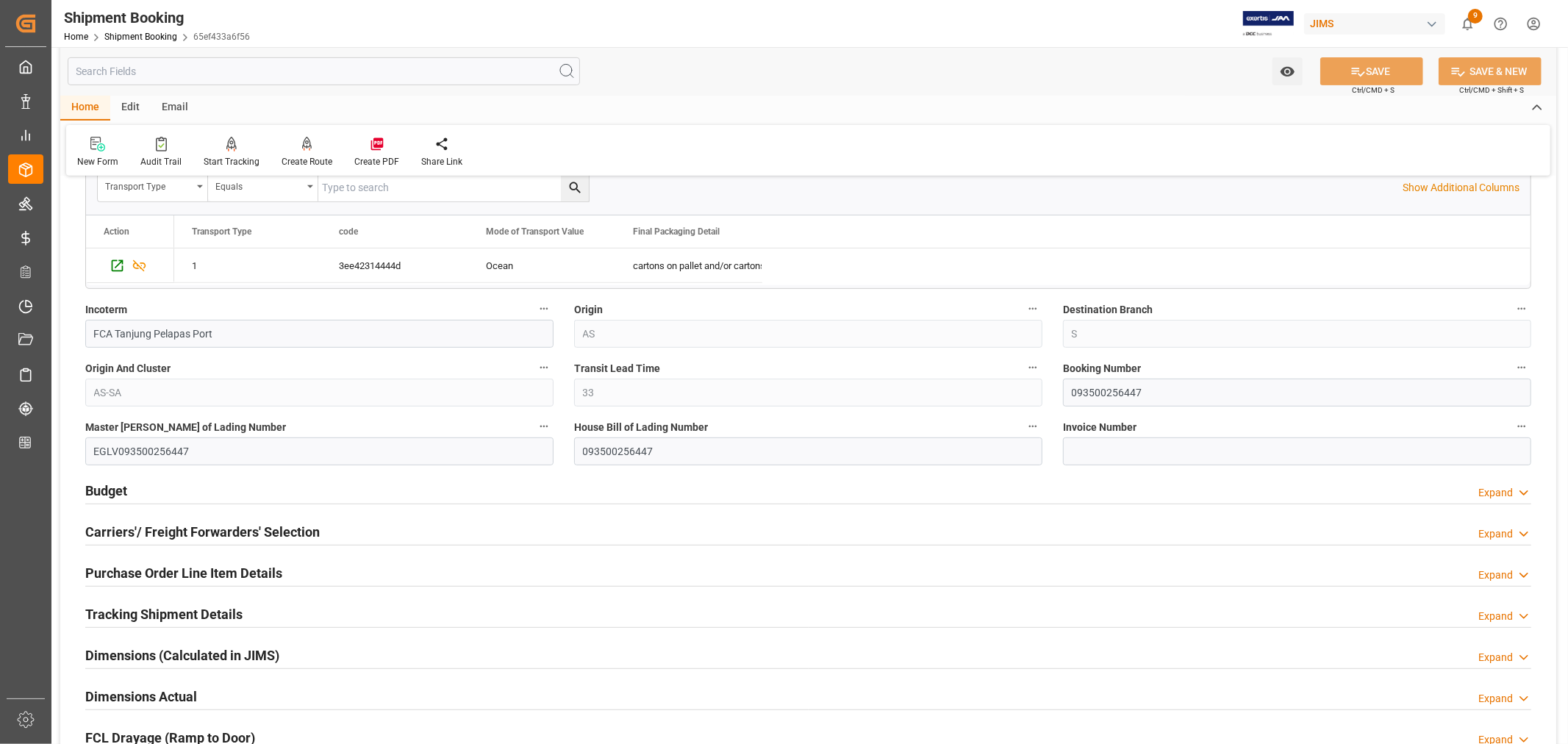
scroll to position [0, 0]
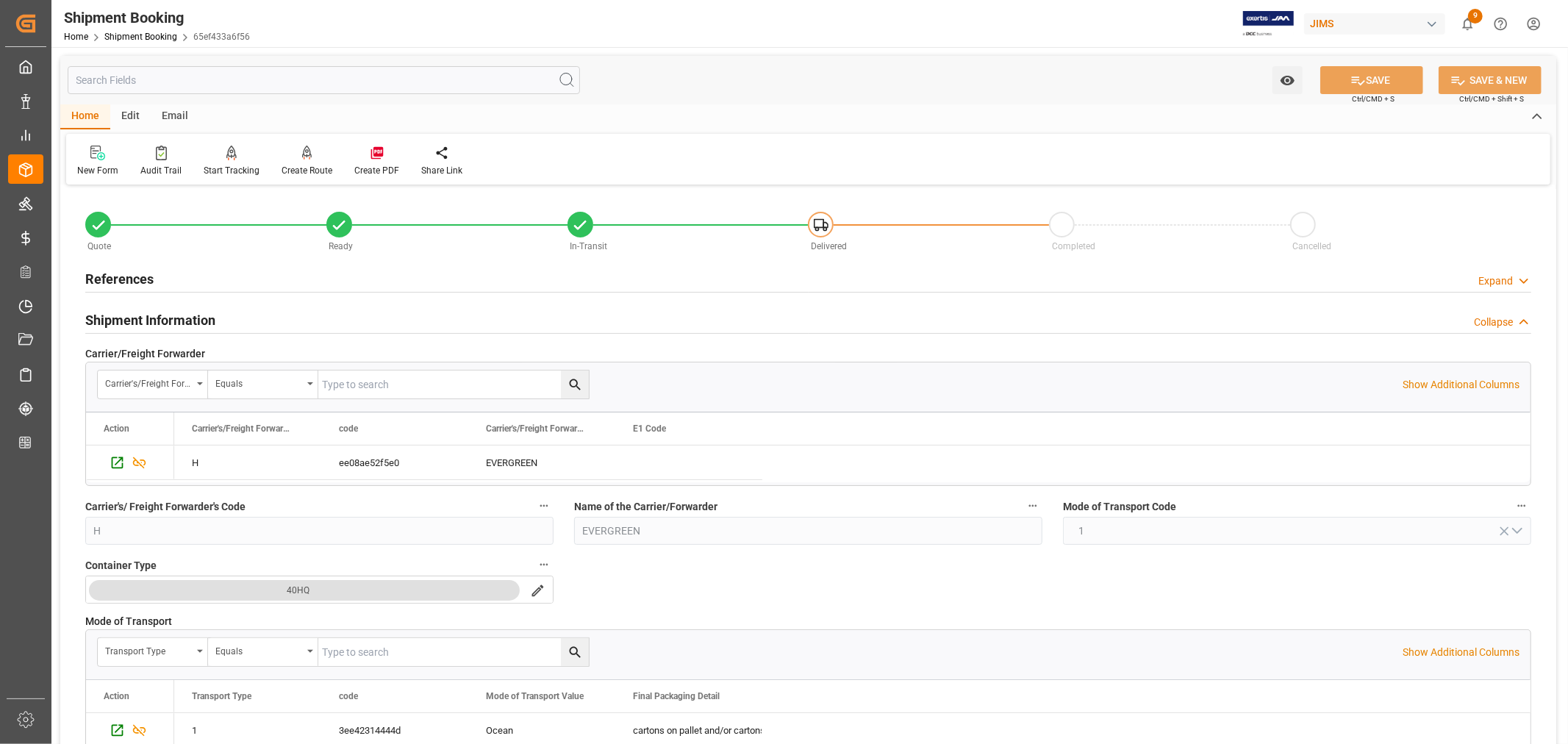
click at [131, 271] on h2 "References" at bounding box center [120, 279] width 68 height 20
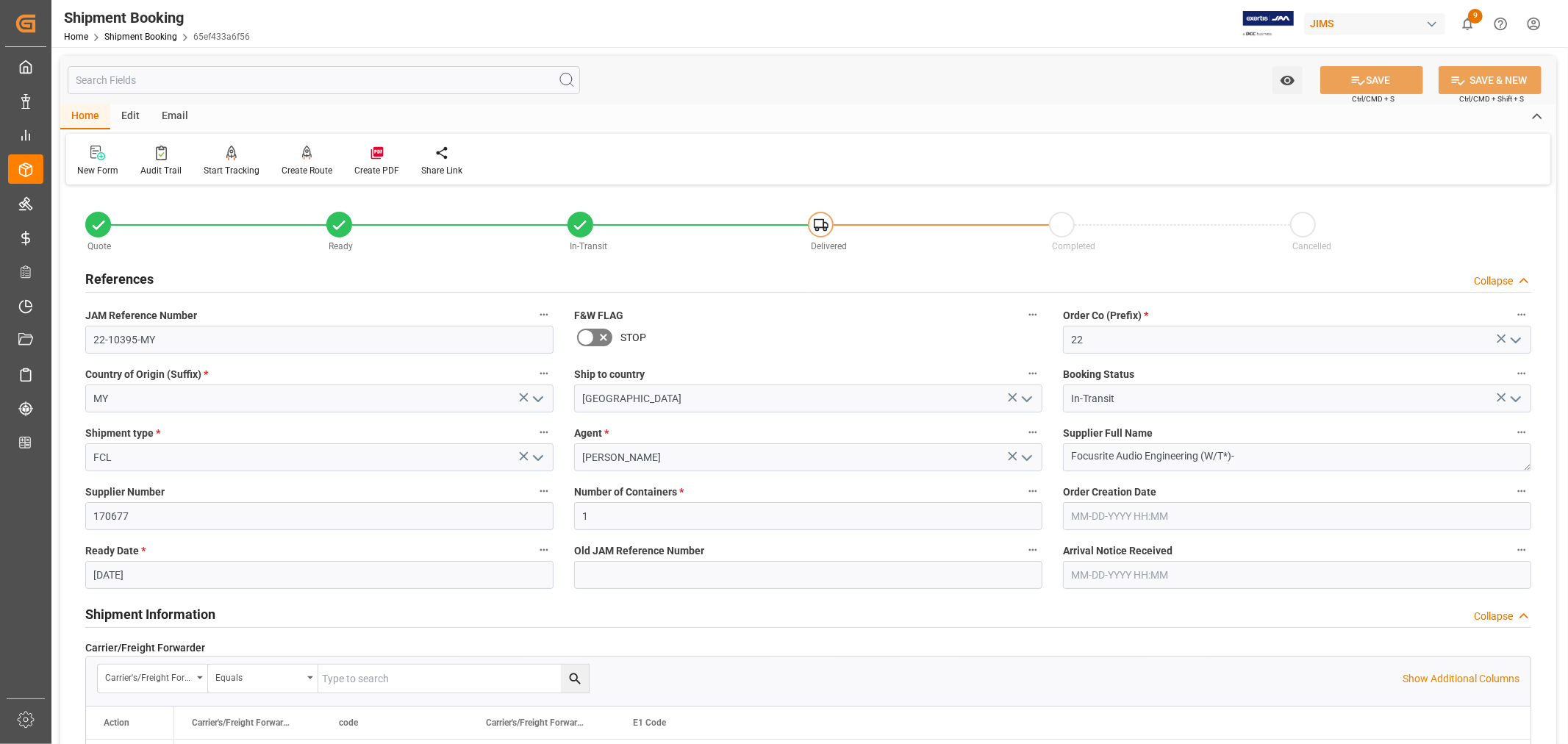
click at [131, 271] on h2 "References" at bounding box center [120, 279] width 68 height 20
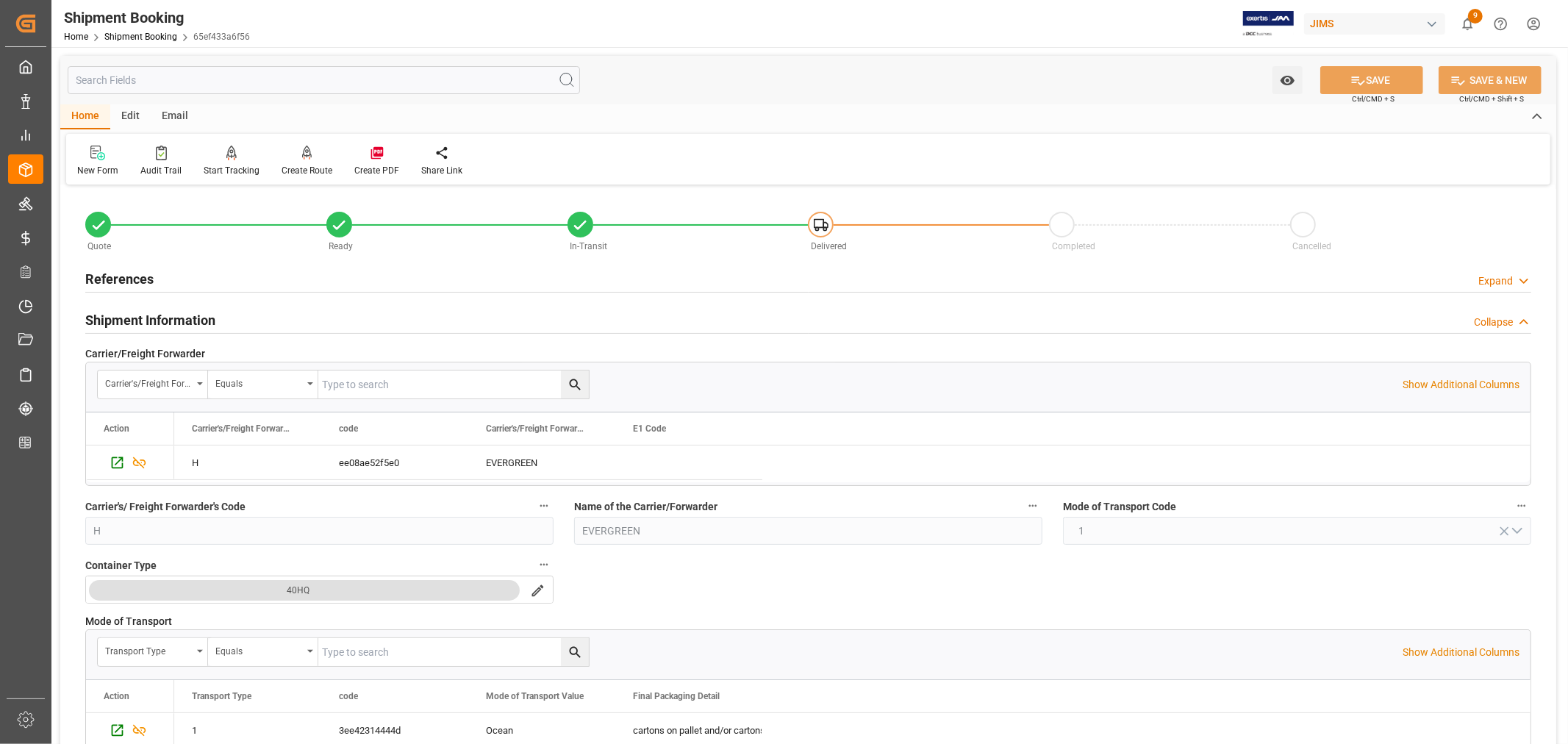
click at [143, 316] on h2 "Shipment Information" at bounding box center [150, 320] width 130 height 20
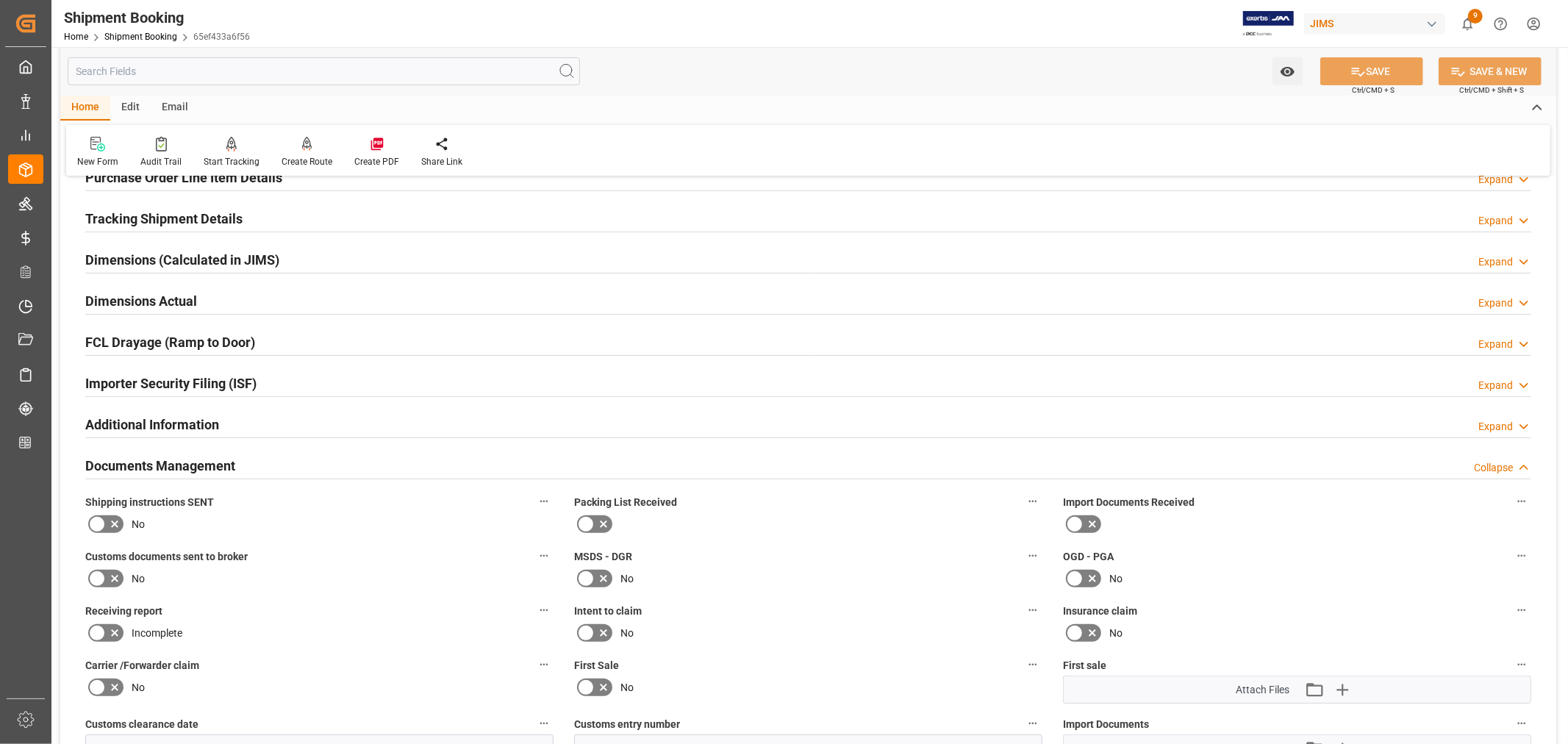
scroll to position [326, 0]
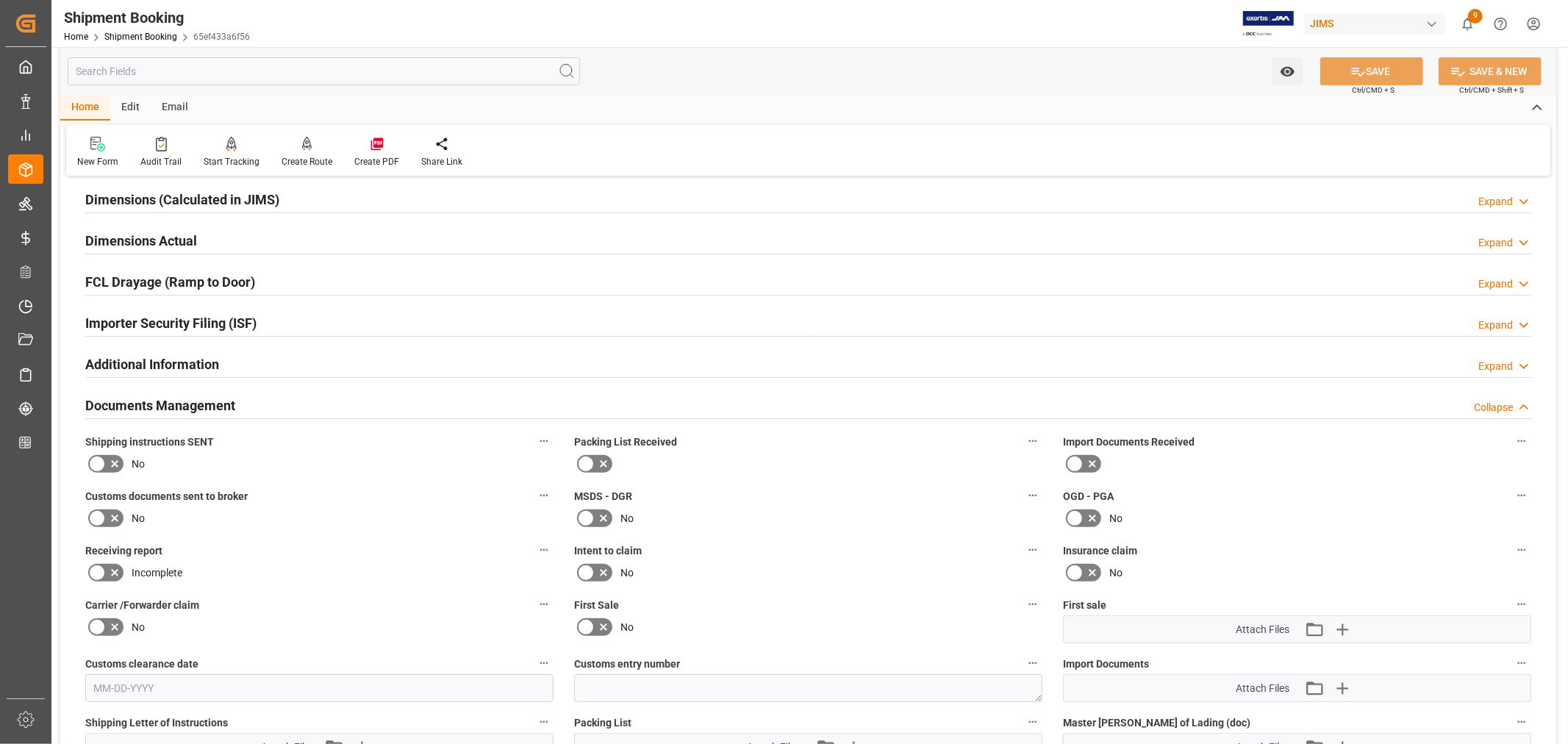
click at [300, 324] on div "Importer Security Filing (ISF) Expand" at bounding box center [809, 321] width 1446 height 28
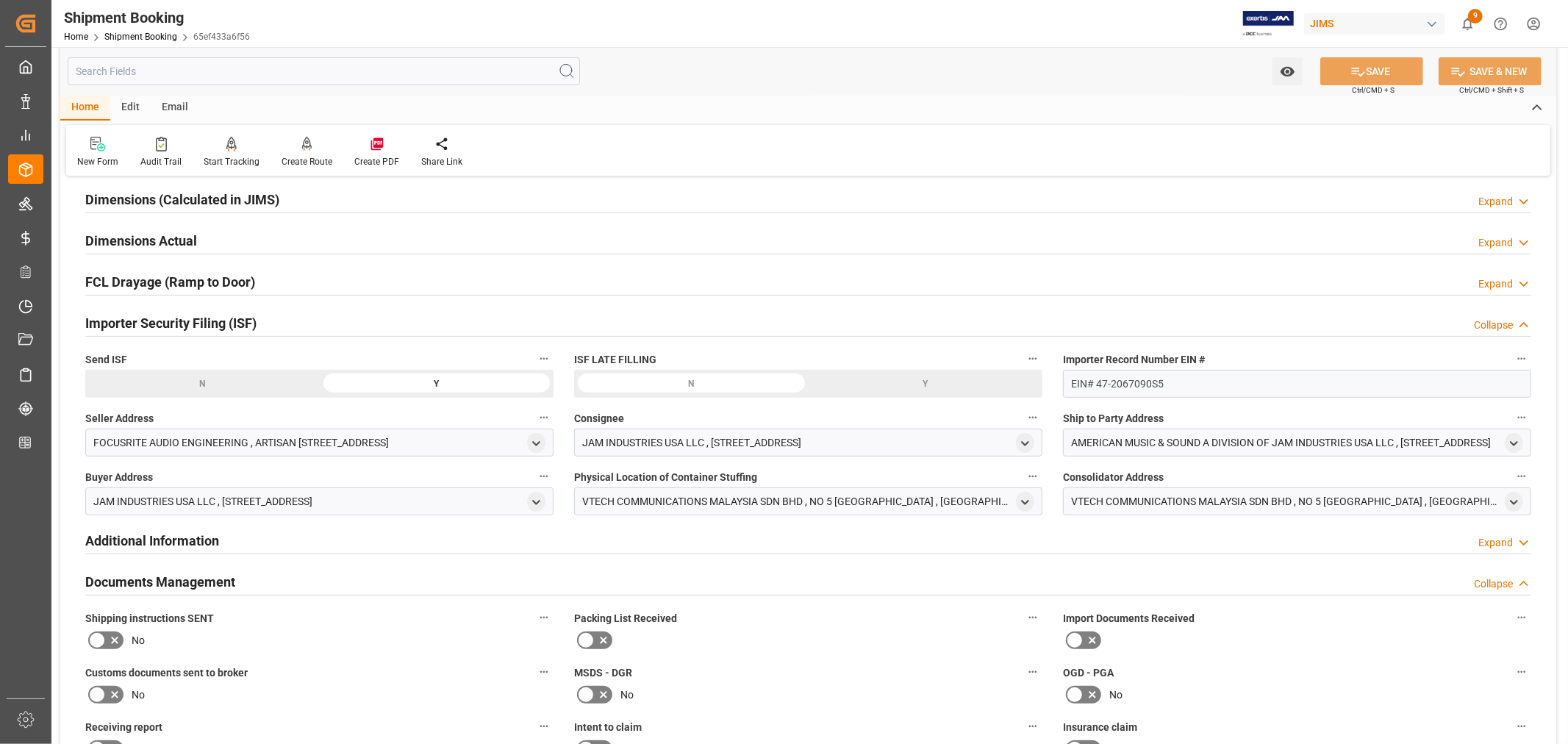
click at [300, 324] on div "Importer Security Filing (ISF) Collapse" at bounding box center [809, 321] width 1446 height 28
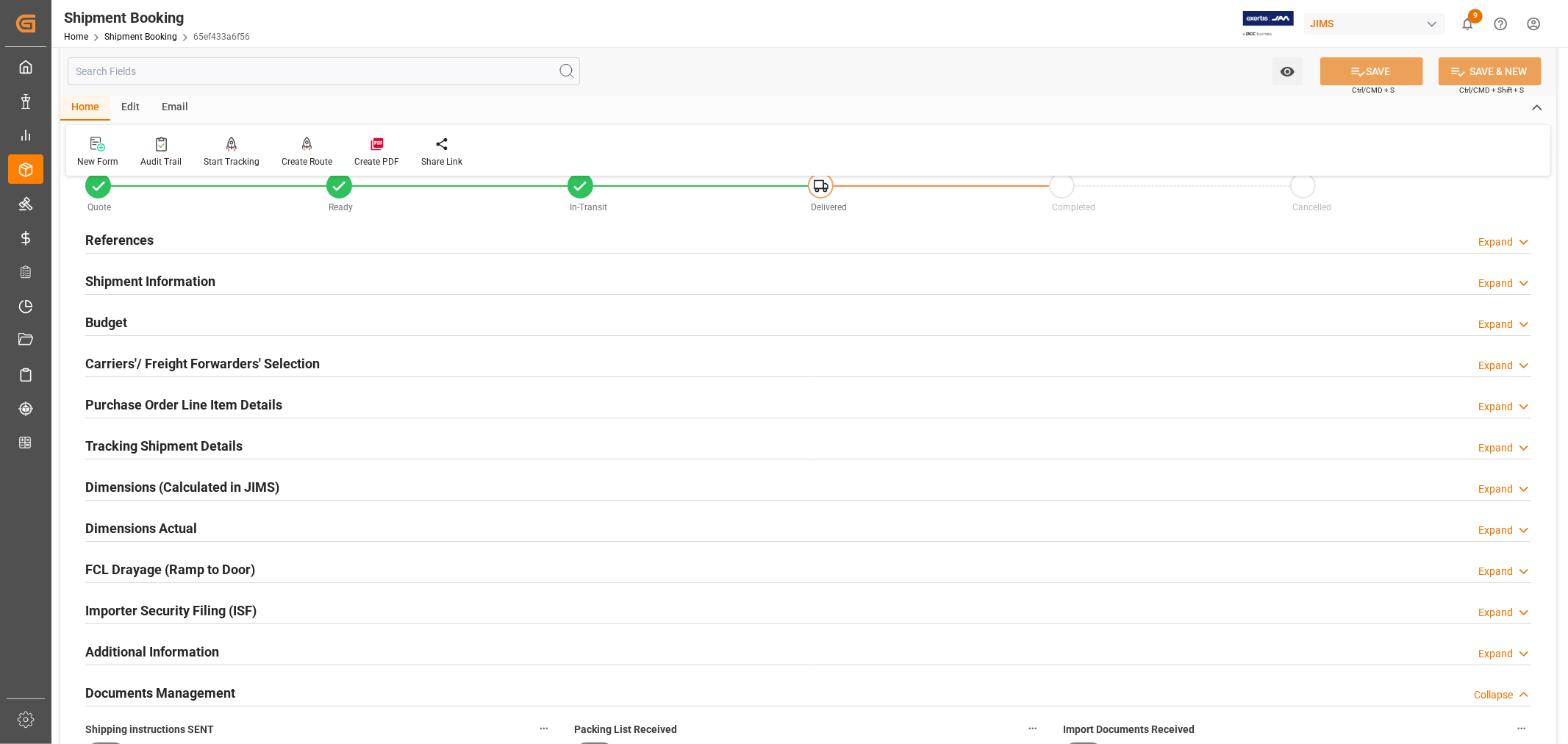
scroll to position [0, 0]
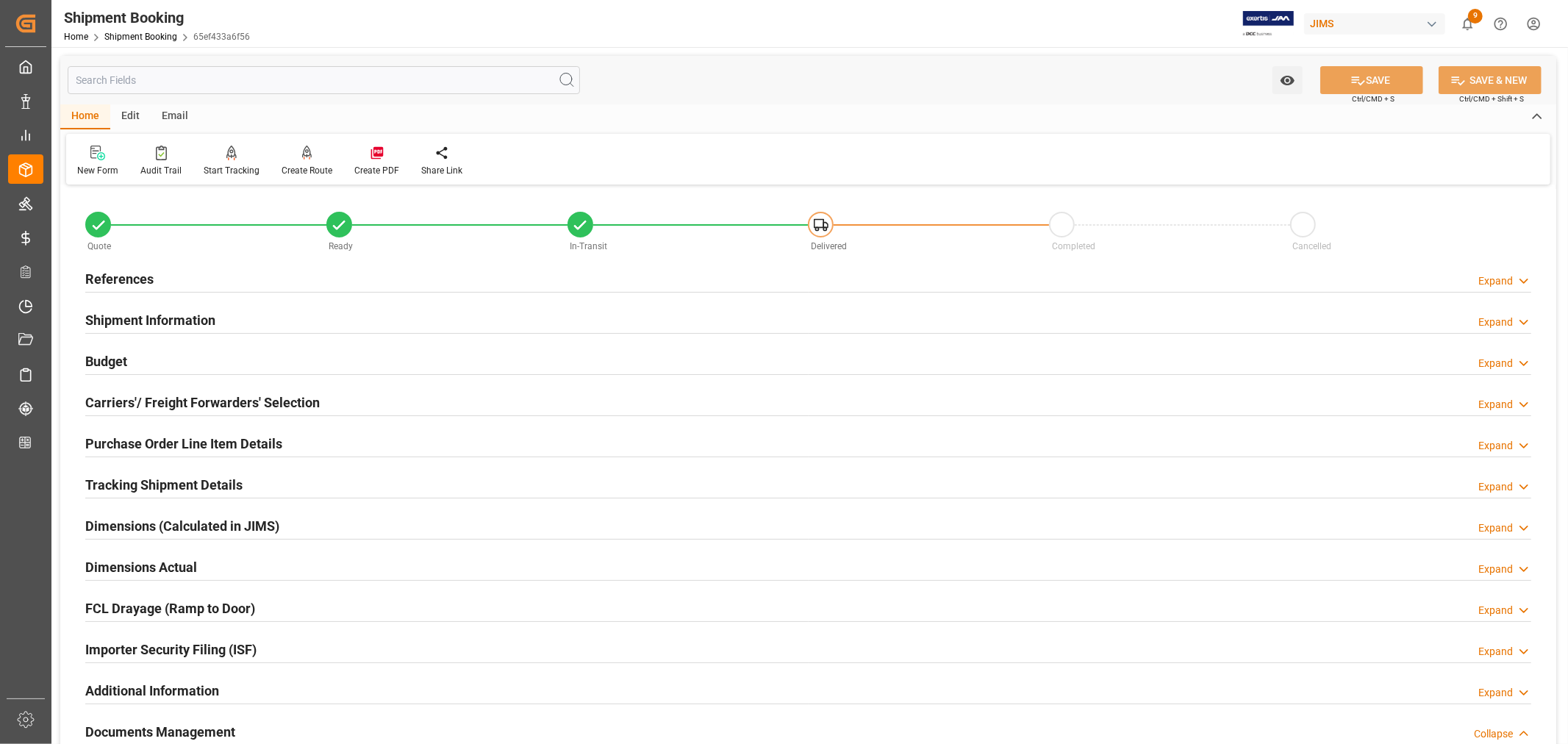
click at [235, 307] on div "Shipment Information Expand" at bounding box center [809, 318] width 1446 height 28
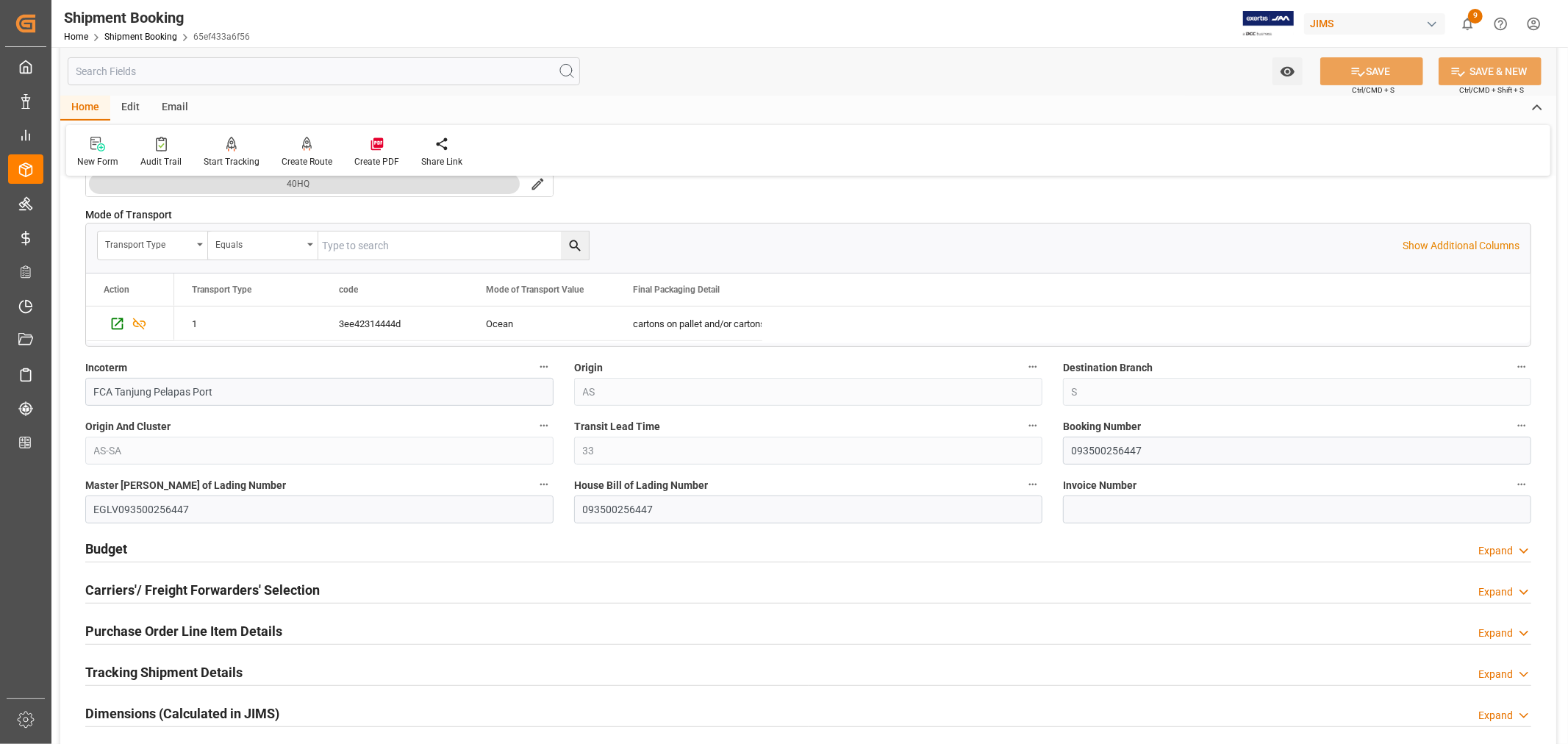
scroll to position [408, 0]
click at [1107, 450] on input "093500256447" at bounding box center [1297, 449] width 468 height 28
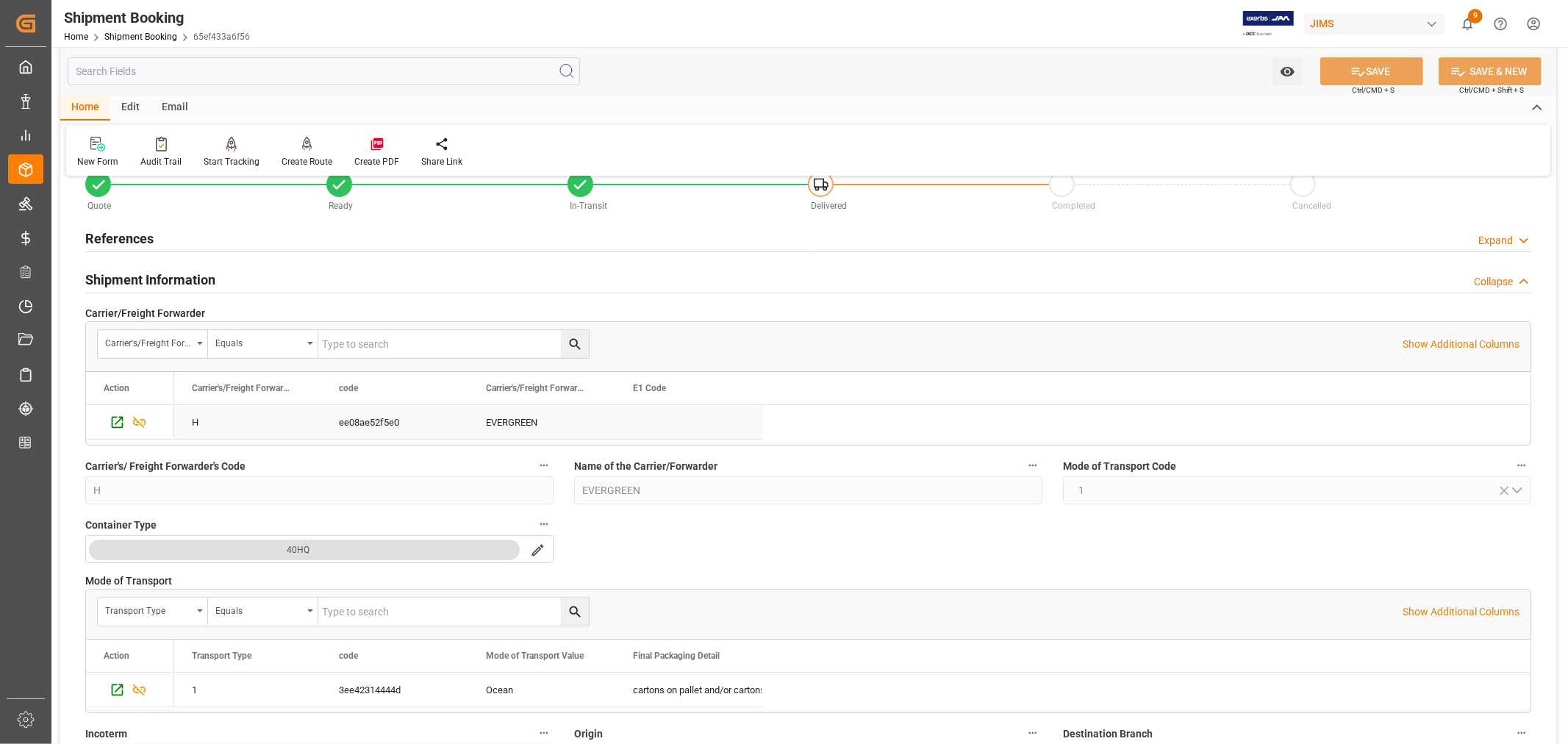
scroll to position [0, 0]
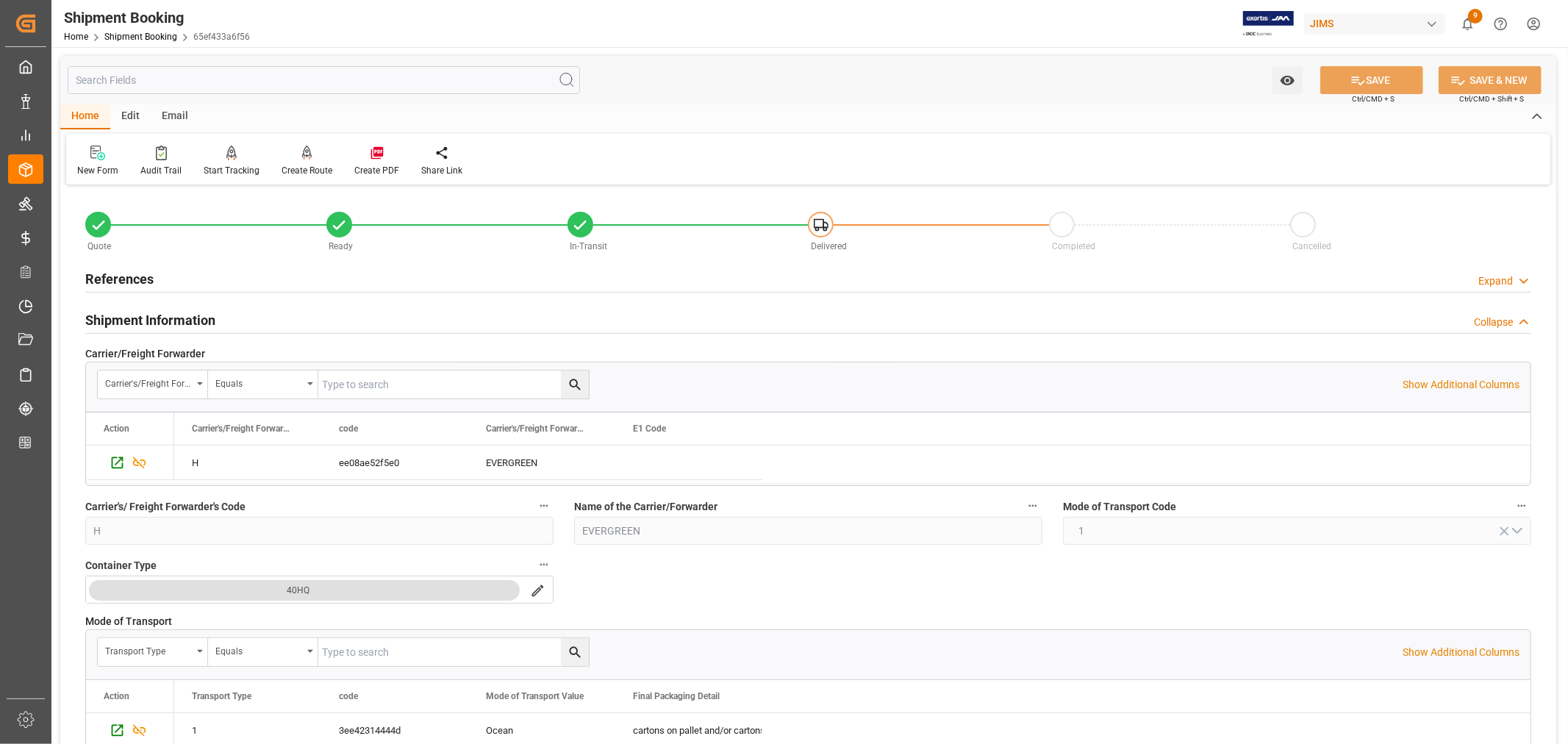
click at [207, 317] on h2 "Shipment Information" at bounding box center [150, 320] width 130 height 20
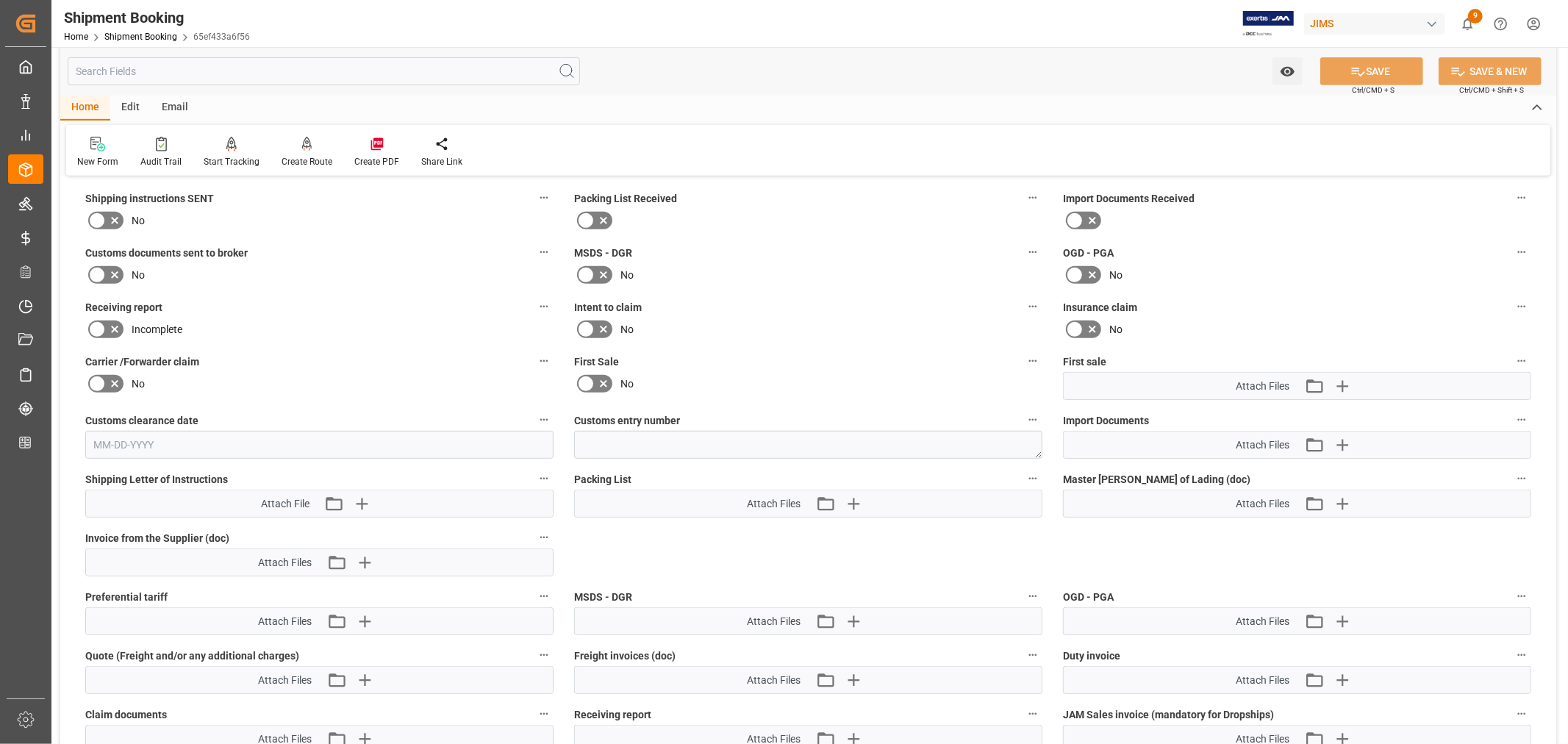
scroll to position [571, 0]
click at [1347, 441] on icon "button" at bounding box center [1342, 443] width 24 height 24
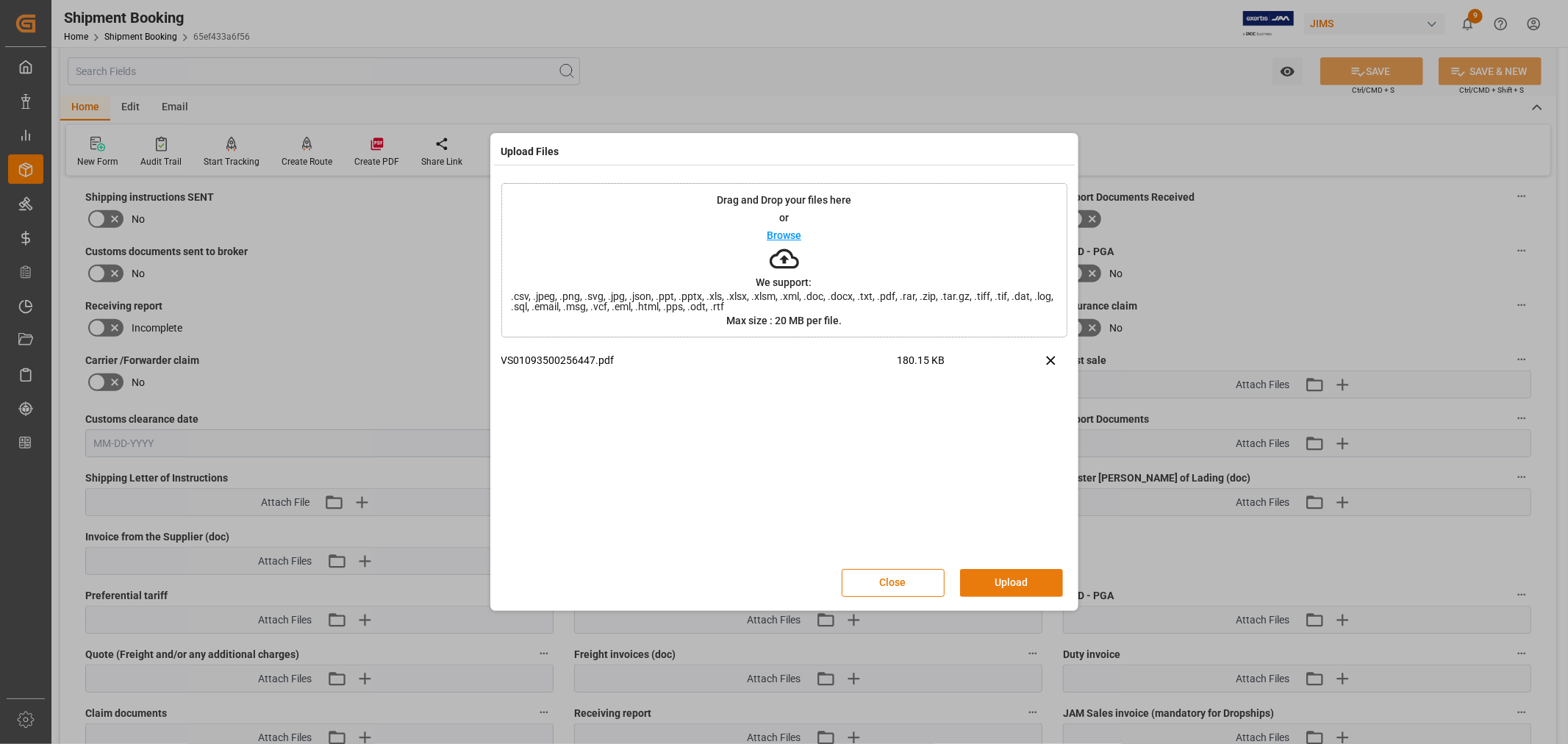
click at [1018, 584] on button "Upload" at bounding box center [1012, 583] width 103 height 28
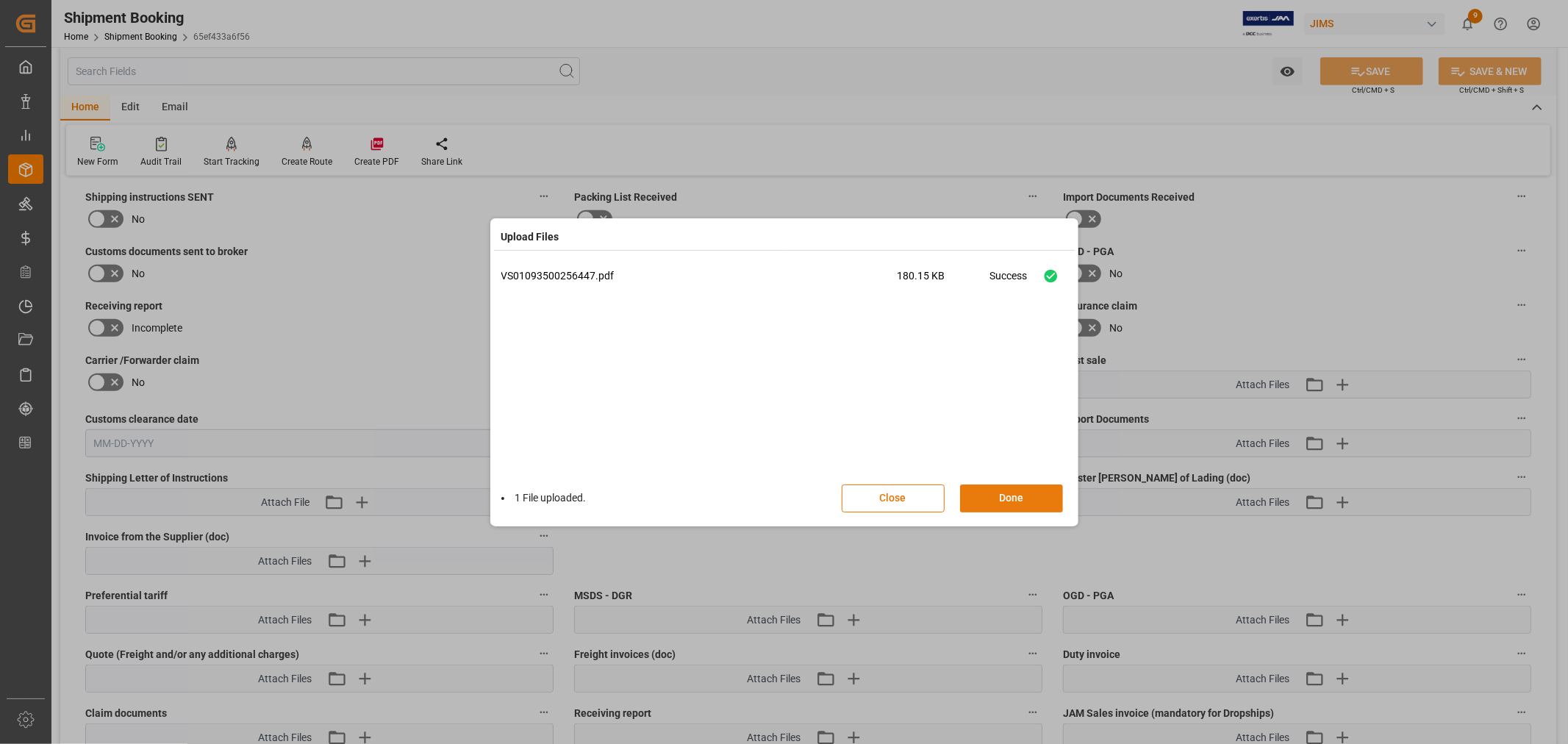
click at [1008, 501] on button "Done" at bounding box center [1012, 498] width 103 height 28
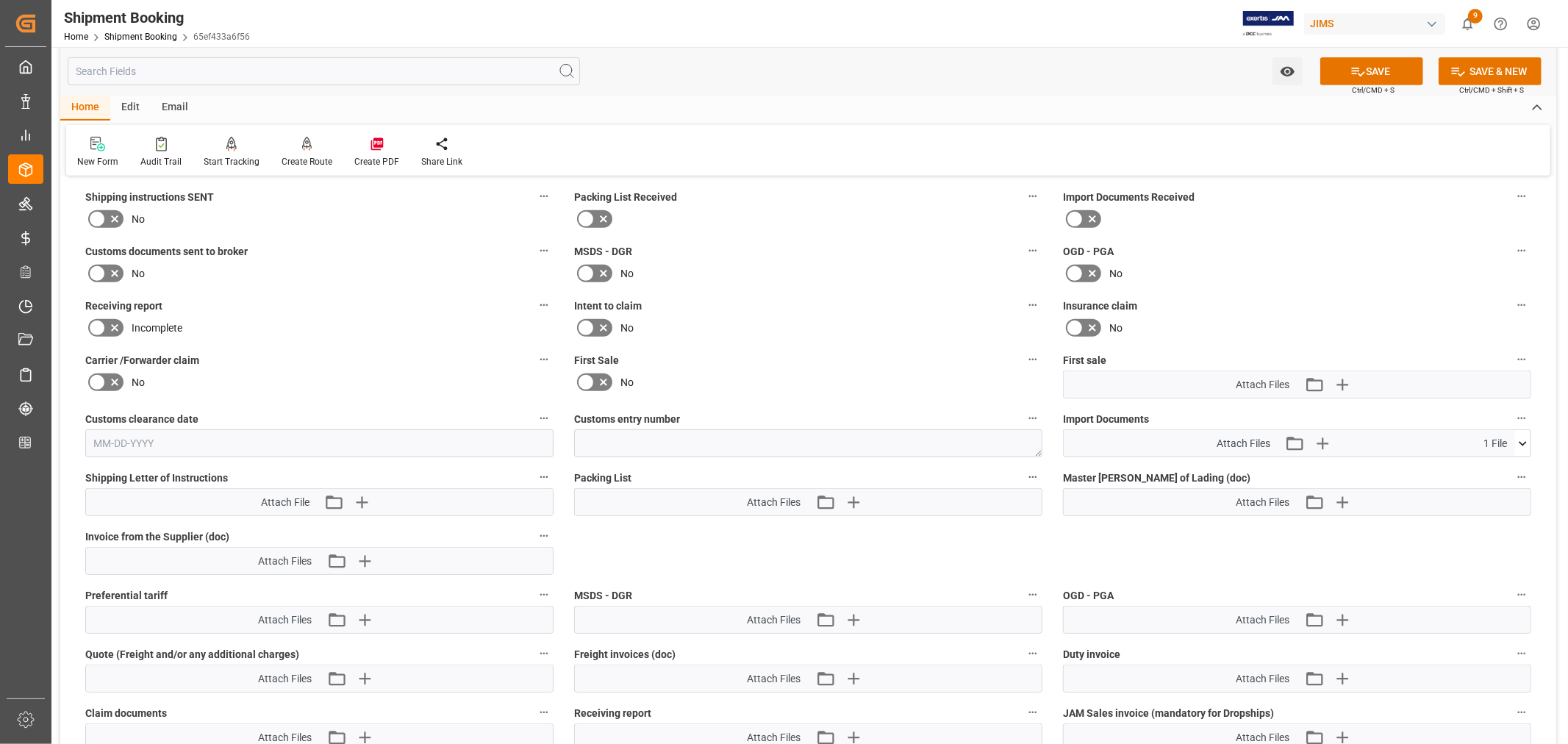
click at [589, 376] on icon at bounding box center [586, 382] width 17 height 17
click at [0, 0] on input "checkbox" at bounding box center [0, 0] width 0 height 0
click at [1375, 72] on button "SAVE" at bounding box center [1372, 70] width 103 height 28
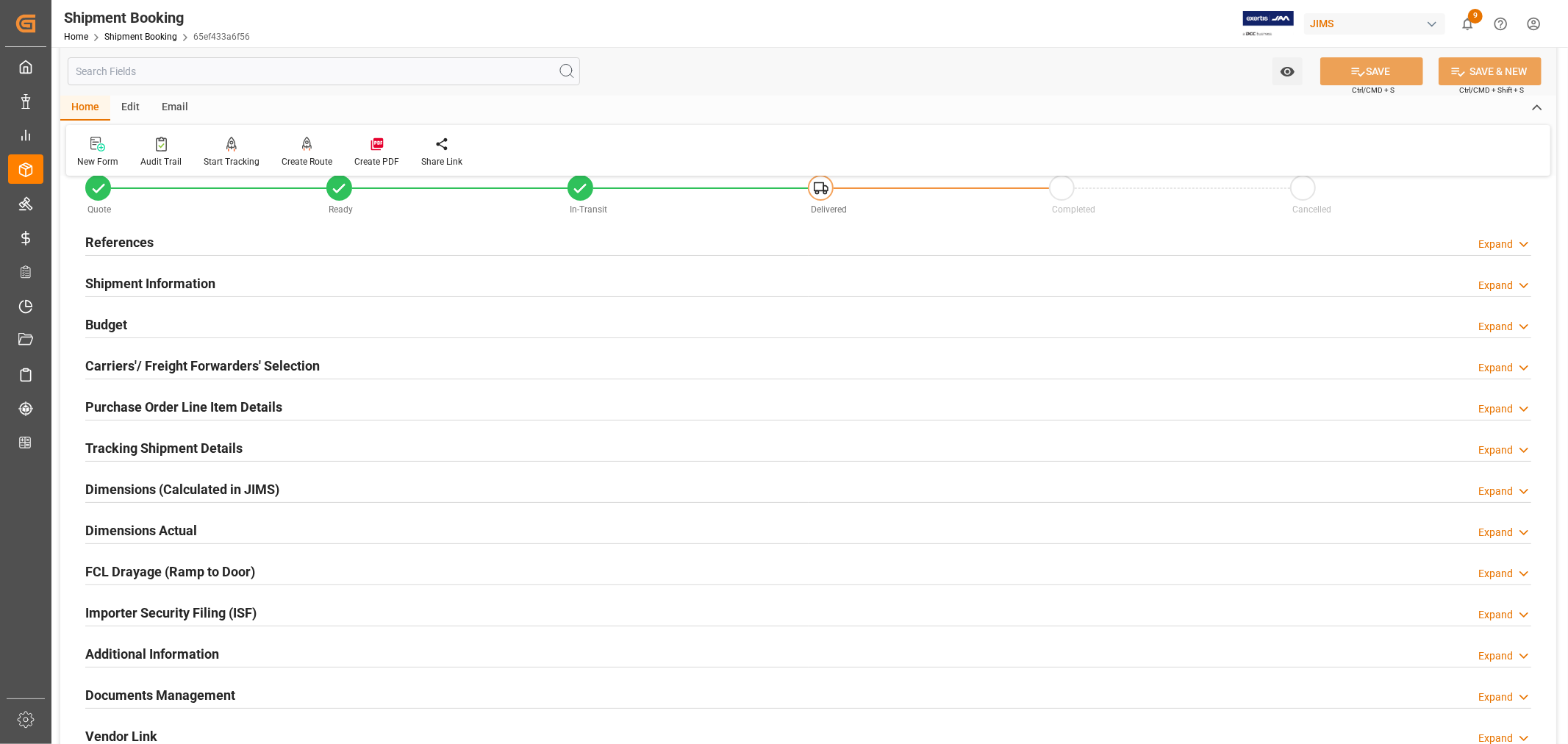
scroll to position [0, 0]
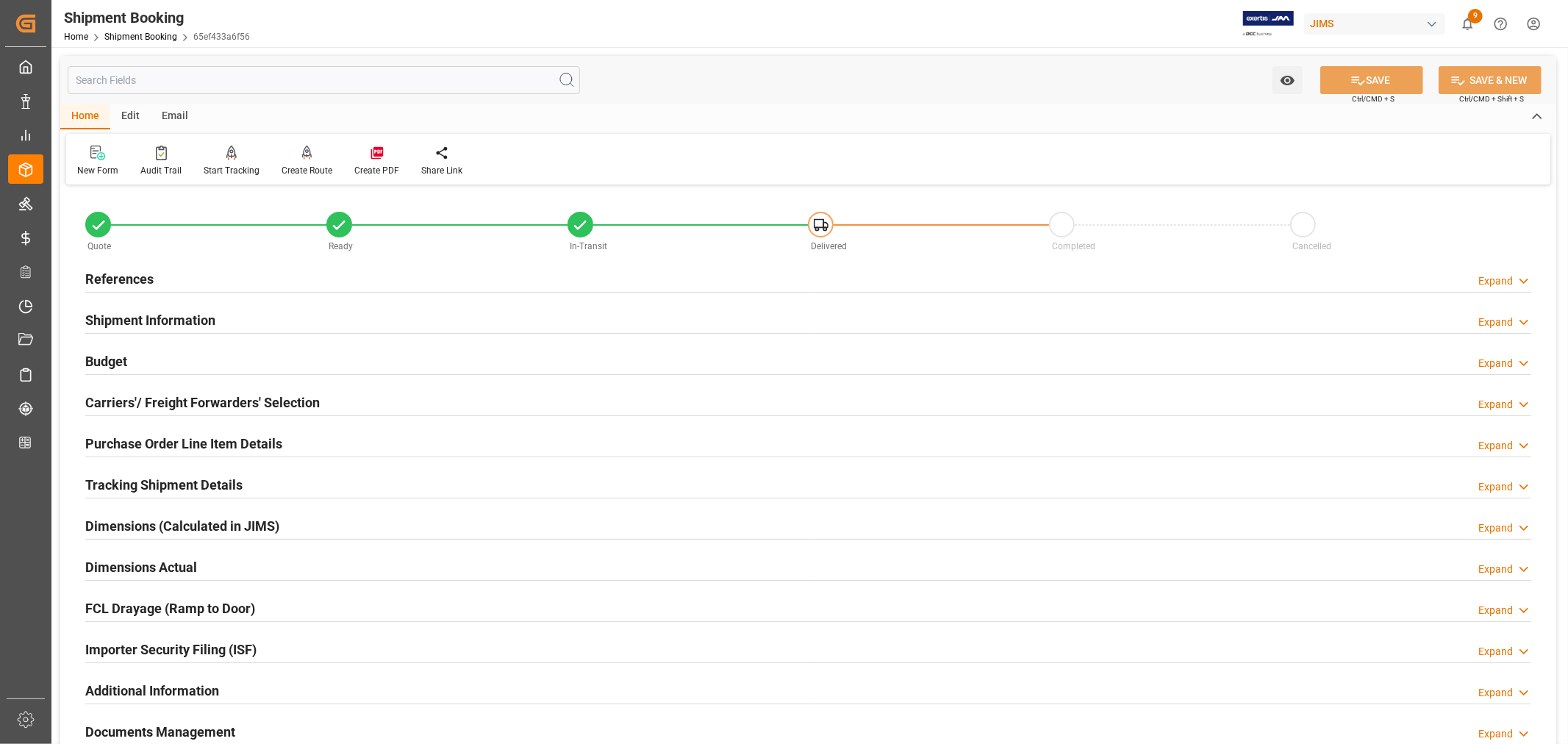
click at [208, 478] on h2 "Tracking Shipment Details" at bounding box center [164, 484] width 158 height 20
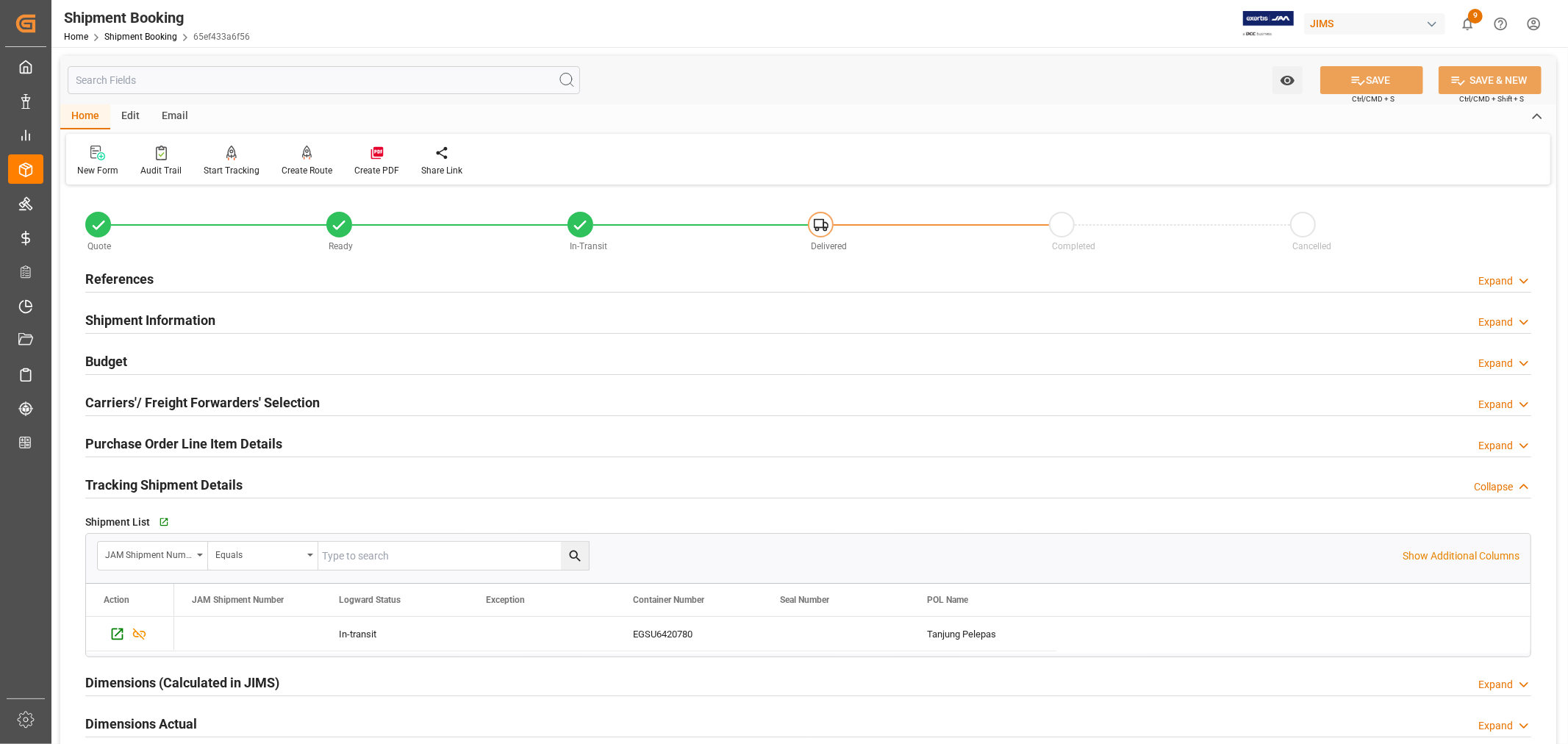
click at [208, 478] on h2 "Tracking Shipment Details" at bounding box center [164, 484] width 158 height 20
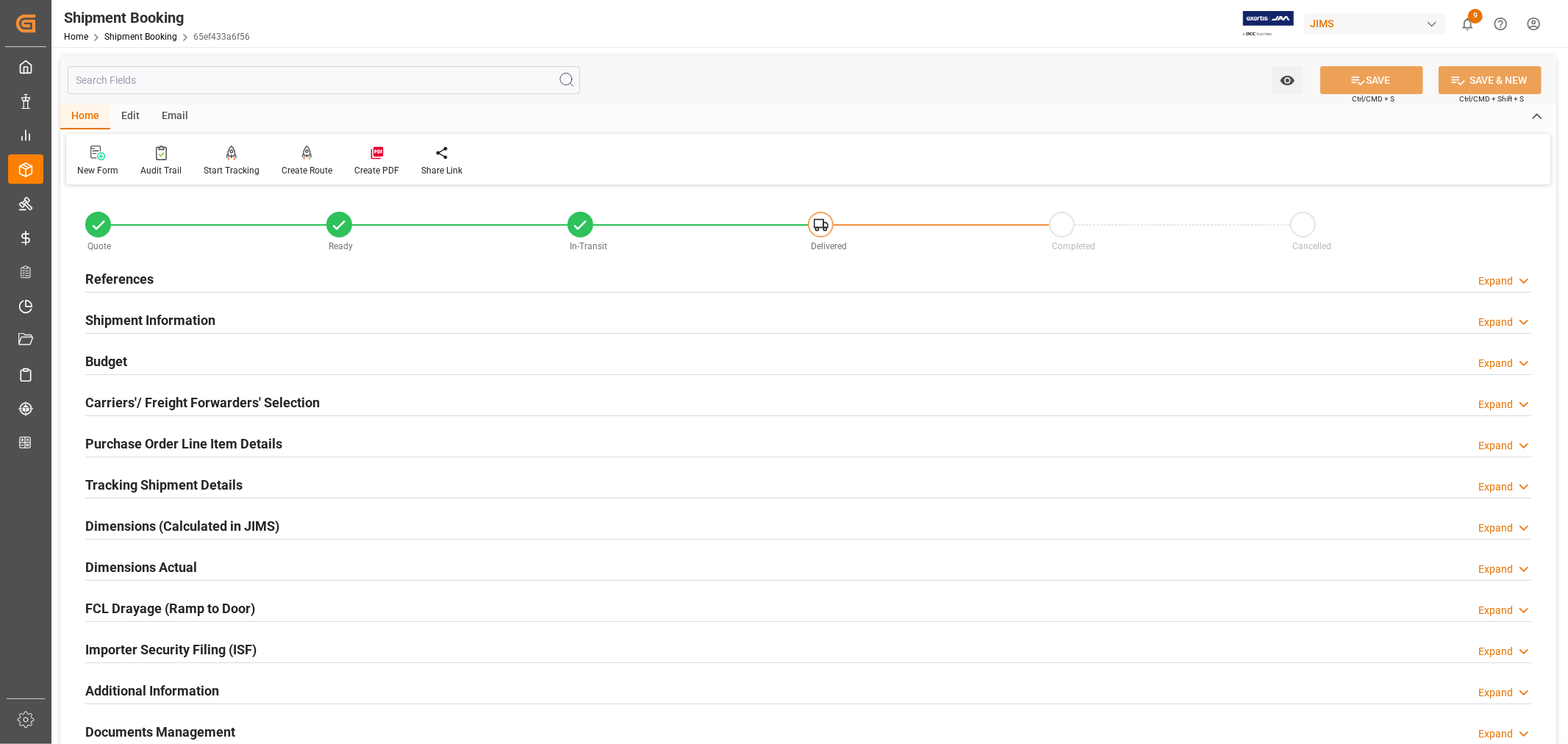
click at [168, 441] on h2 "Purchase Order Line Item Details" at bounding box center [184, 443] width 197 height 20
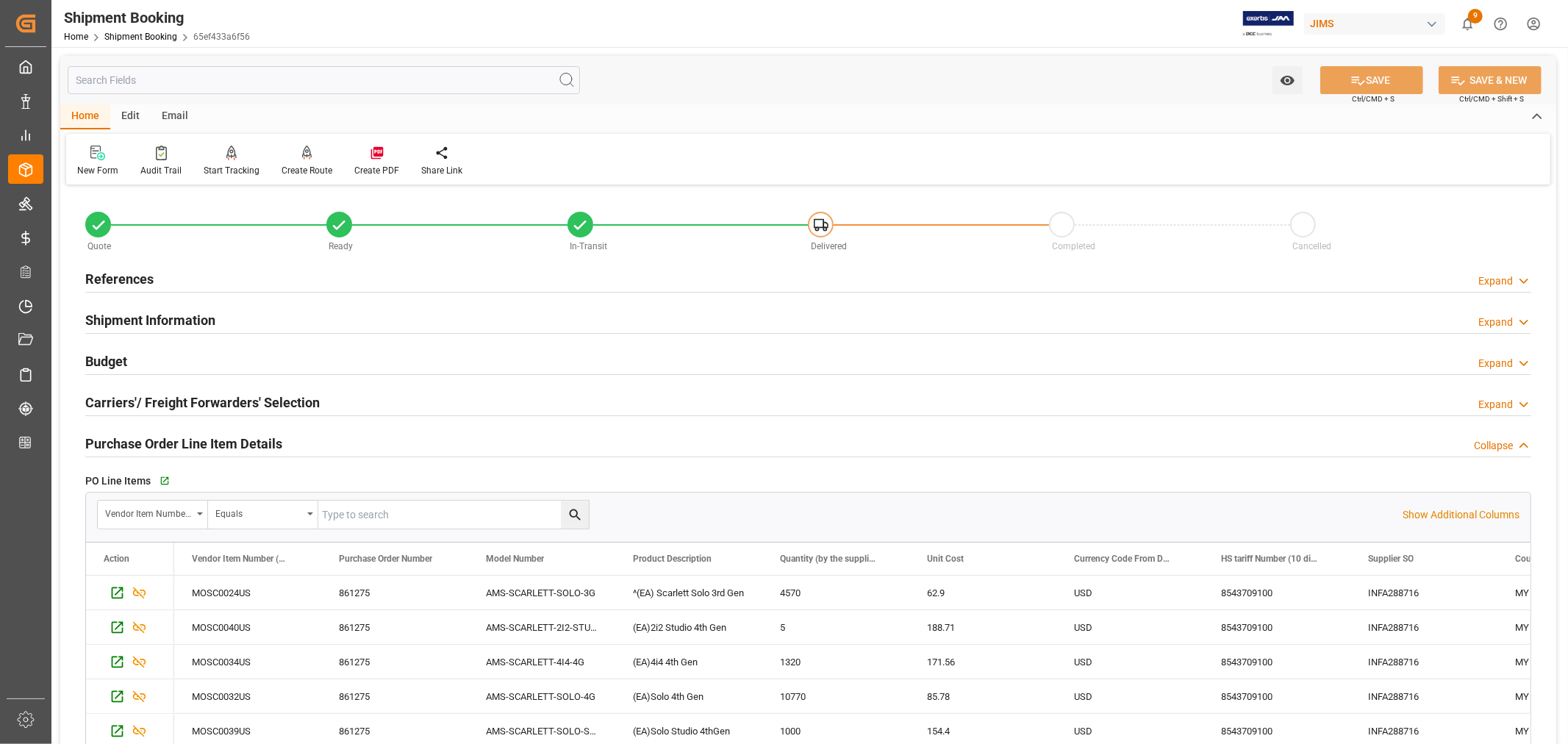
click at [168, 441] on h2 "Purchase Order Line Item Details" at bounding box center [184, 443] width 197 height 20
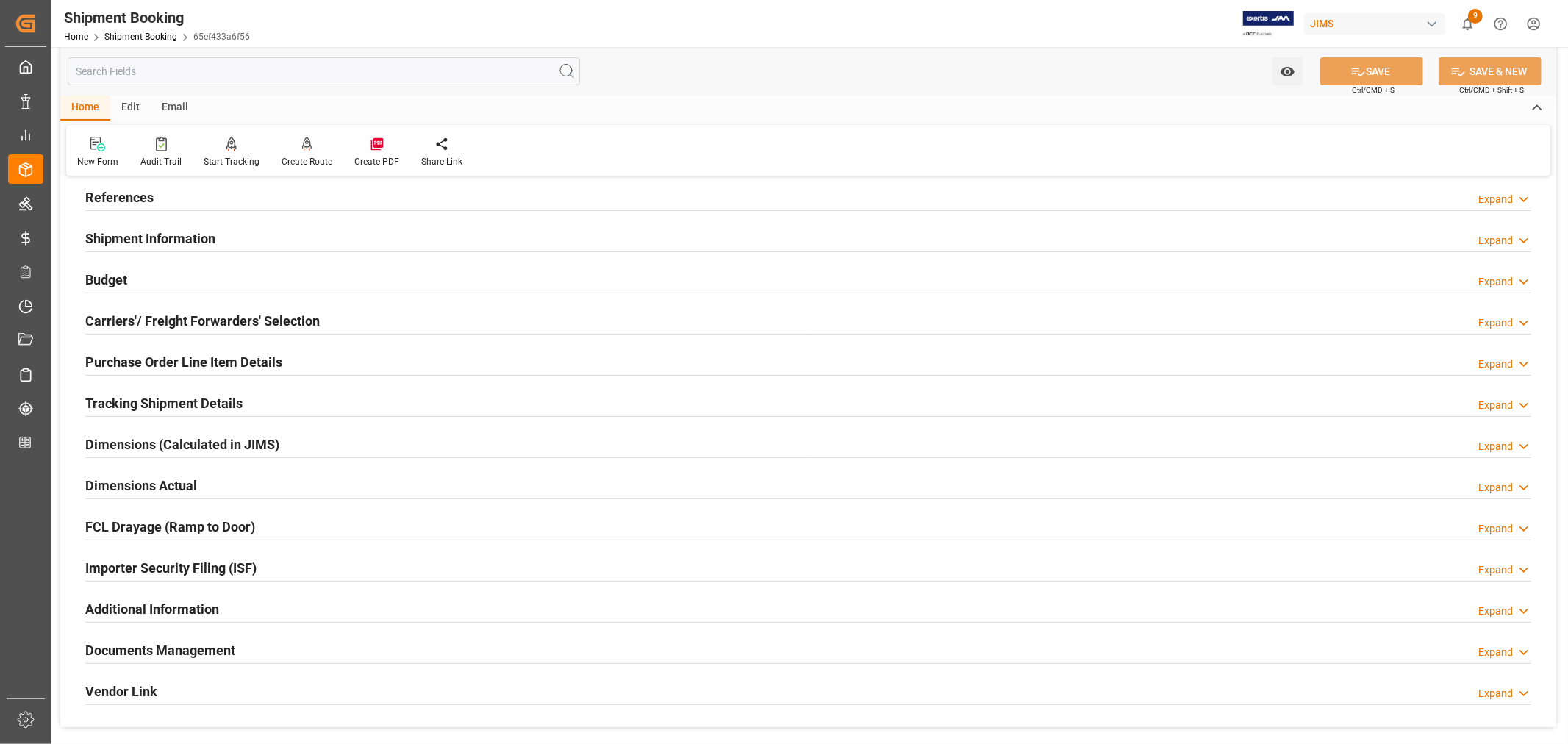
scroll to position [163, 0]
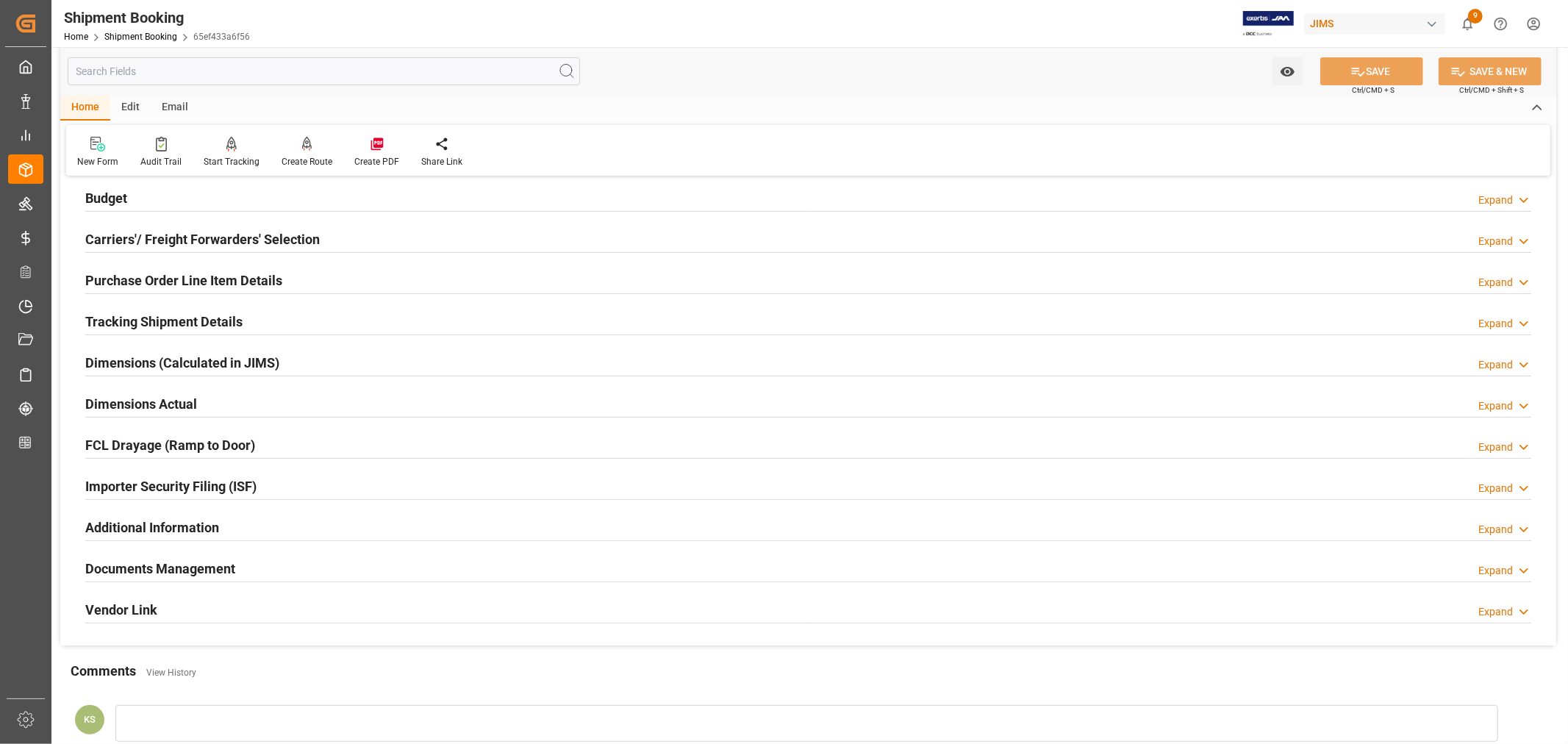
click at [156, 320] on h2 "Tracking Shipment Details" at bounding box center [164, 321] width 158 height 20
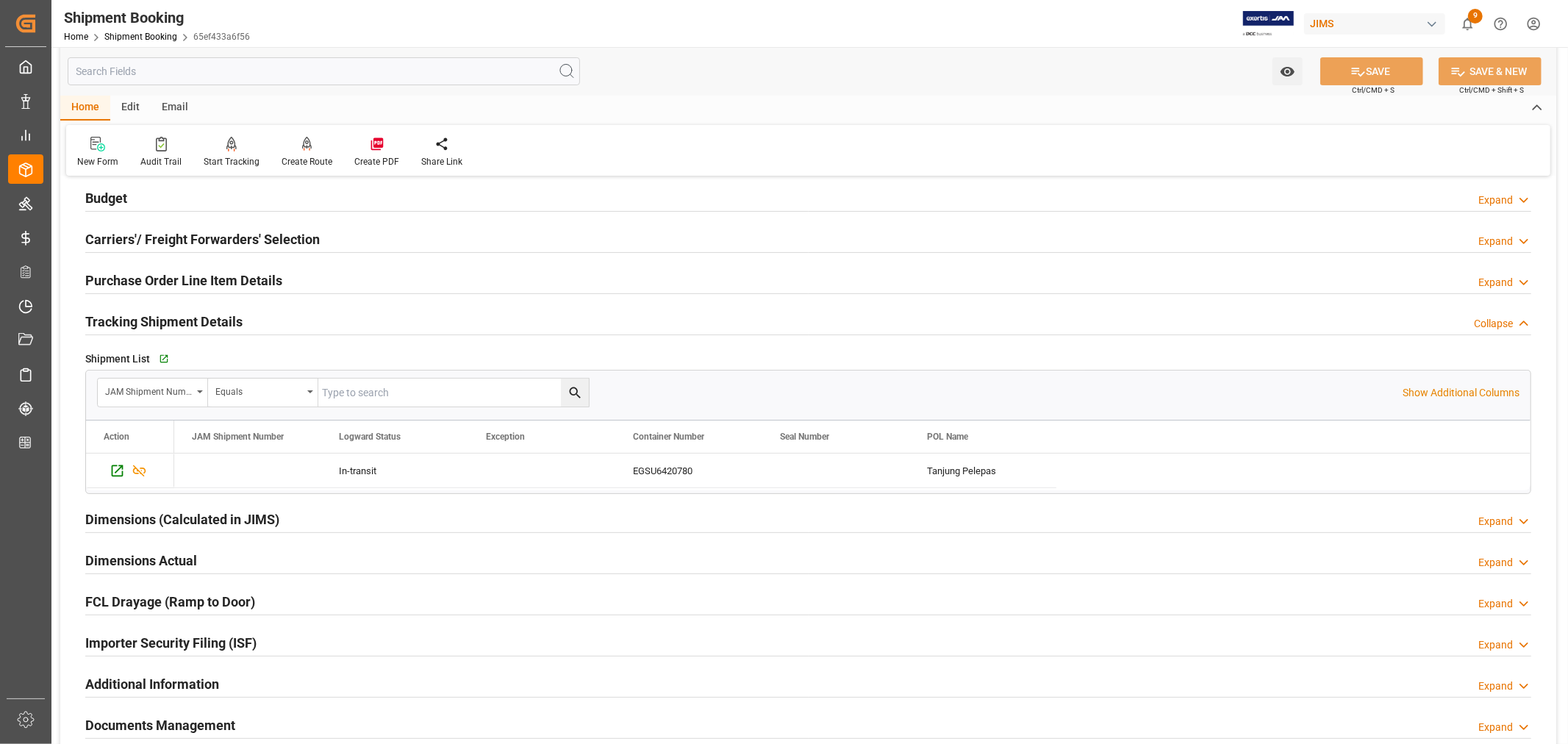
click at [156, 320] on h2 "Tracking Shipment Details" at bounding box center [164, 321] width 158 height 20
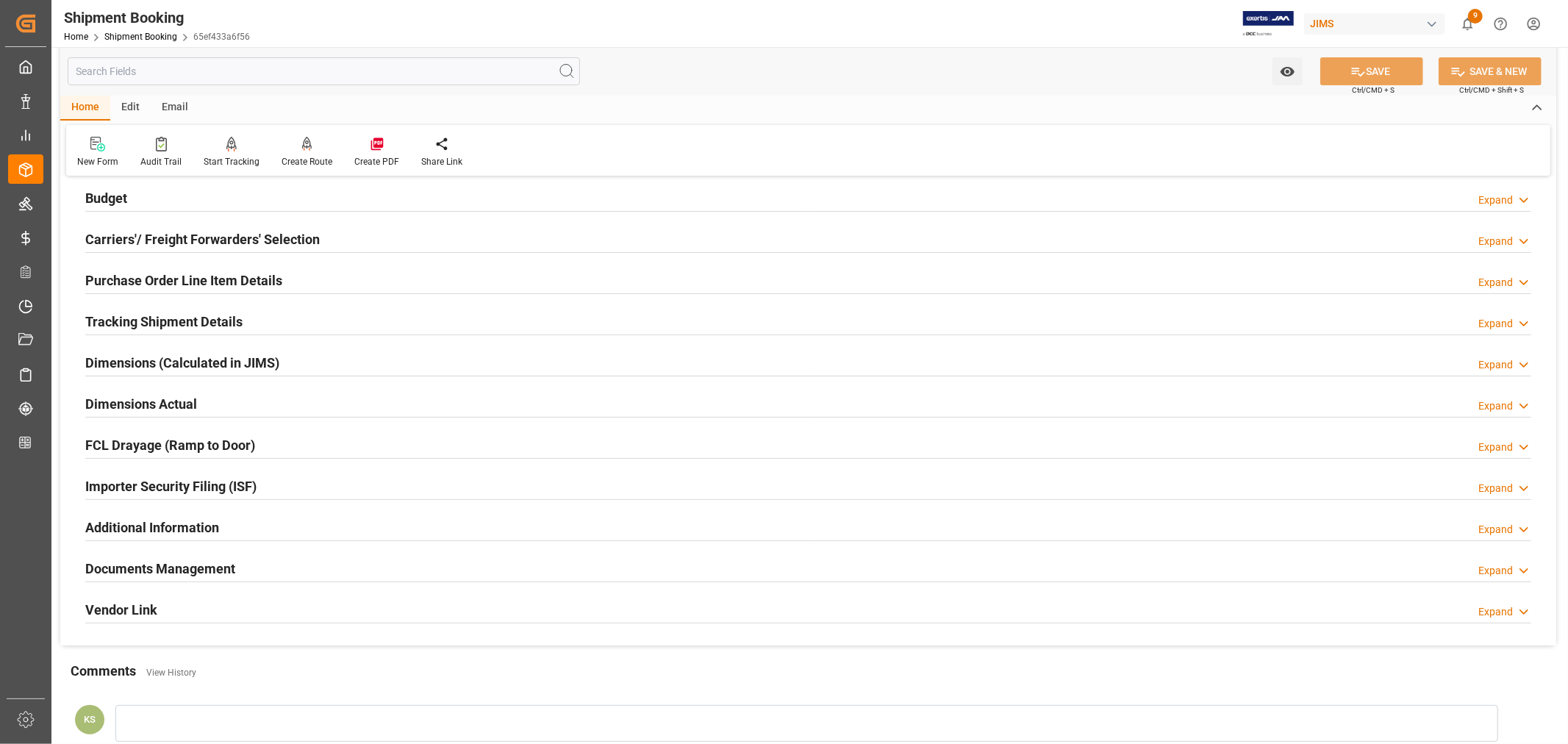
scroll to position [82, 0]
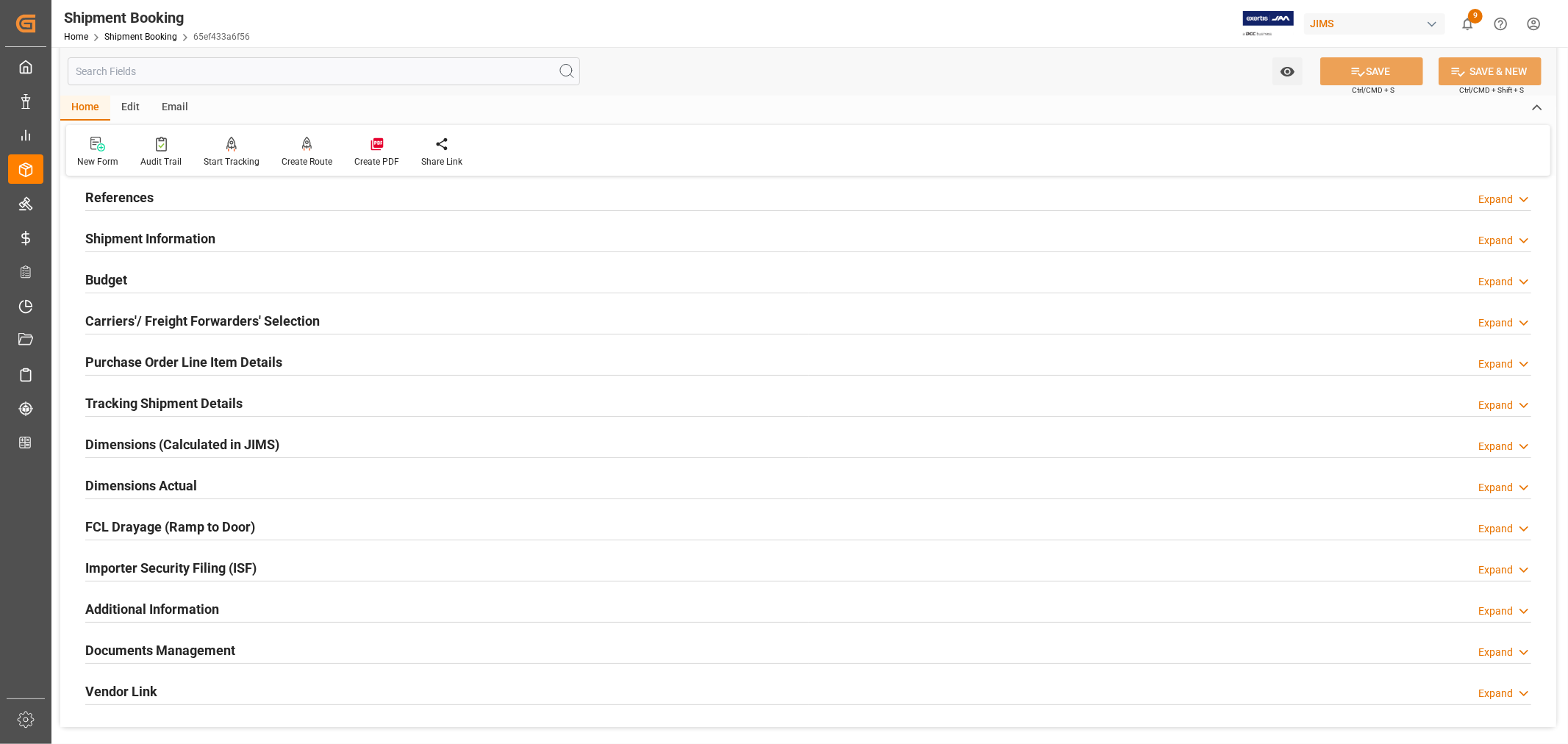
click at [144, 395] on h2 "Tracking Shipment Details" at bounding box center [164, 403] width 158 height 20
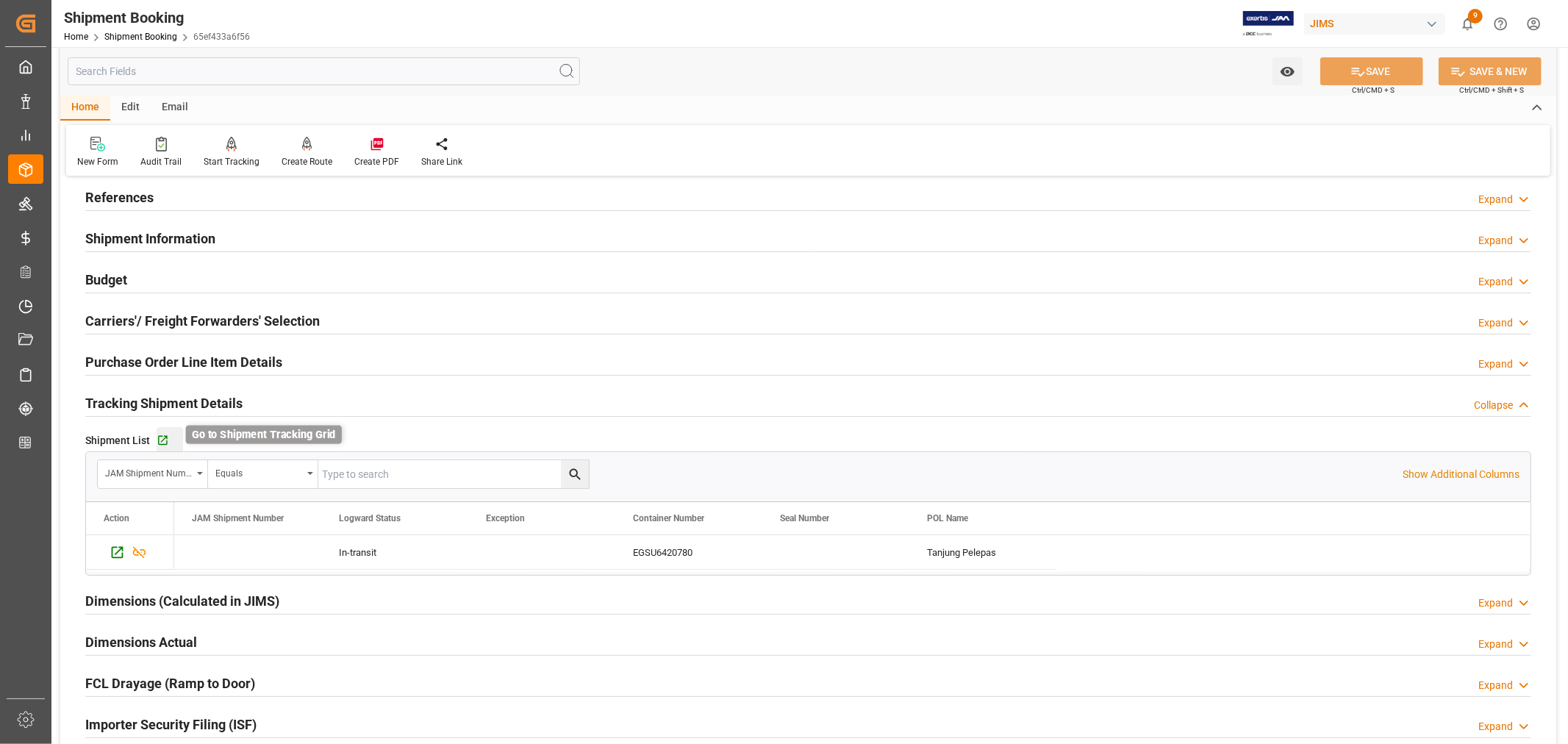
click at [162, 442] on icon "button" at bounding box center [163, 441] width 13 height 13
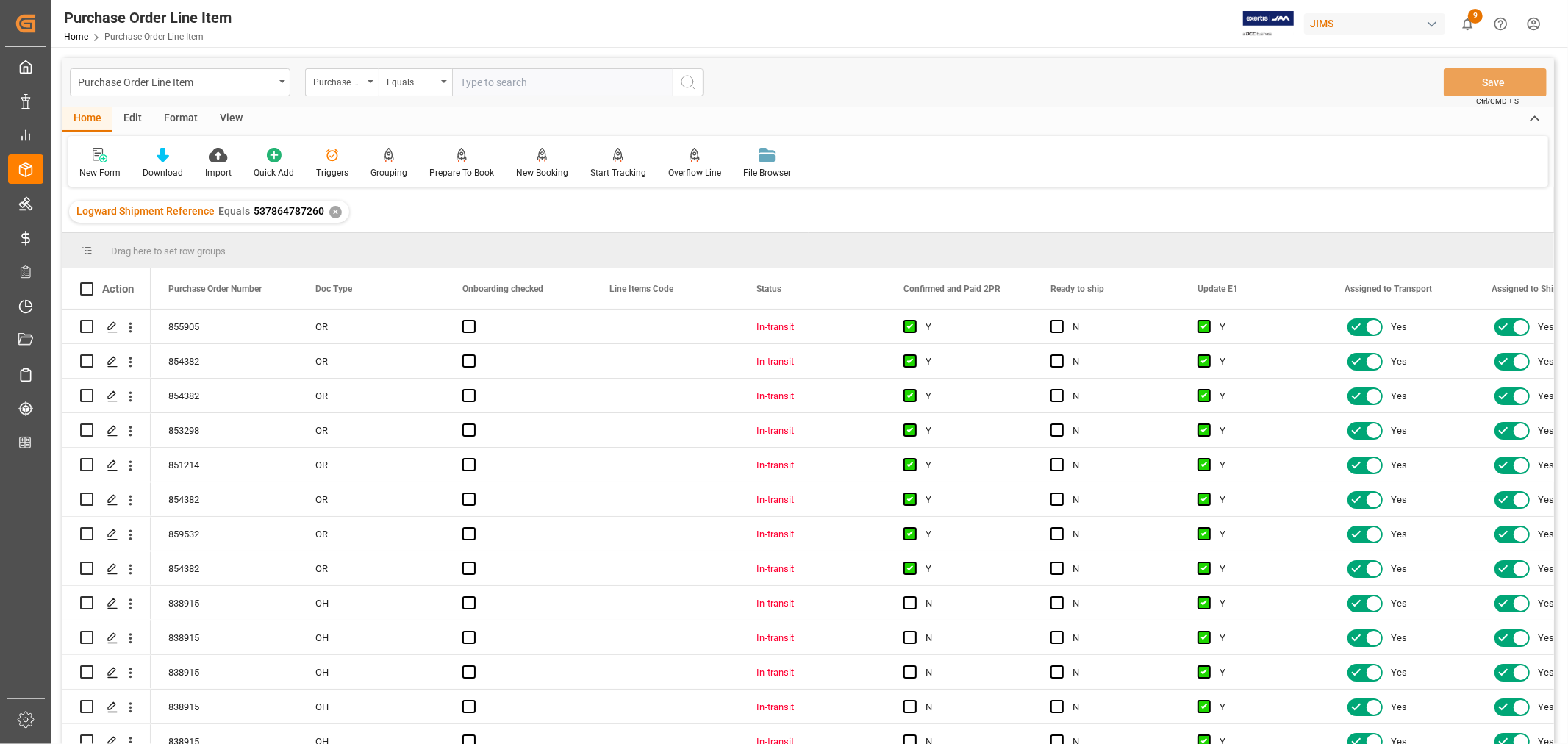
click at [232, 114] on div "View" at bounding box center [231, 120] width 45 height 25
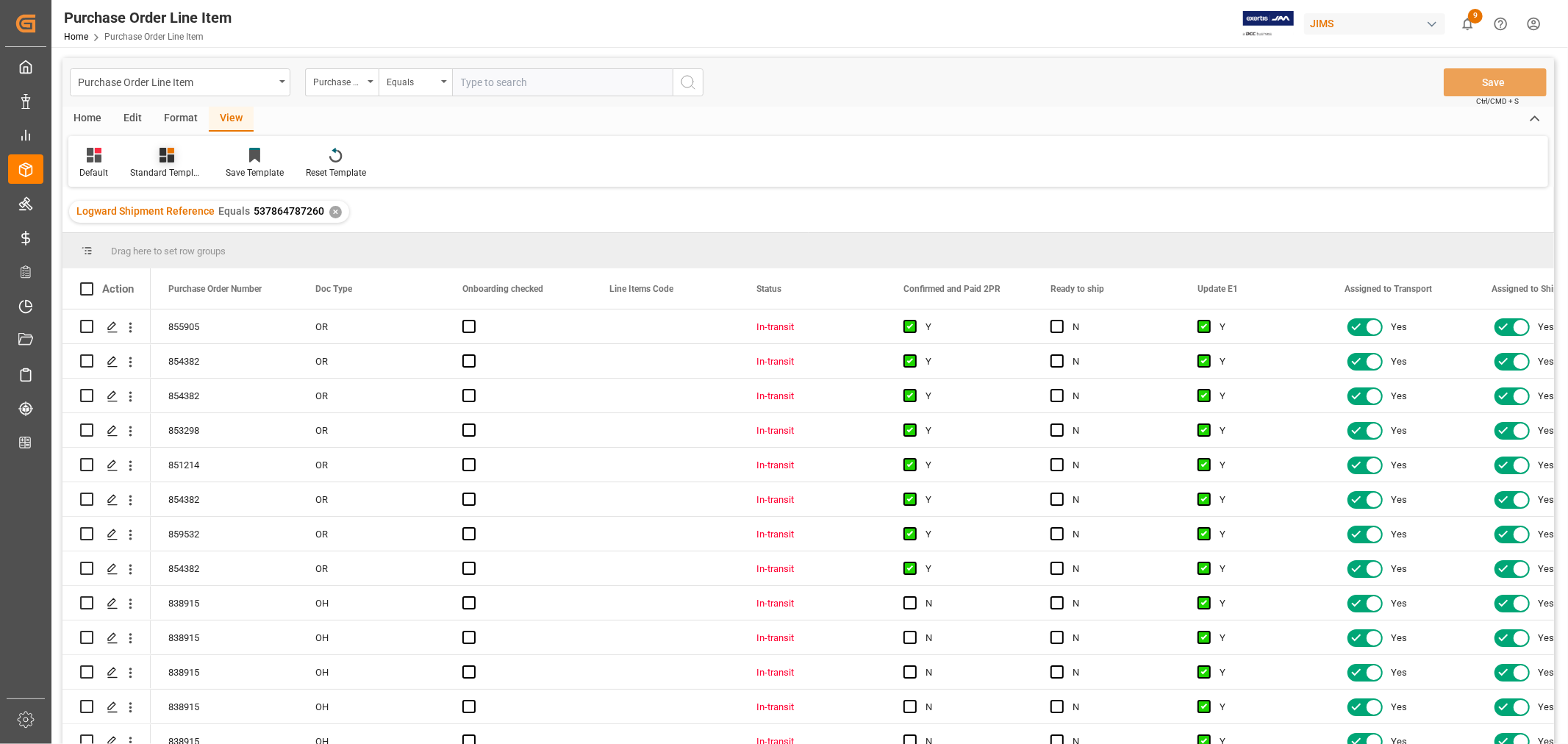
click at [173, 166] on div "Standard Templates" at bounding box center [166, 173] width 74 height 13
click at [177, 237] on div "HS listing [GEOGRAPHIC_DATA]" at bounding box center [206, 237] width 128 height 15
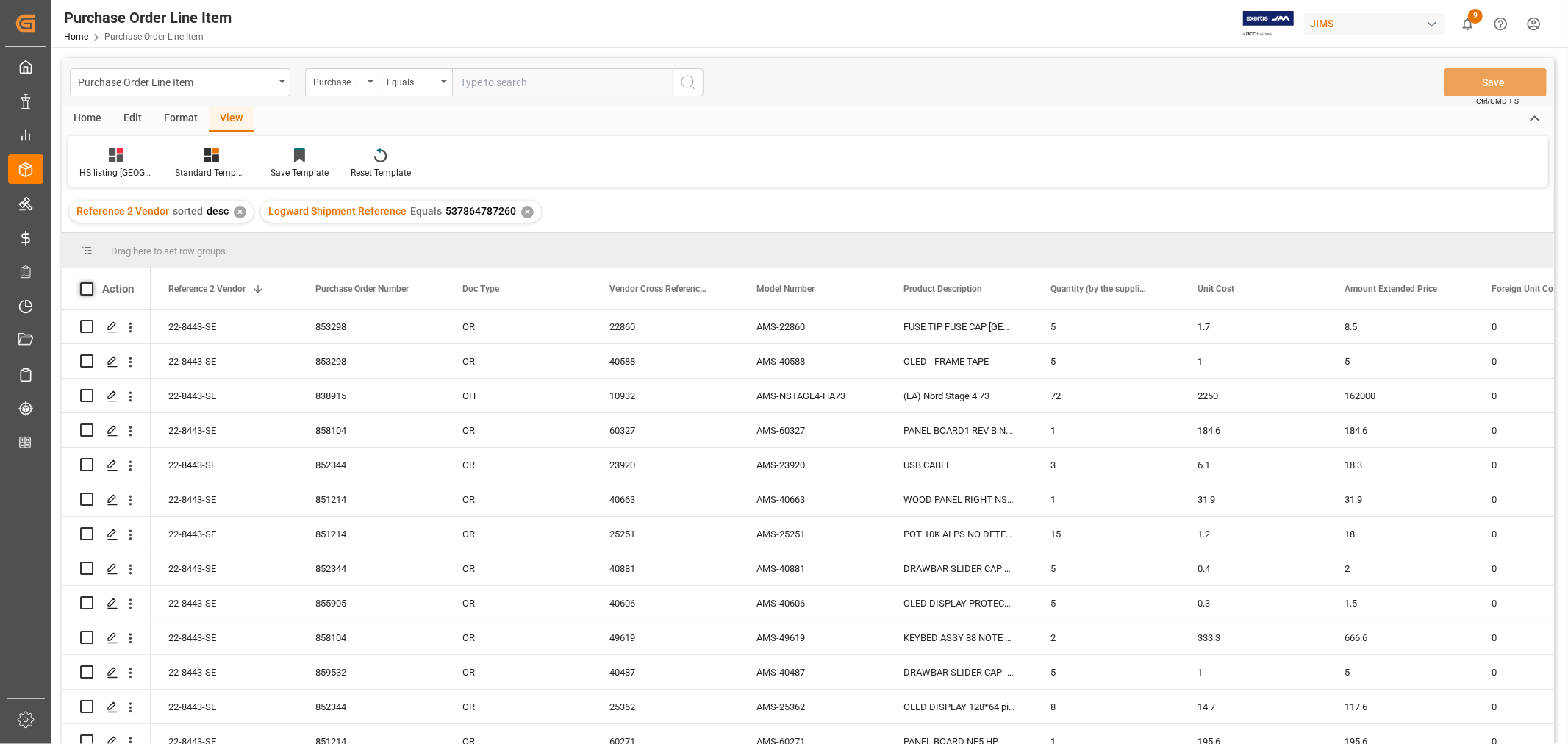
click at [89, 288] on span at bounding box center [86, 289] width 13 height 13
click at [91, 283] on input "checkbox" at bounding box center [91, 283] width 0 height 0
checkbox input "true"
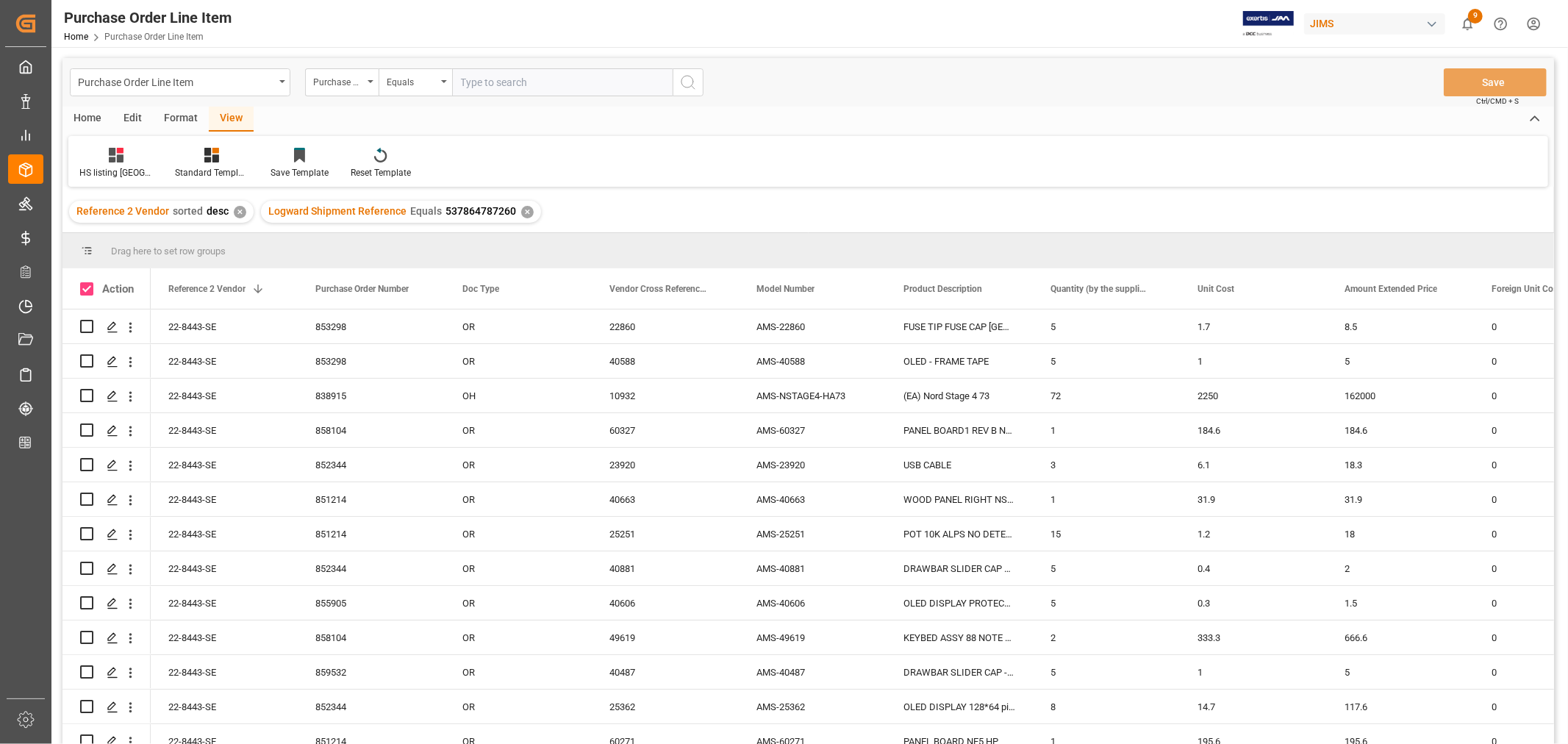
checkbox input "true"
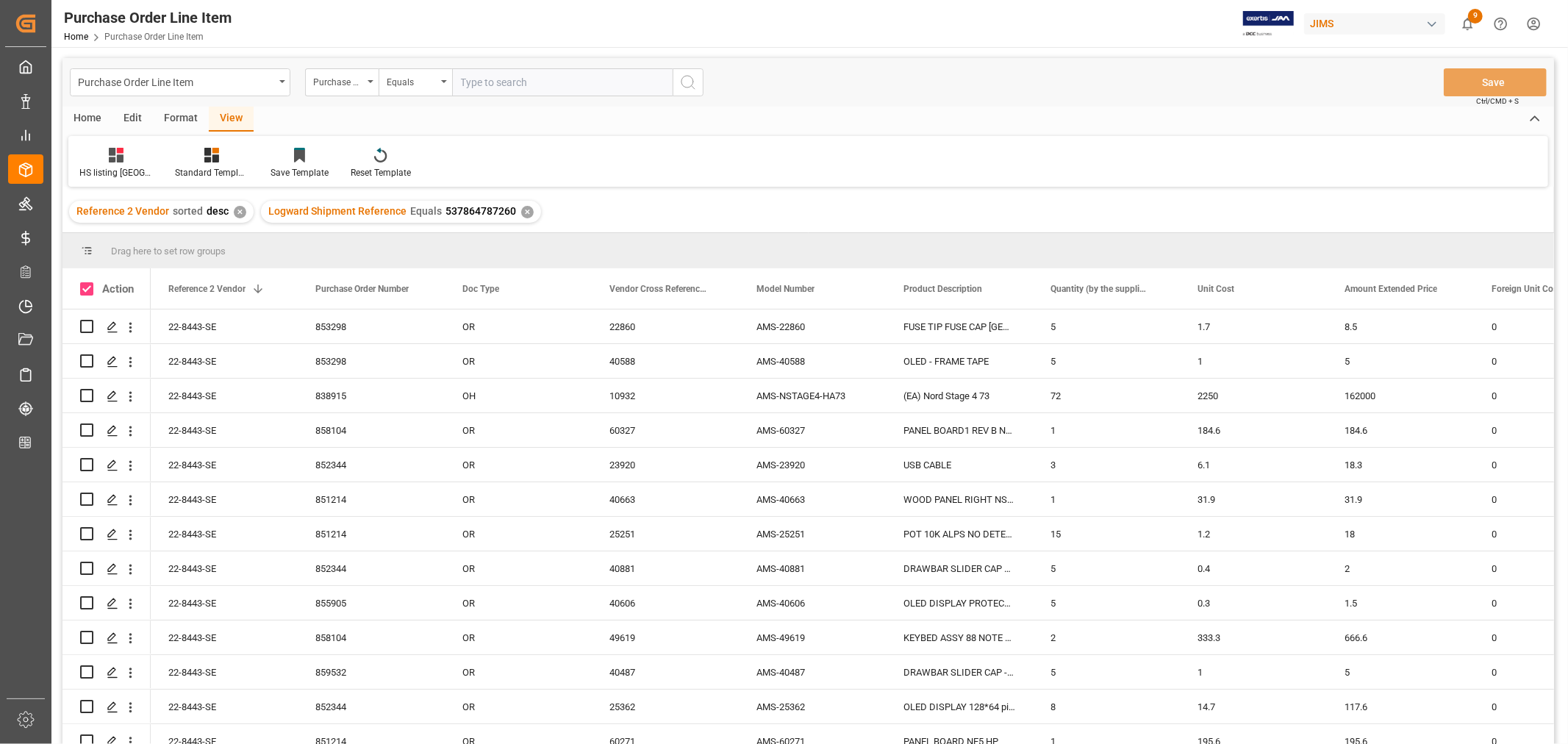
checkbox input "true"
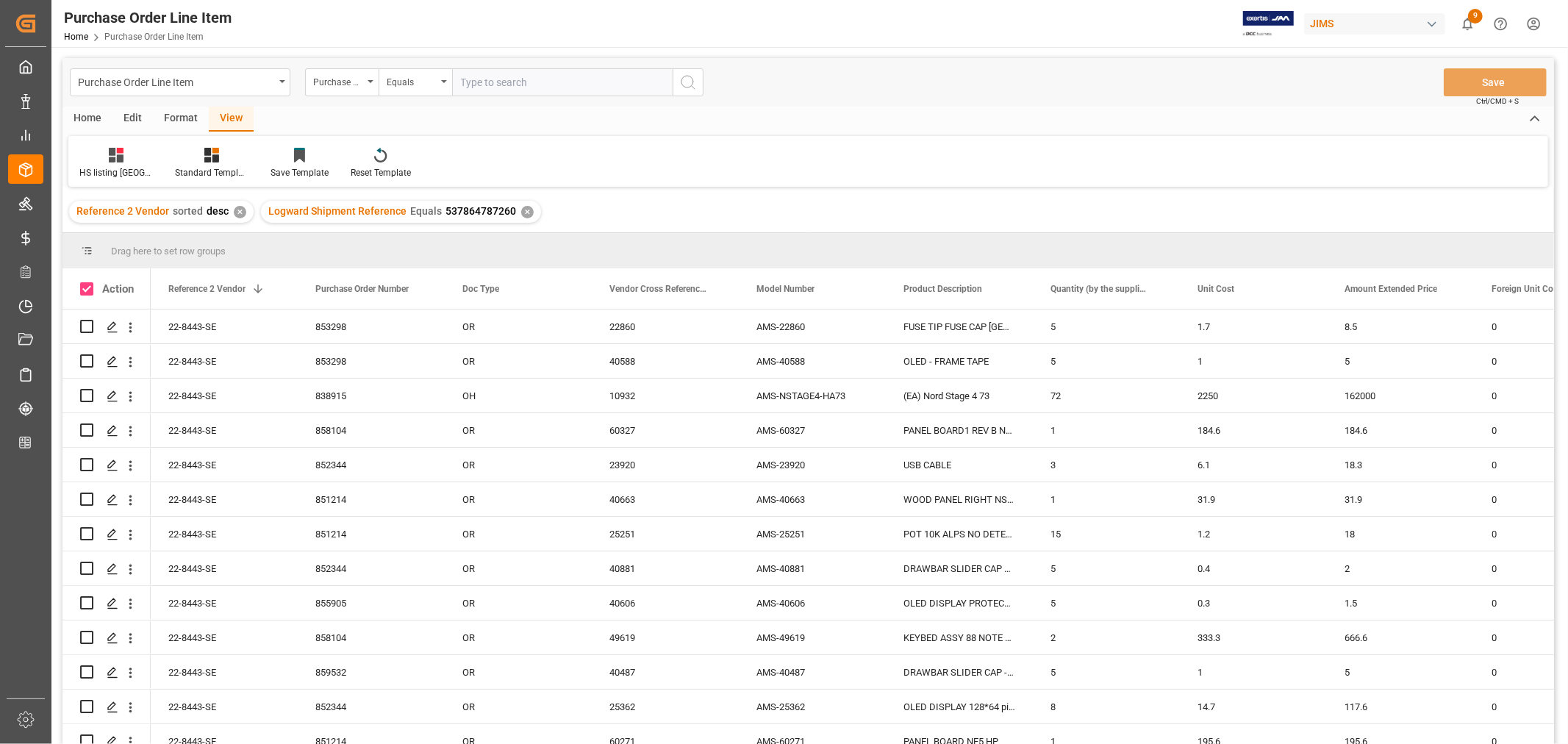
checkbox input "true"
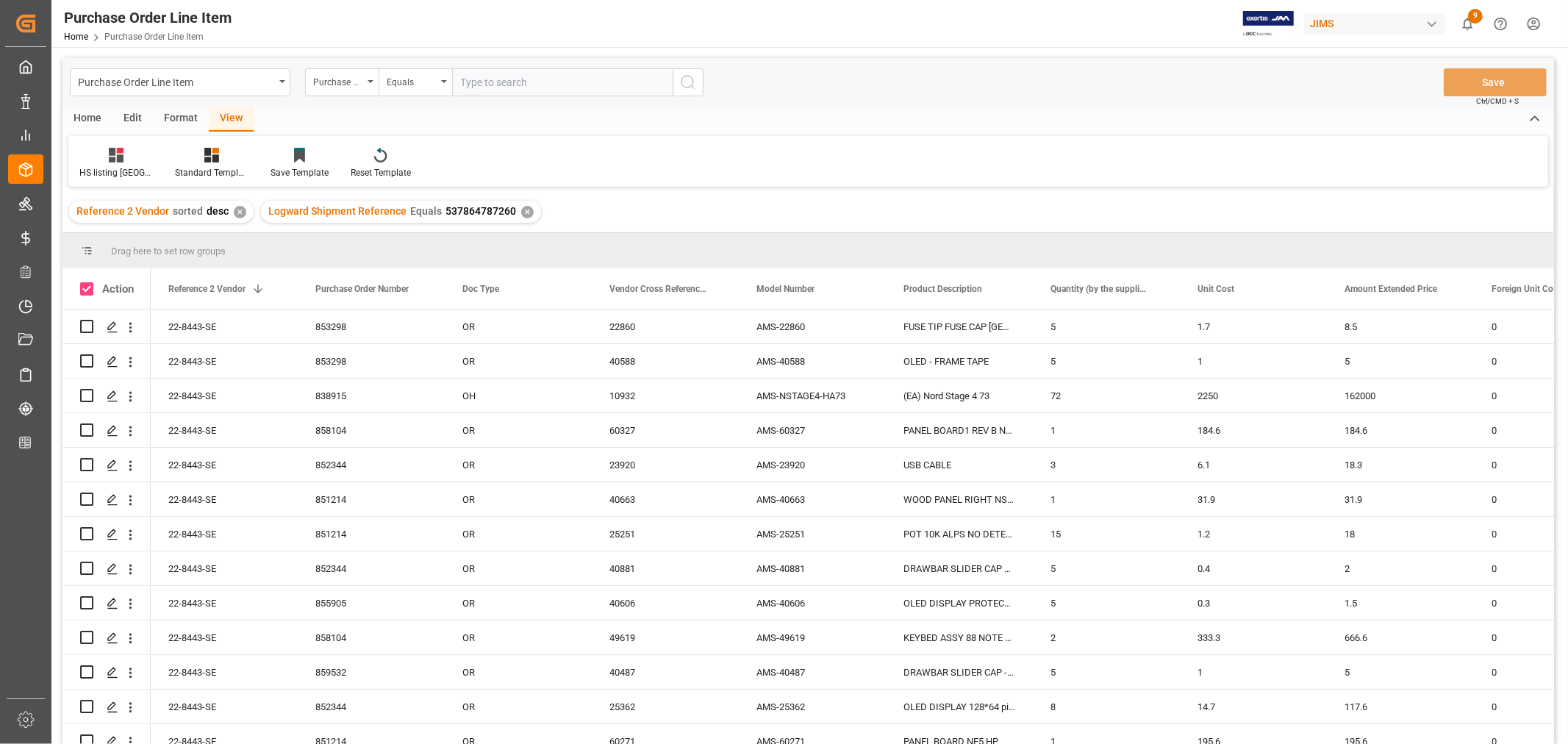
checkbox input "true"
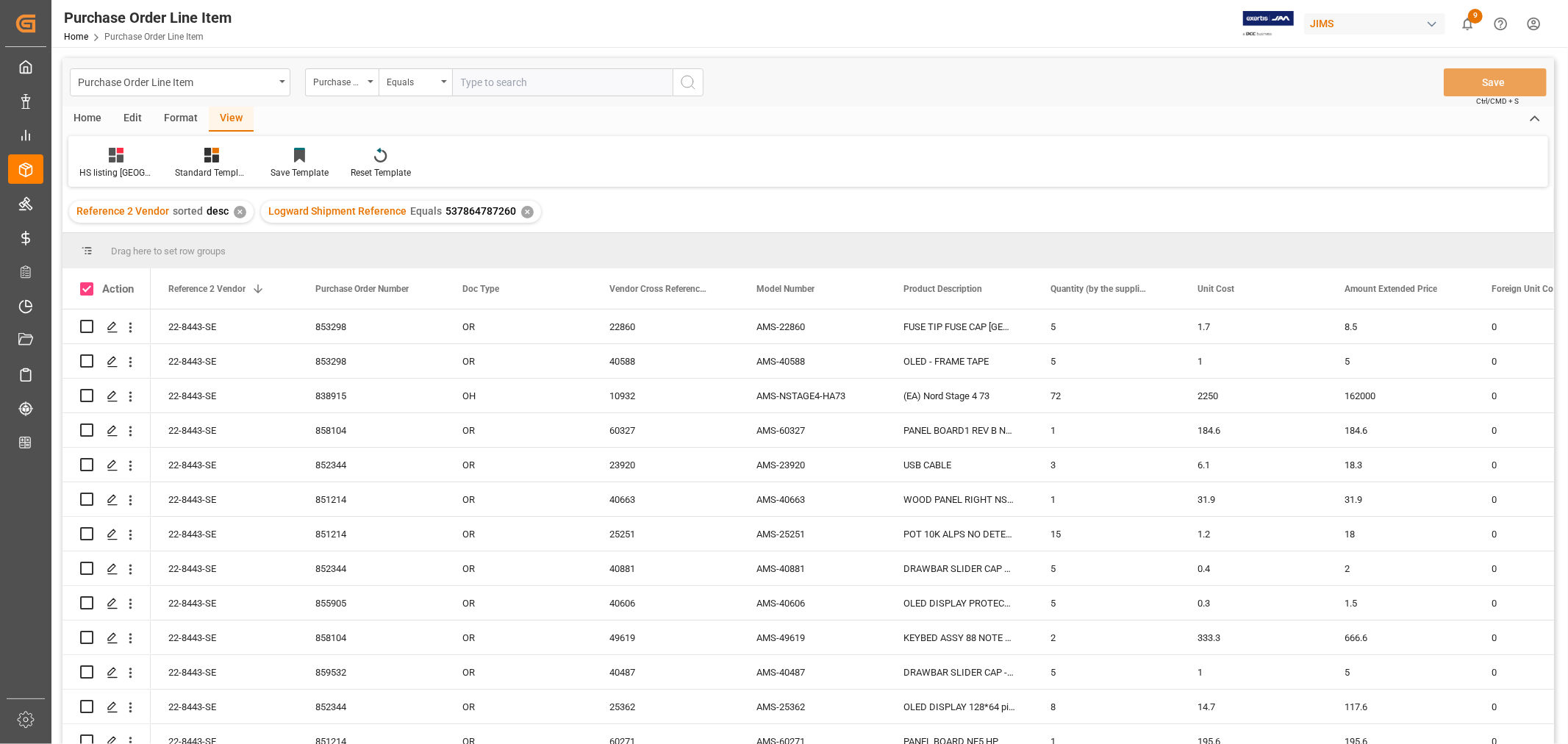
checkbox input "true"
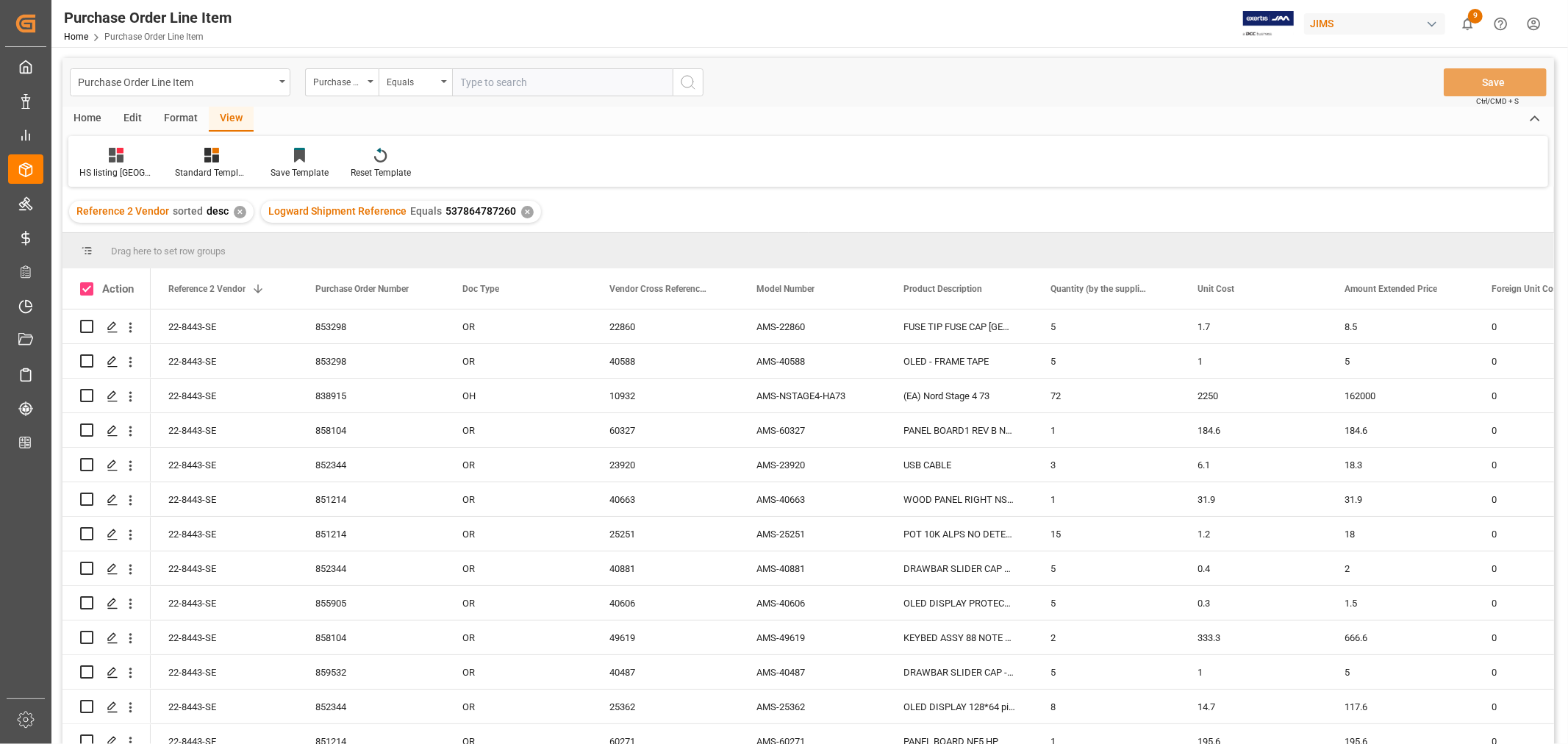
checkbox input "true"
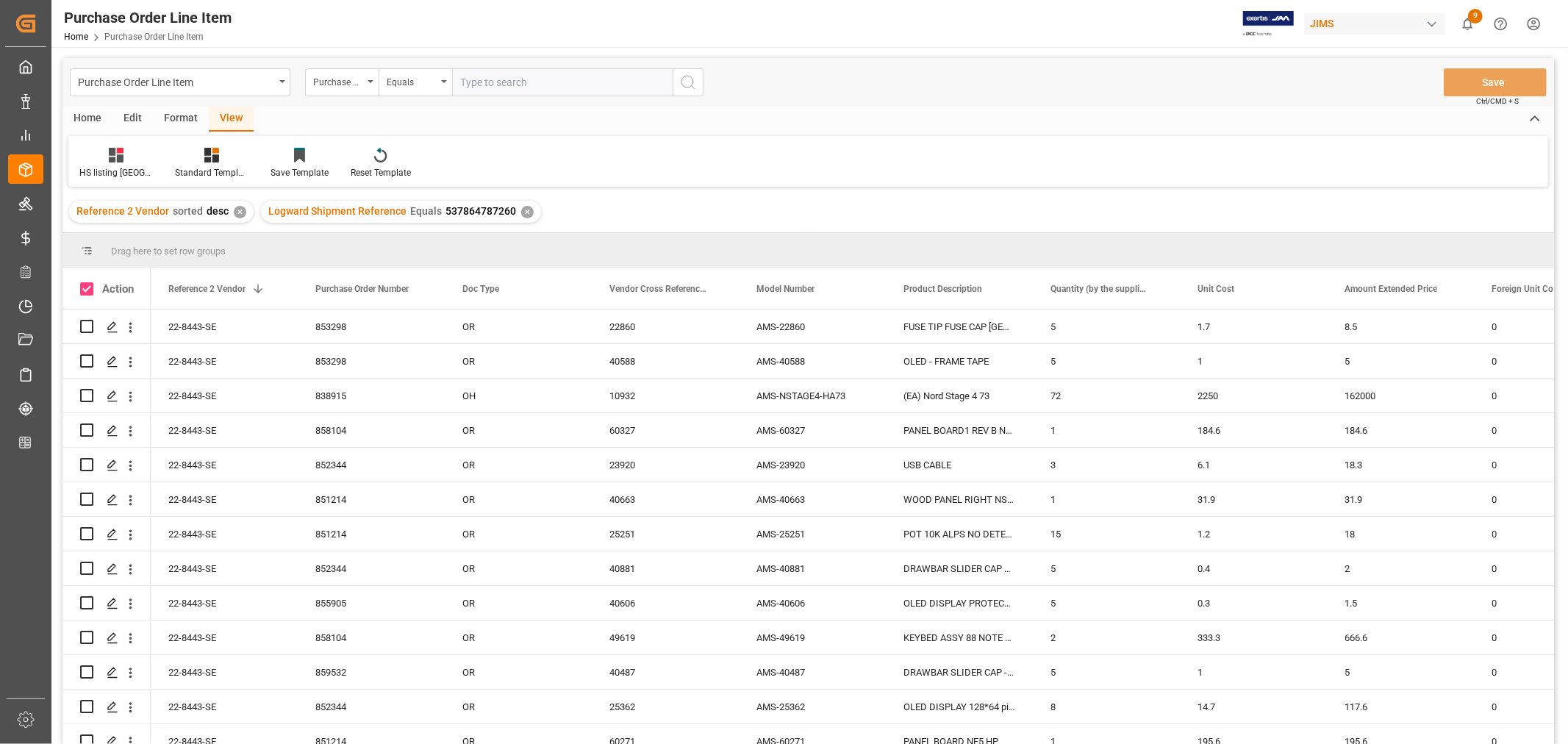
checkbox input "true"
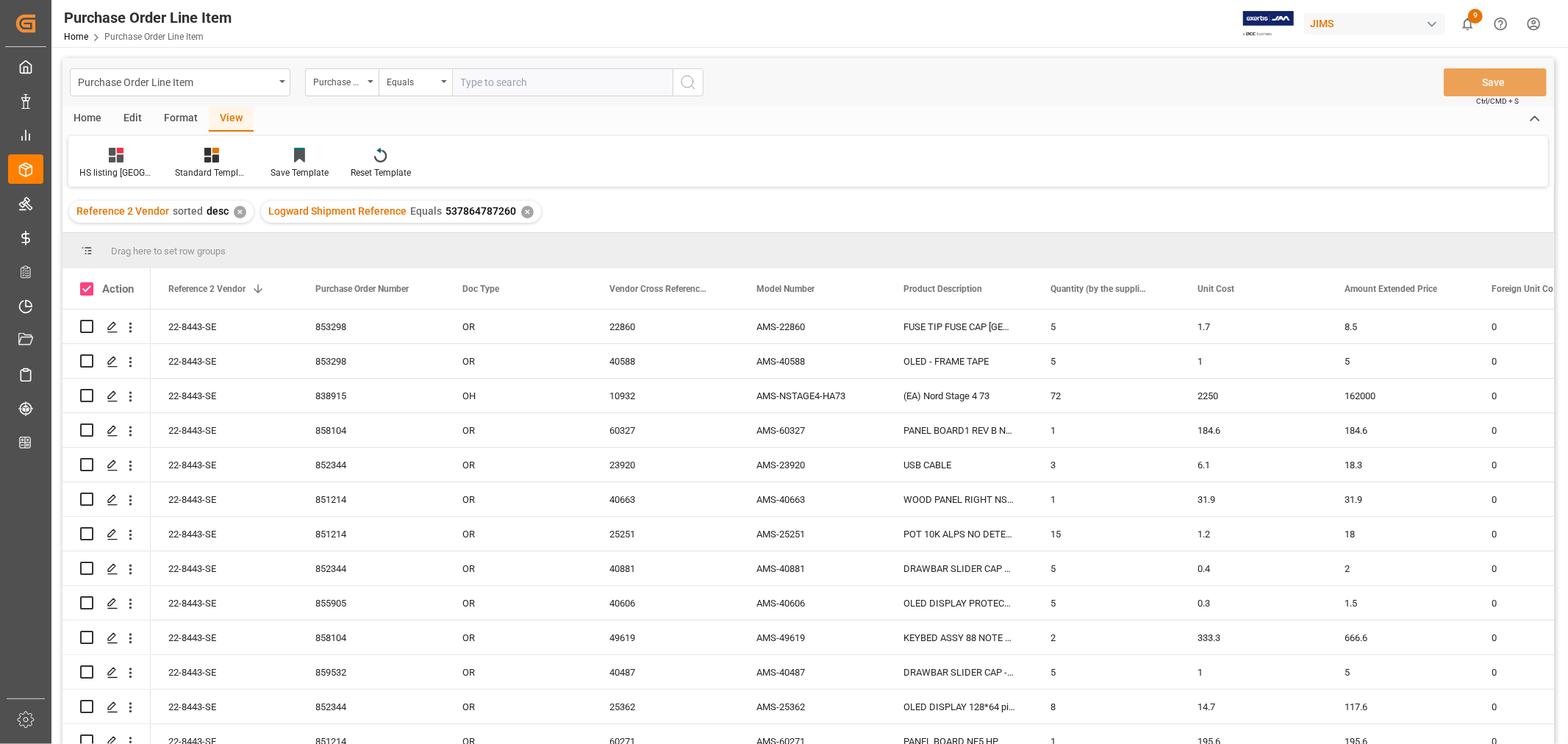
checkbox input "true"
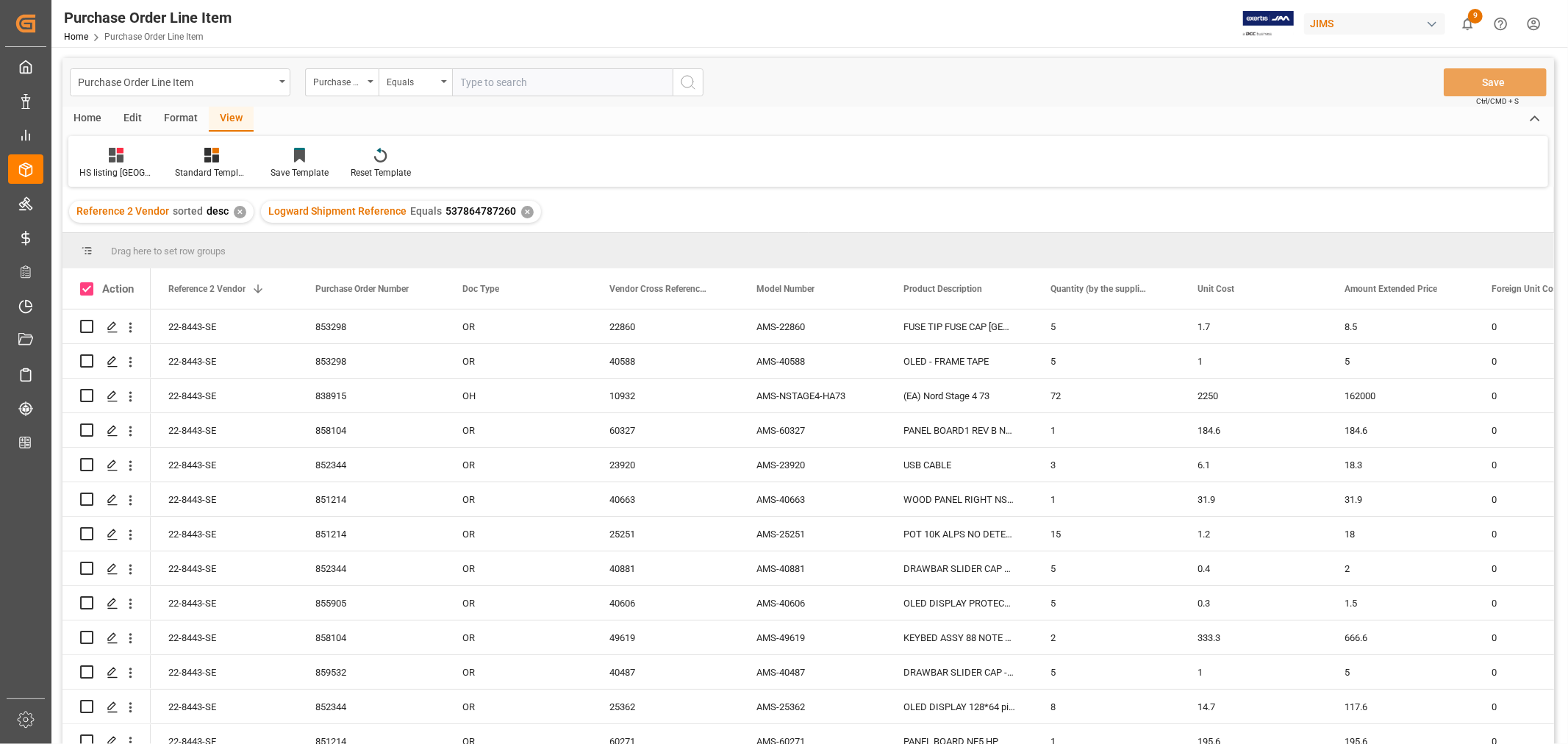
checkbox input "true"
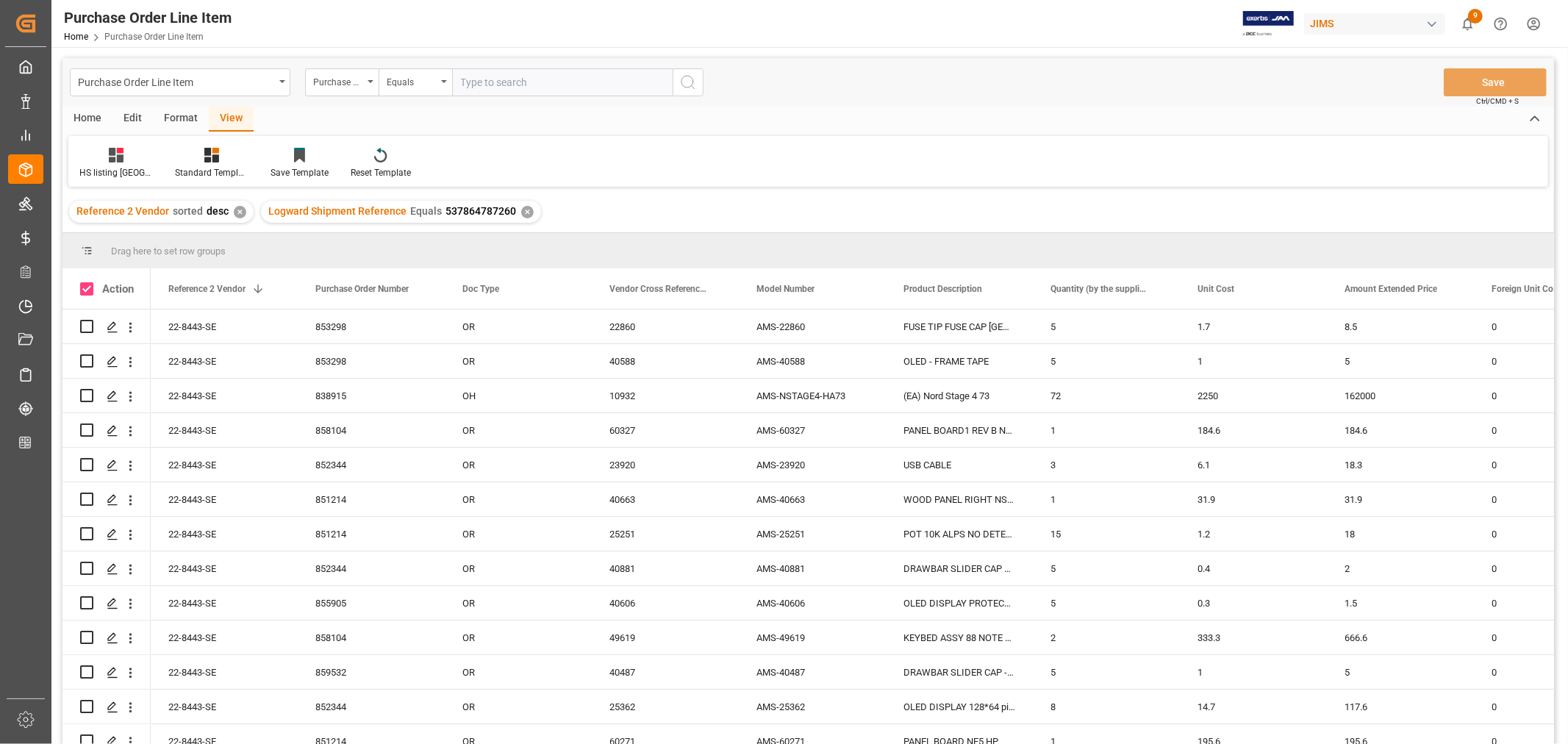
checkbox input "true"
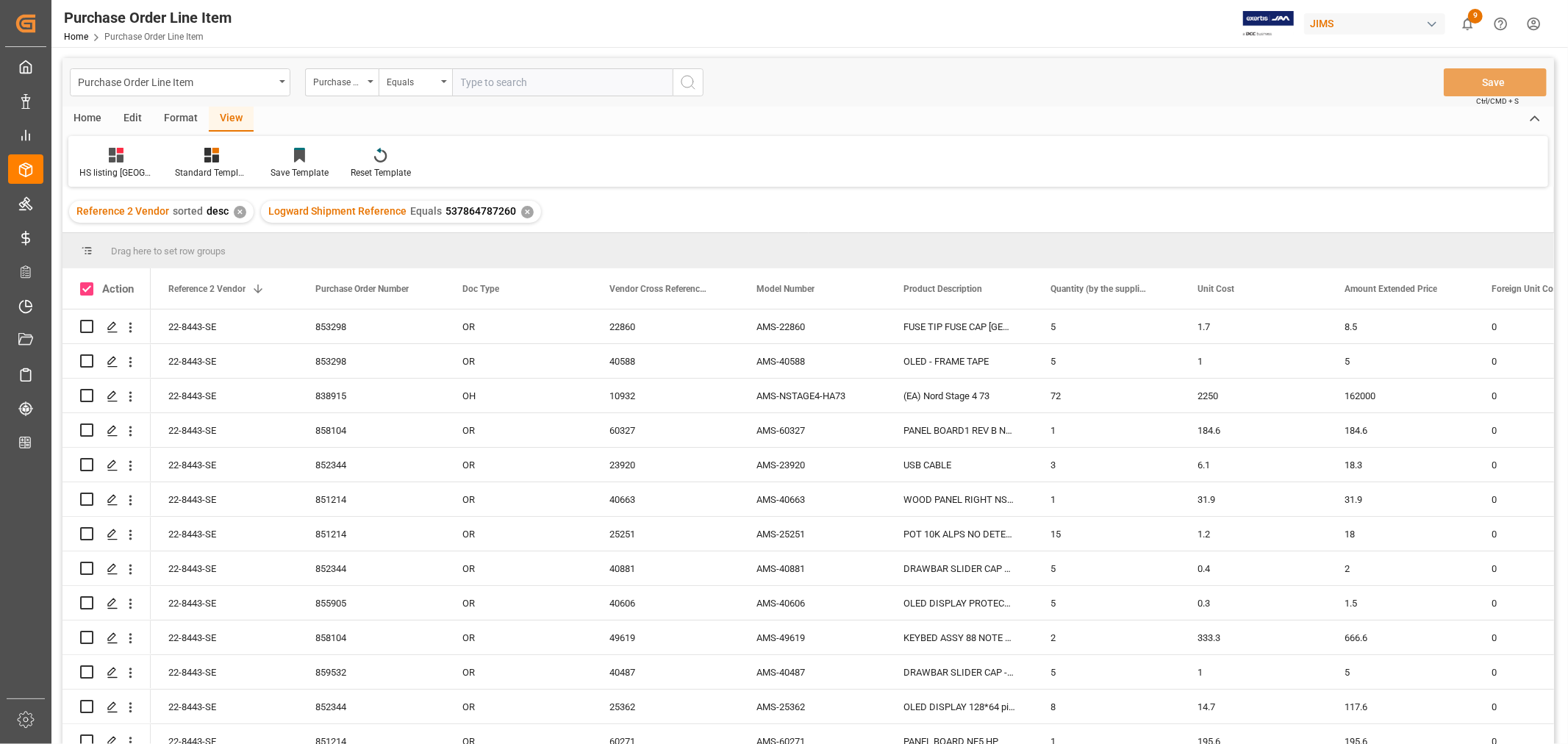
checkbox input "true"
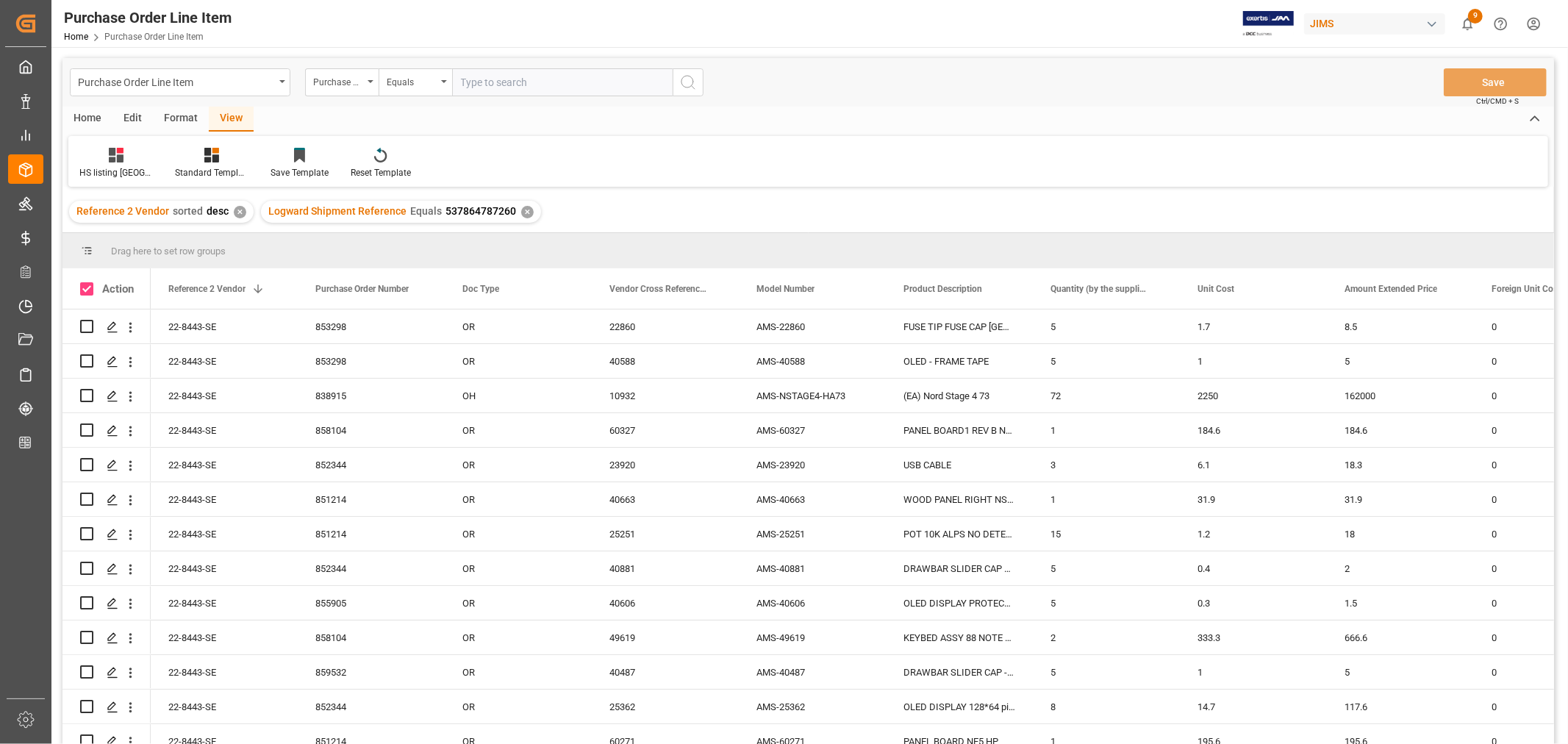
checkbox input "true"
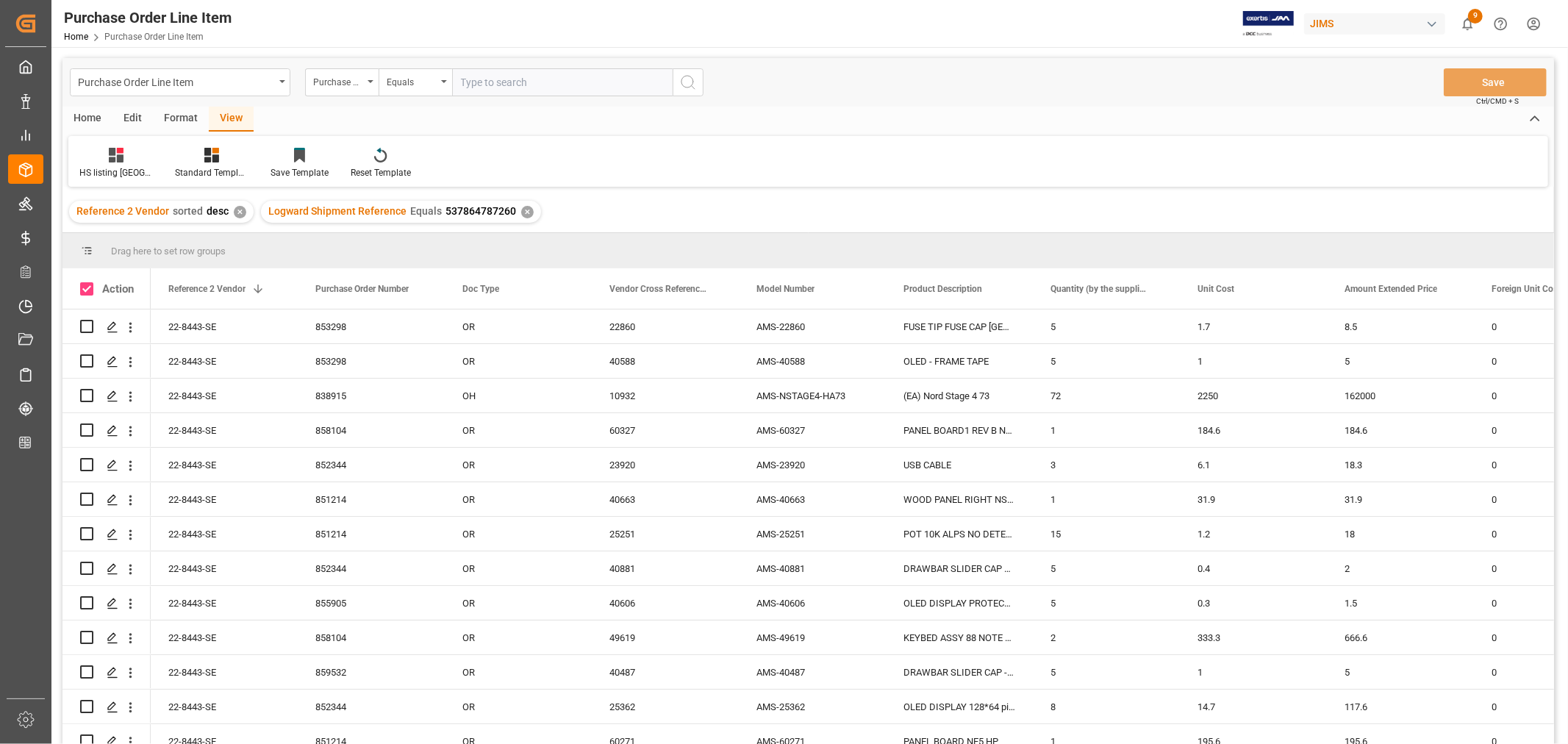
checkbox input "true"
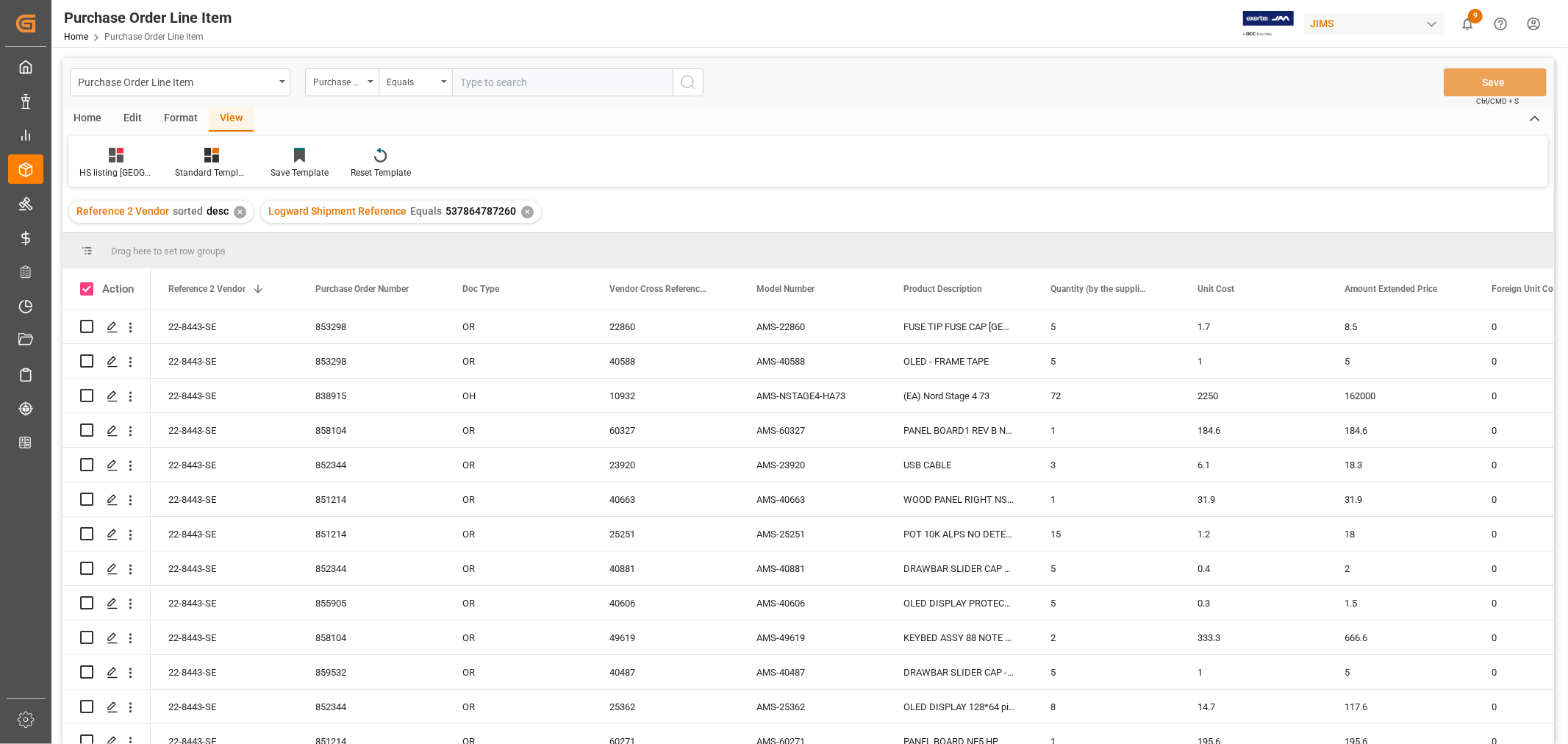
checkbox input "true"
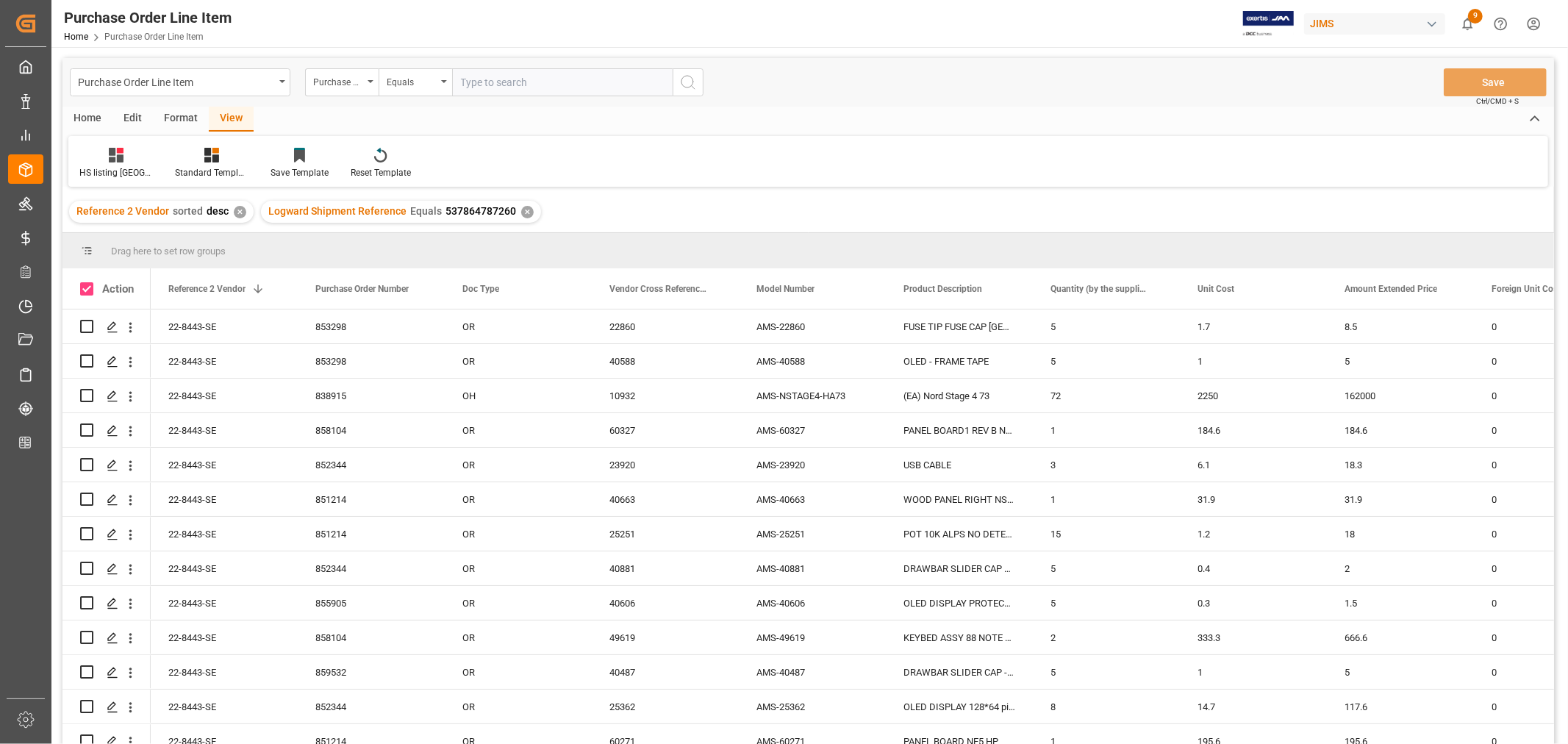
checkbox input "true"
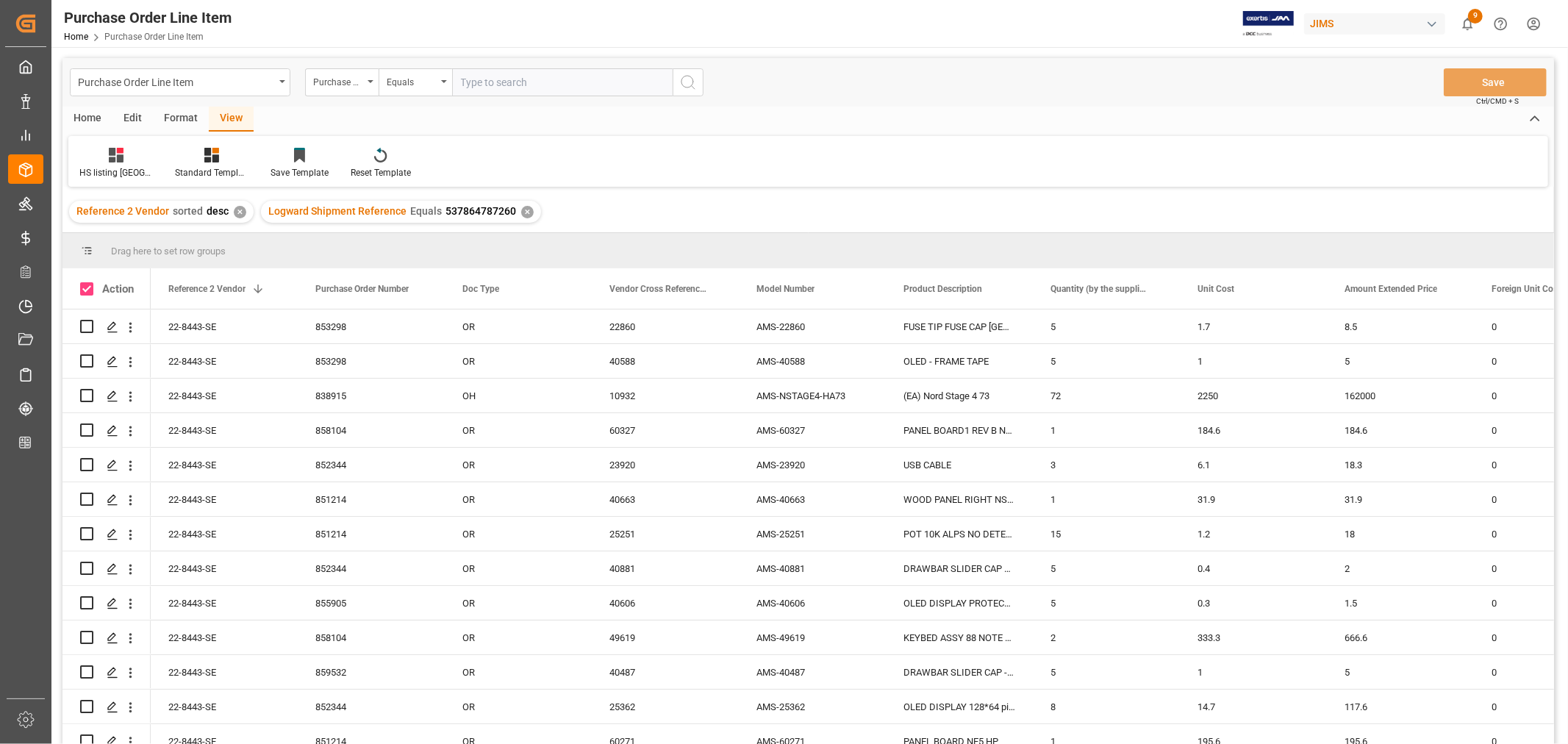
checkbox input "true"
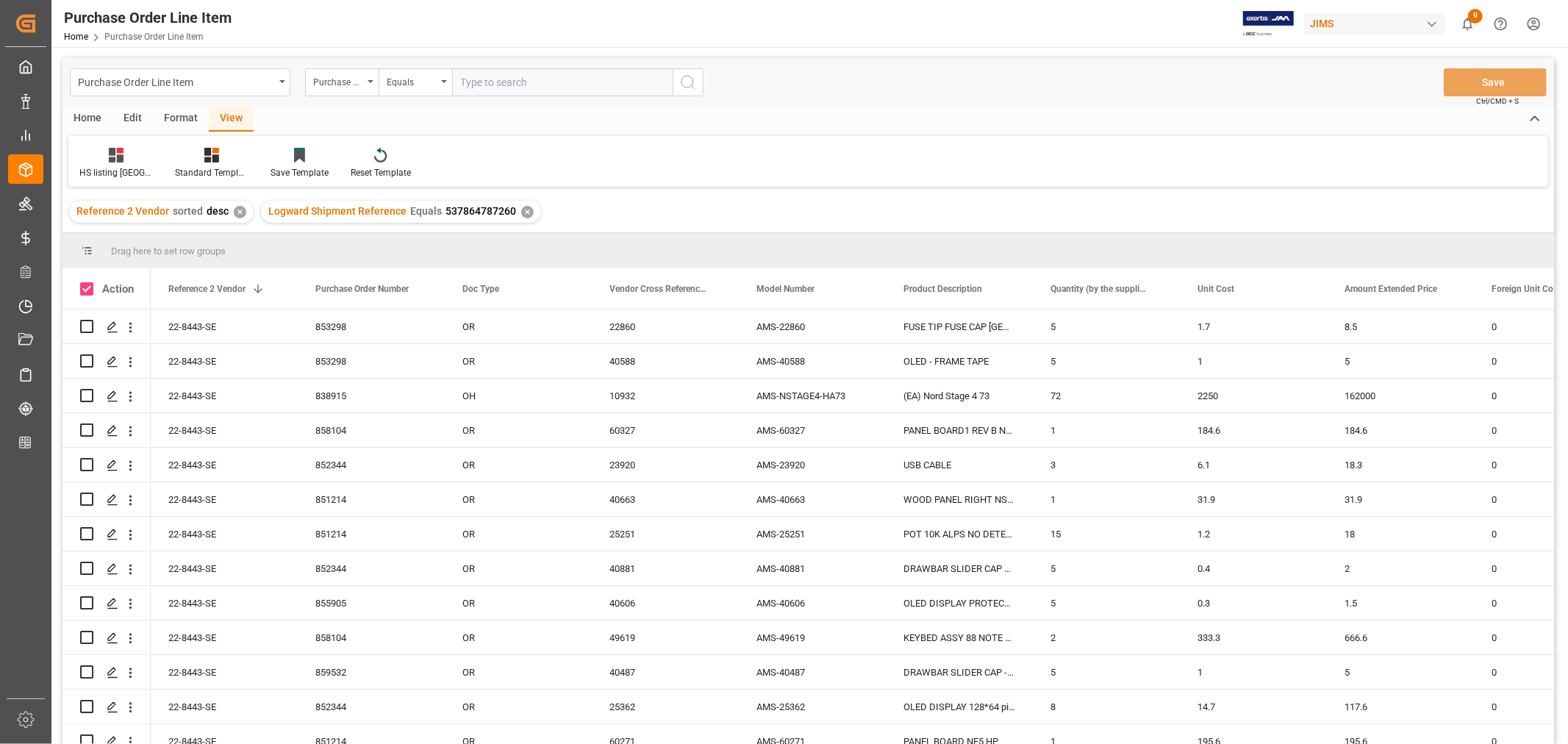
checkbox input "true"
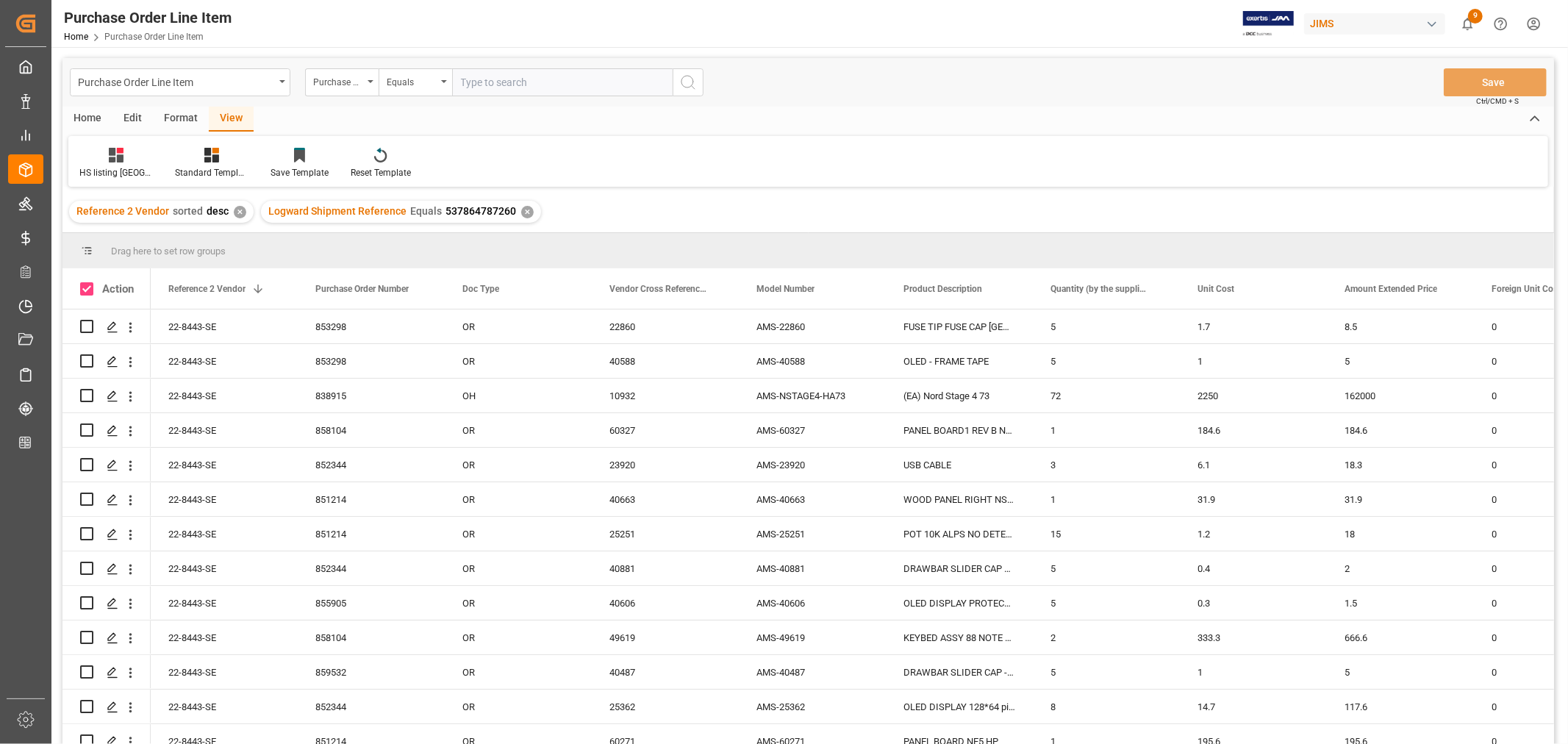
checkbox input "true"
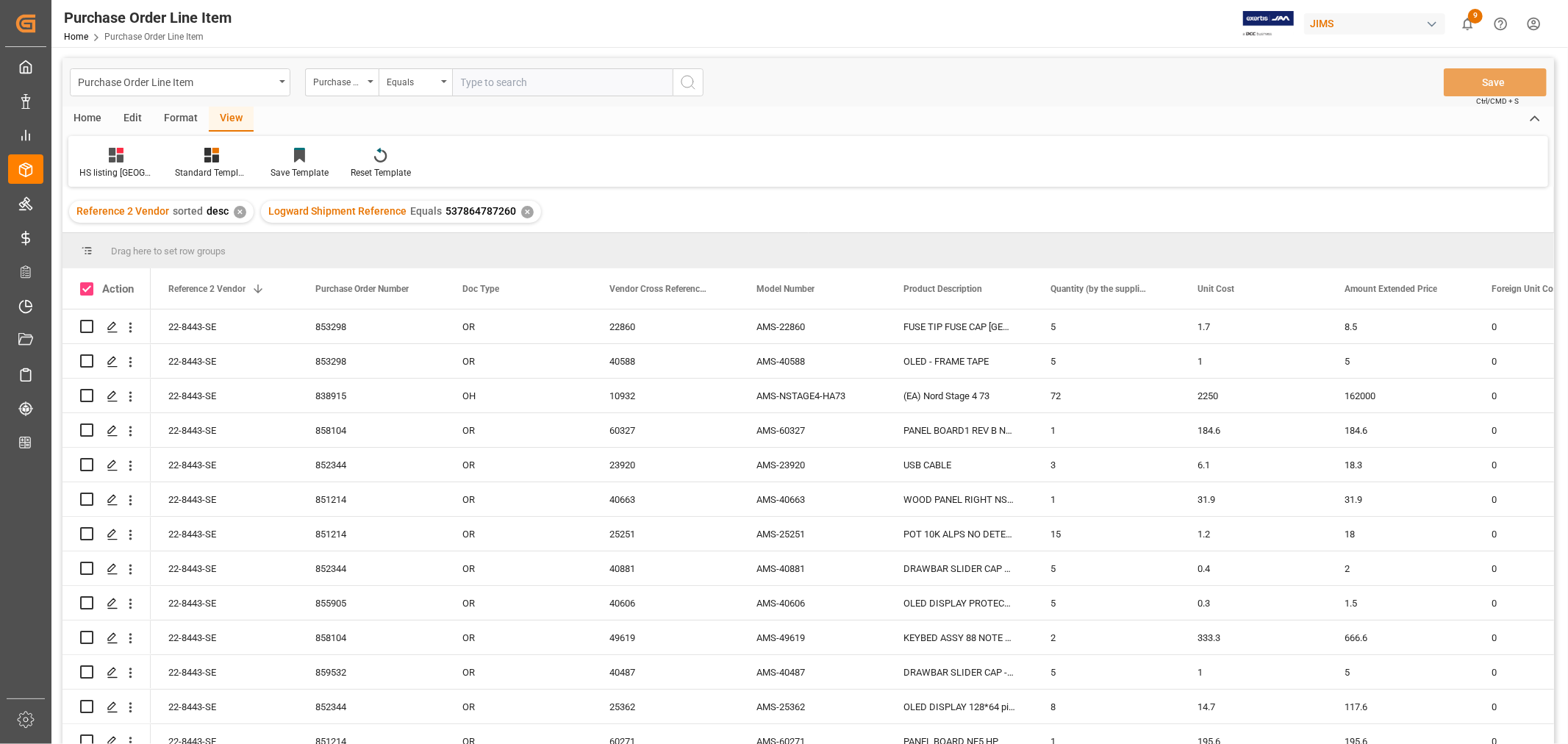
checkbox input "true"
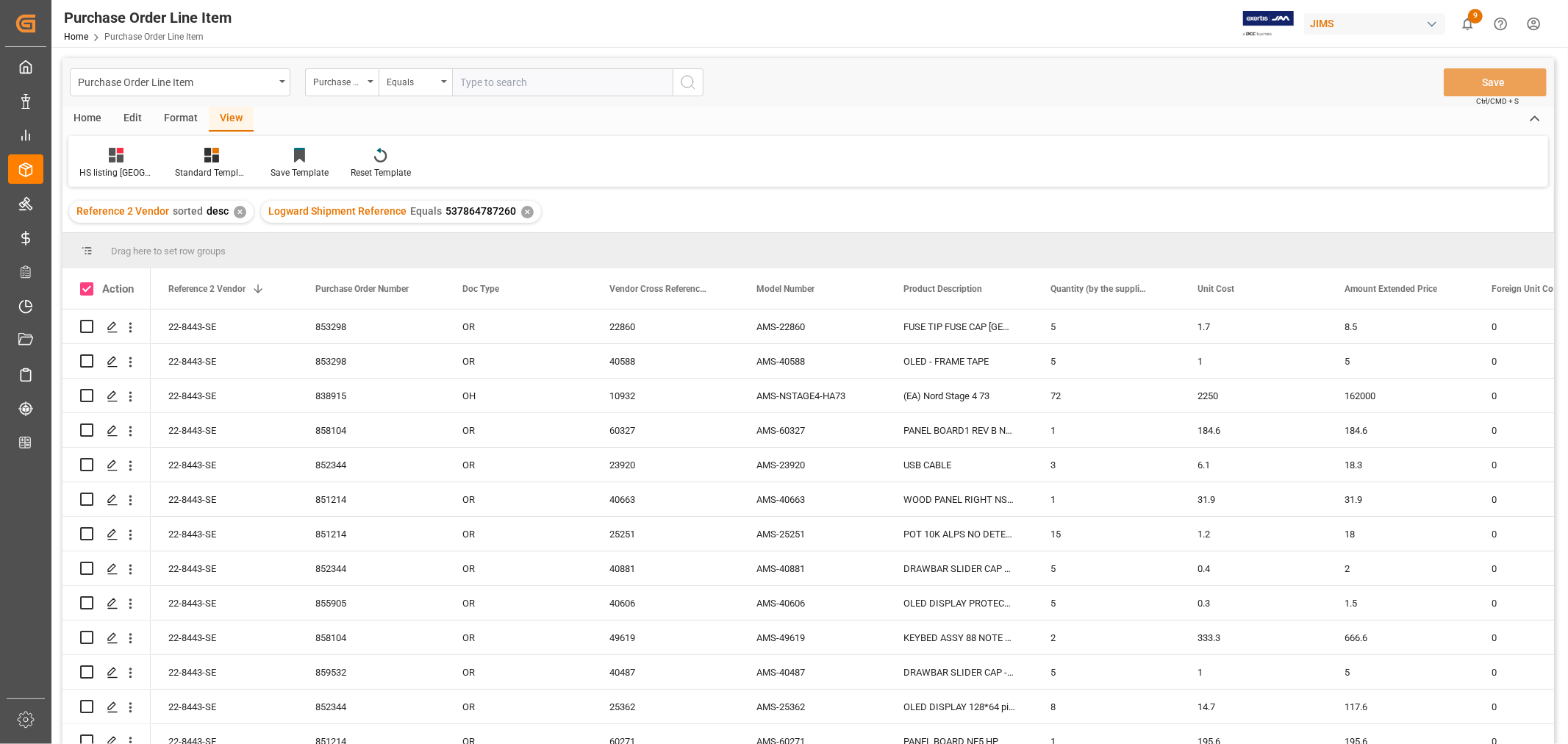
checkbox input "true"
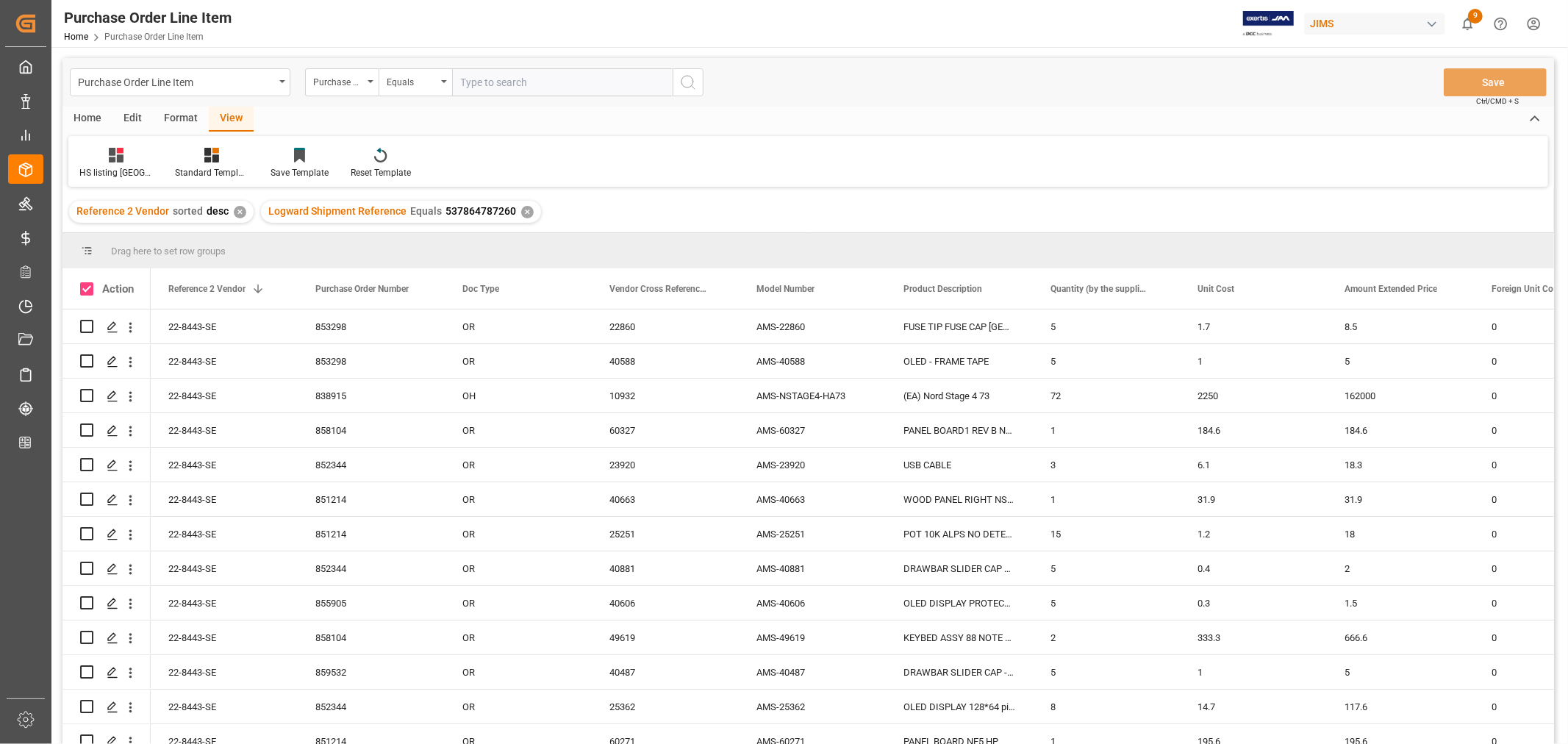
checkbox input "true"
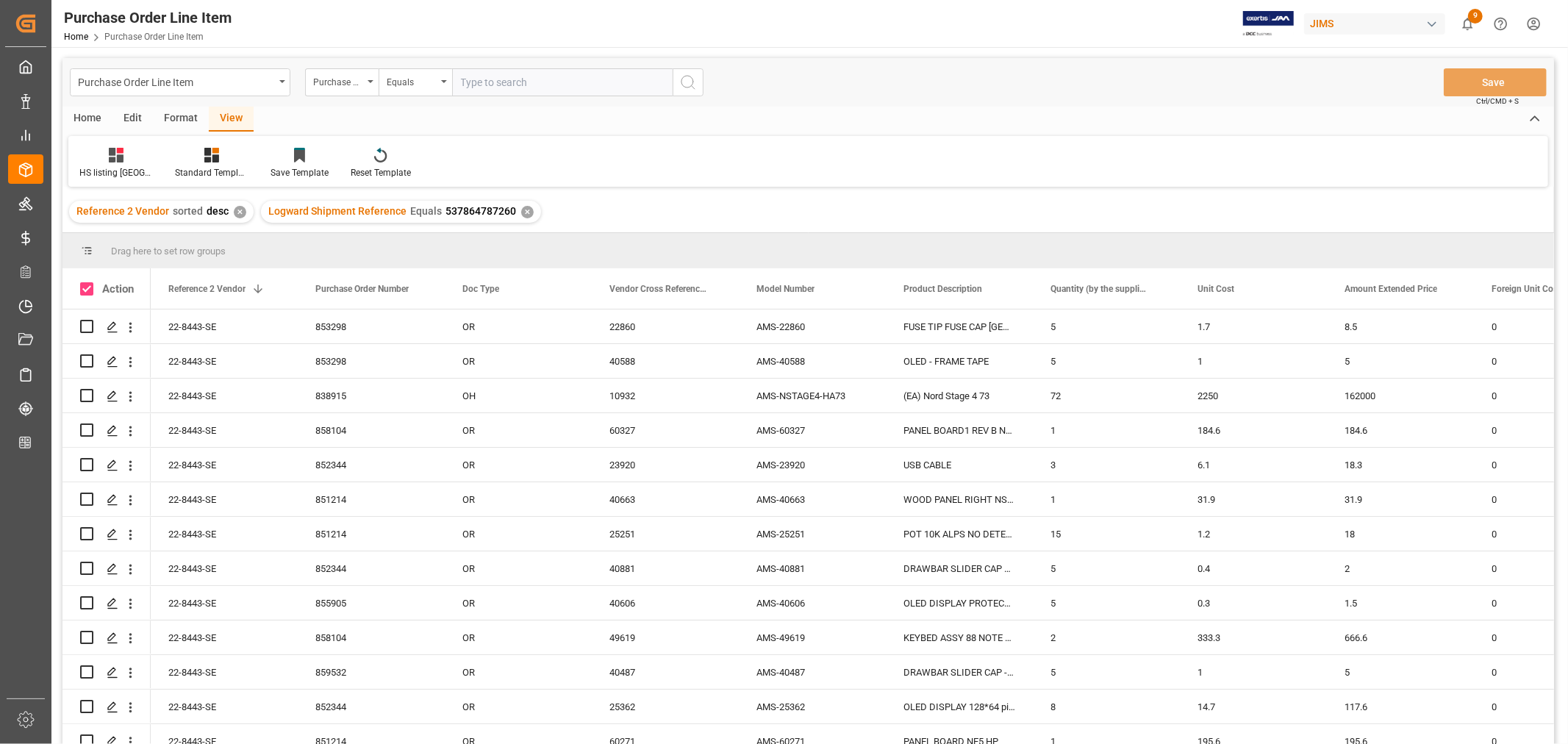
checkbox input "true"
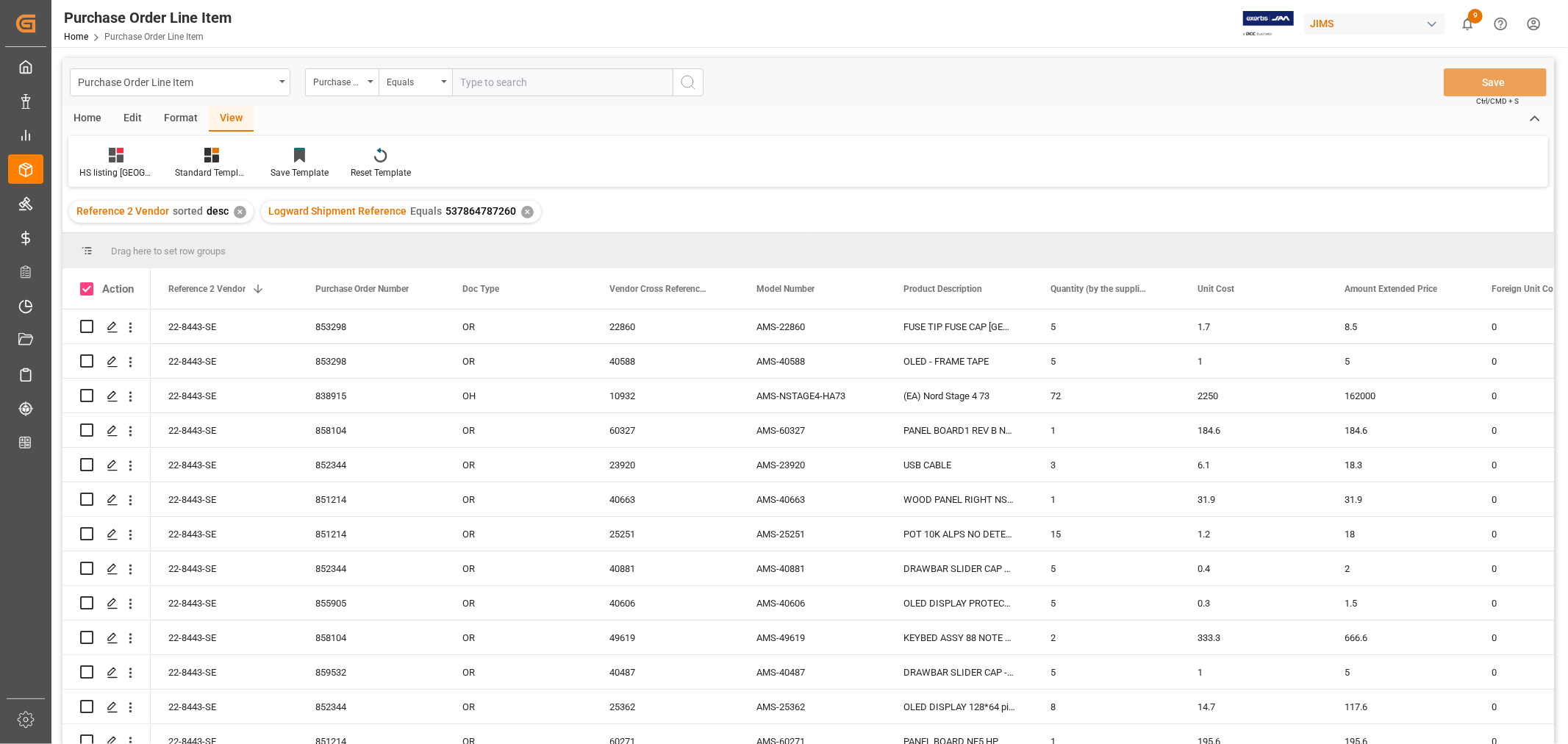
checkbox input "true"
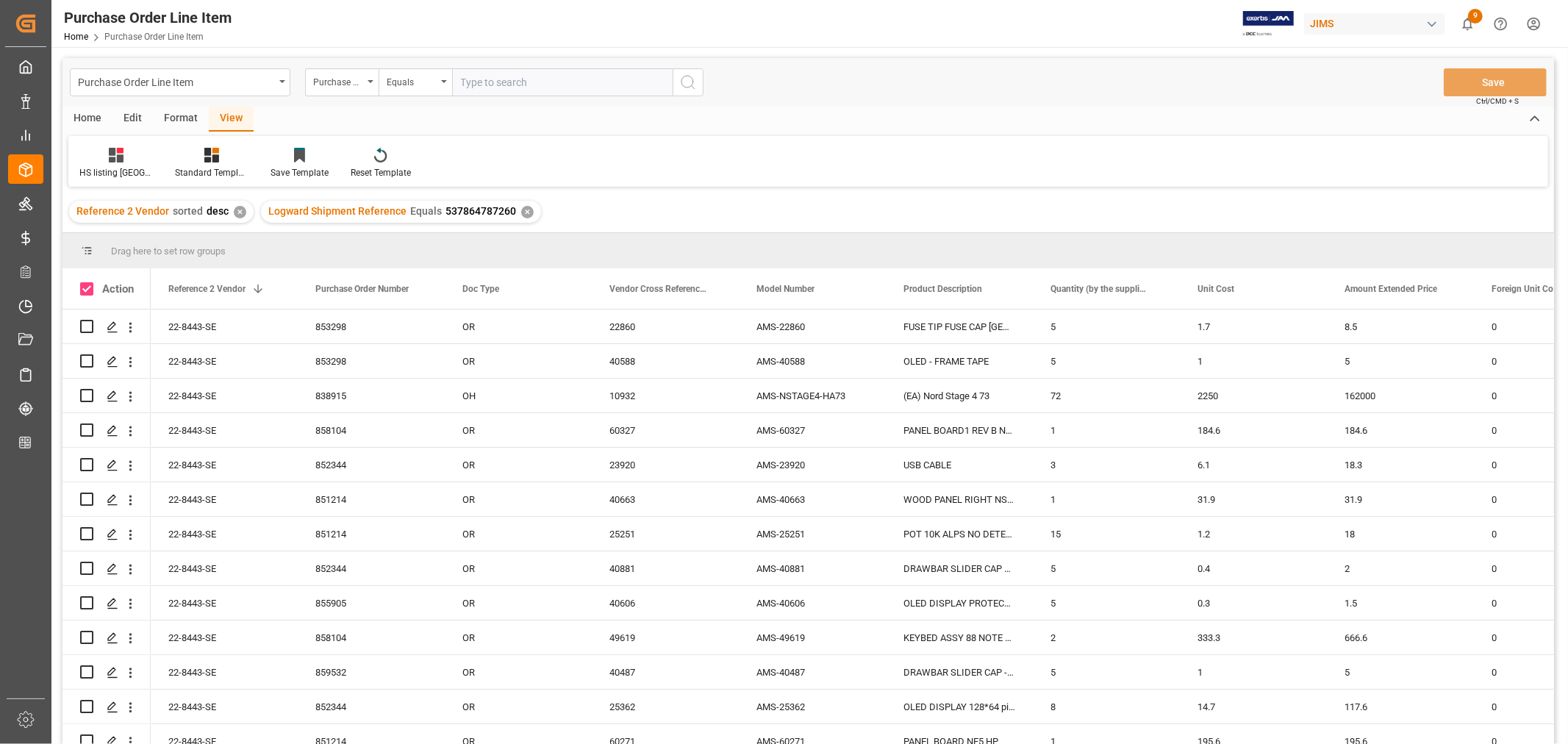
checkbox input "true"
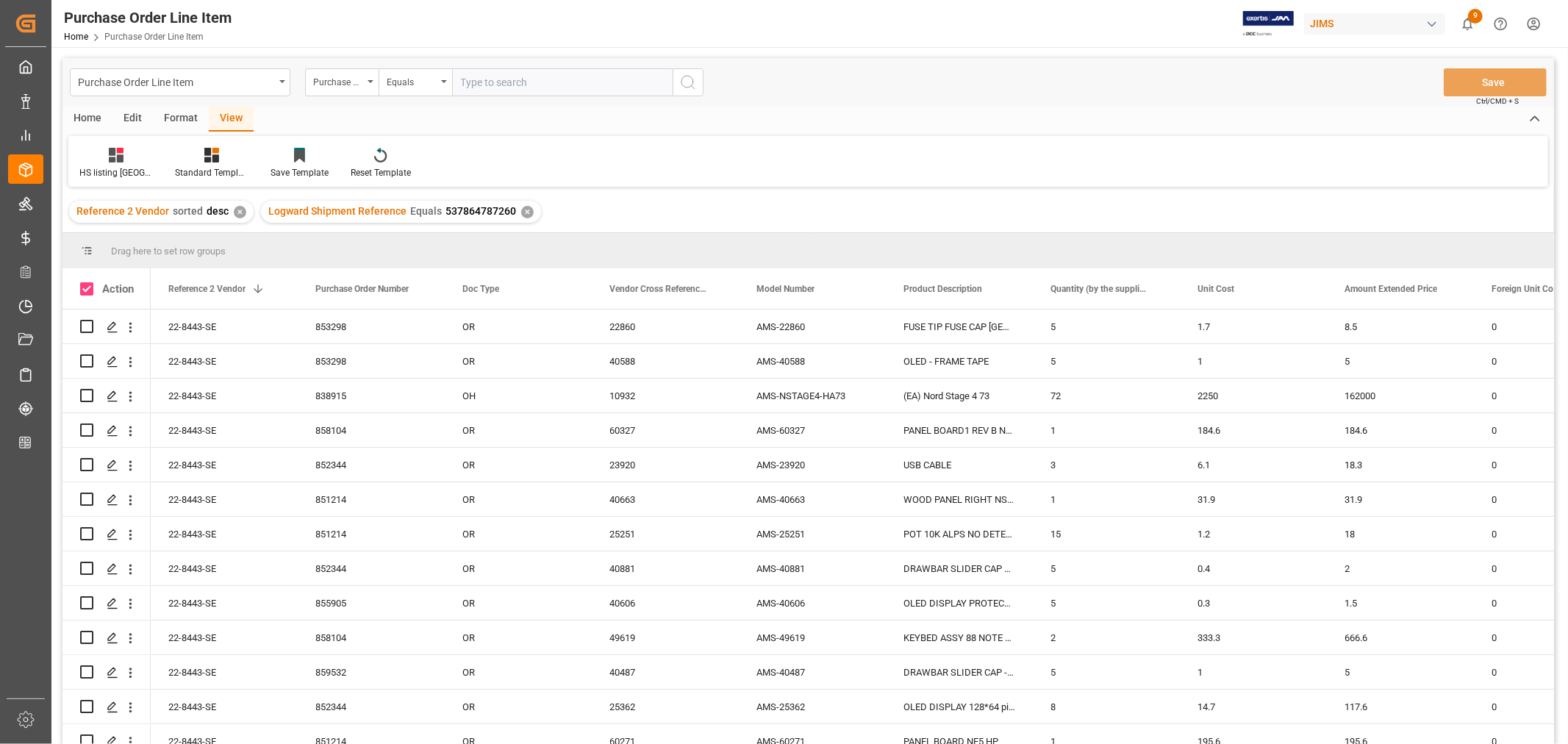
checkbox input "true"
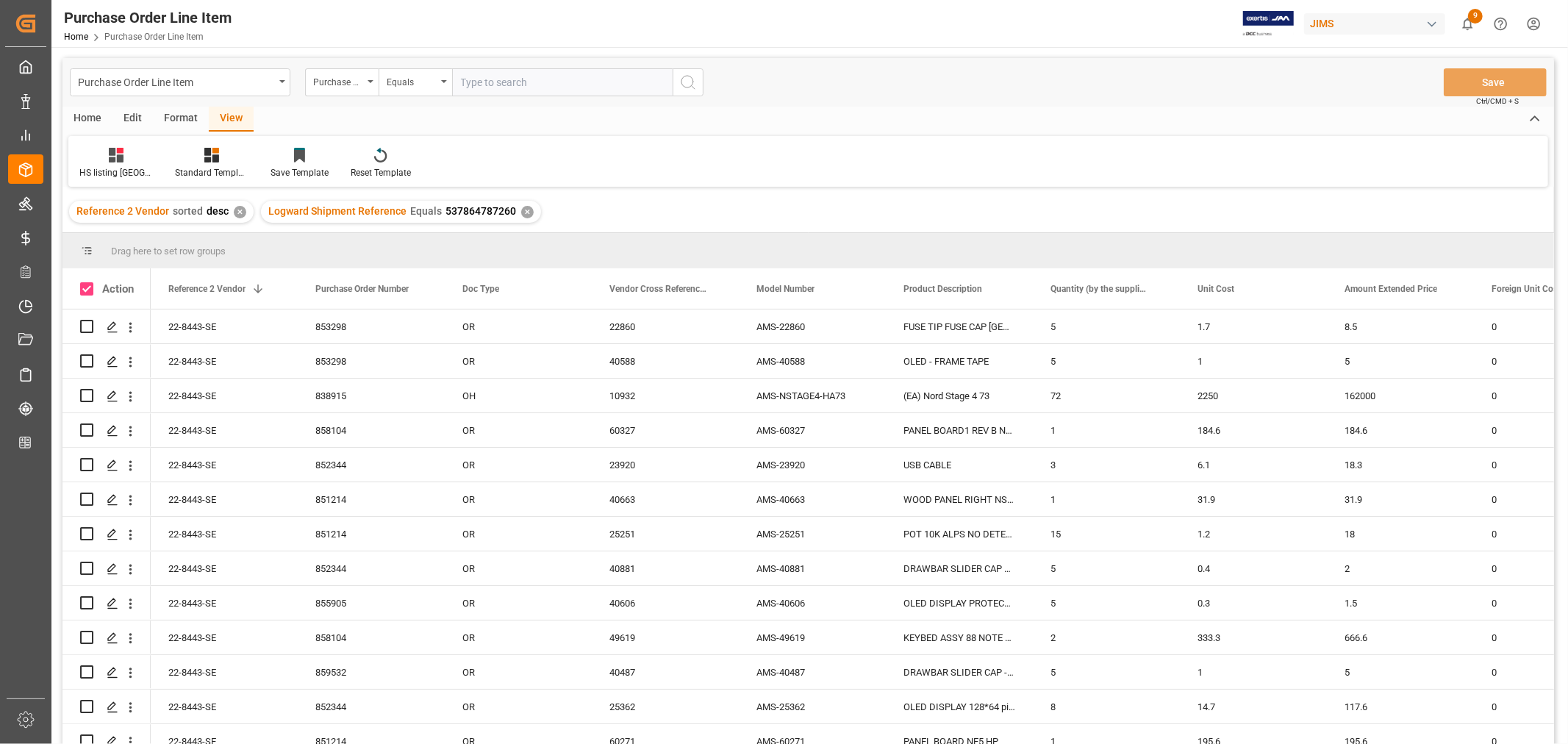
checkbox input "true"
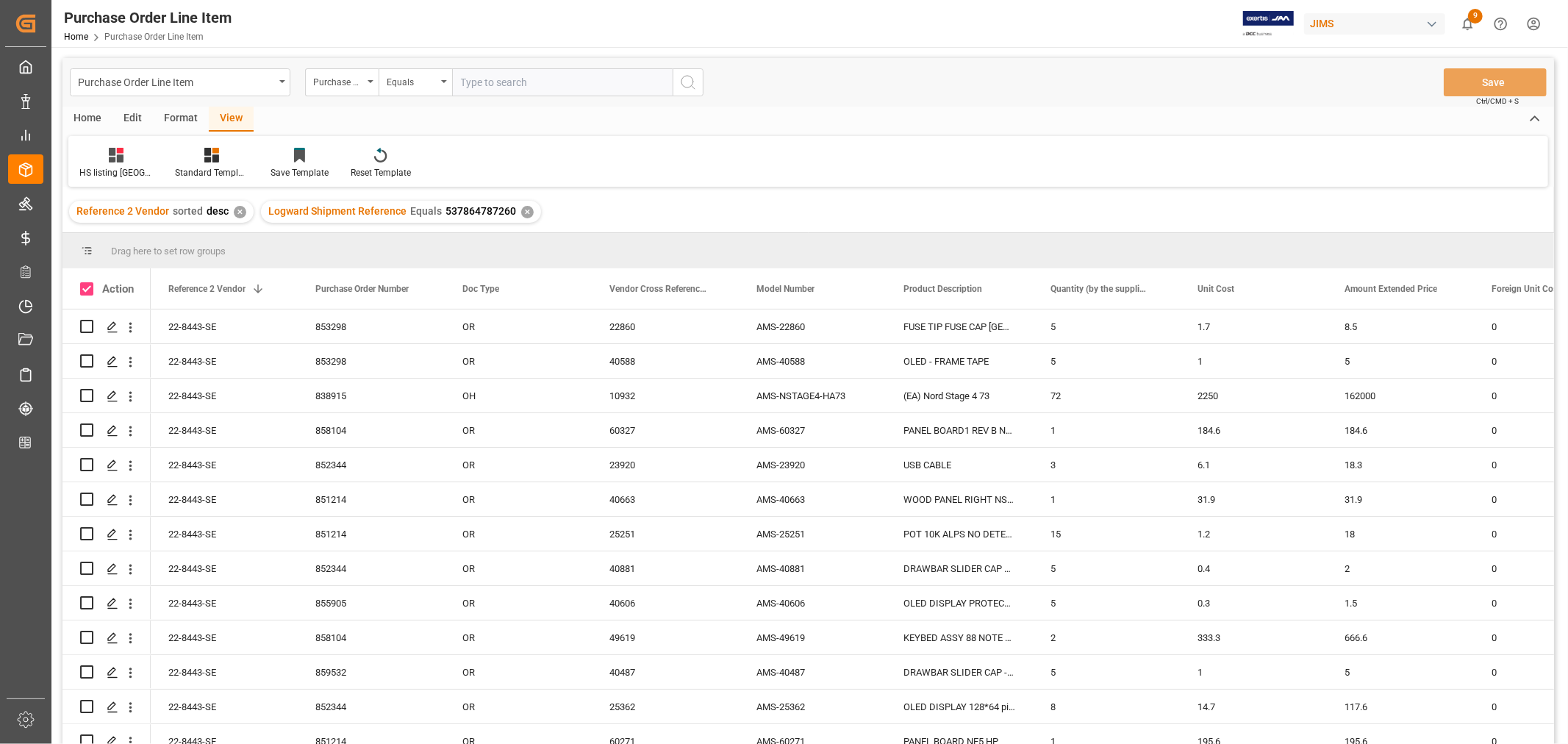
checkbox input "true"
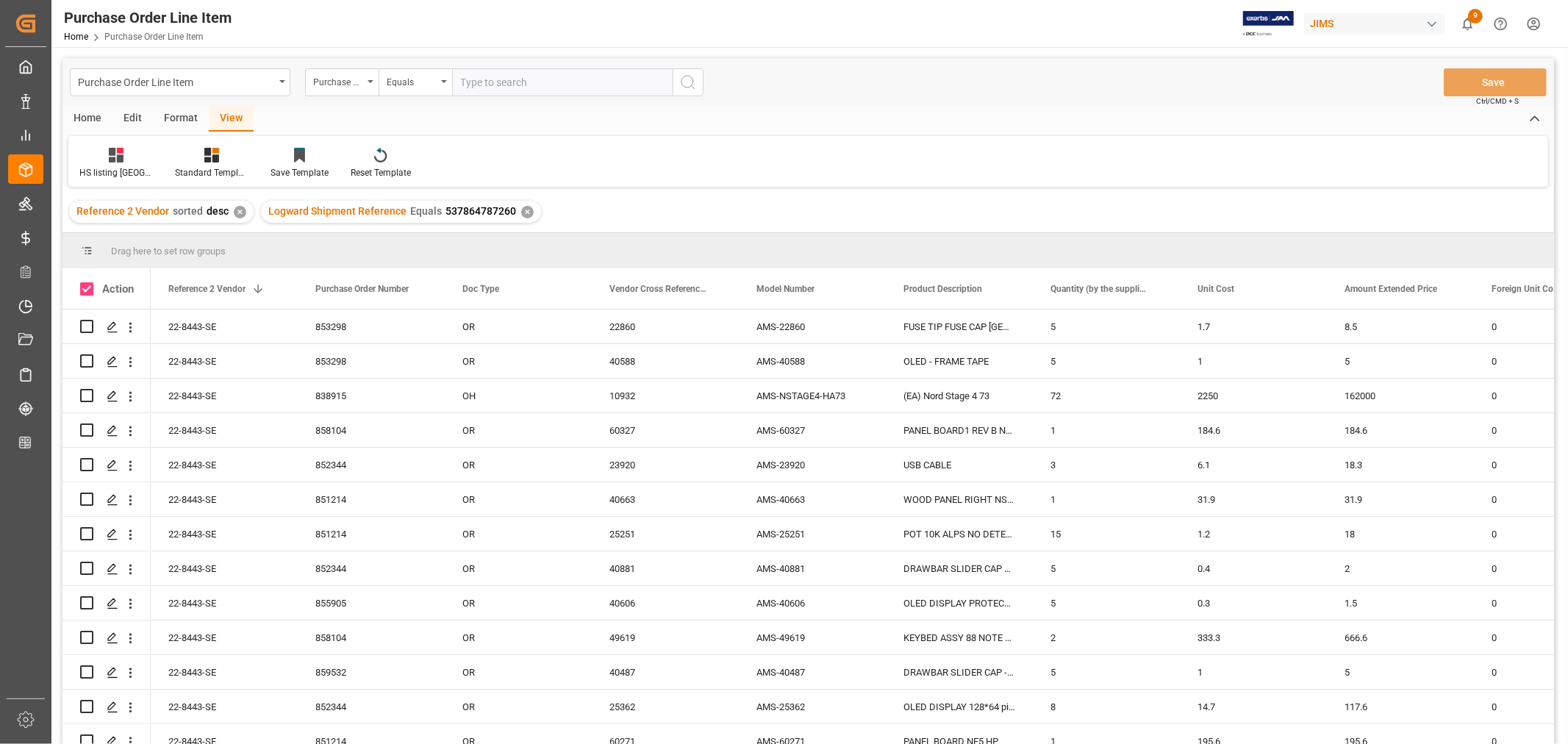
checkbox input "true"
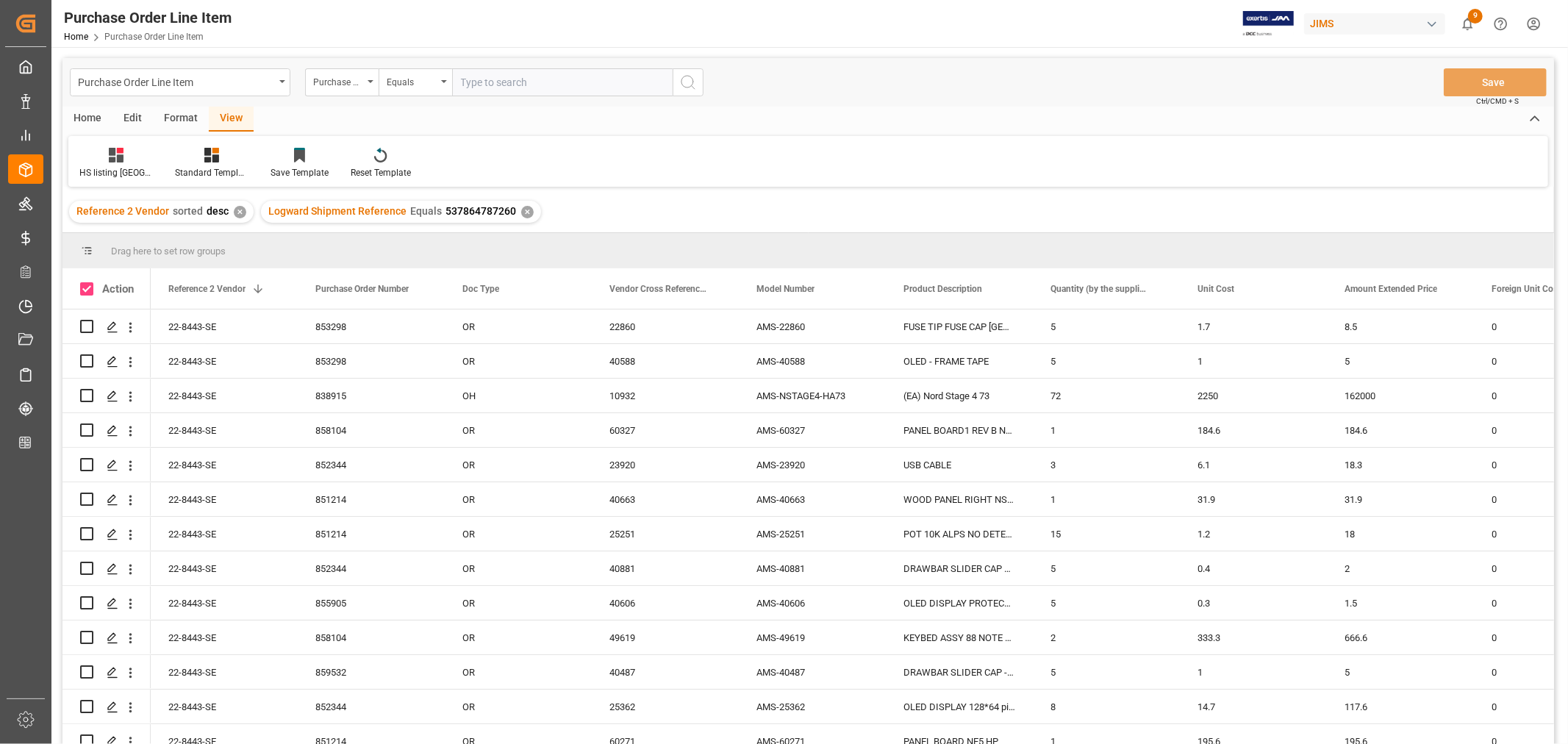
checkbox input "true"
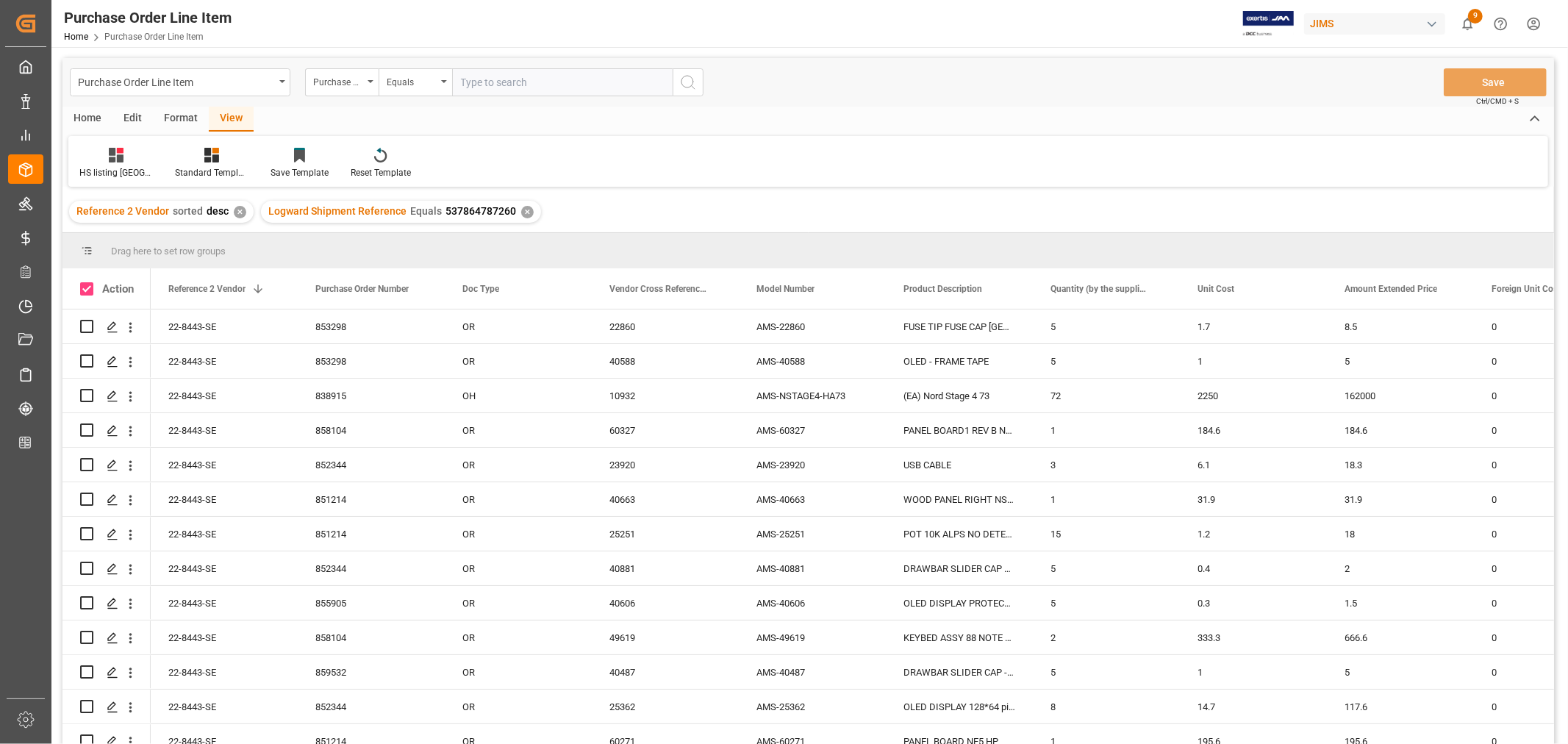
checkbox input "true"
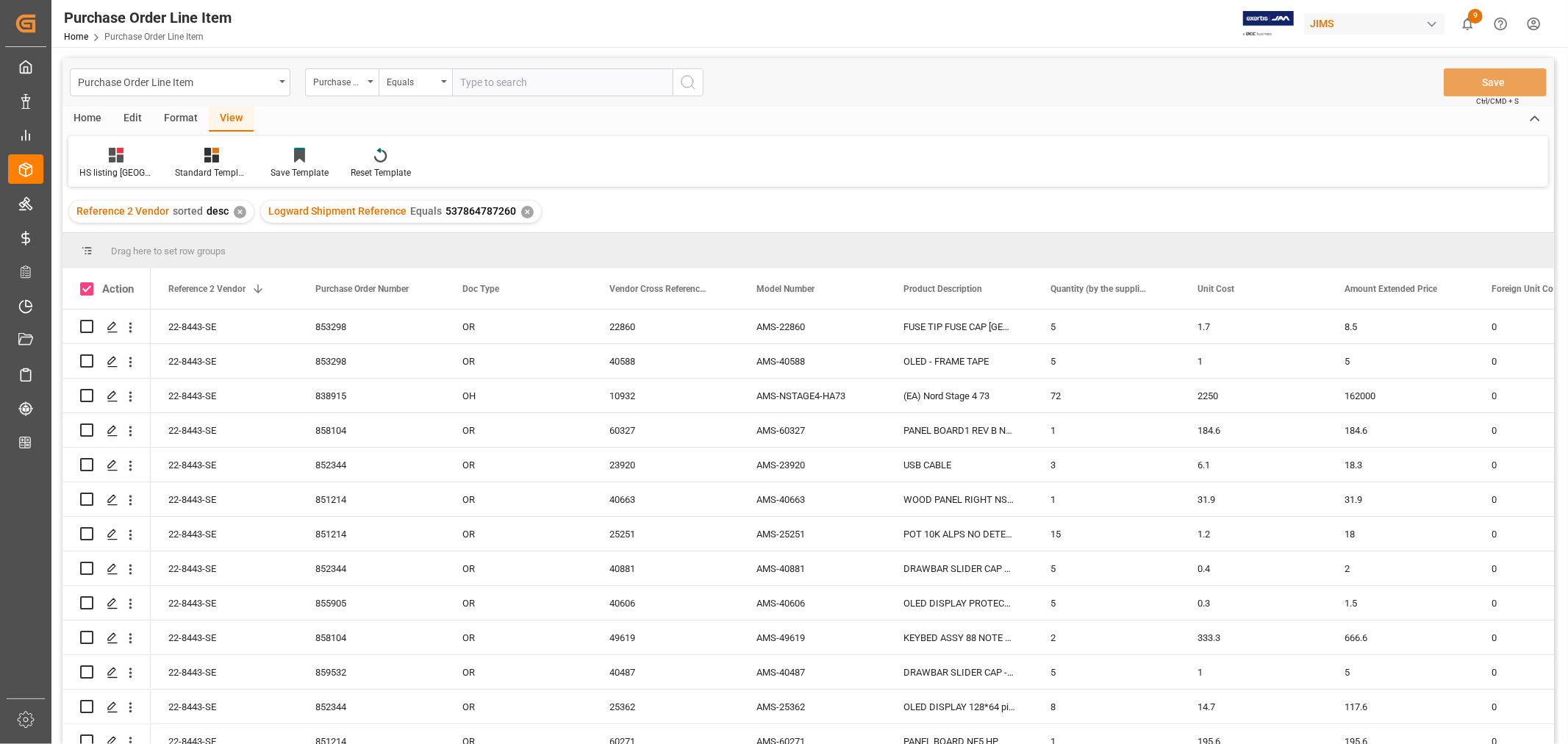
checkbox input "true"
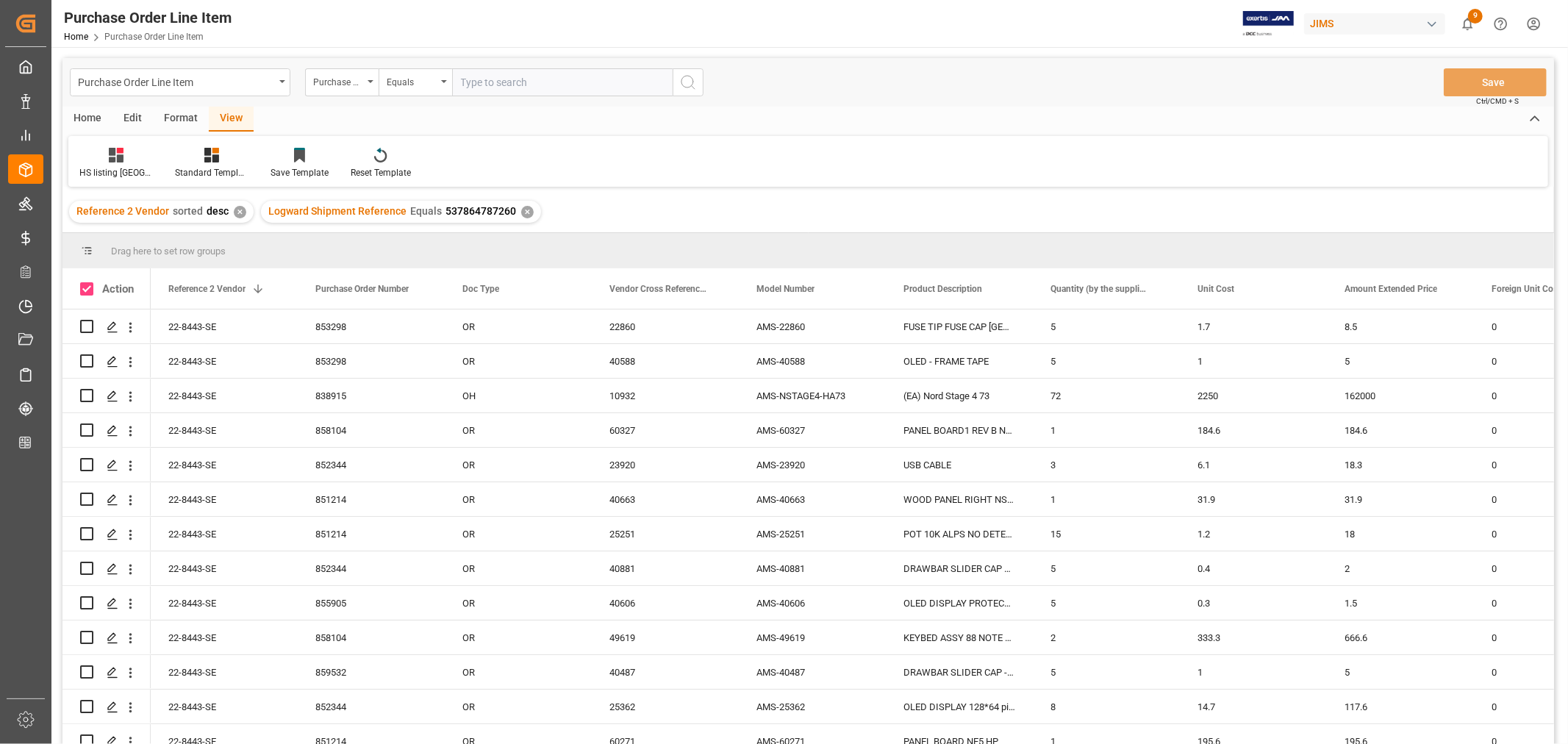
checkbox input "true"
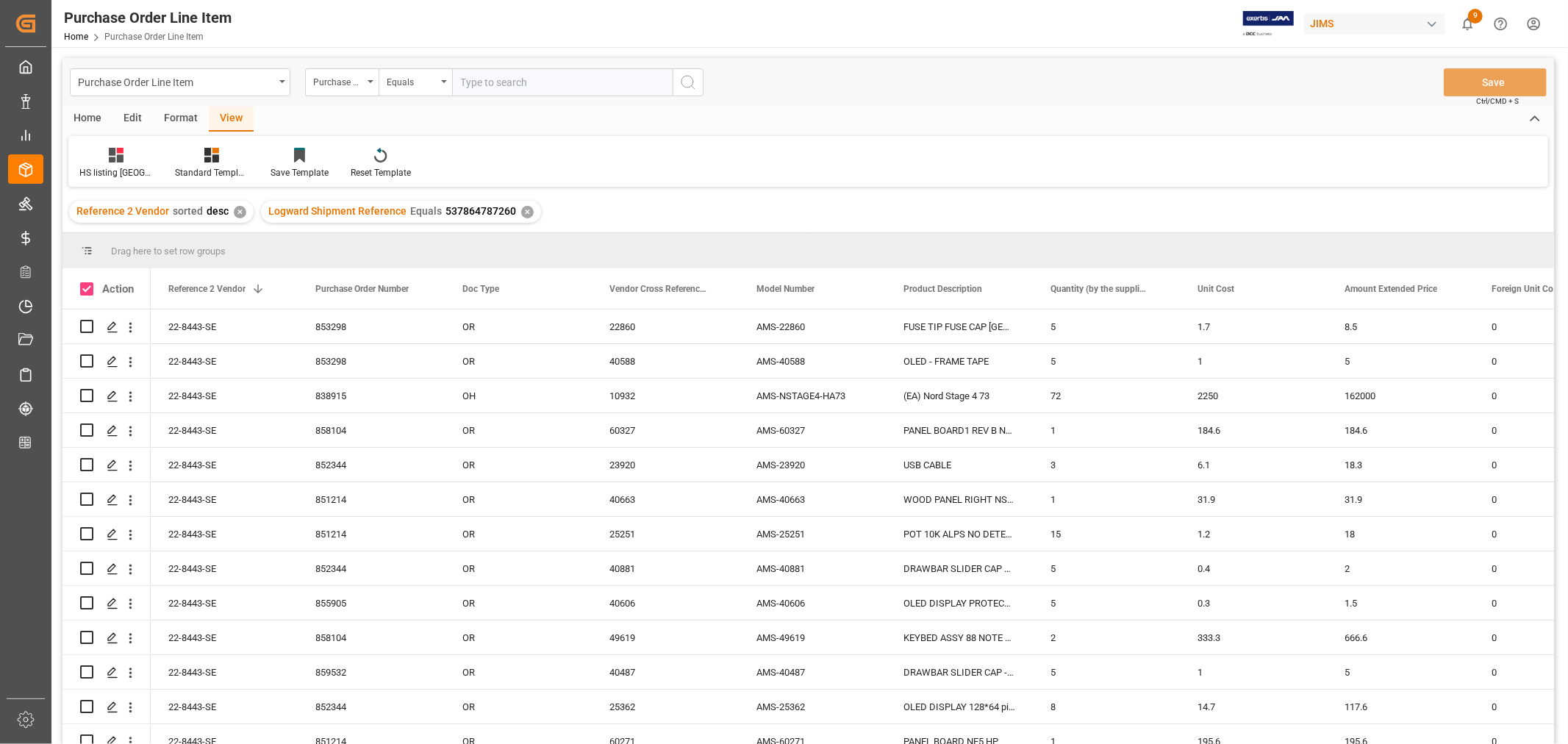
checkbox input "true"
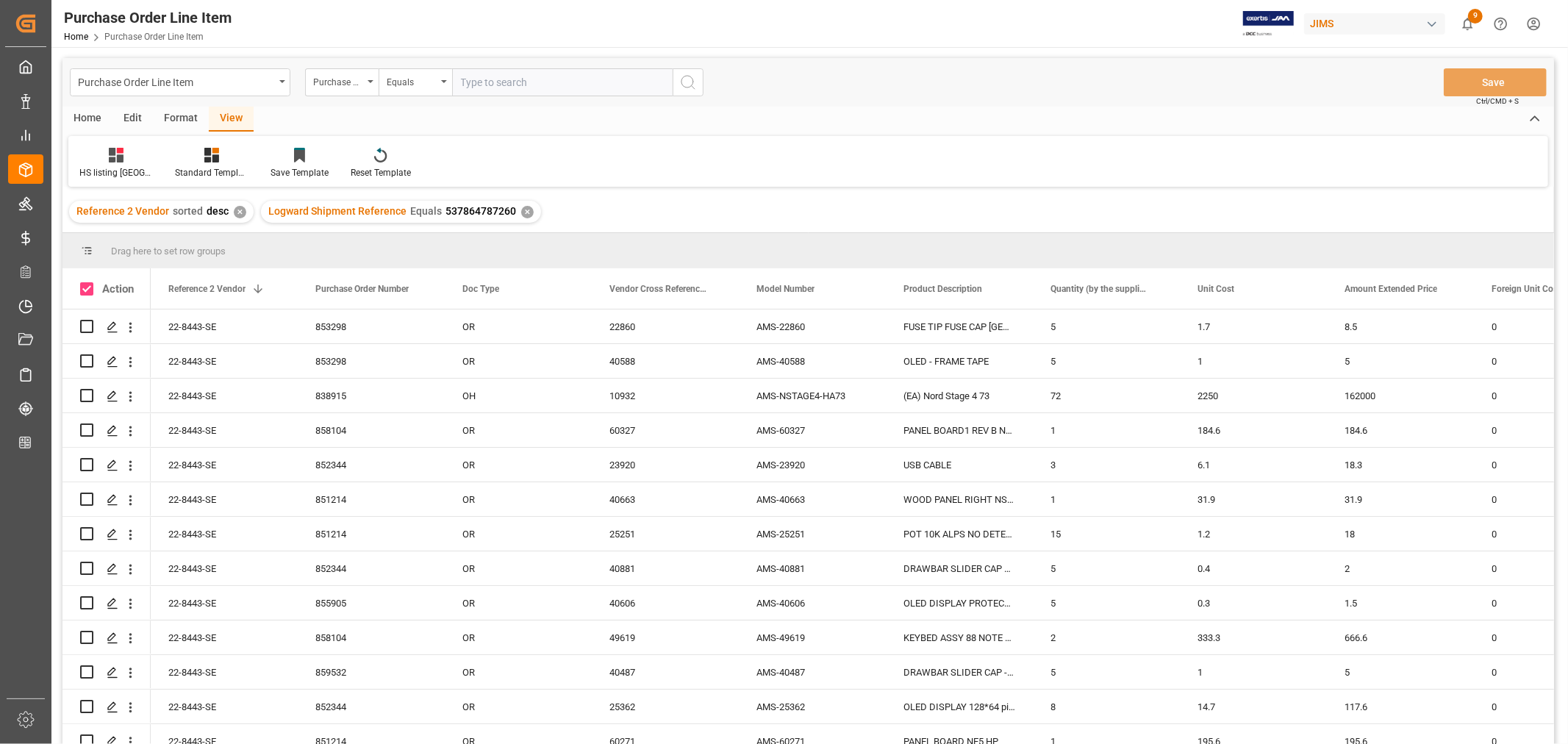
checkbox input "true"
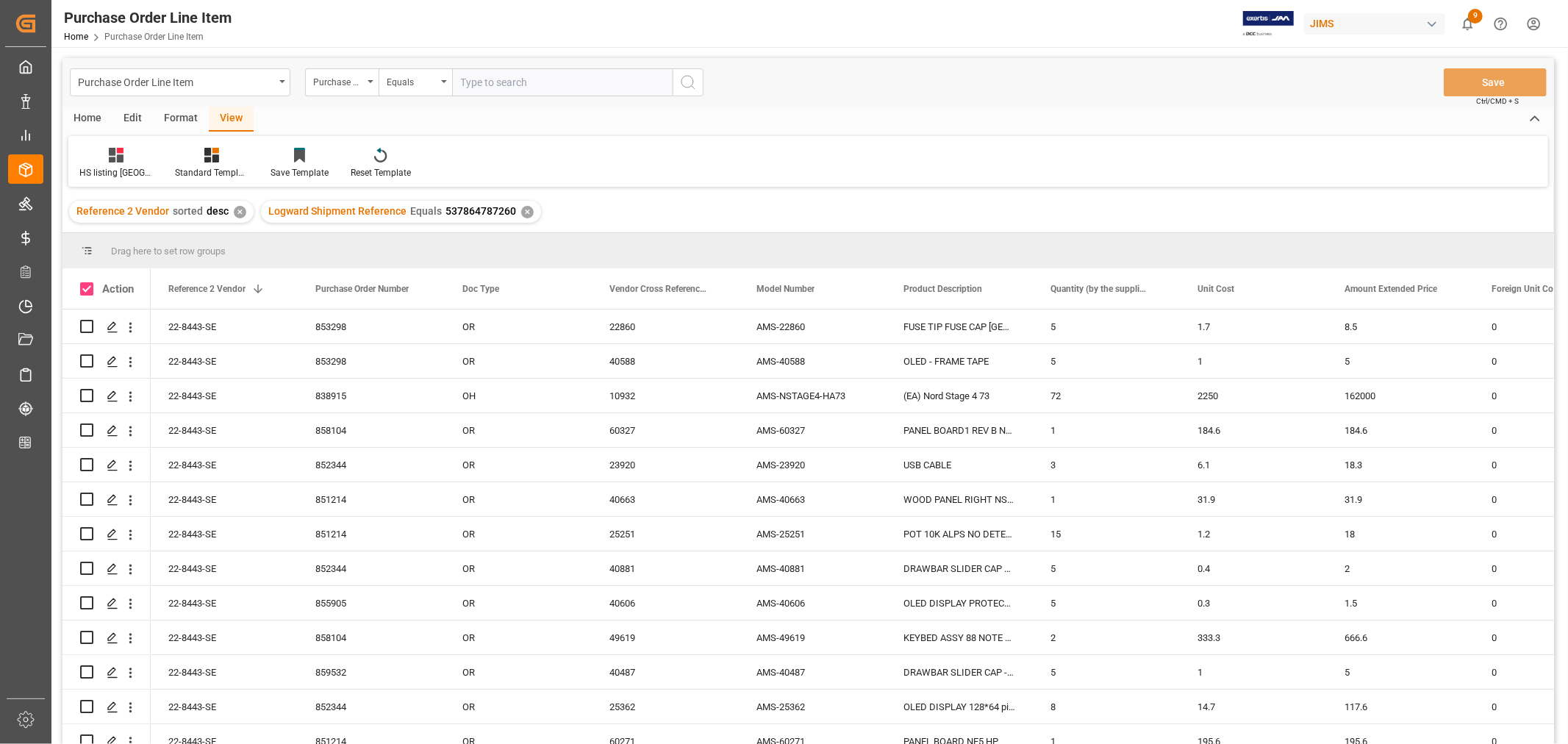
checkbox input "true"
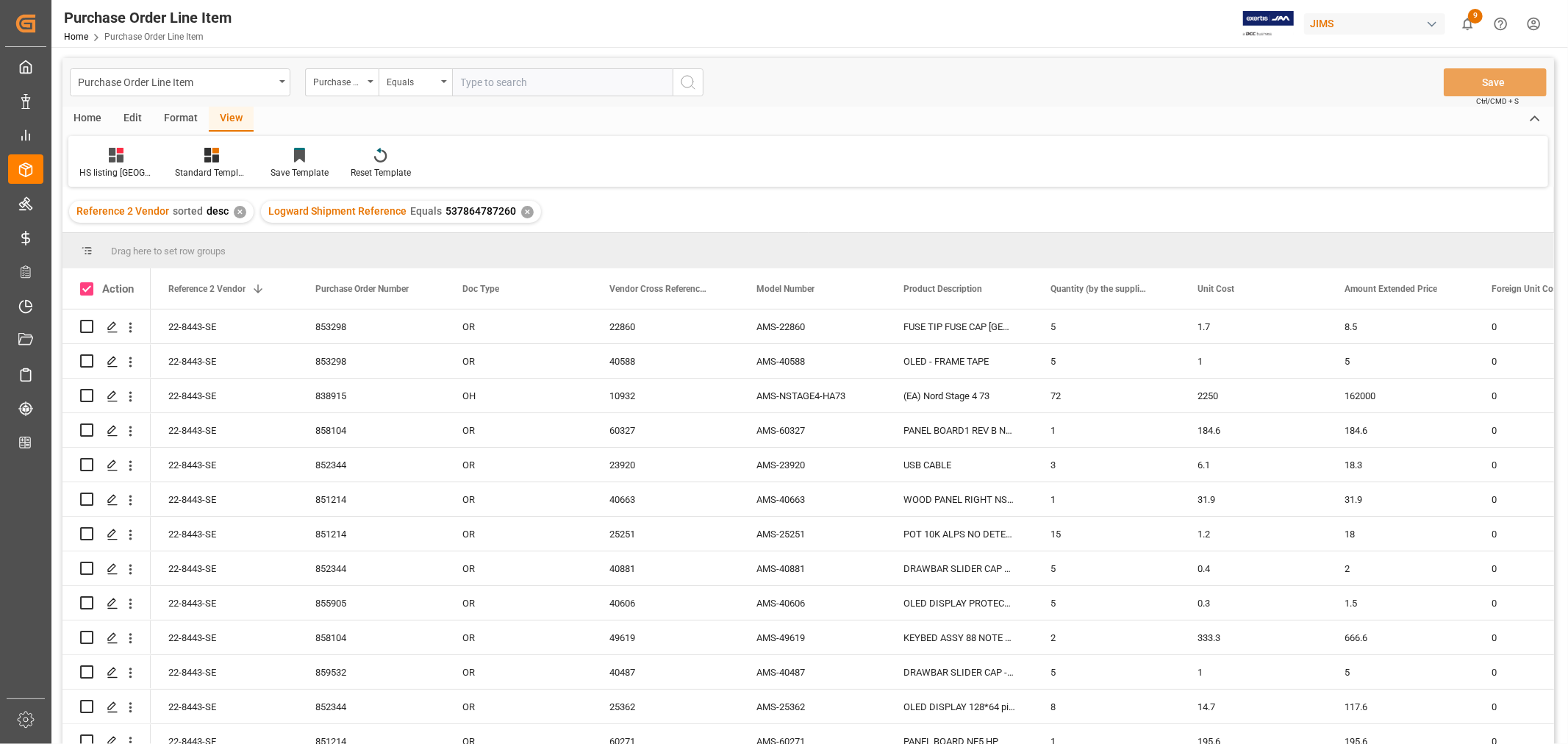
checkbox input "true"
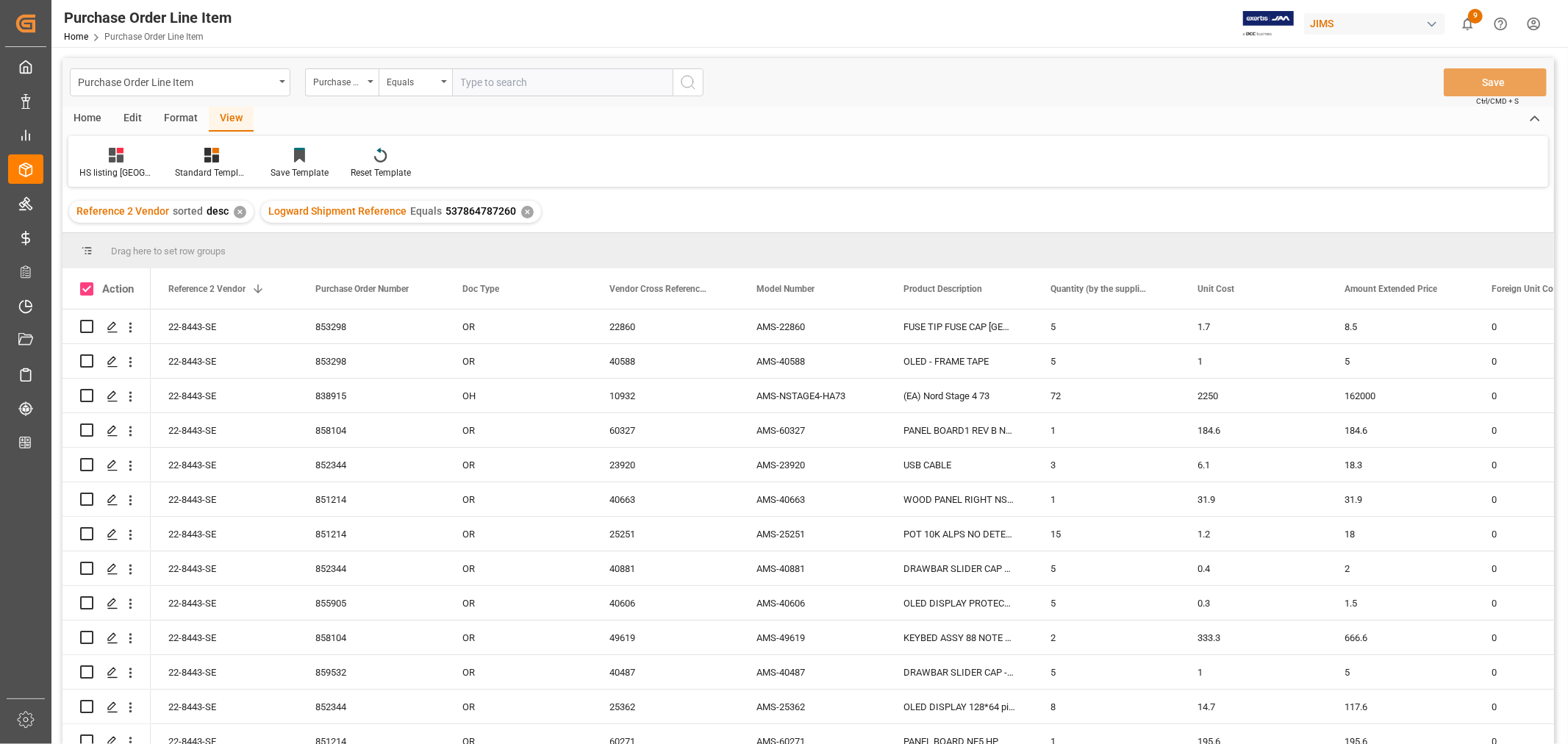
checkbox input "true"
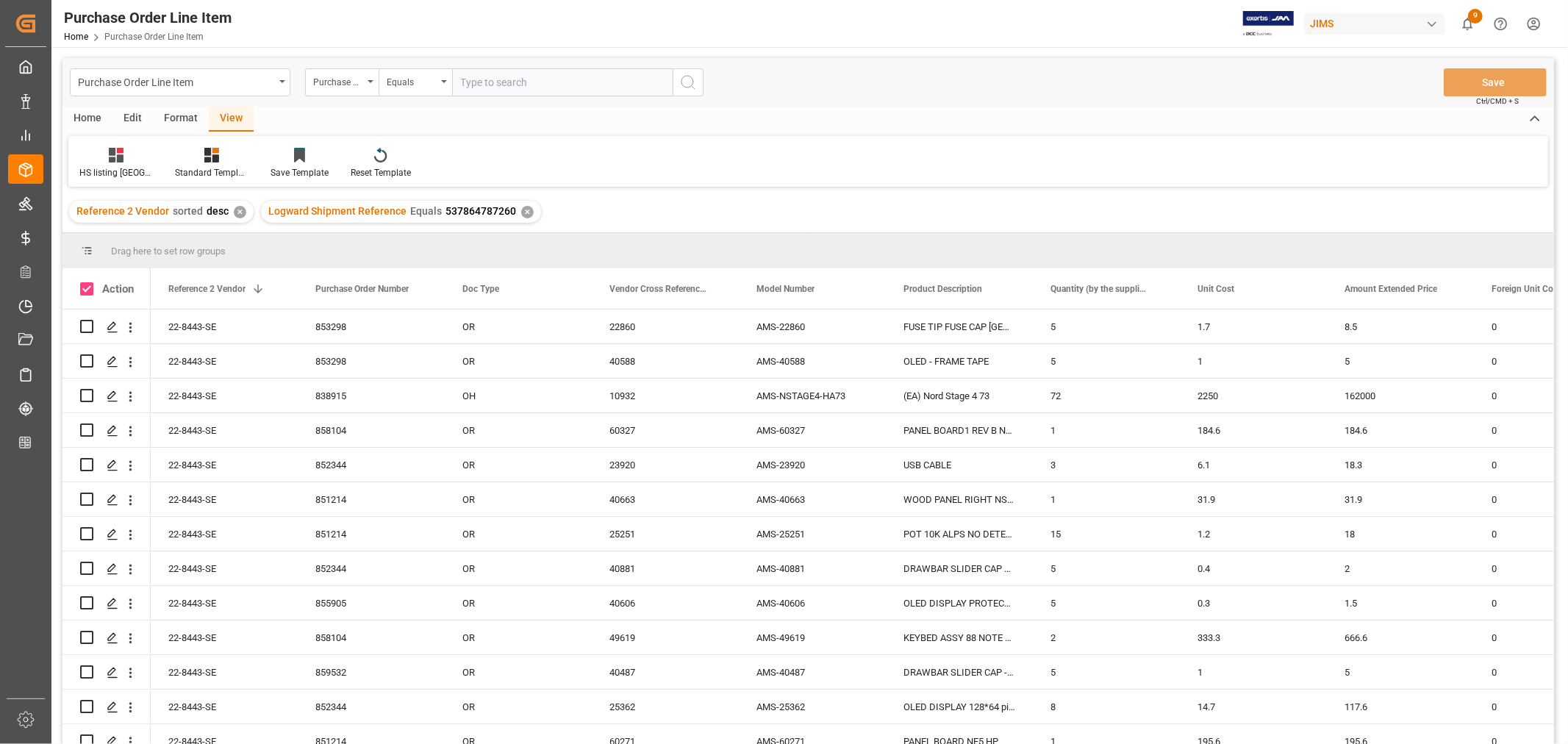
checkbox input "true"
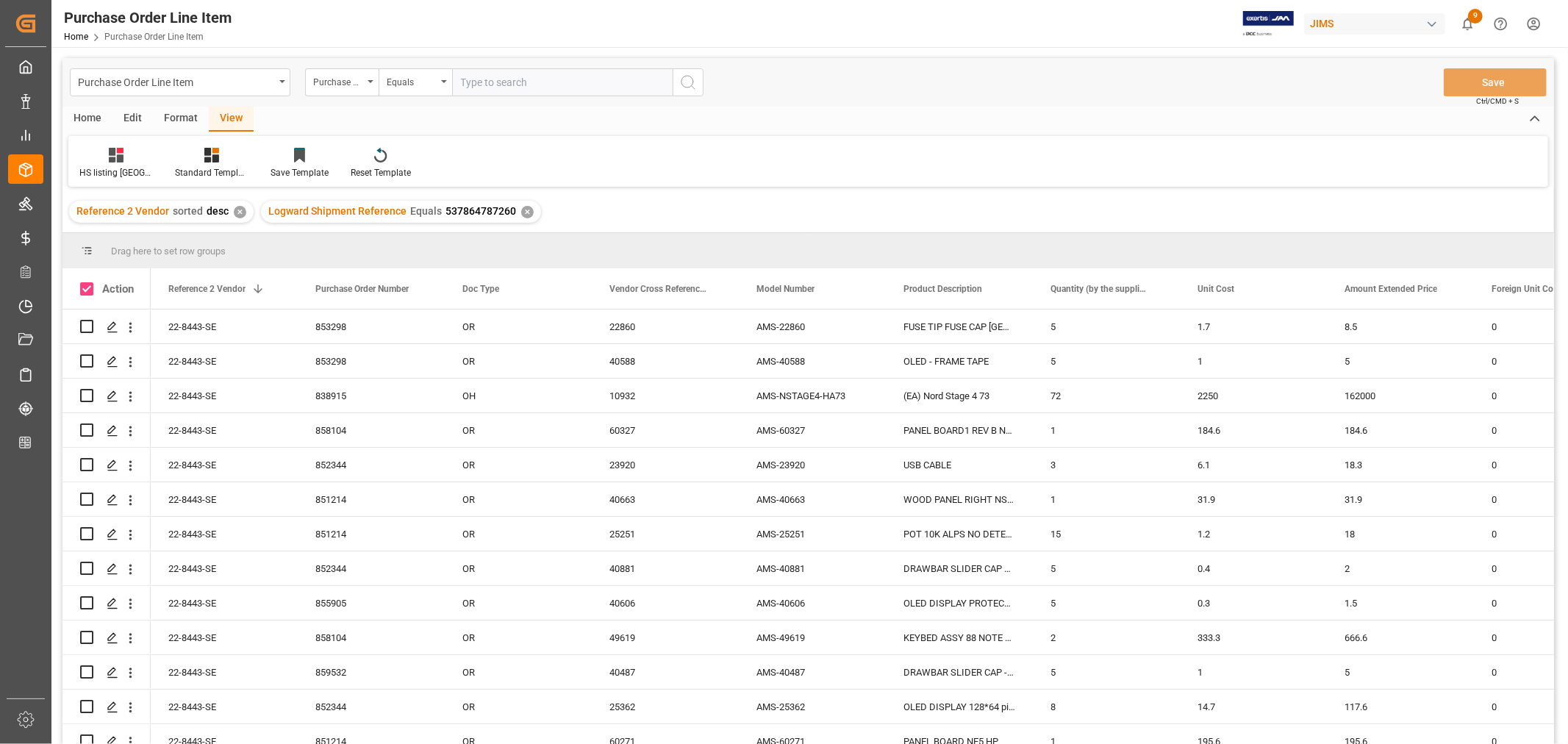
checkbox input "true"
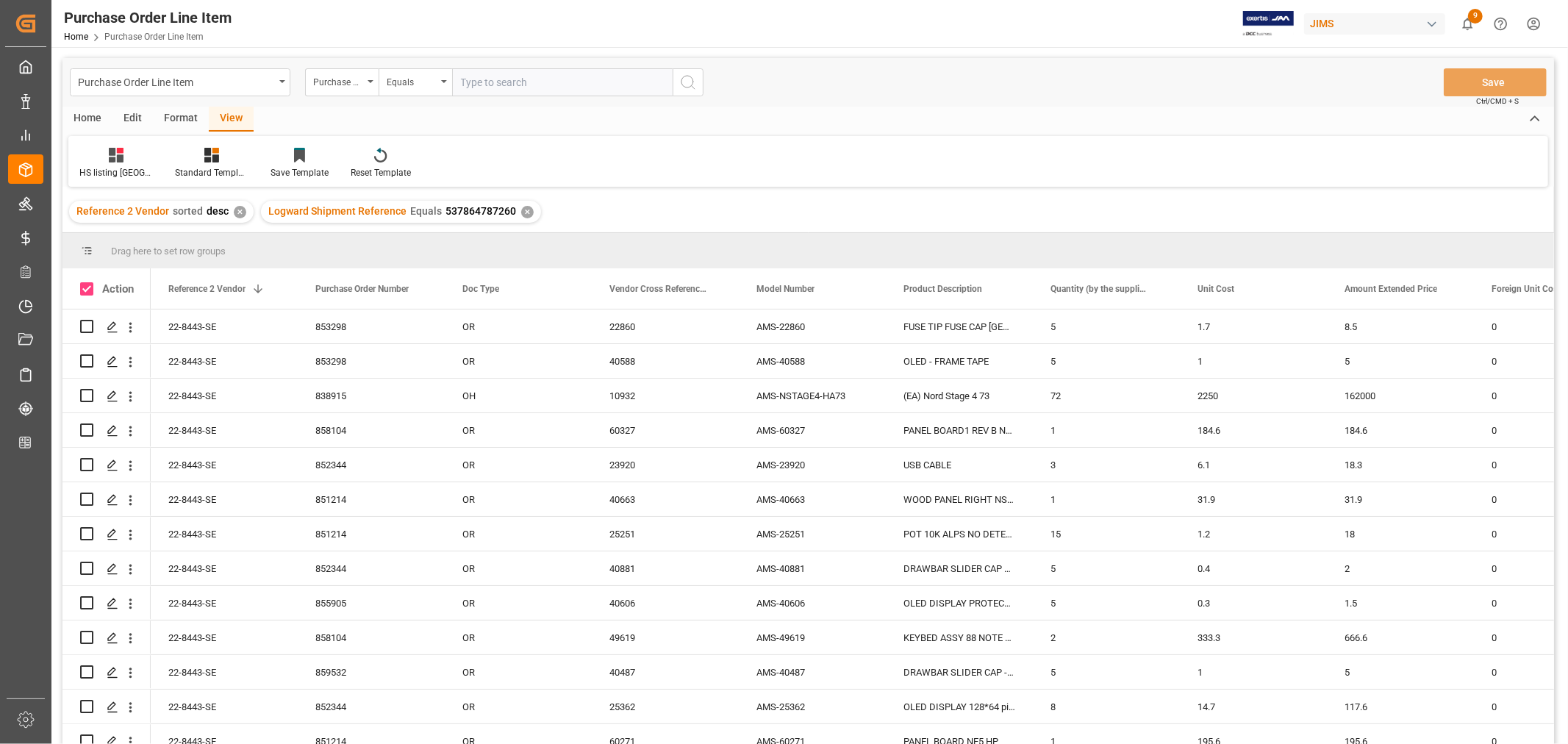
checkbox input "true"
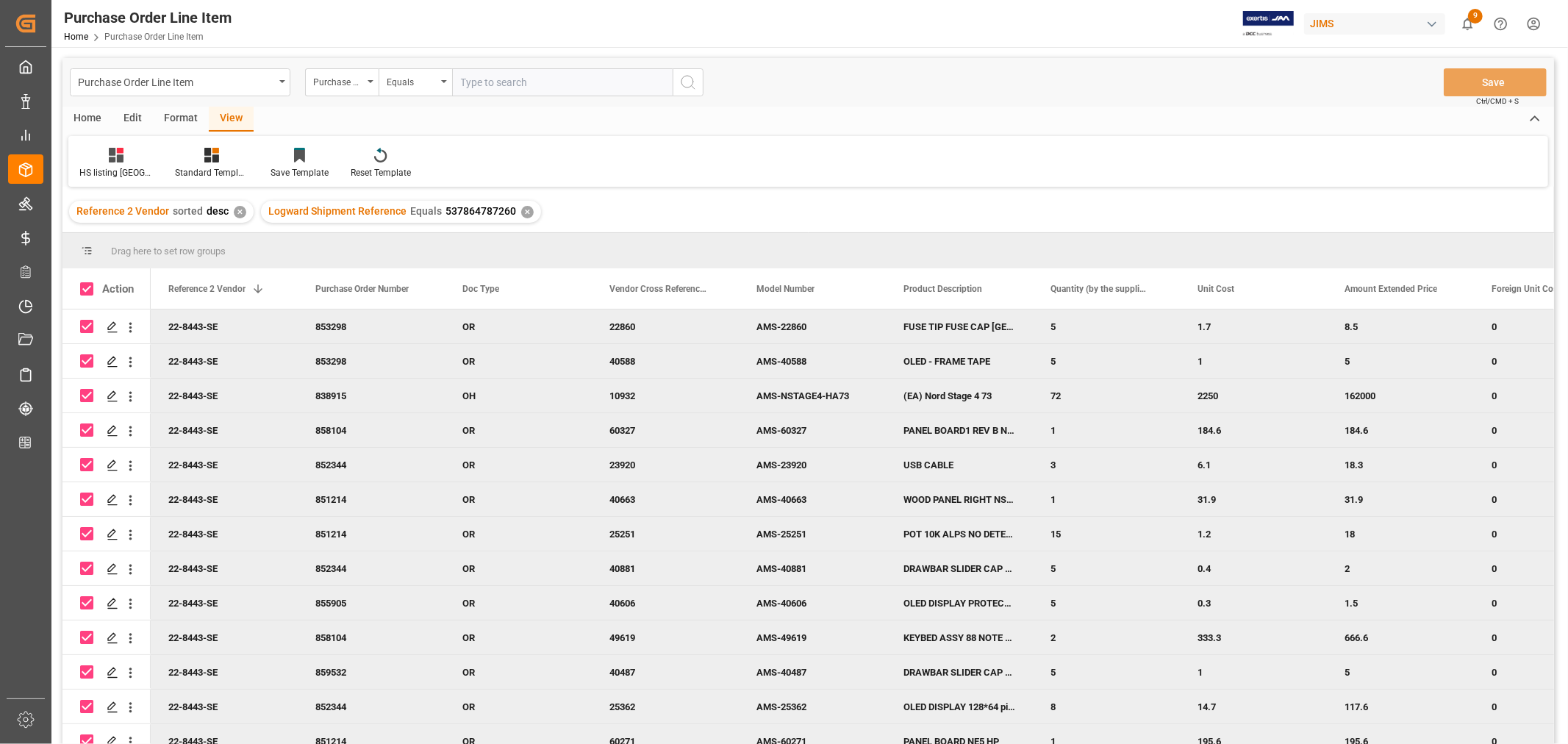
drag, startPoint x: 211, startPoint y: 317, endPoint x: 149, endPoint y: 306, distance: 63.0
click at [211, 316] on div "22-8443-SE" at bounding box center [224, 326] width 147 height 34
click at [86, 289] on span at bounding box center [86, 289] width 13 height 13
click at [91, 283] on input "checkbox" at bounding box center [91, 283] width 0 height 0
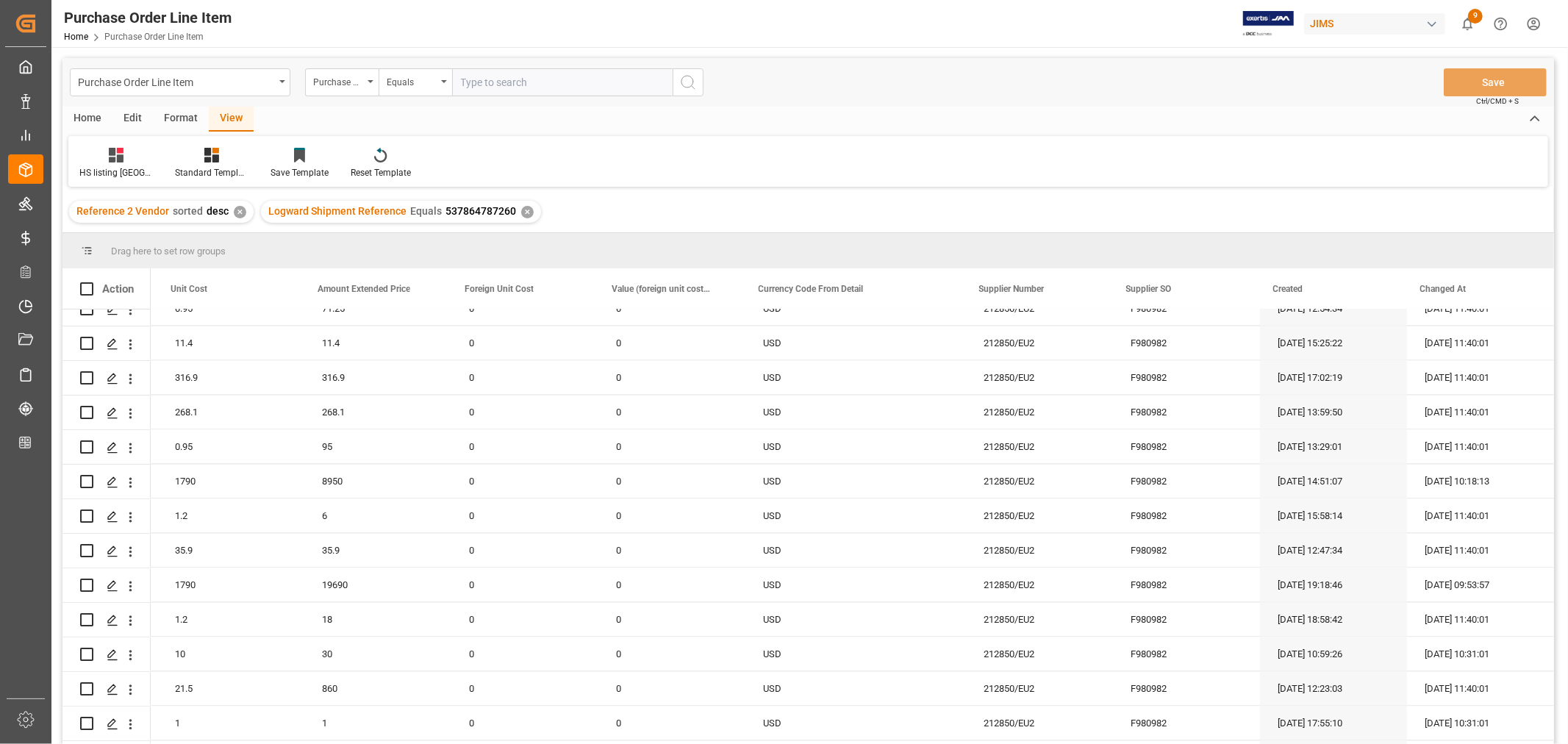
scroll to position [7371, 0]
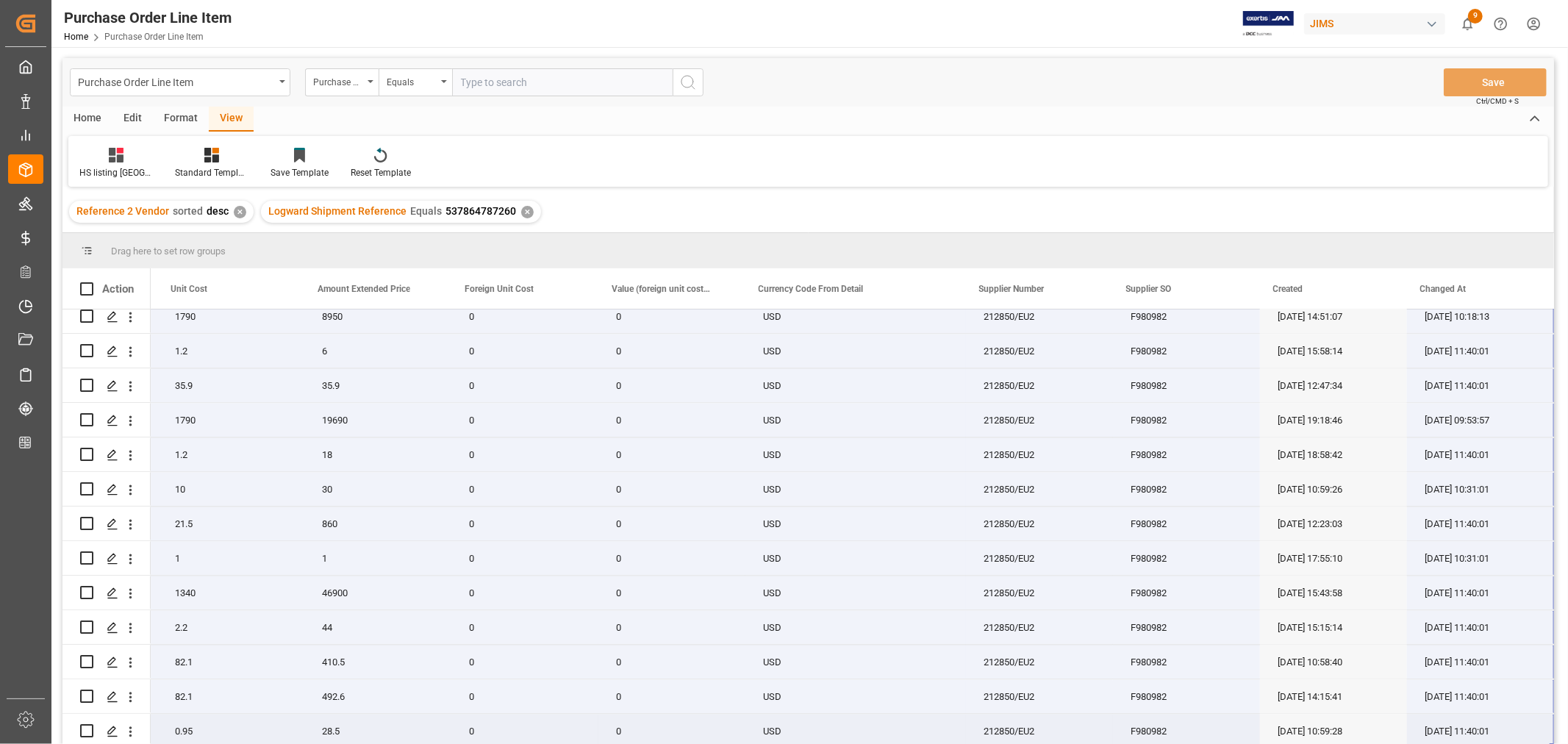
drag, startPoint x: 382, startPoint y: 319, endPoint x: 1532, endPoint y: 721, distance: 1218.2
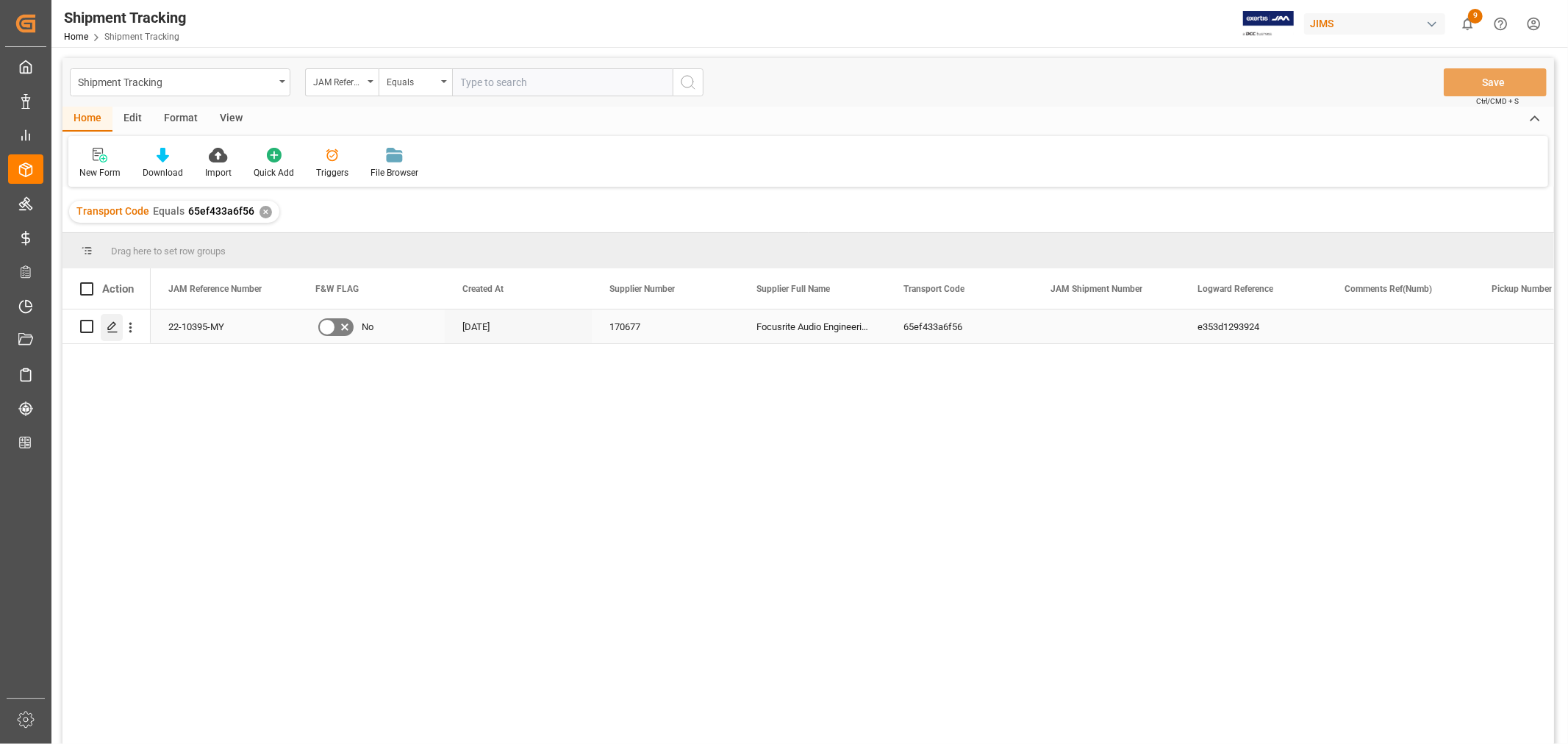
click at [118, 327] on icon "Press SPACE to select this row." at bounding box center [112, 327] width 12 height 12
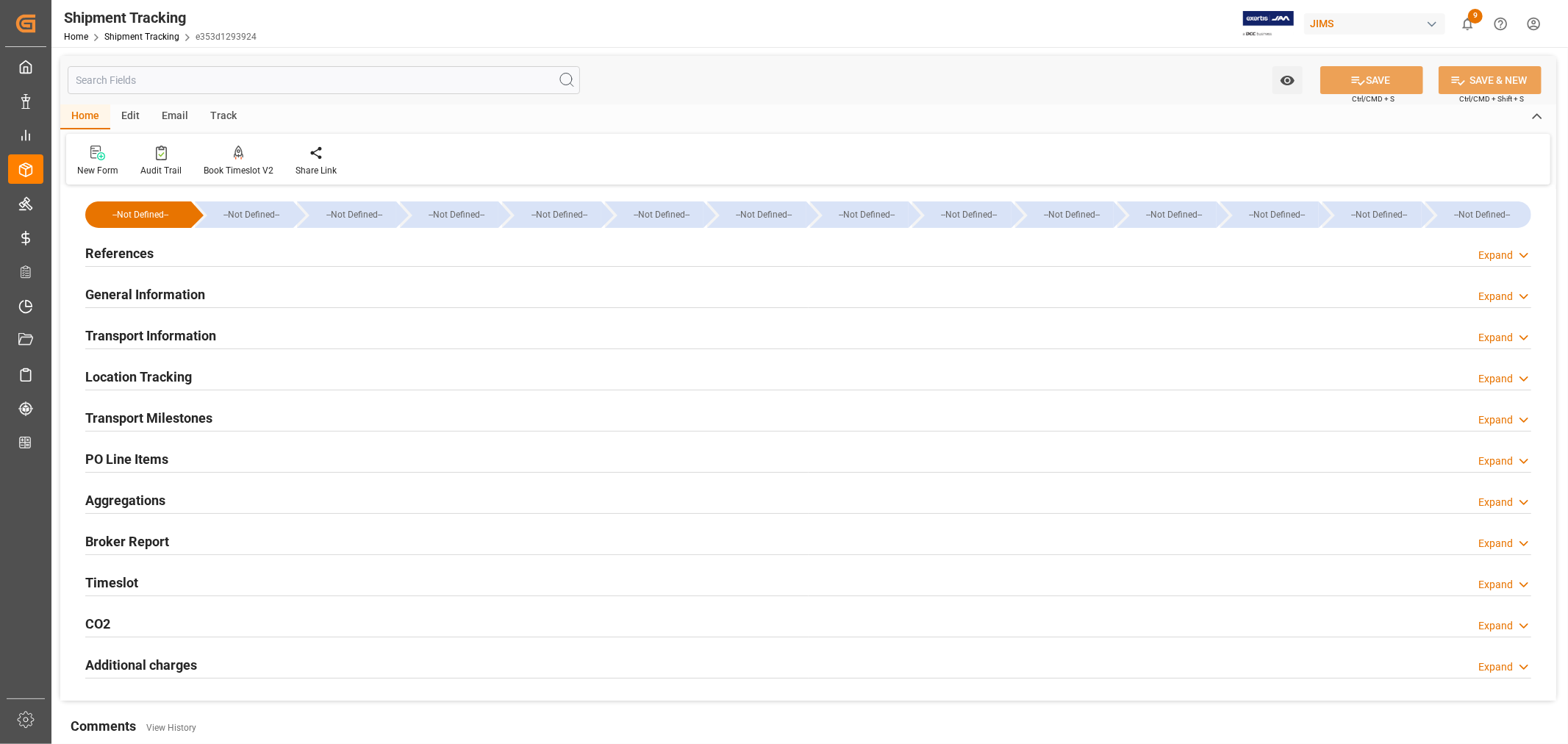
type input "[DATE]"
click at [135, 253] on h2 "References" at bounding box center [120, 252] width 68 height 20
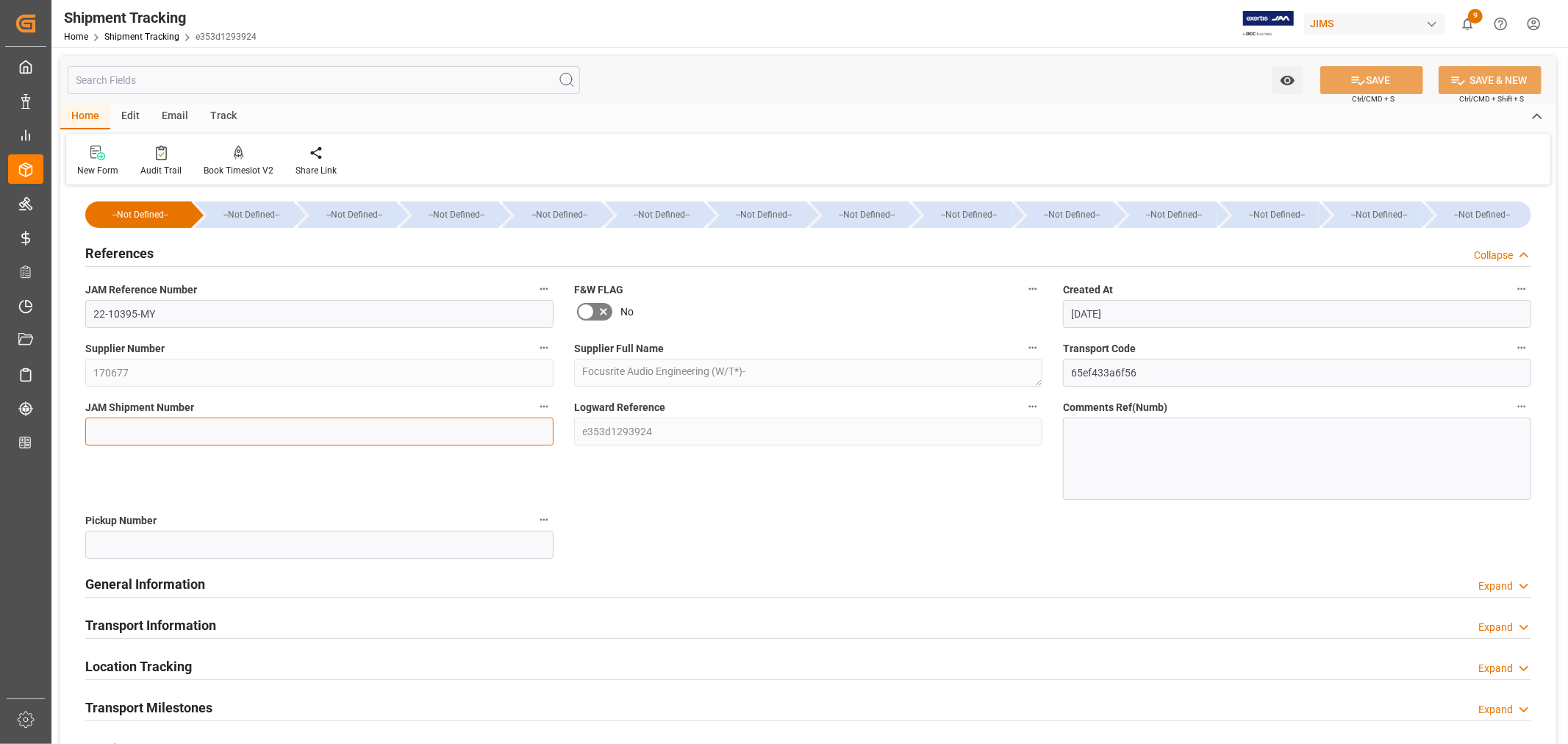
click at [121, 431] on input at bounding box center [319, 431] width 468 height 28
paste input "73005"
type input "73005"
click at [1361, 82] on icon at bounding box center [1358, 81] width 13 height 9
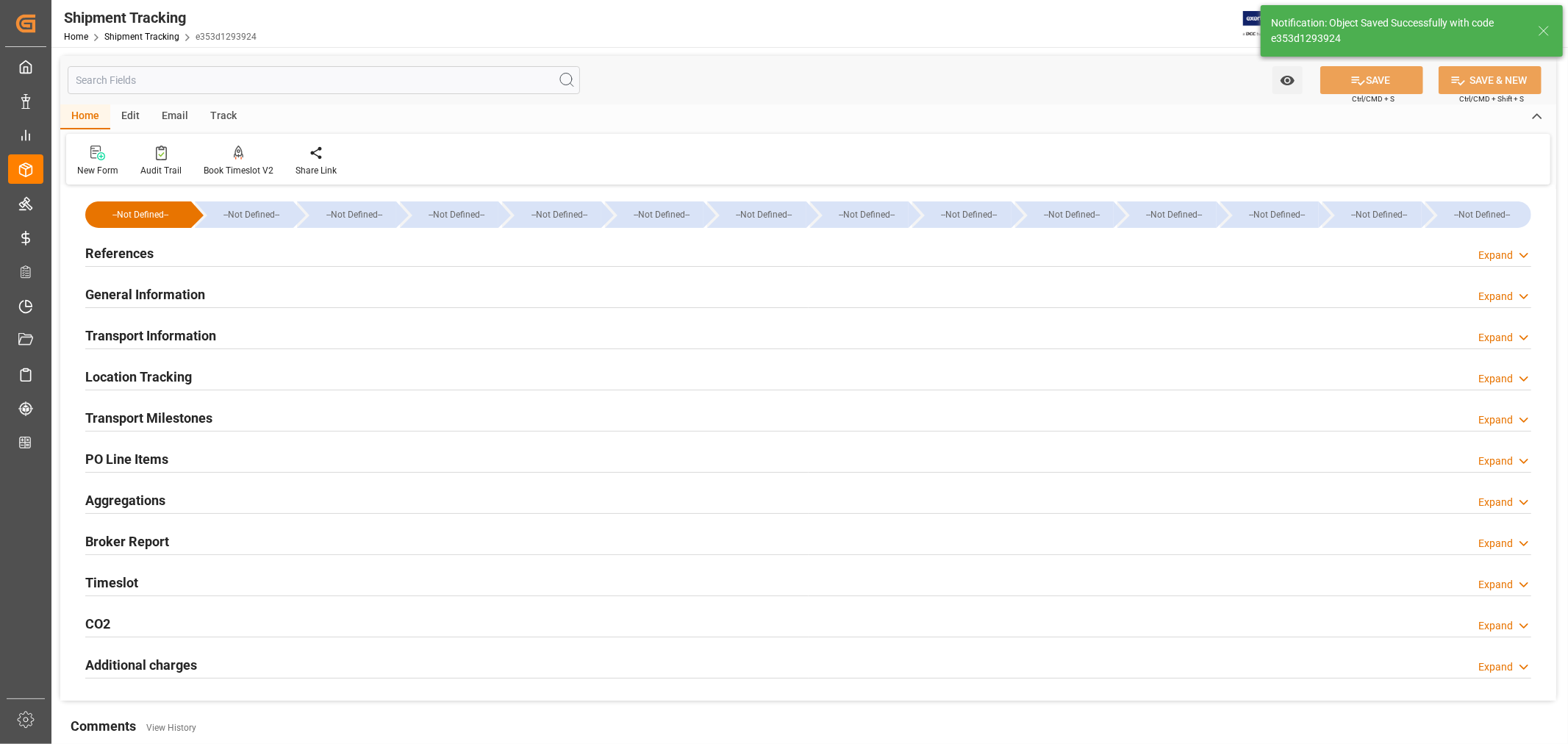
click at [178, 329] on h2 "Transport Information" at bounding box center [150, 335] width 131 height 20
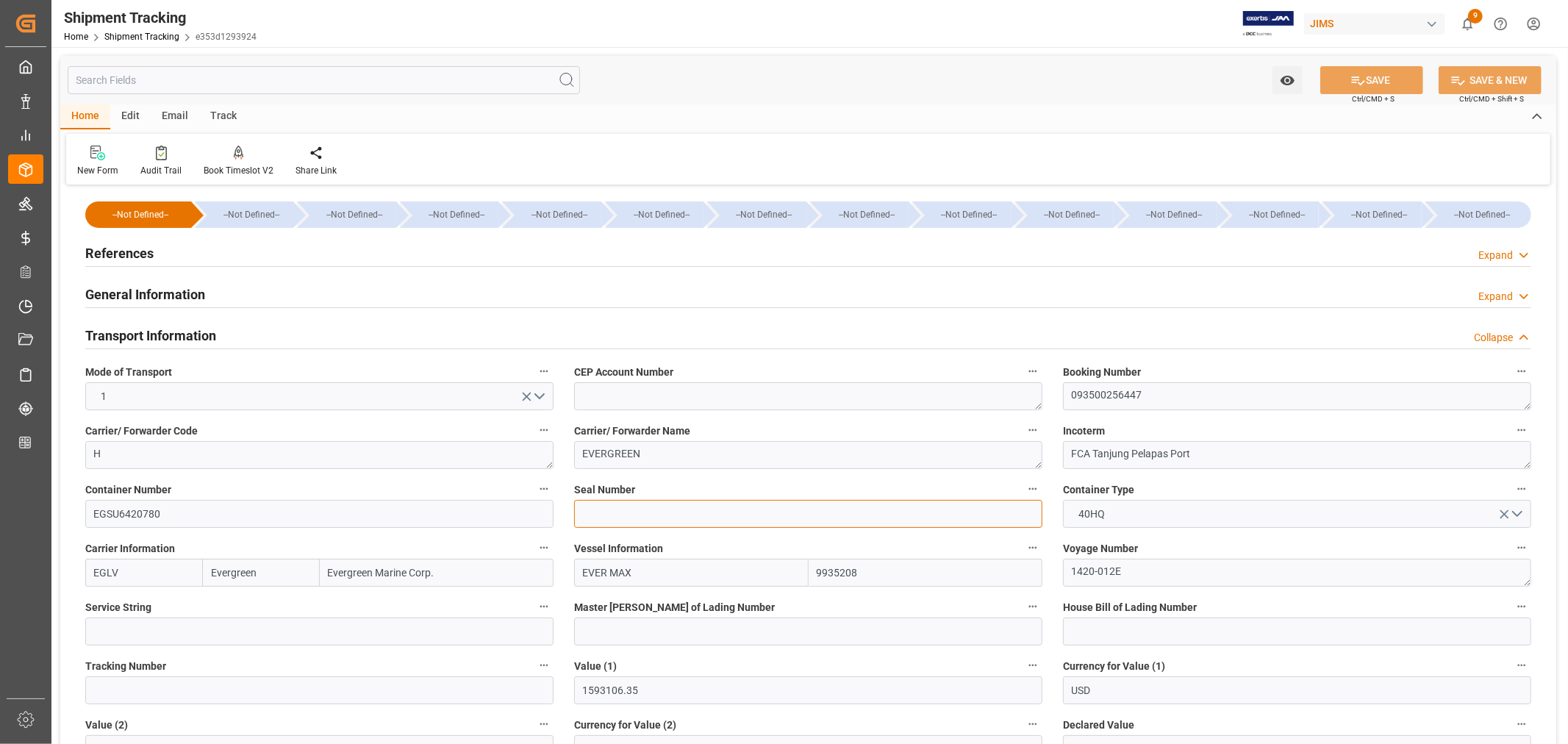
click at [609, 509] on input at bounding box center [808, 513] width 468 height 28
paste input "EMCQPN0964"
type input "EMCQPN0964"
click at [1351, 79] on icon at bounding box center [1358, 80] width 15 height 15
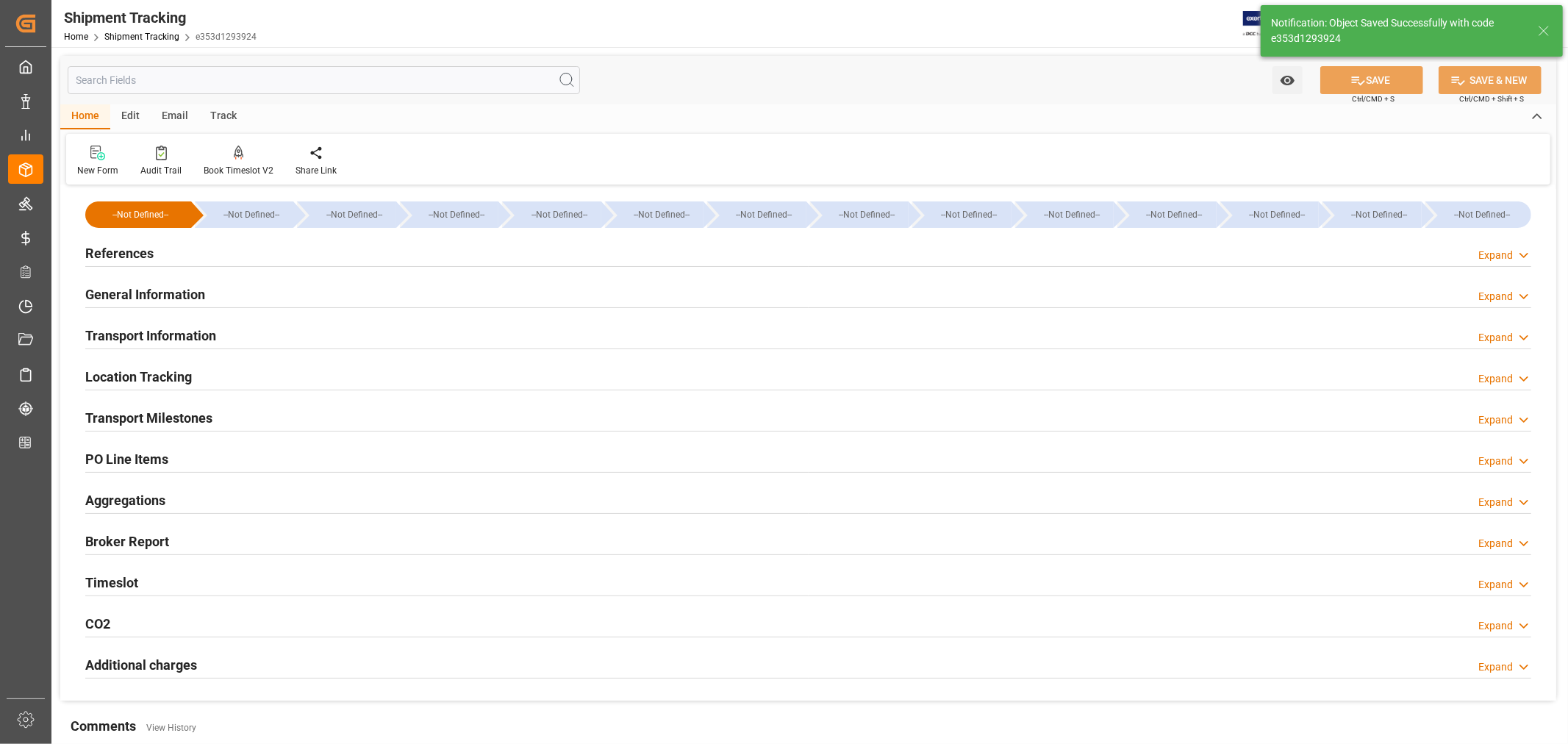
click at [221, 409] on div "Transport Milestones Expand" at bounding box center [809, 416] width 1446 height 28
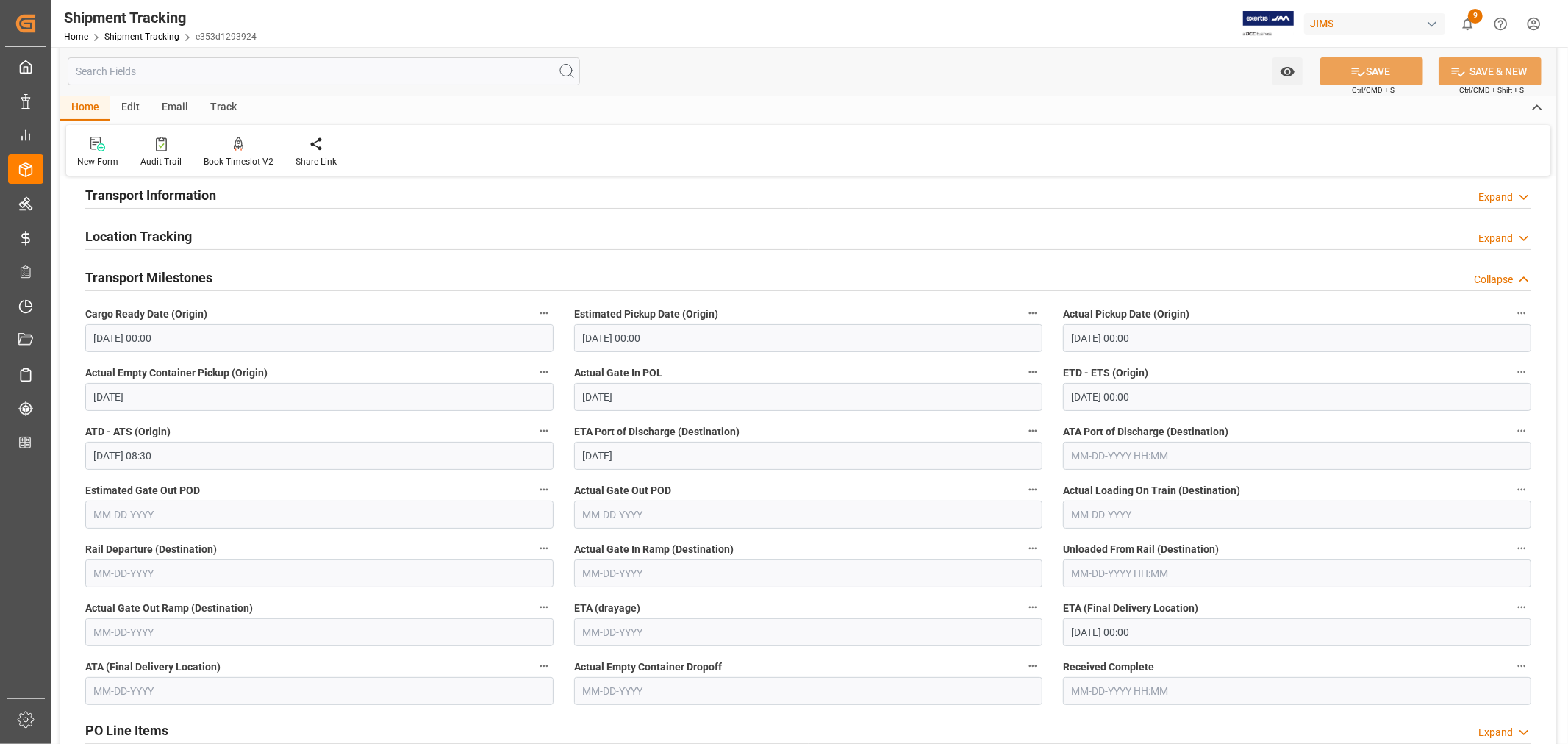
scroll to position [245, 0]
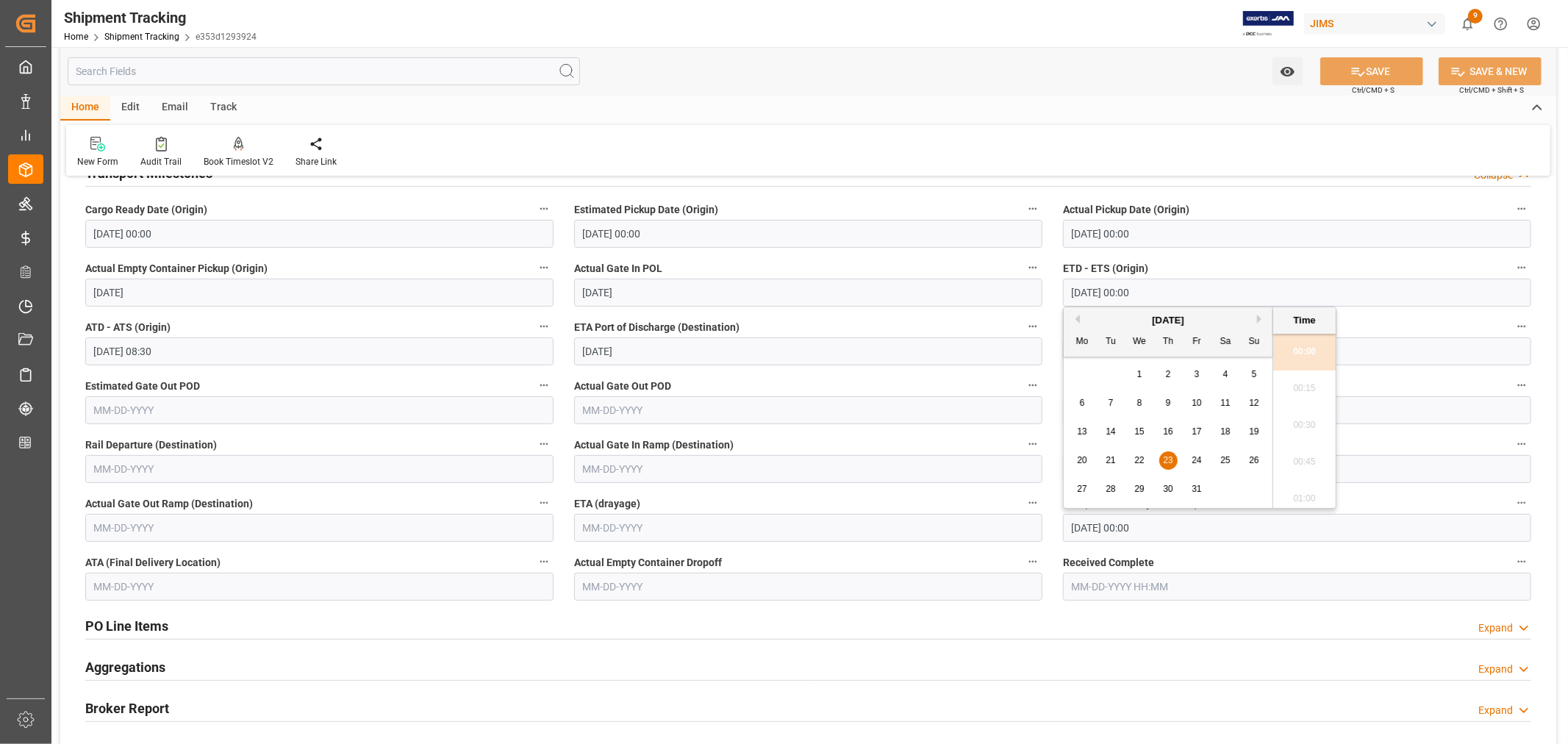
click at [1210, 526] on input "[DATE] 00:00" at bounding box center [1297, 527] width 468 height 28
click at [1134, 474] on div "29" at bounding box center [1140, 482] width 18 height 17
type input "[DATE] 00:00"
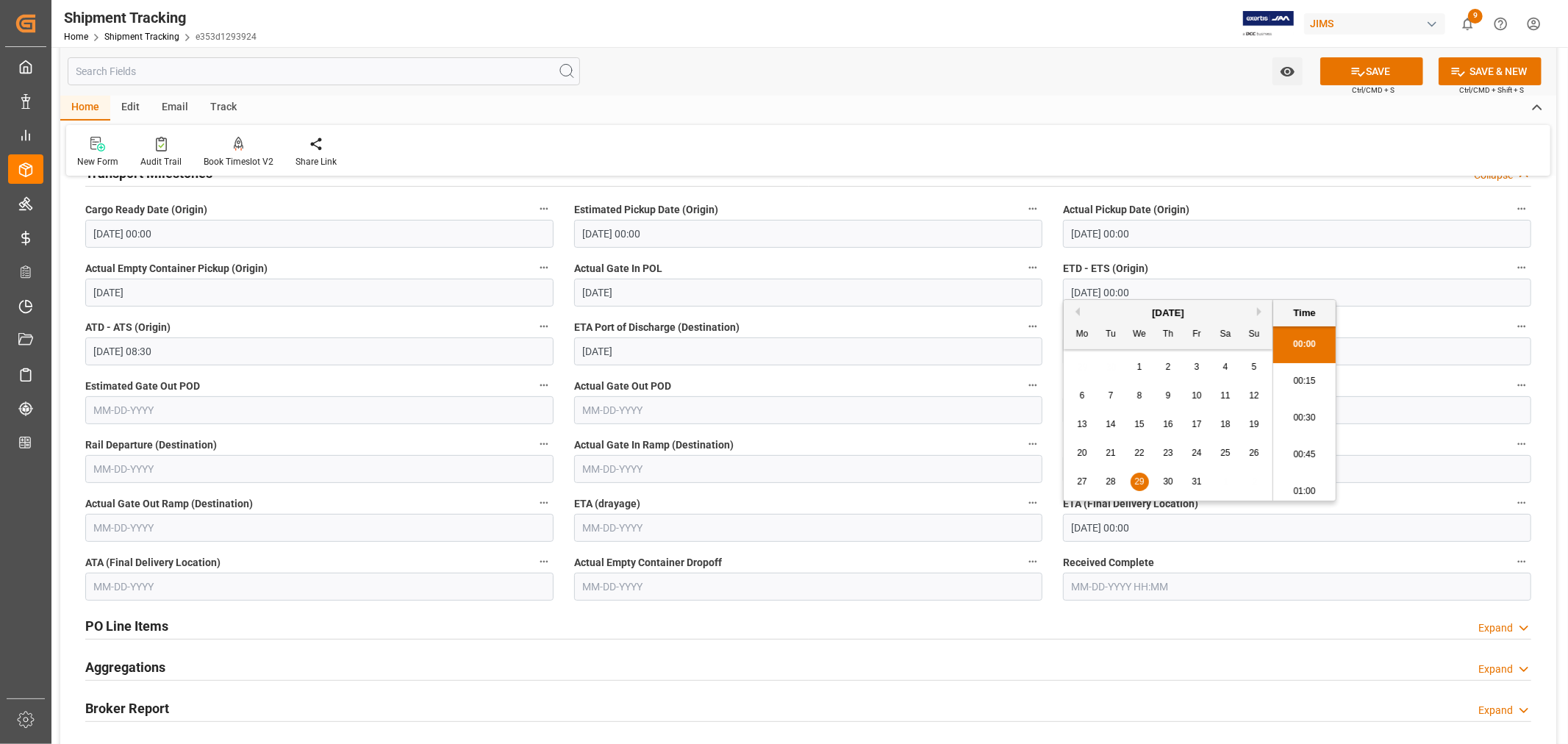
click at [1387, 437] on label "Unloaded From Rail (Destination)" at bounding box center [1297, 445] width 468 height 21
click at [1513, 437] on button "Unloaded From Rail (Destination)" at bounding box center [1522, 444] width 19 height 19
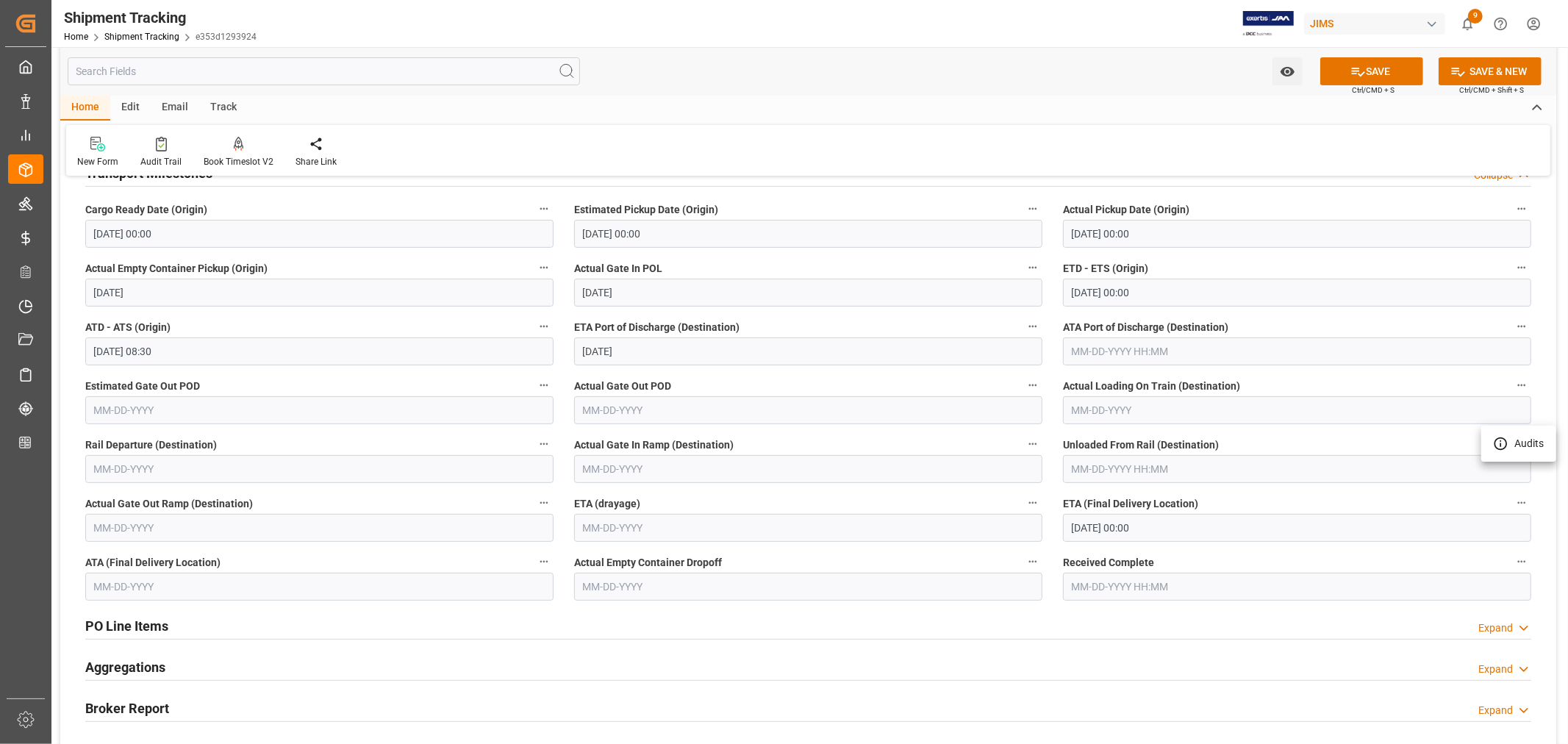
click at [1362, 66] on div at bounding box center [784, 372] width 1568 height 744
click at [1351, 70] on icon at bounding box center [1358, 71] width 15 height 15
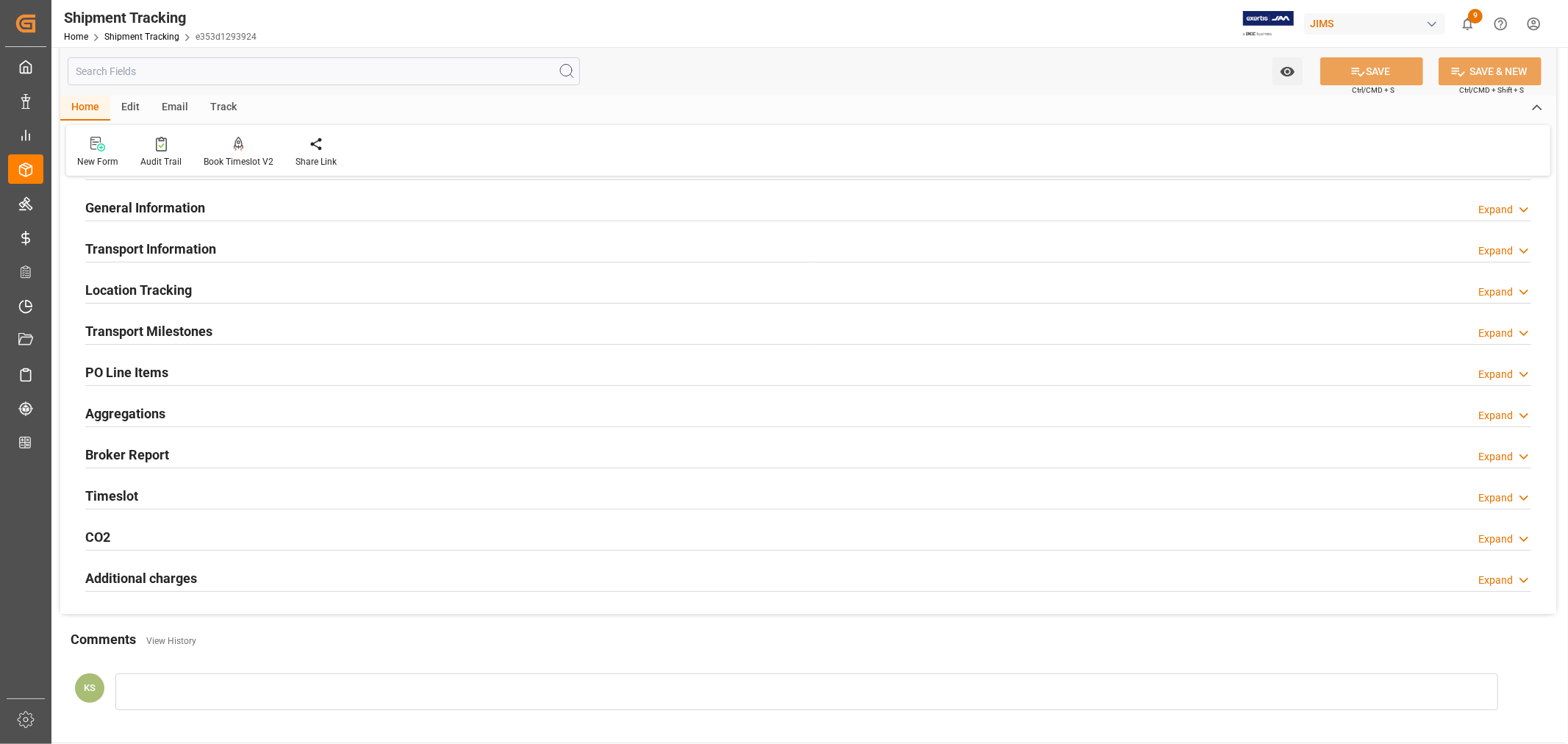
scroll to position [82, 0]
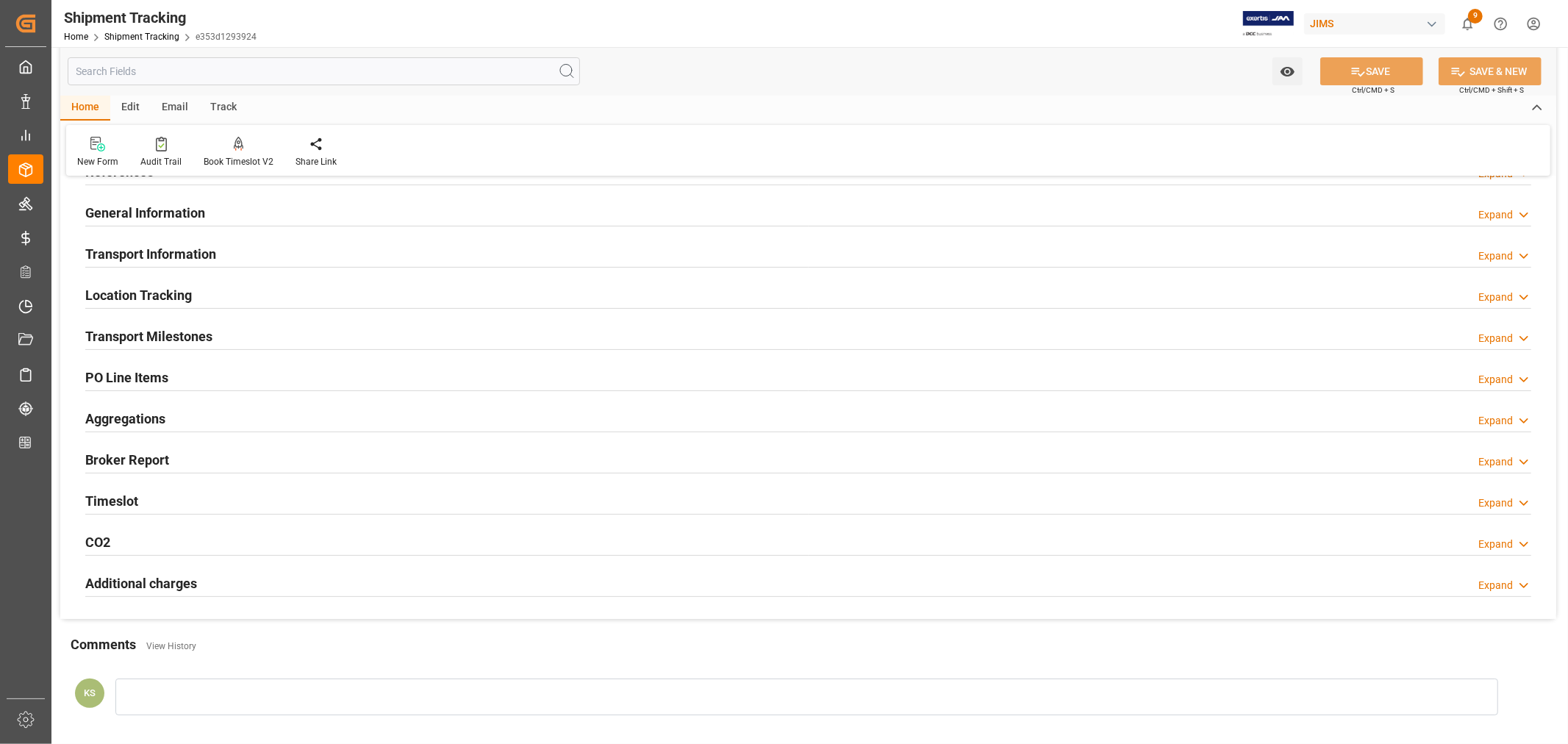
click at [221, 332] on div "Transport Milestones Expand" at bounding box center [809, 335] width 1446 height 28
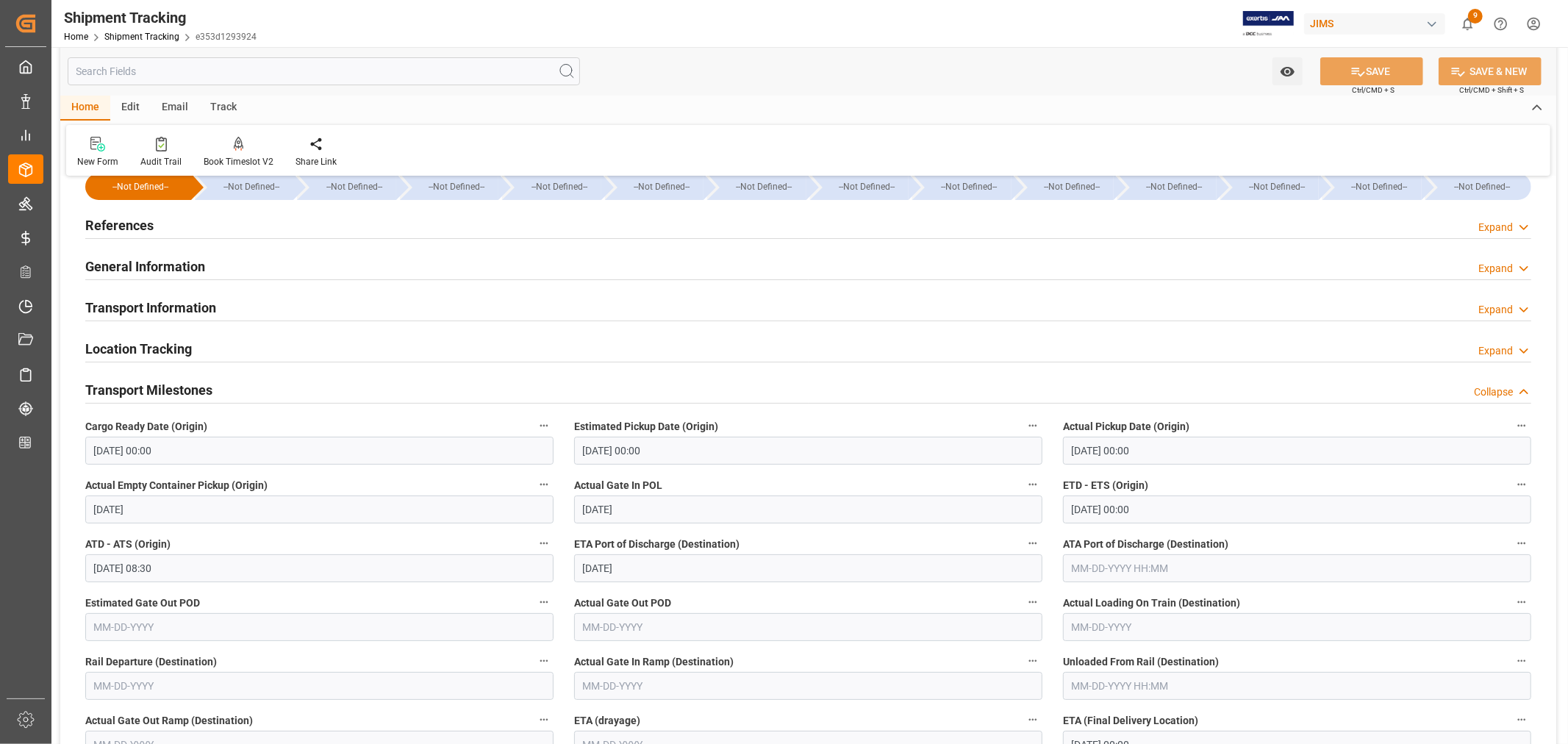
scroll to position [0, 0]
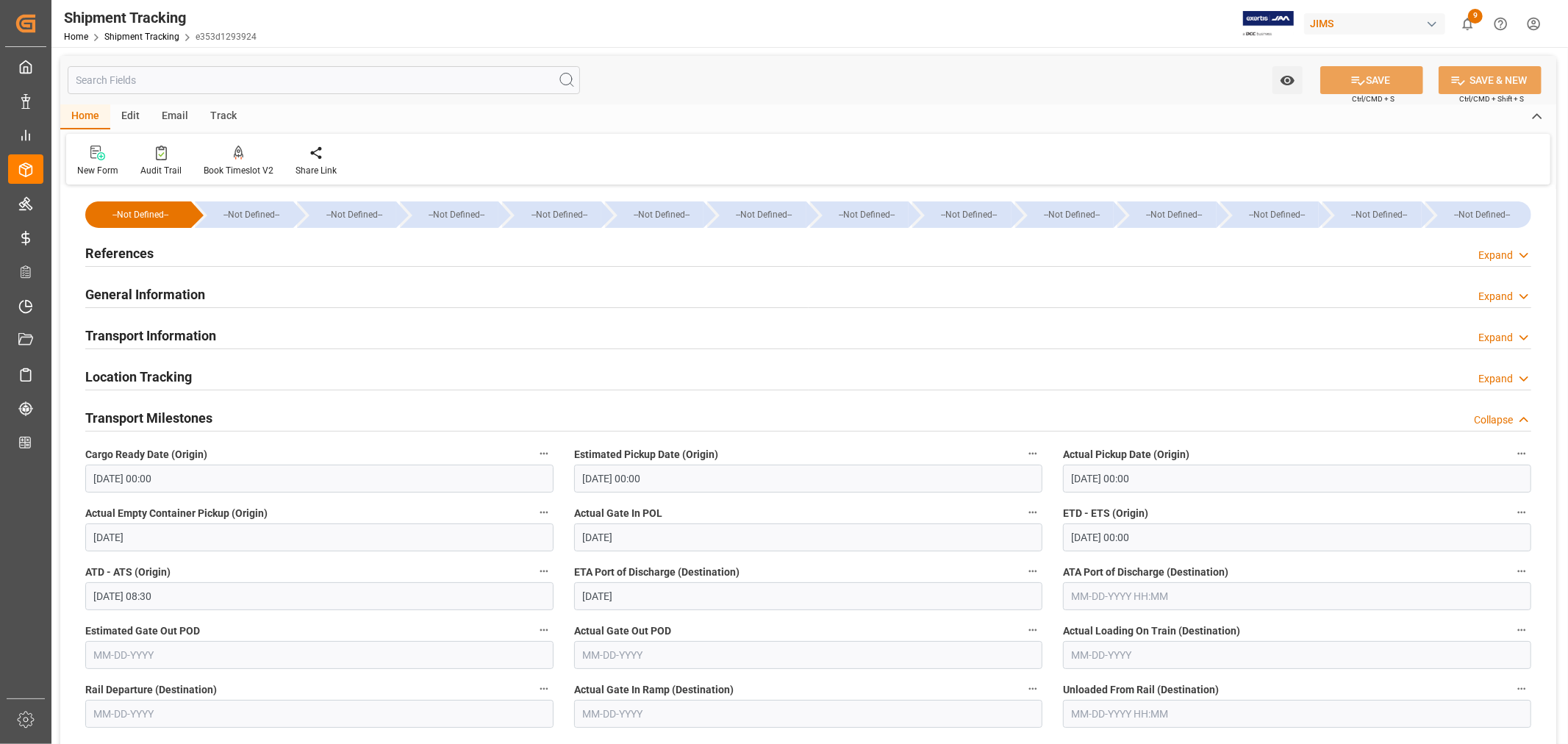
click at [143, 257] on h2 "References" at bounding box center [120, 252] width 68 height 20
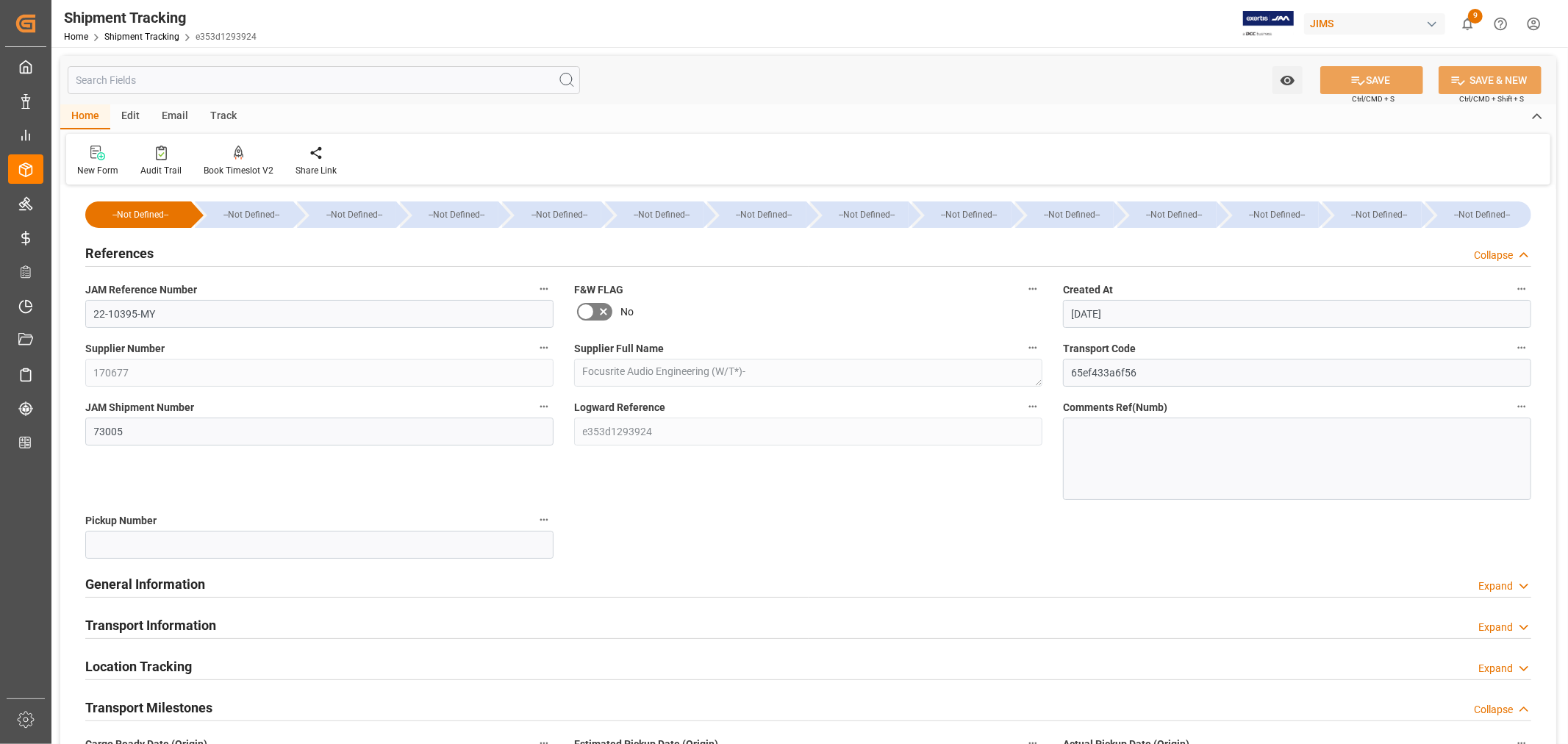
click at [143, 257] on h2 "References" at bounding box center [120, 252] width 68 height 20
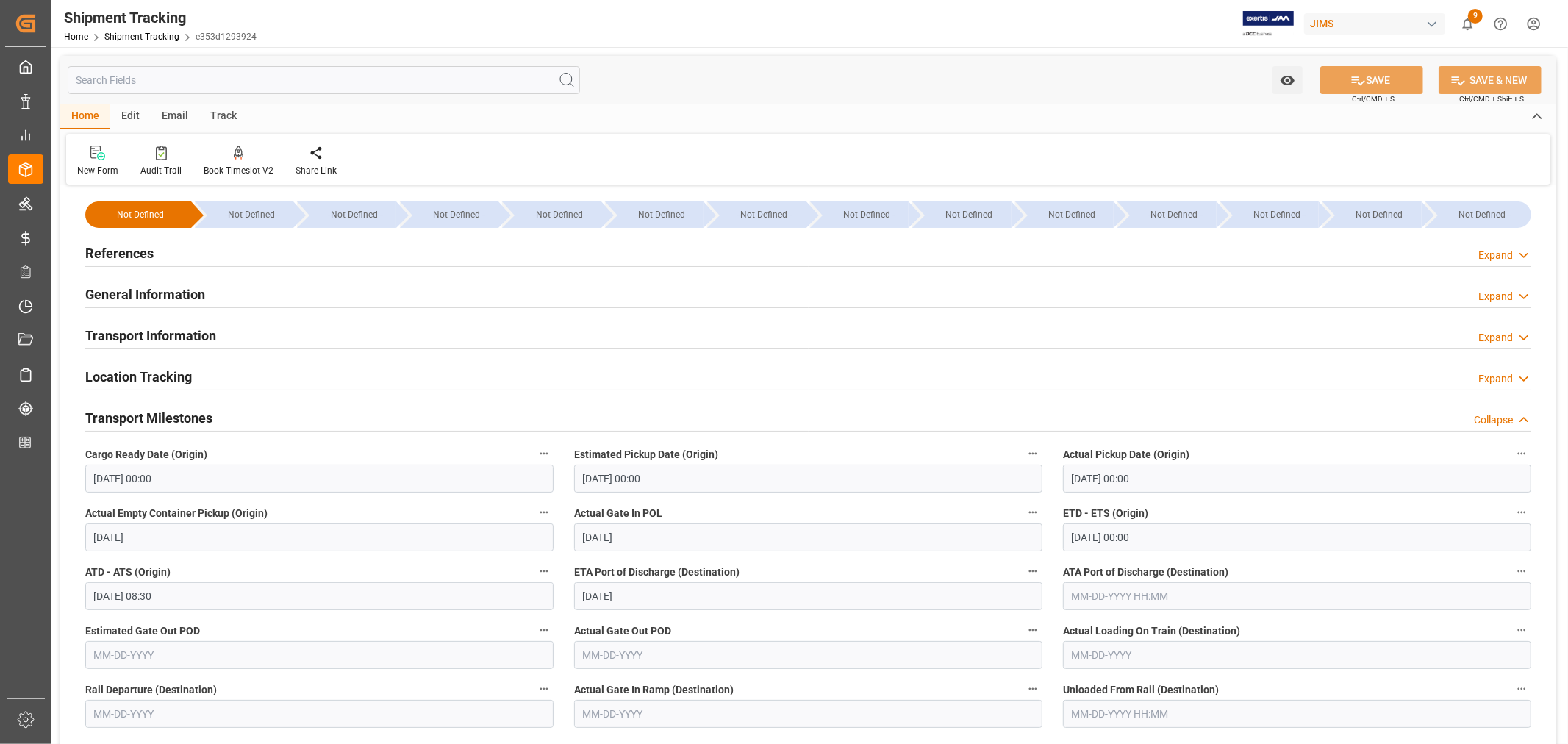
click at [166, 416] on h2 "Transport Milestones" at bounding box center [149, 417] width 127 height 20
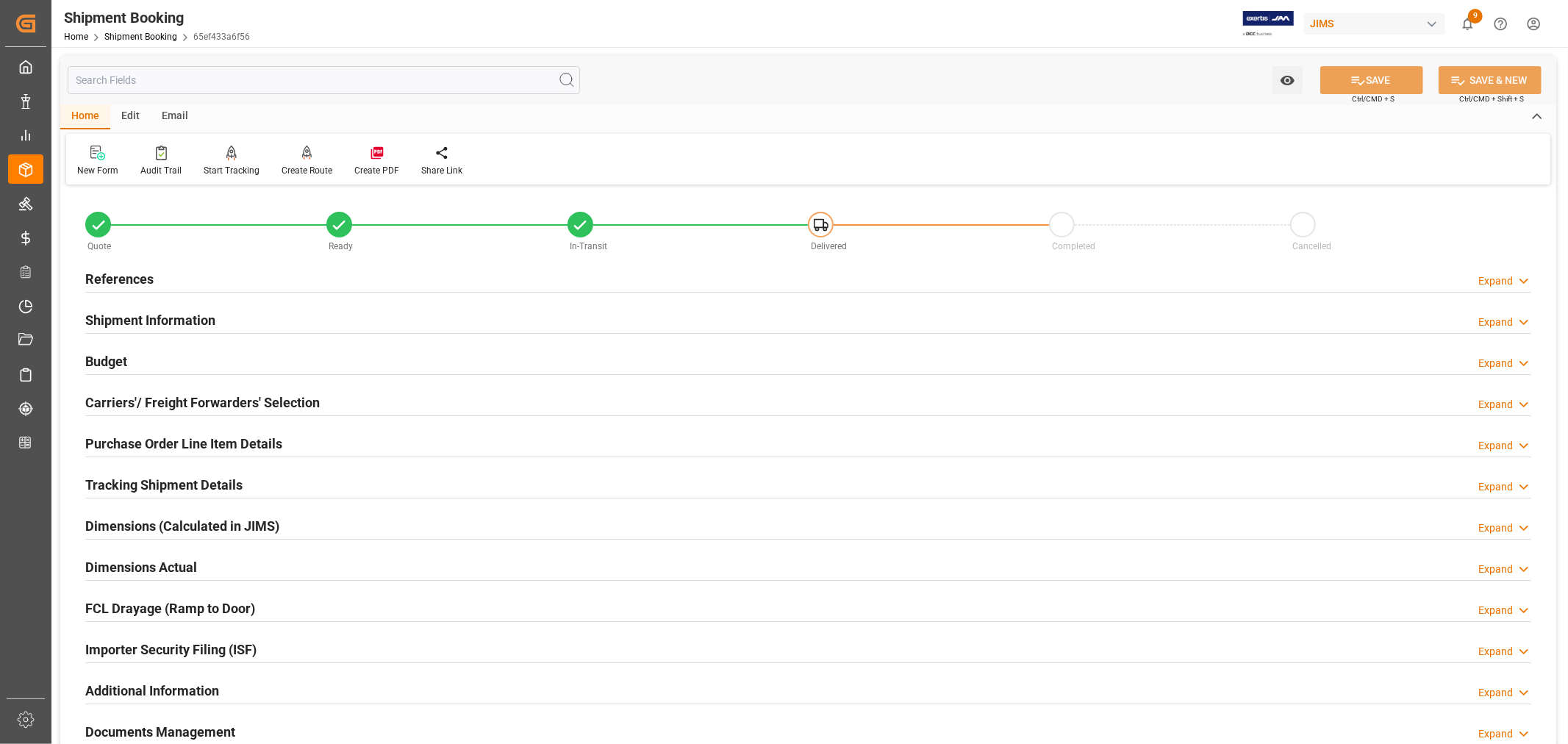
click at [180, 485] on h2 "Tracking Shipment Details" at bounding box center [164, 484] width 158 height 20
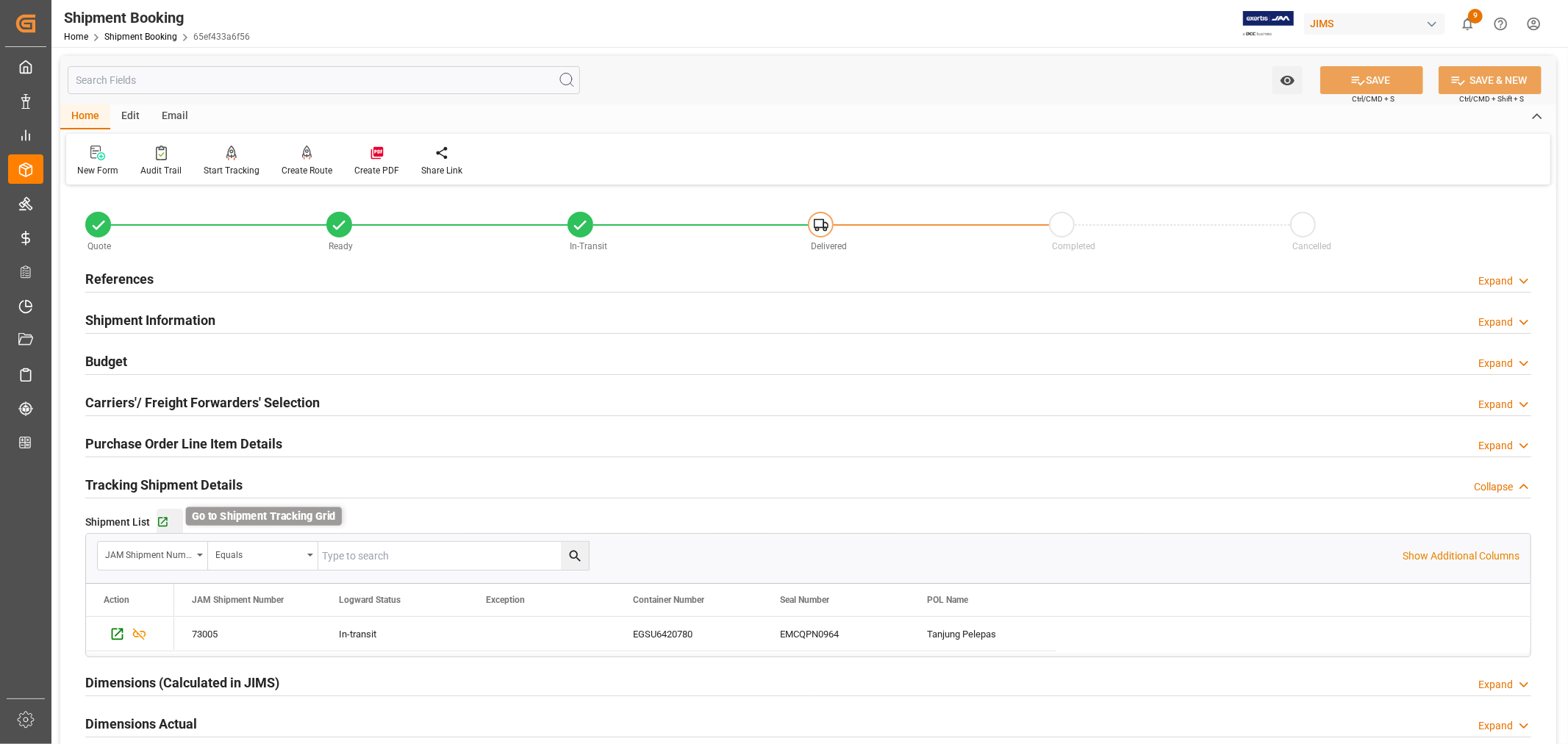
click at [163, 520] on icon "button" at bounding box center [163, 522] width 10 height 9
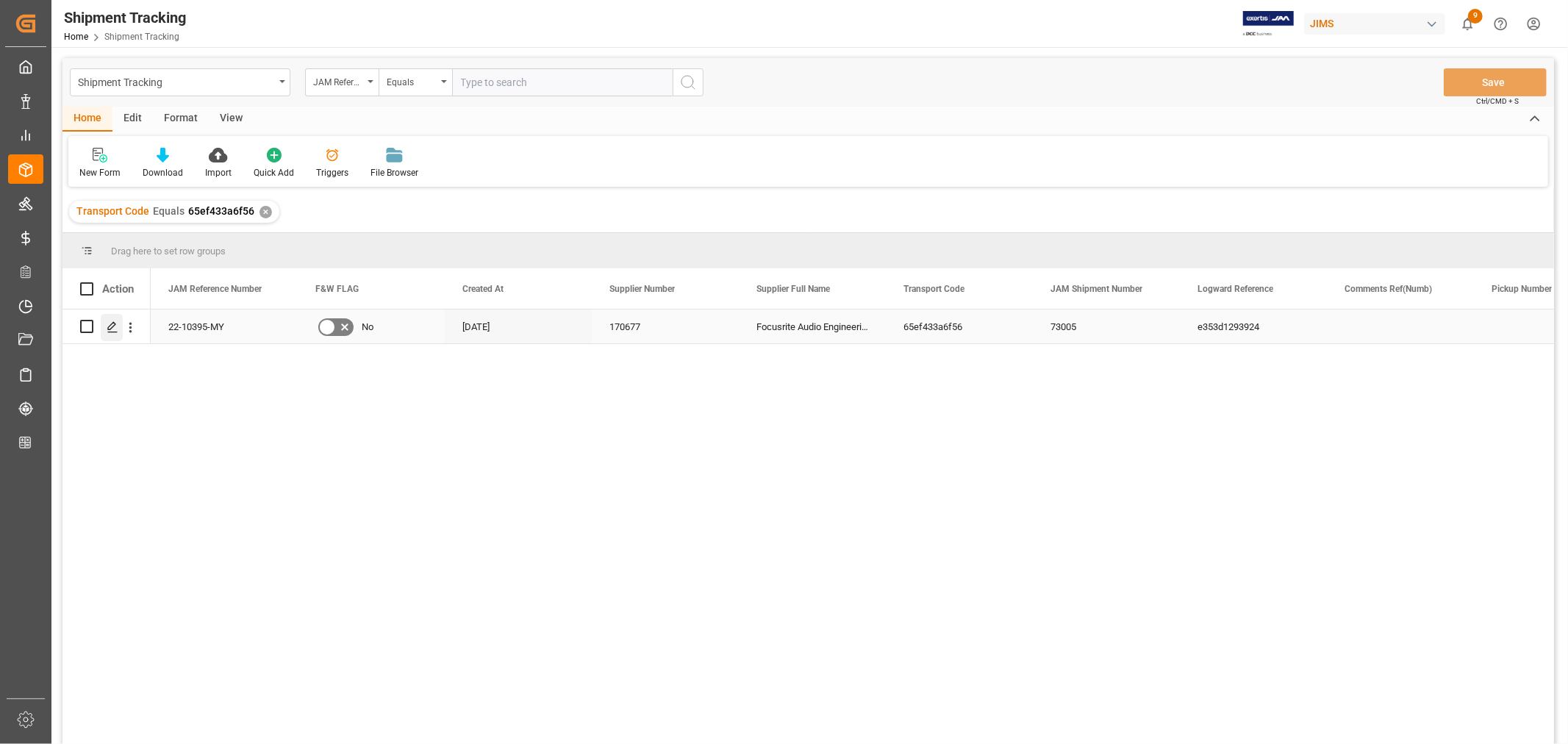
click at [118, 325] on icon "Press SPACE to select this row." at bounding box center [112, 327] width 12 height 12
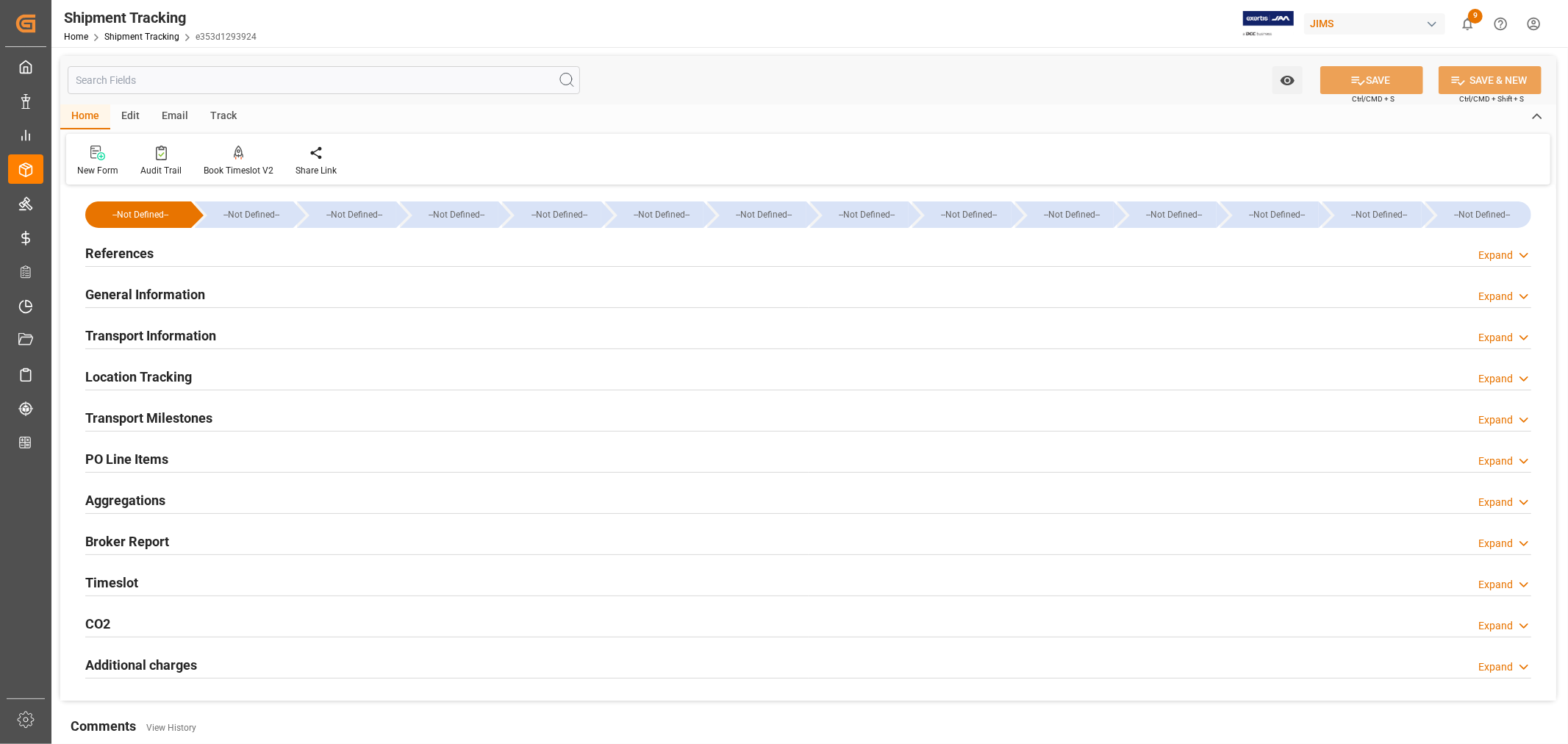
click at [142, 293] on h2 "General Information" at bounding box center [145, 294] width 120 height 20
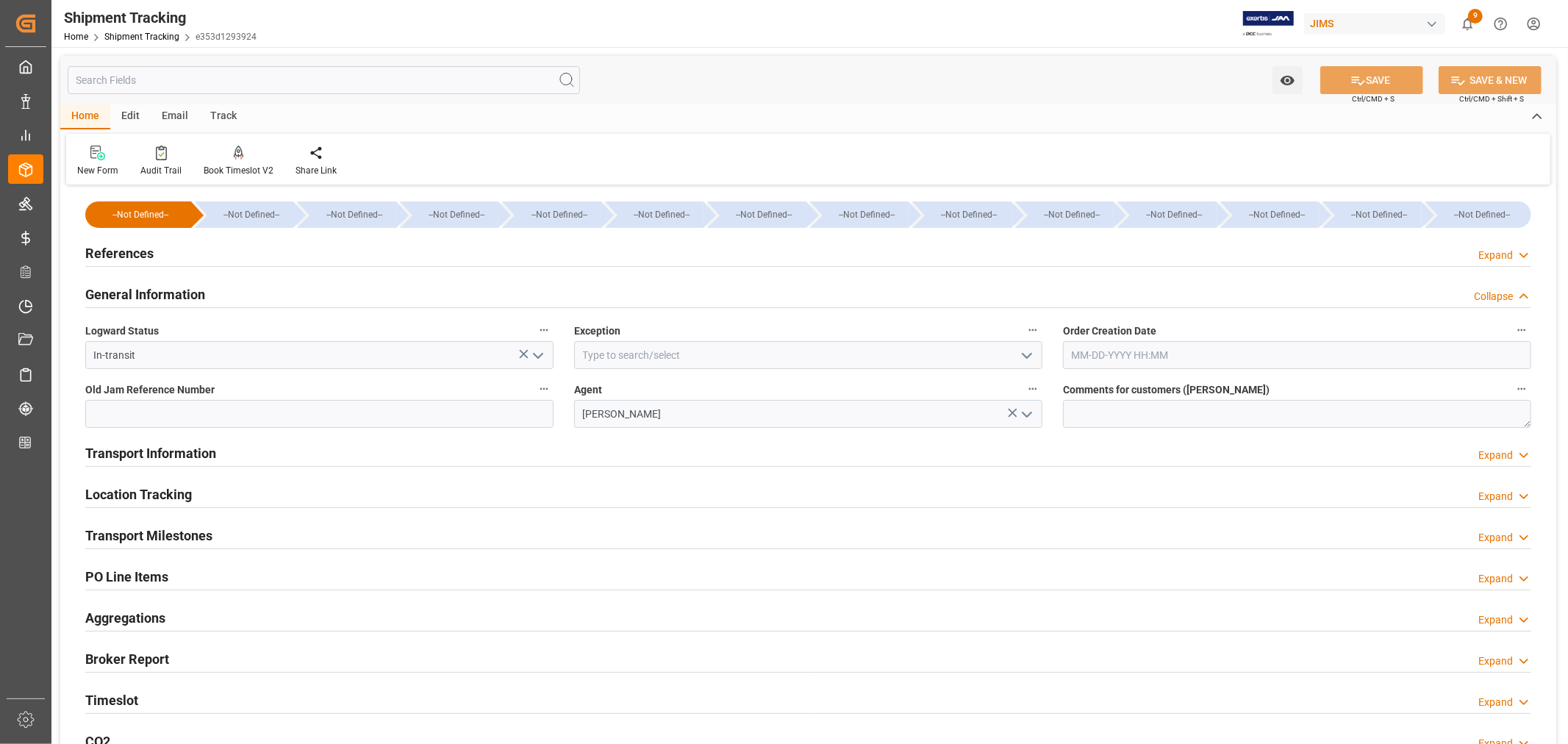
click at [1026, 354] on icon "open menu" at bounding box center [1027, 355] width 17 height 17
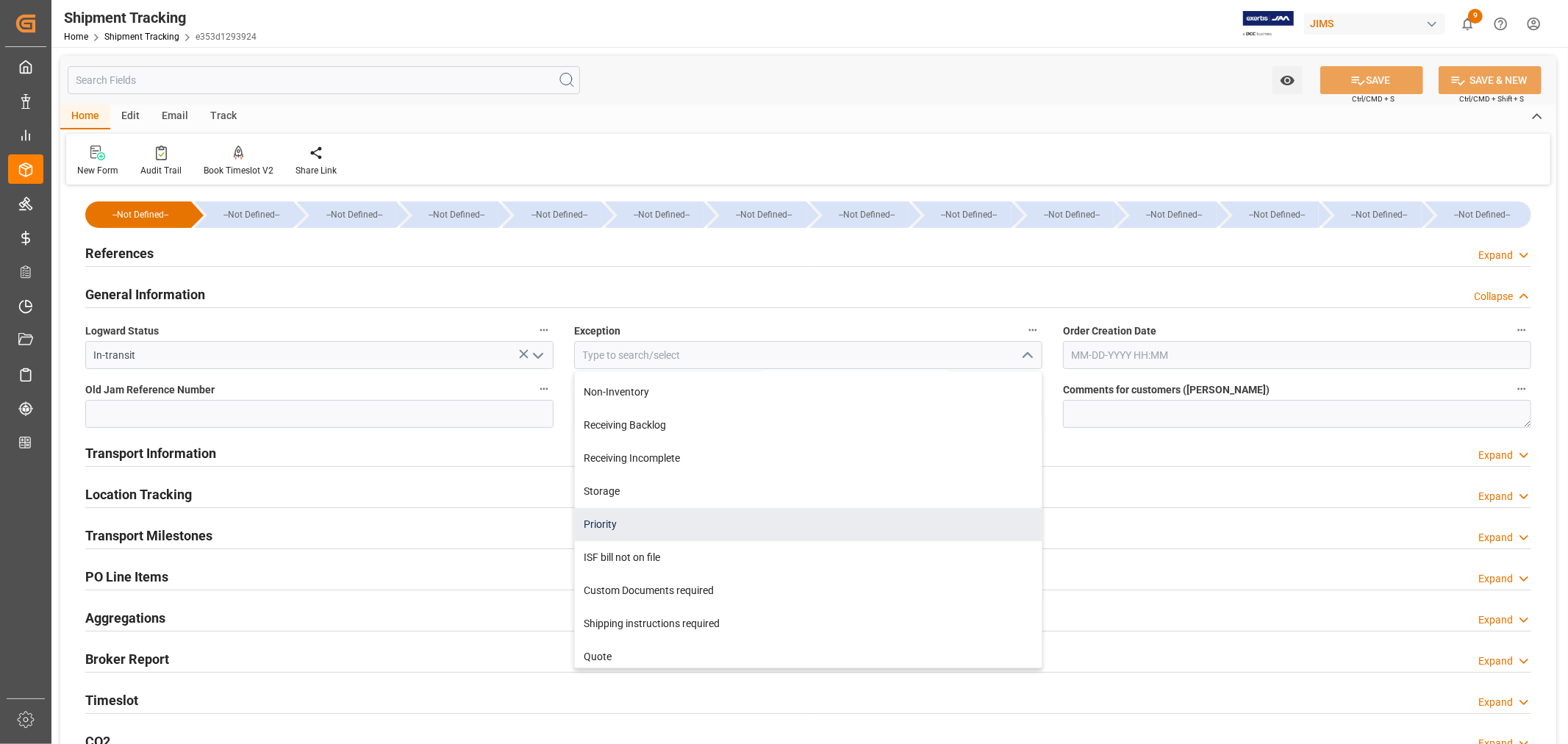
click at [642, 528] on div "Priority" at bounding box center [809, 525] width 467 height 33
type input "Priority"
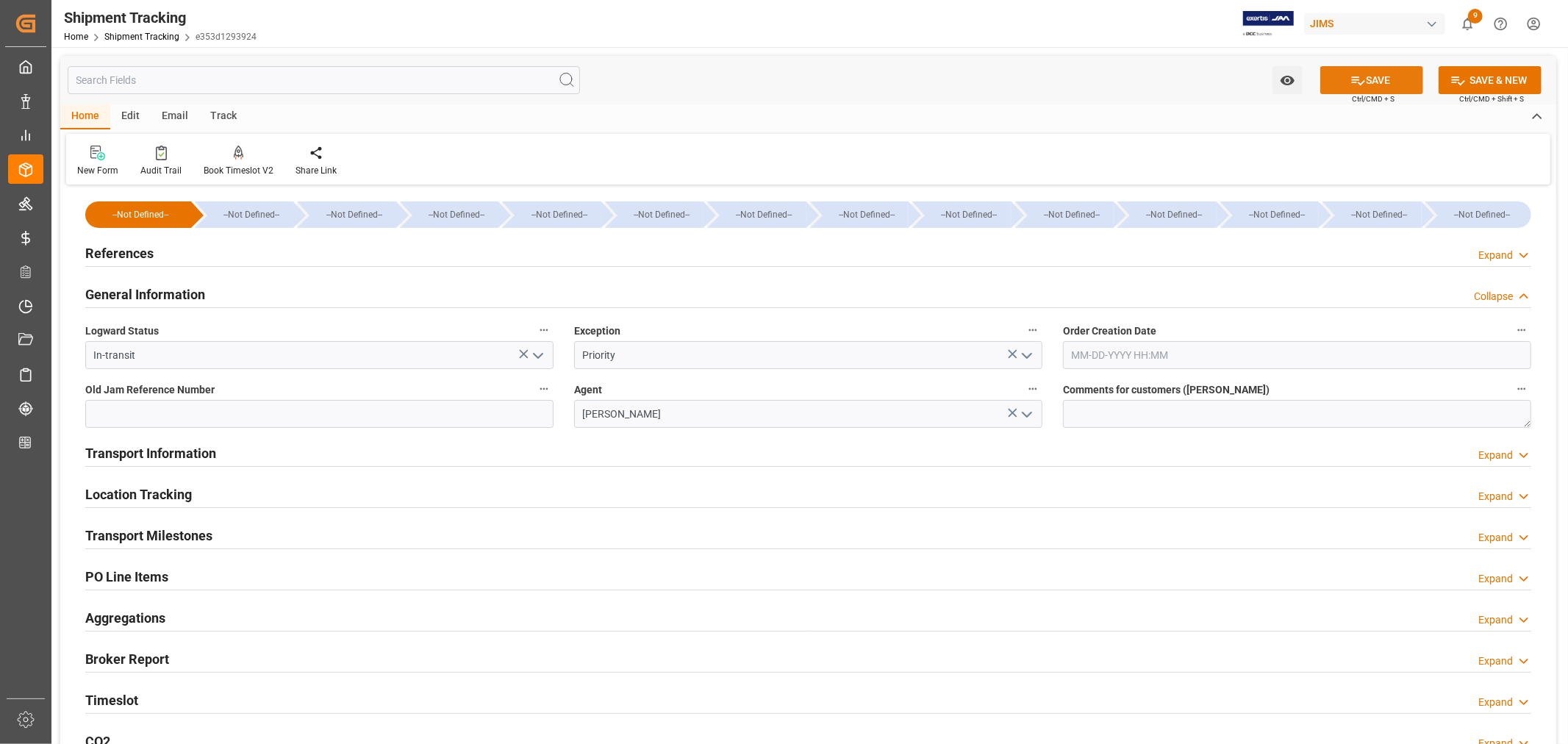
click at [1352, 78] on icon at bounding box center [1358, 81] width 13 height 9
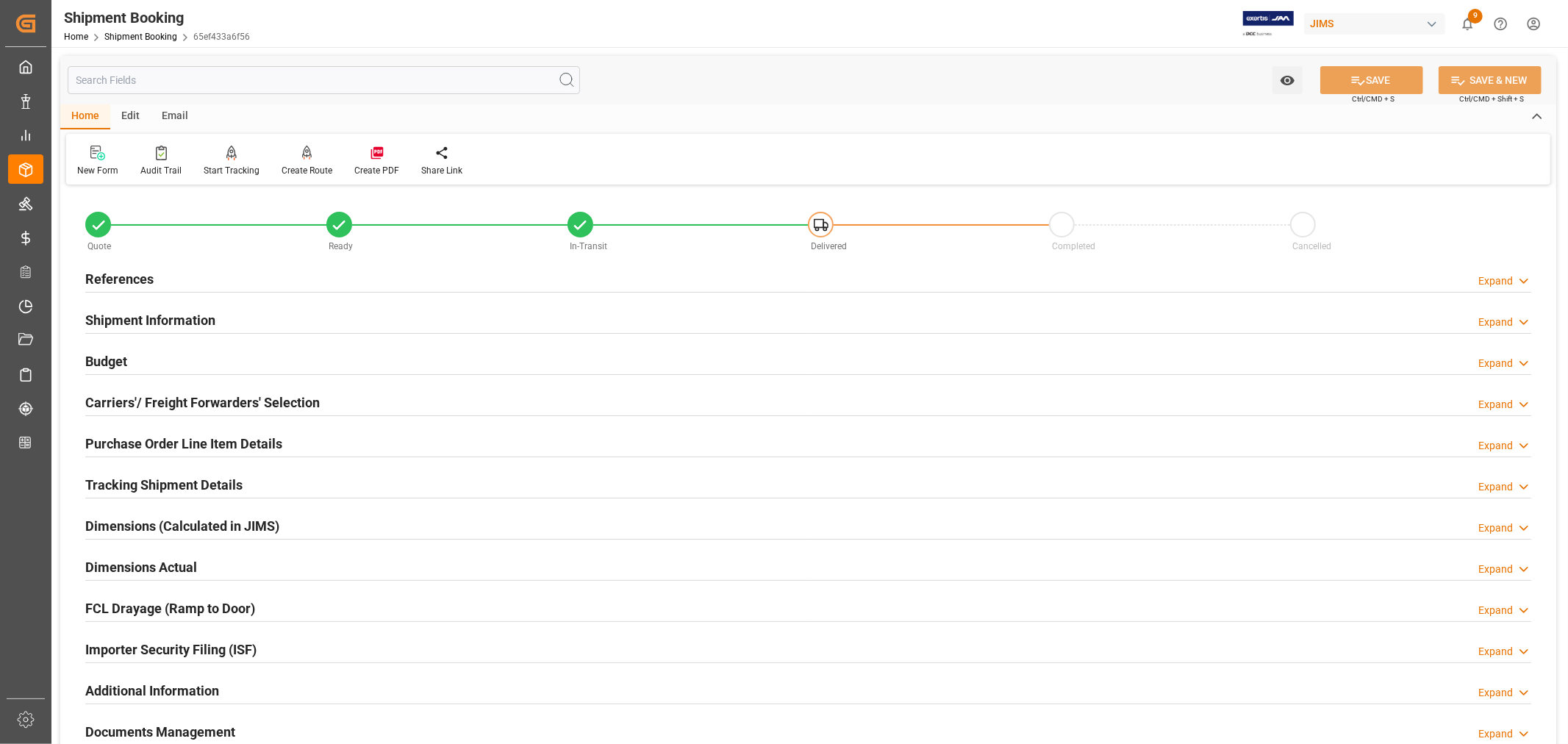
click at [140, 478] on h2 "Tracking Shipment Details" at bounding box center [164, 484] width 158 height 20
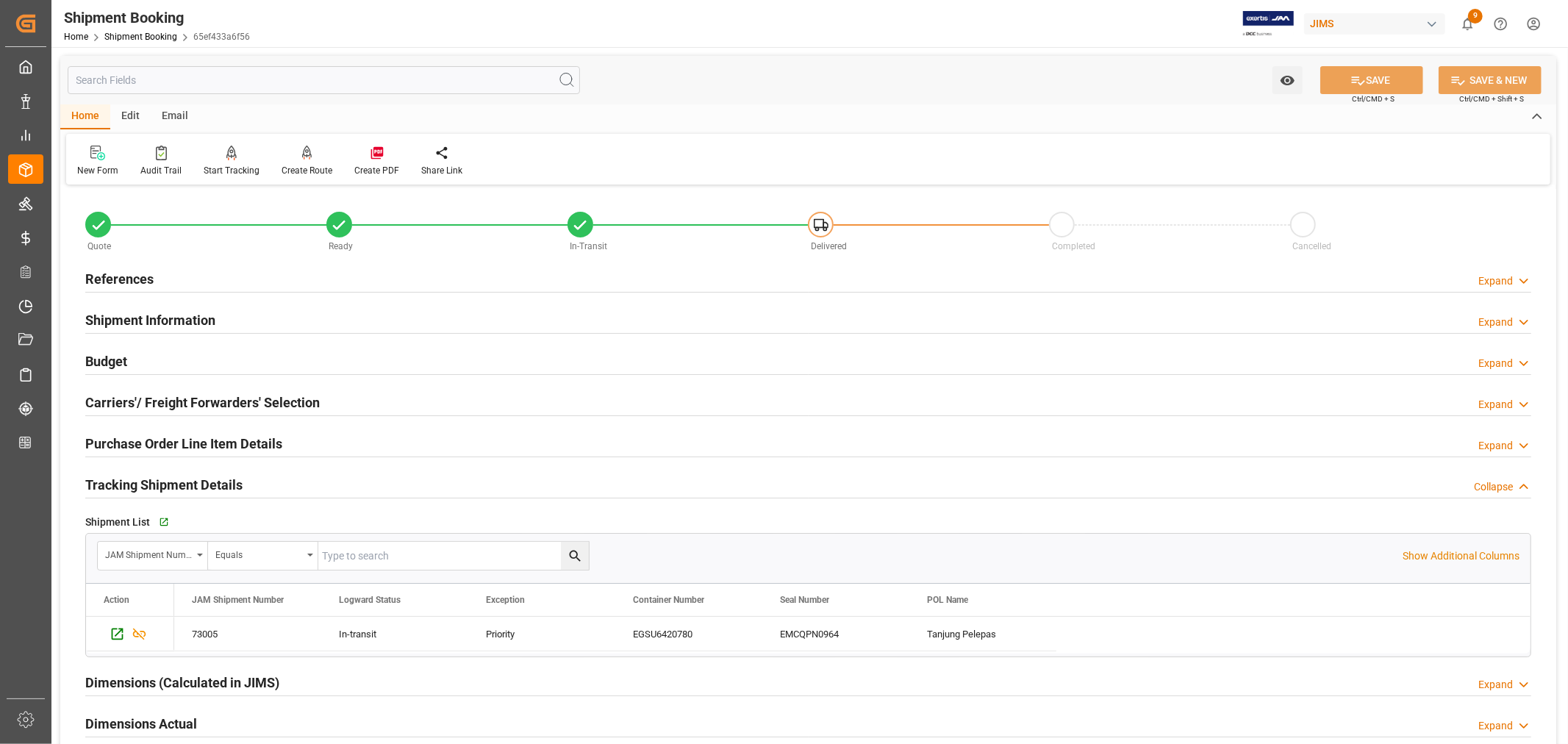
click at [140, 478] on h2 "Tracking Shipment Details" at bounding box center [164, 484] width 158 height 20
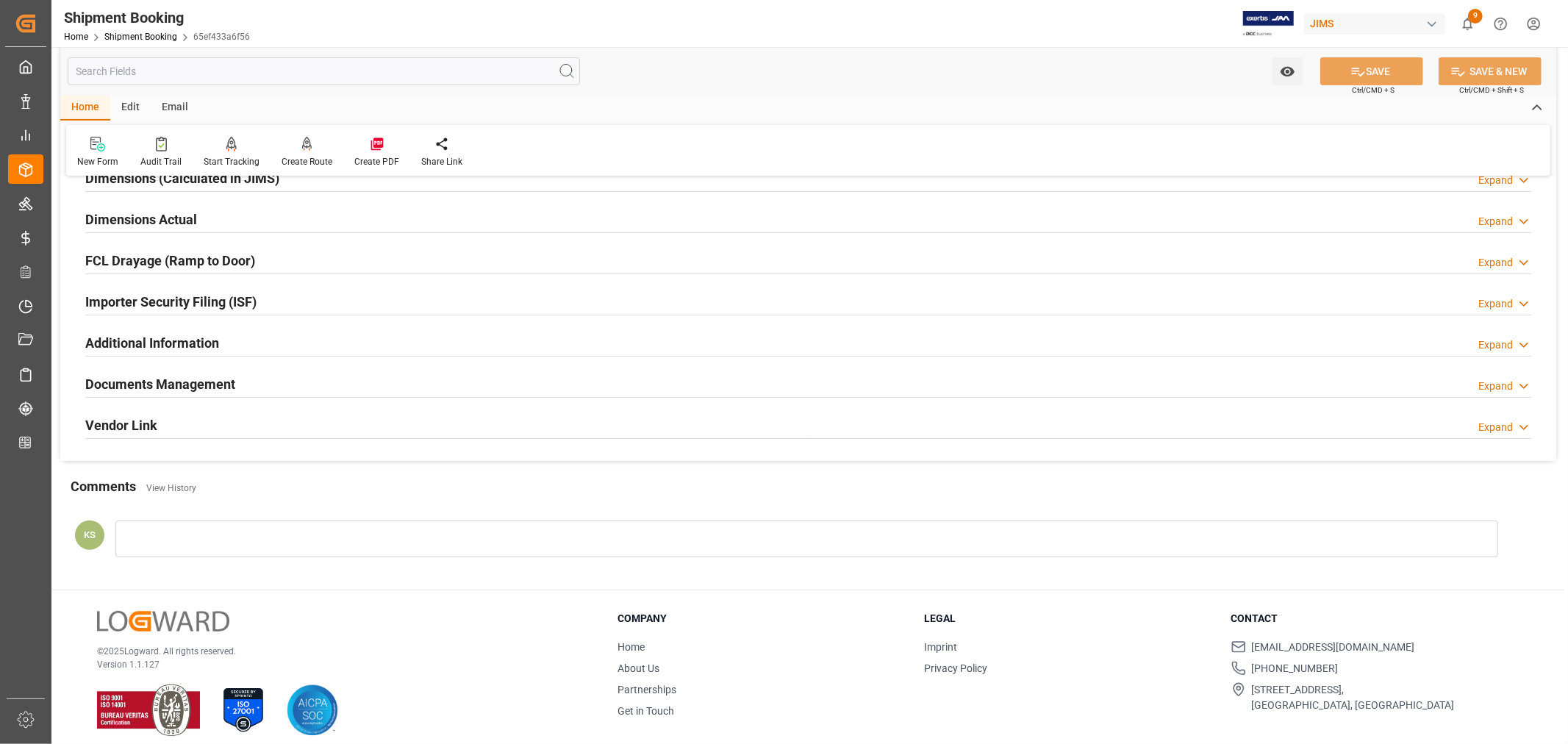
scroll to position [361, 0]
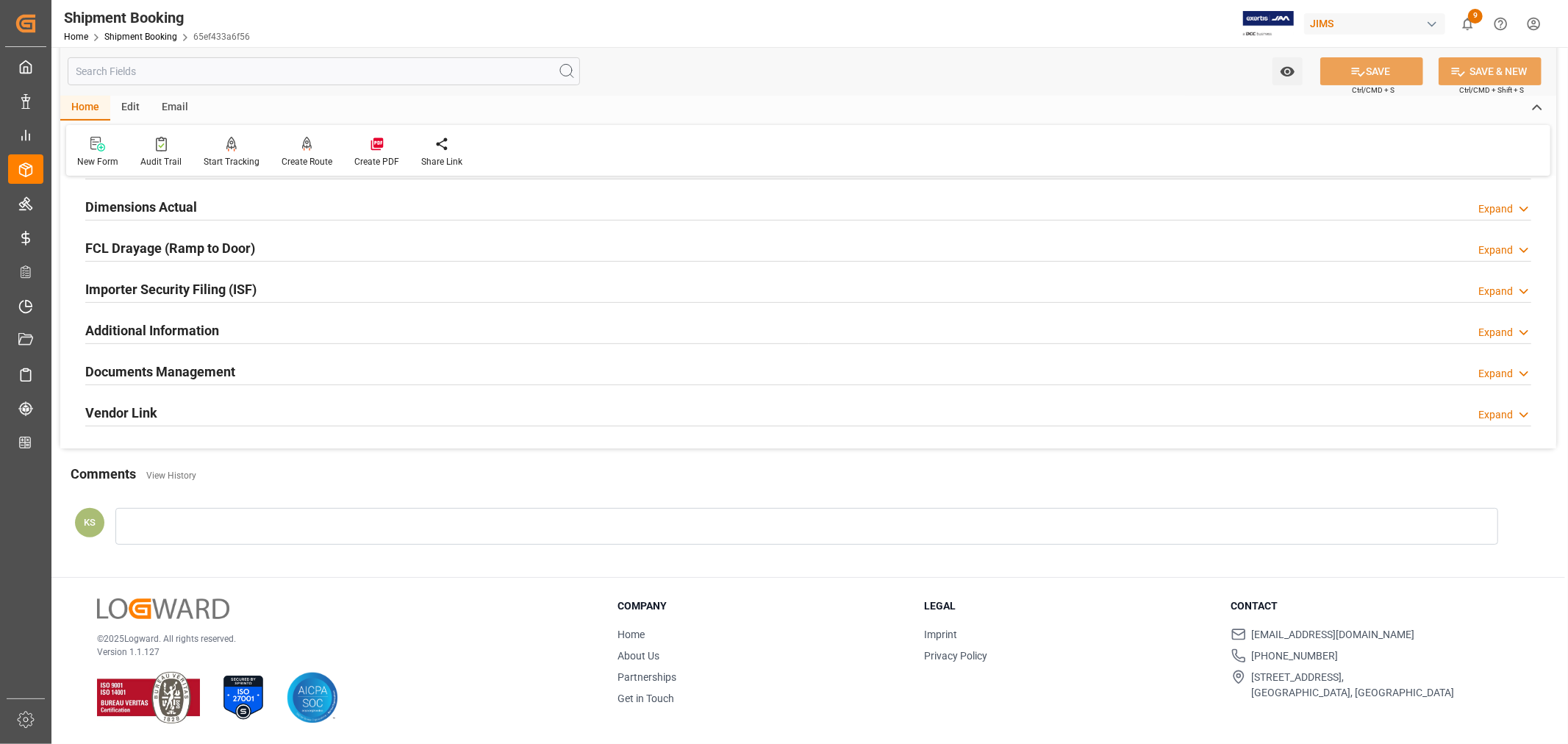
click at [325, 366] on div "Documents Management Expand" at bounding box center [809, 370] width 1446 height 28
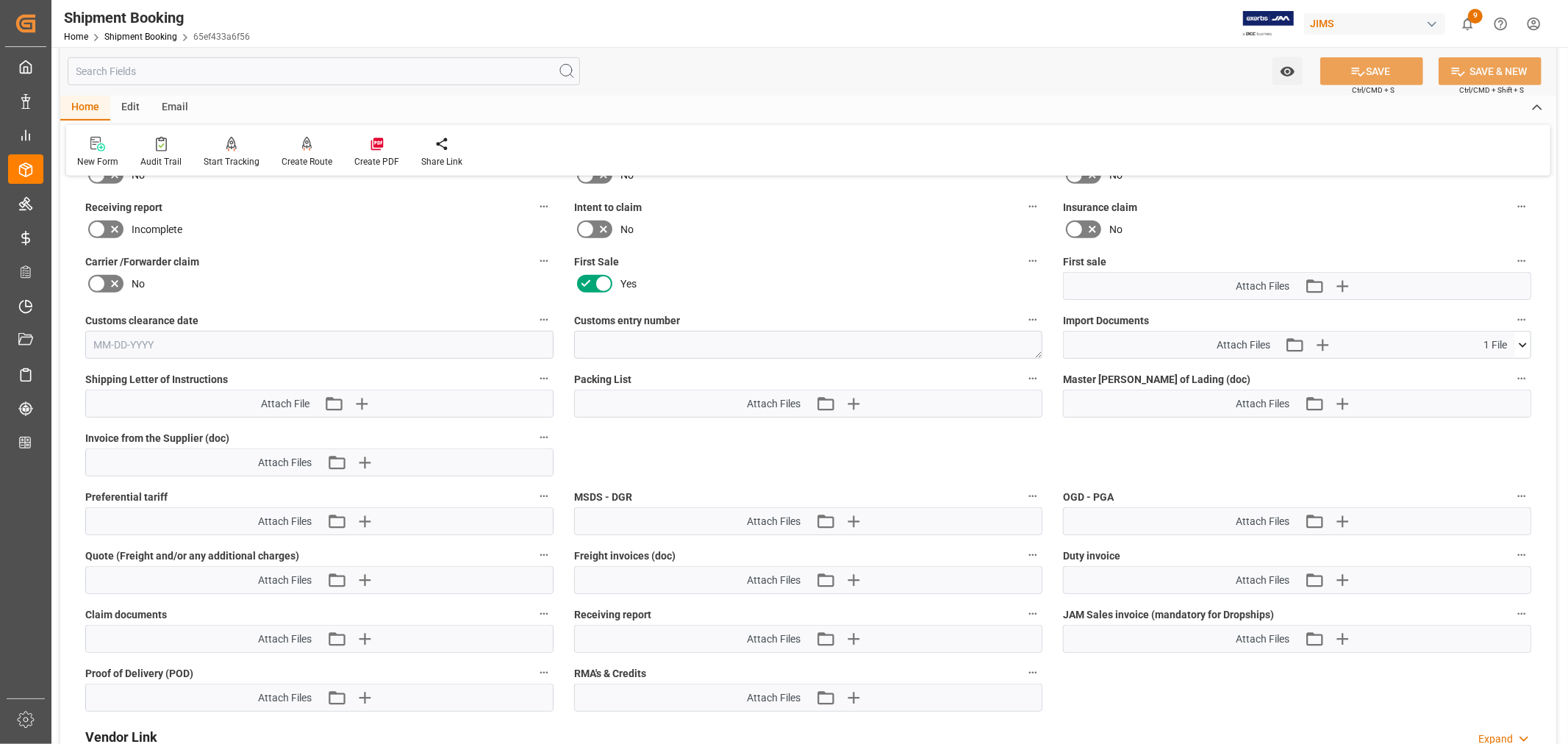
scroll to position [687, 0]
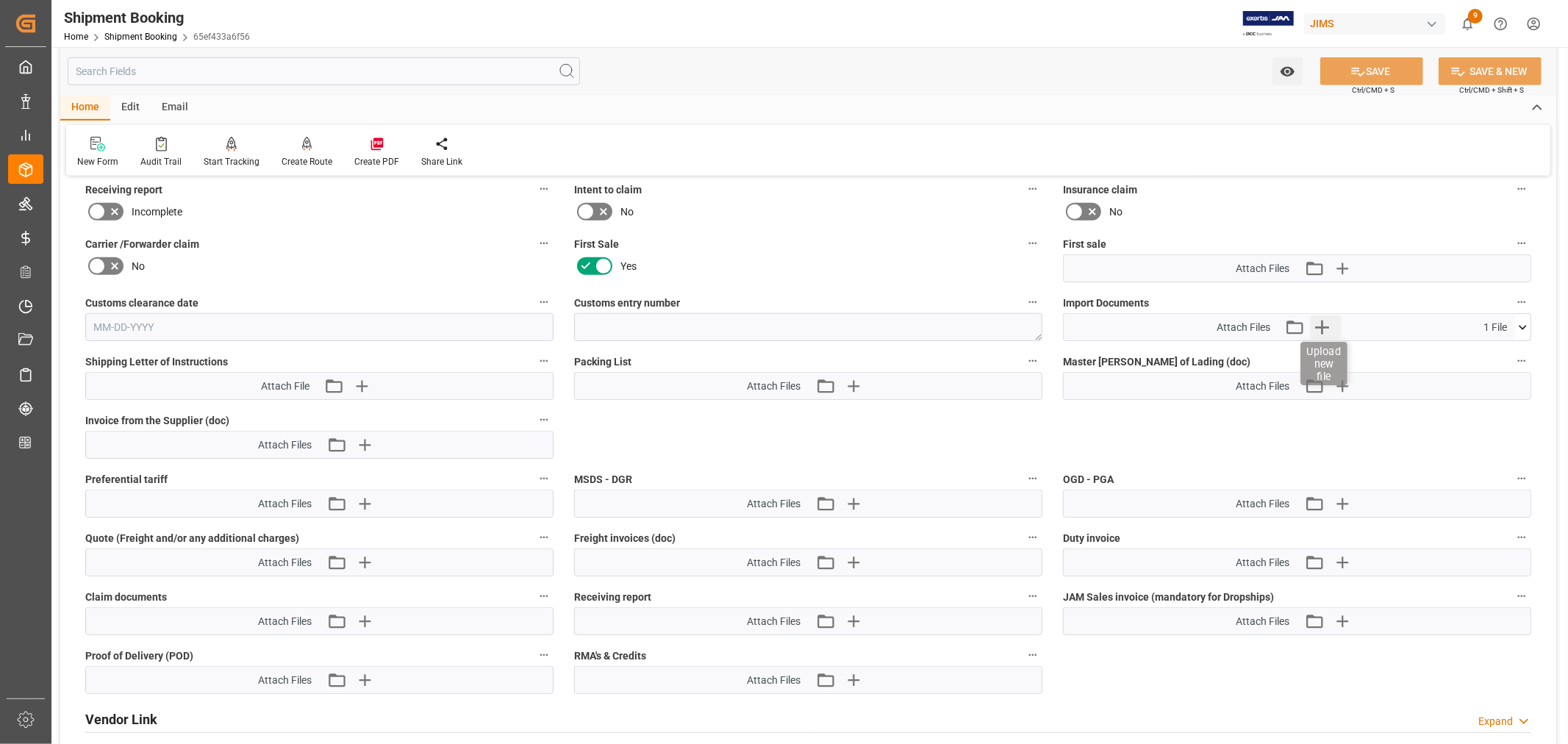
click at [1322, 321] on icon "button" at bounding box center [1323, 328] width 14 height 14
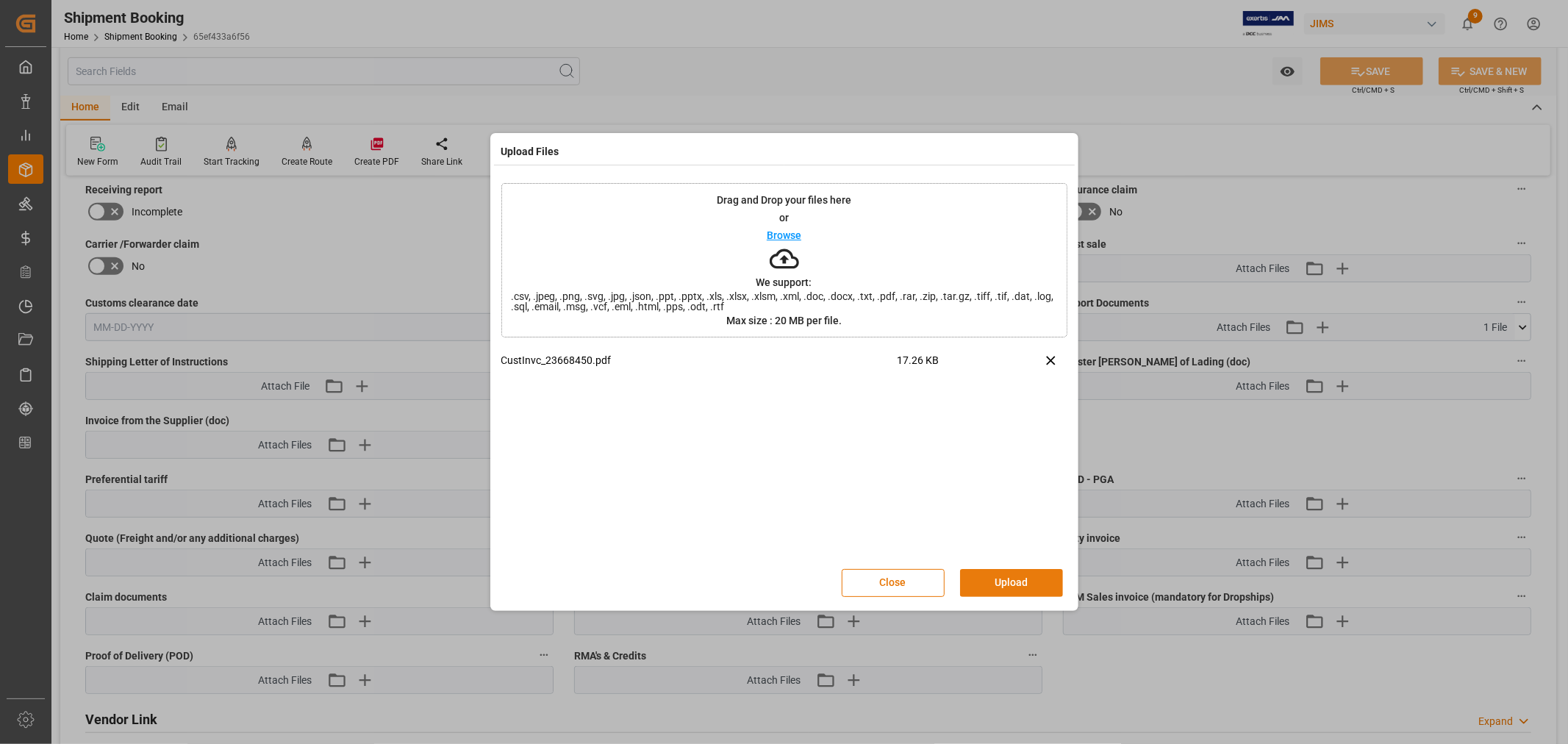
click at [1004, 575] on button "Upload" at bounding box center [1012, 583] width 103 height 28
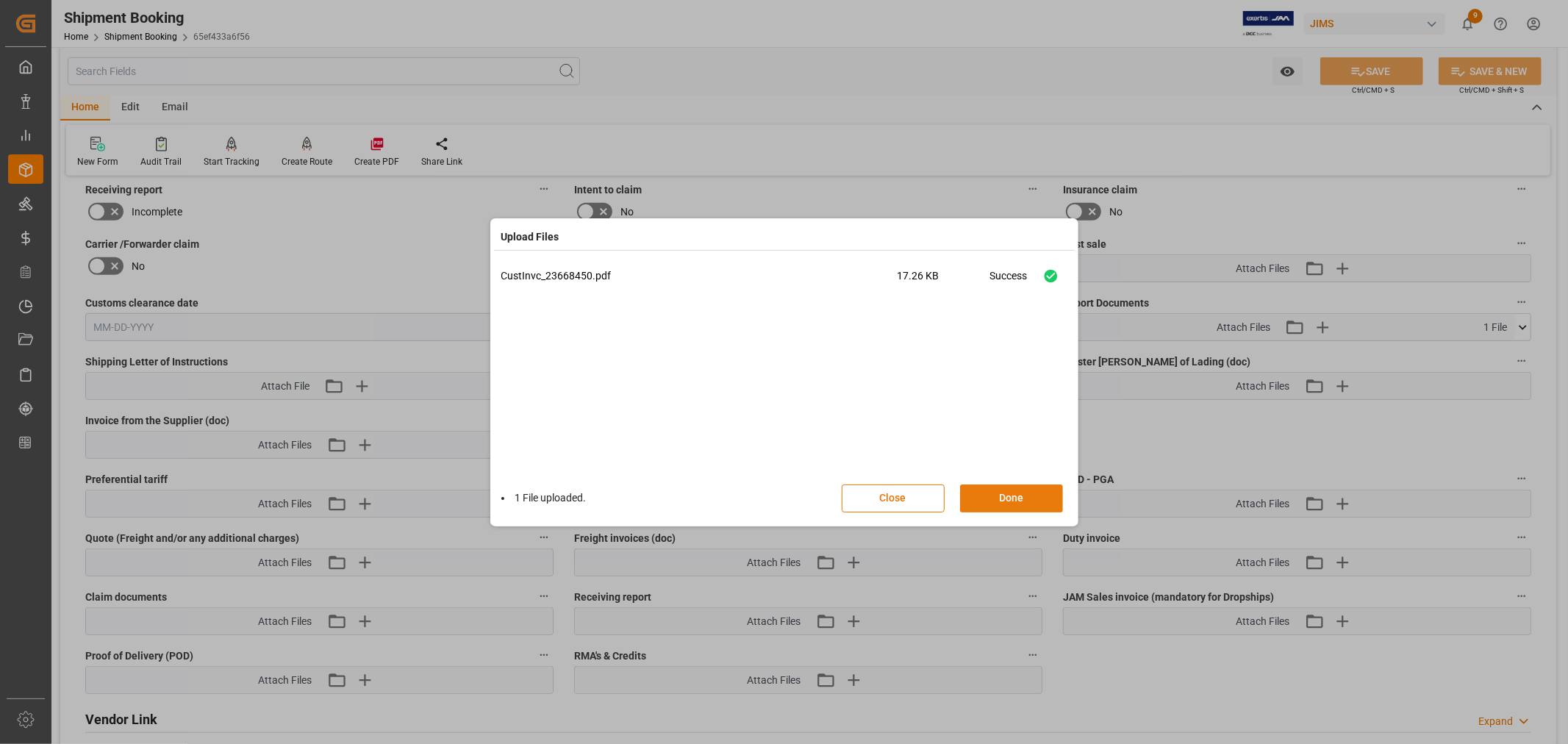
click at [999, 499] on button "Done" at bounding box center [1012, 498] width 103 height 28
